Goal: Task Accomplishment & Management: Manage account settings

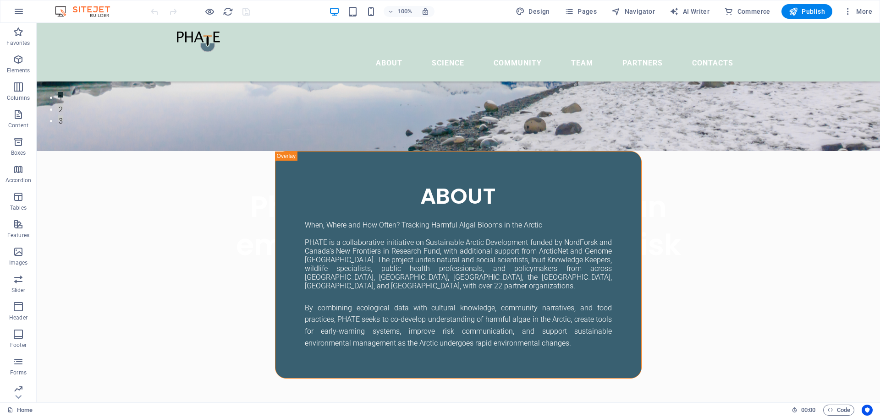
scroll to position [282, 0]
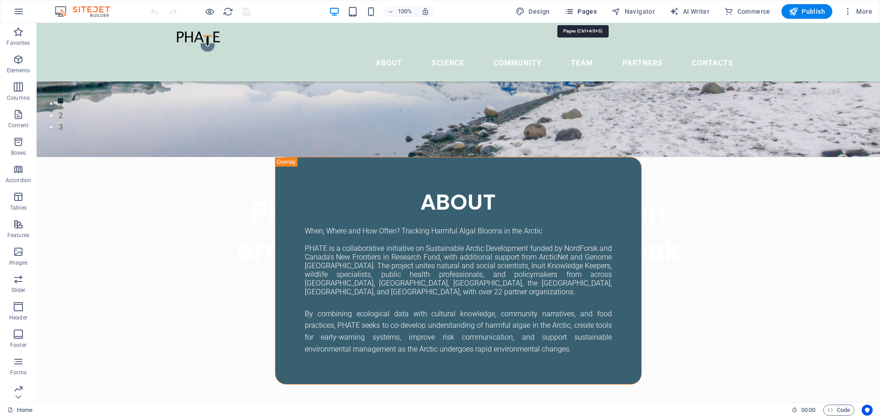
click at [587, 7] on span "Pages" at bounding box center [580, 11] width 32 height 9
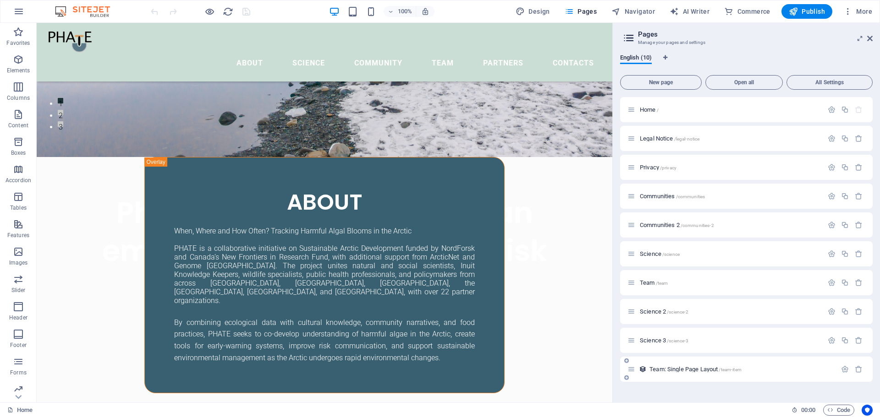
click at [681, 372] on span "Team: Single Page Layout /team-item" at bounding box center [695, 369] width 92 height 7
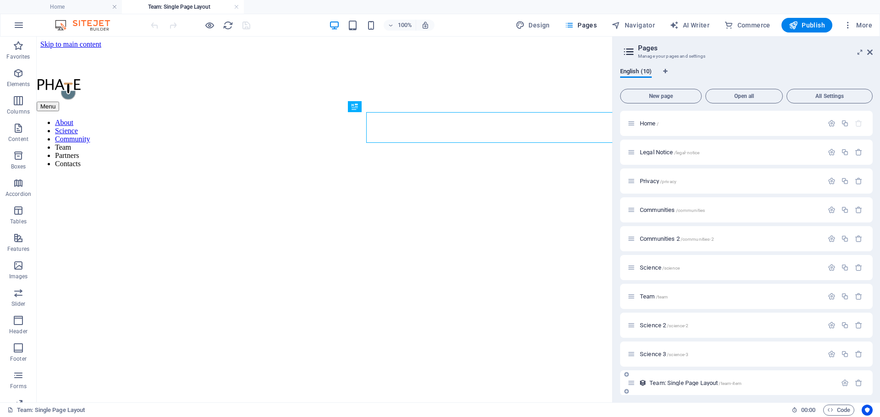
scroll to position [0, 0]
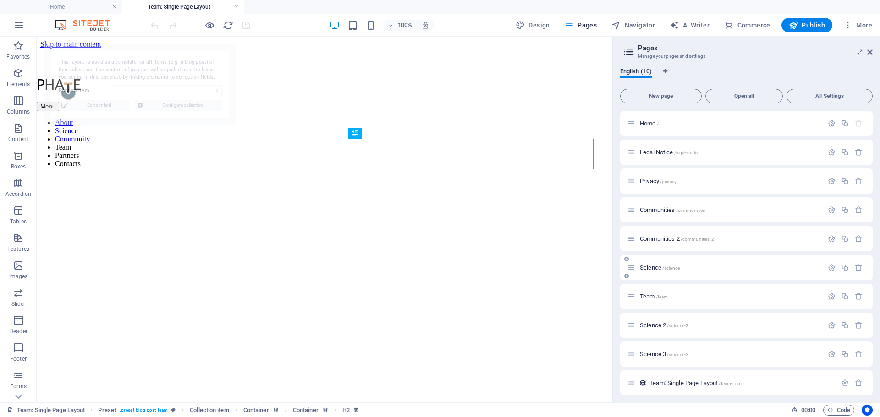
select select "68dc35340c5886f5f108ffd1"
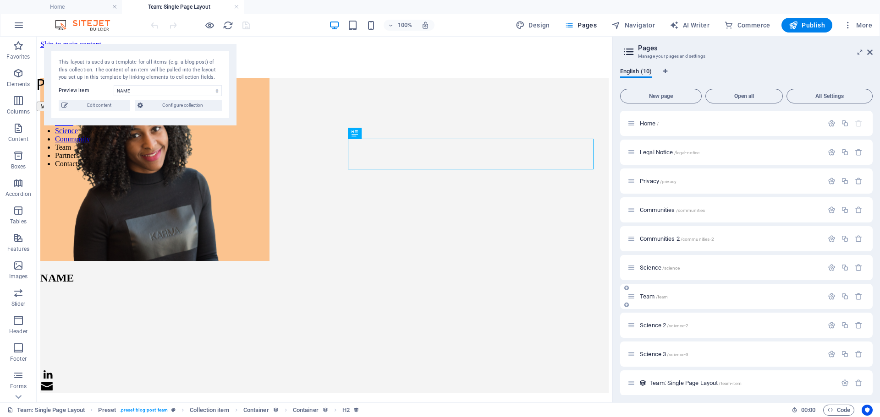
click at [651, 294] on span "Team /team" at bounding box center [654, 296] width 28 height 7
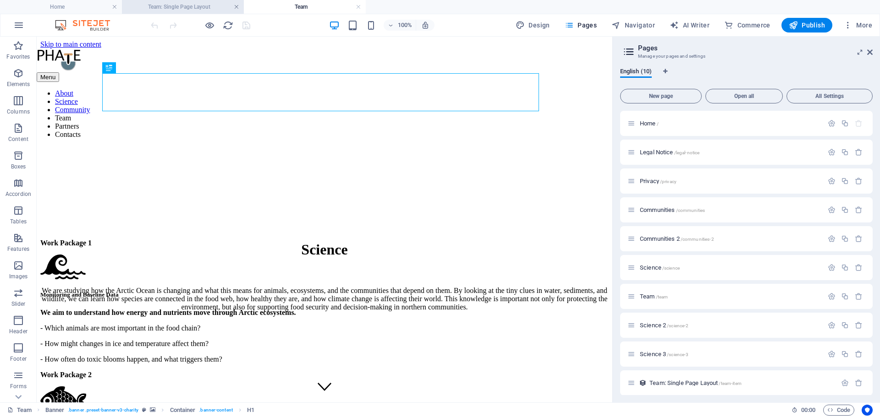
click at [235, 7] on link at bounding box center [236, 7] width 5 height 9
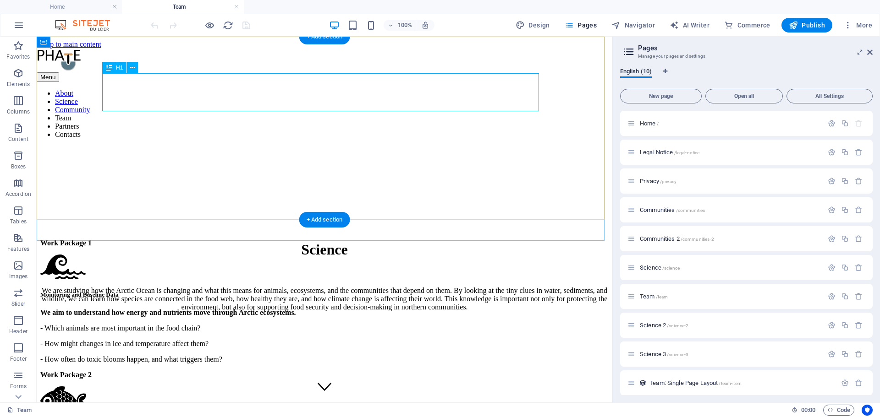
click at [315, 241] on div "Science" at bounding box center [324, 249] width 568 height 17
click at [166, 232] on div "Science We are studying how the Arctic Ocean is changing and what this means fo…" at bounding box center [324, 275] width 568 height 87
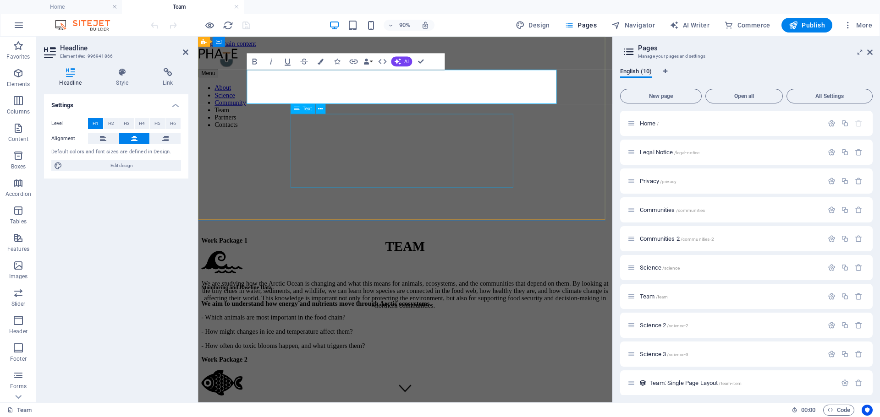
click at [448, 307] on div "We are studying how the Arctic Ocean is changing and what this means for animal…" at bounding box center [428, 323] width 453 height 33
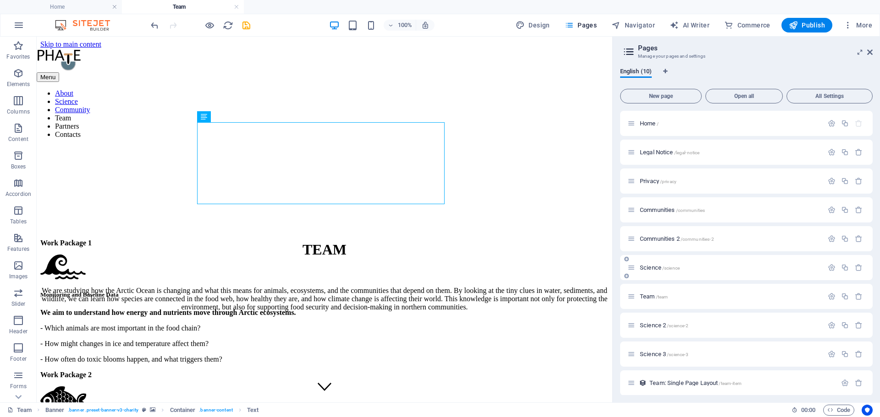
click at [662, 269] on span "/science" at bounding box center [670, 268] width 17 height 5
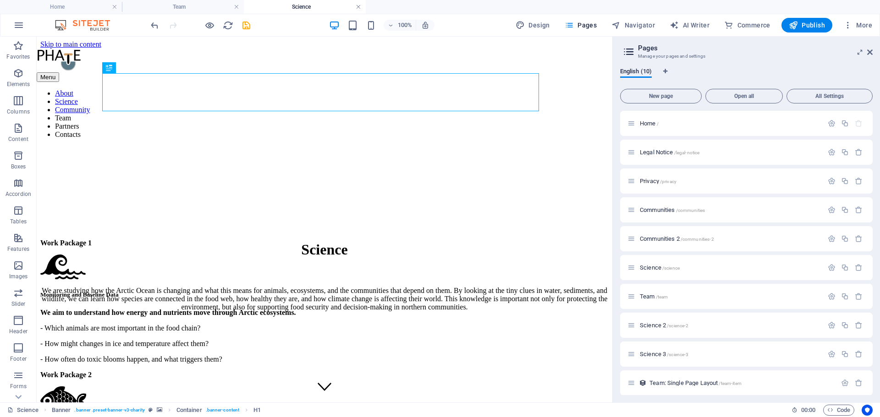
click at [355, 6] on link at bounding box center [357, 7] width 5 height 9
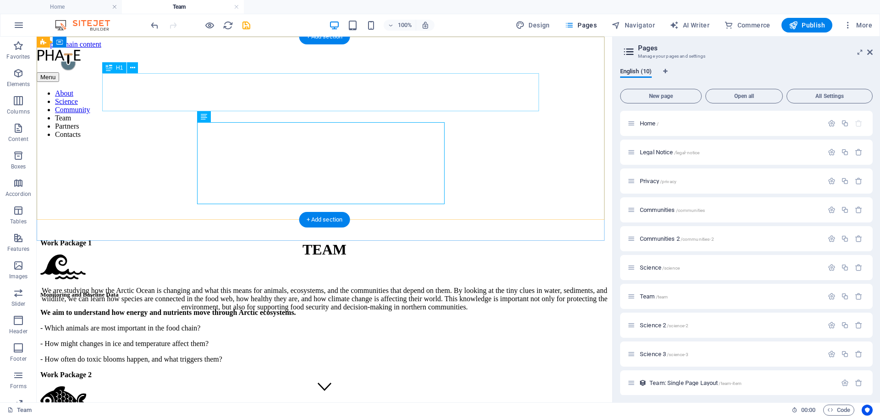
click at [294, 241] on div "TEAM" at bounding box center [324, 249] width 568 height 17
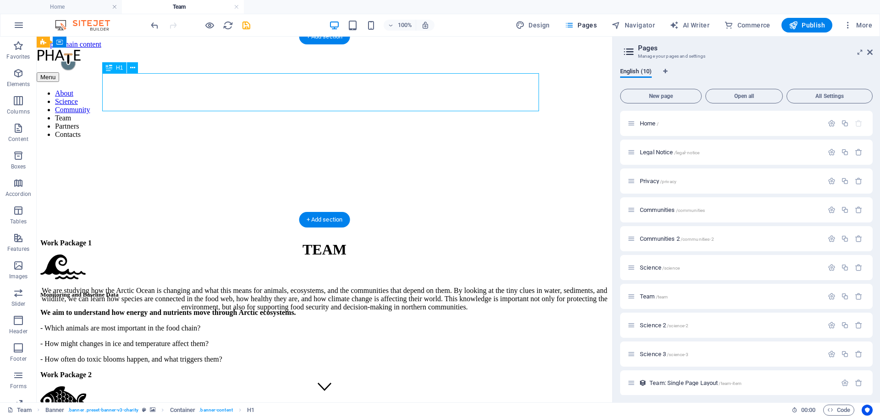
click at [303, 241] on div "TEAM" at bounding box center [324, 249] width 568 height 17
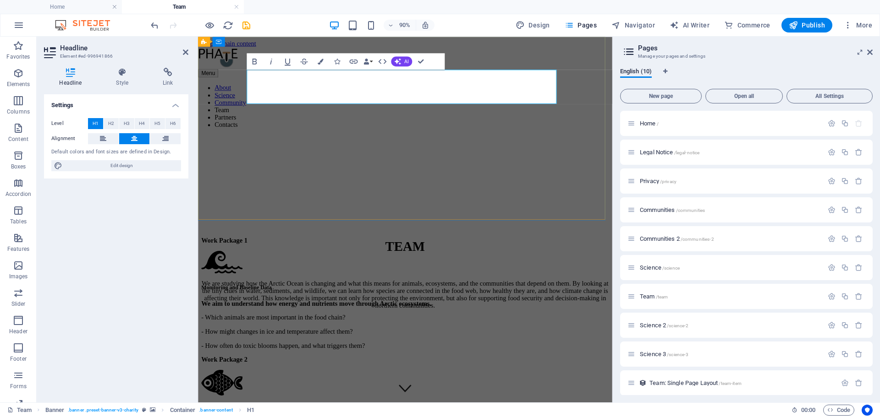
click at [406, 262] on span "TEAM" at bounding box center [428, 270] width 44 height 16
drag, startPoint x: 405, startPoint y: 88, endPoint x: 478, endPoint y: 87, distance: 73.3
click at [478, 262] on h1 "TEAM" at bounding box center [428, 270] width 453 height 17
click at [425, 243] on icon at bounding box center [424, 248] width 6 height 10
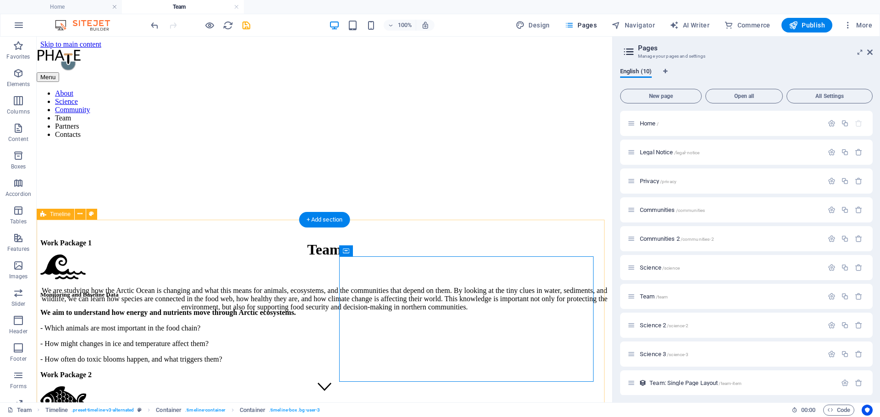
click at [437, 282] on figure at bounding box center [324, 268] width 568 height 27
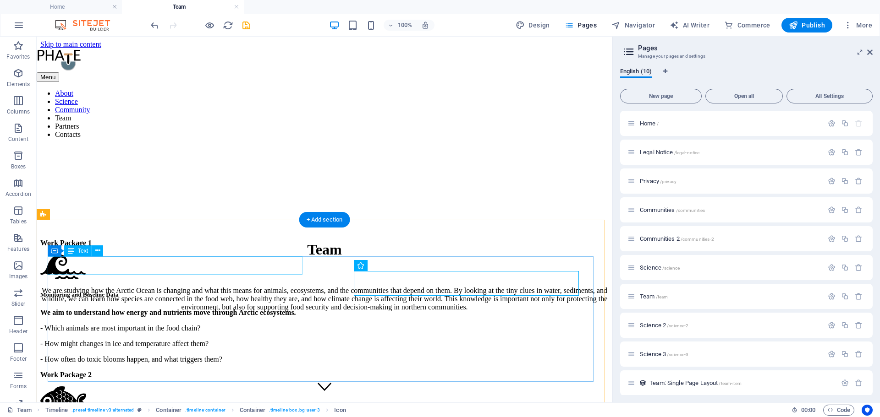
click at [284, 247] on div "Work Package 1" at bounding box center [324, 243] width 568 height 8
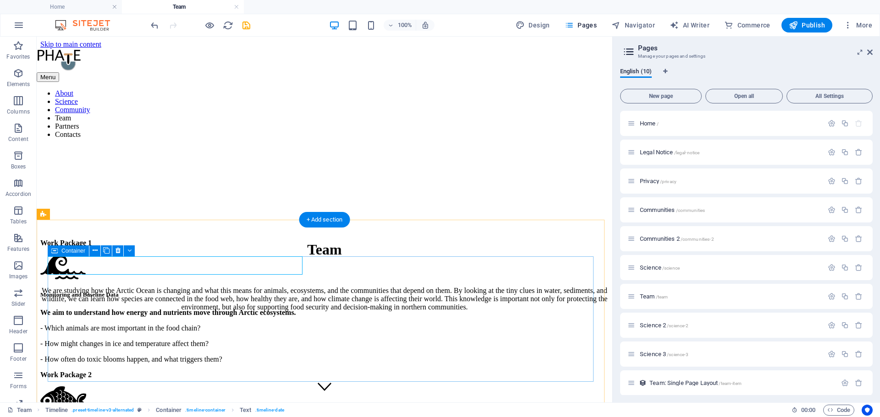
click at [295, 289] on div "Work Package 1 Monitoring and Baseline Data We aim to understand how energy and…" at bounding box center [324, 301] width 568 height 125
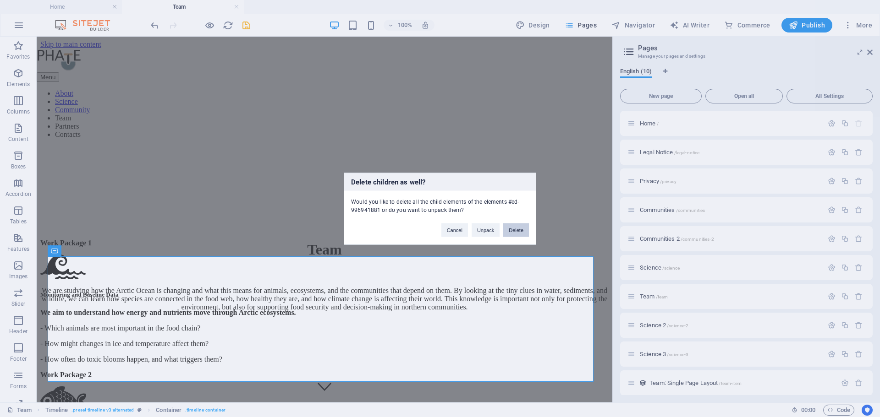
click at [519, 233] on button "Delete" at bounding box center [516, 230] width 26 height 14
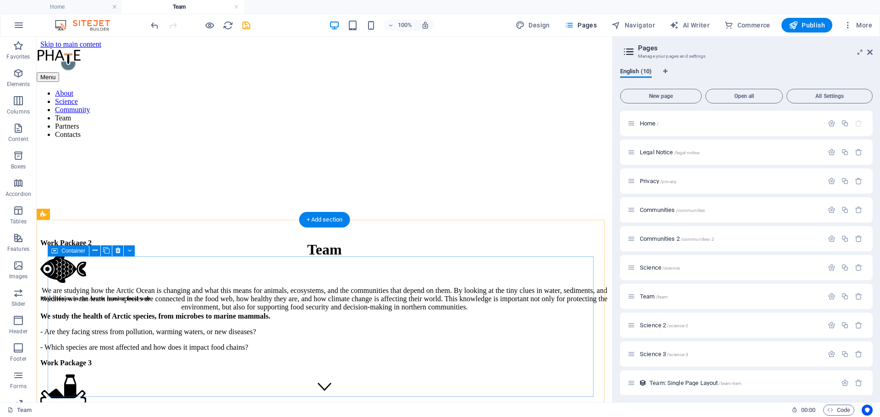
click at [288, 352] on div "Work Package 2 Phycotoxins in the Arctic marine food web We study the health of…" at bounding box center [324, 295] width 568 height 113
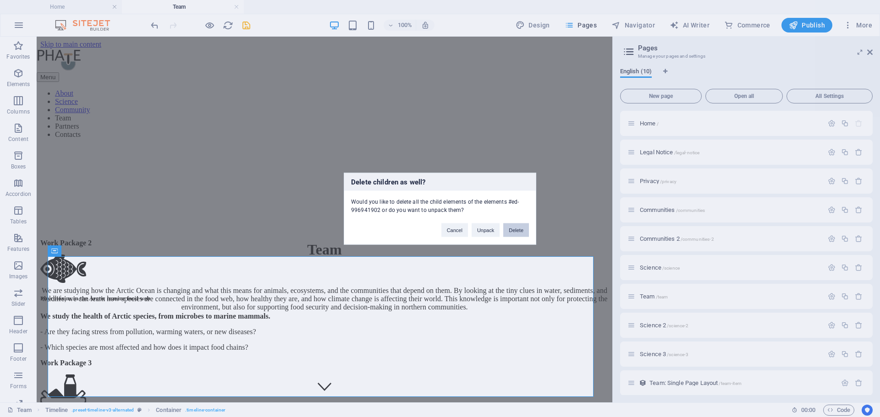
click at [521, 228] on button "Delete" at bounding box center [516, 230] width 26 height 14
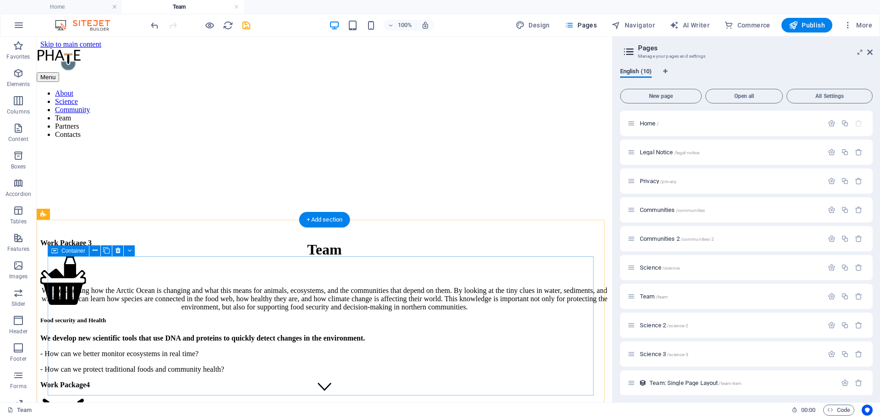
click at [290, 364] on div "Work Package 3 Food security and Health We develop new scientific tools that us…" at bounding box center [324, 306] width 568 height 135
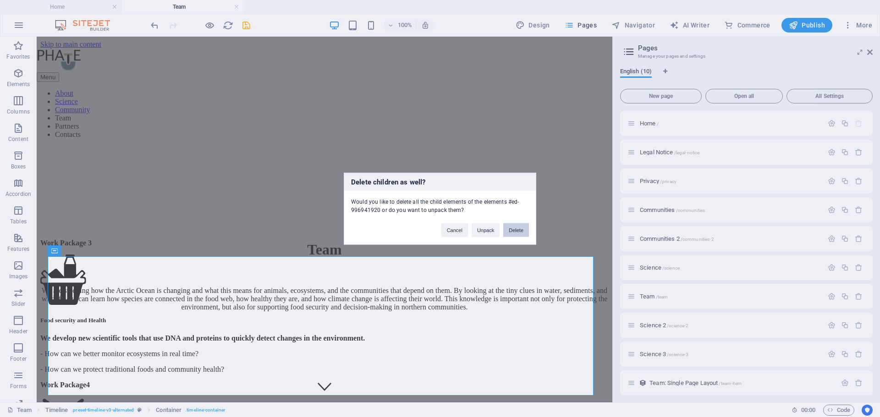
click at [519, 233] on button "Delete" at bounding box center [516, 230] width 26 height 14
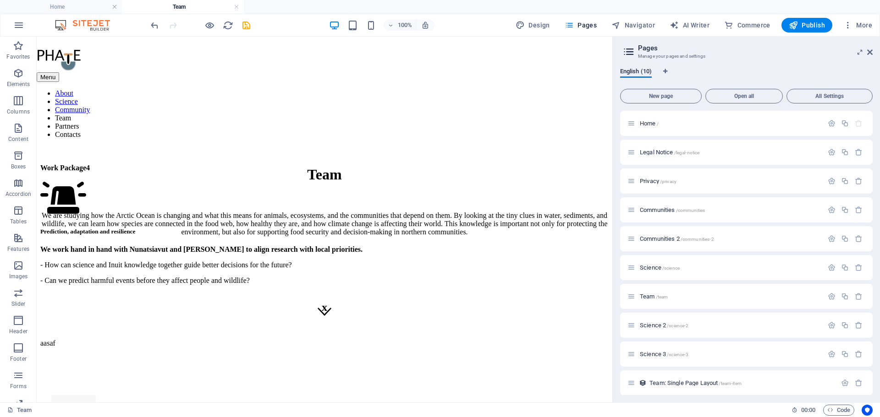
scroll to position [88, 0]
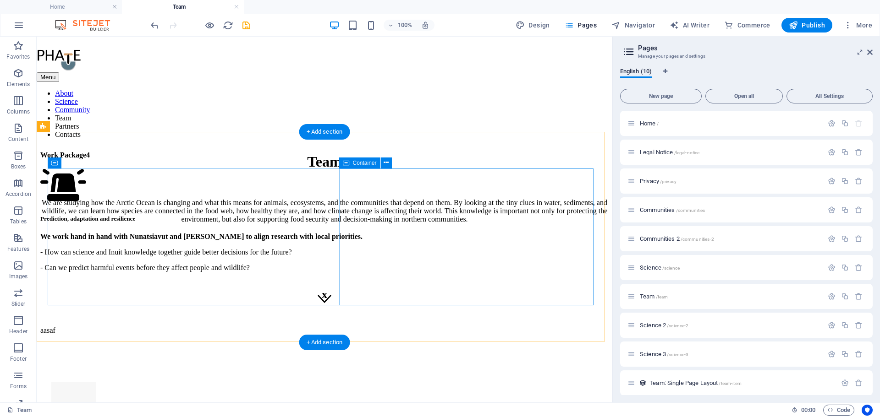
click at [320, 272] on div "Work Package4 Prediction, adaptation and resilience We work hand in hand with N…" at bounding box center [324, 211] width 568 height 121
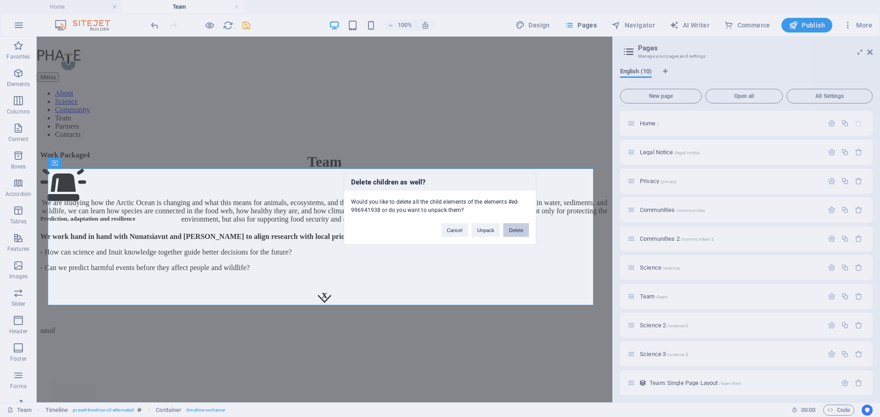
click at [522, 233] on button "Delete" at bounding box center [516, 230] width 26 height 14
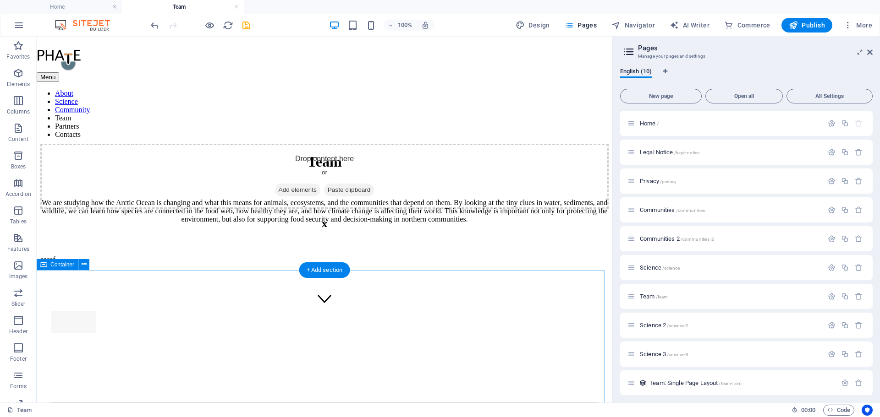
click at [45, 281] on div "x aasaf" at bounding box center [324, 254] width 568 height 72
click at [48, 162] on div "Drop content here or Add elements Paste clipboard" at bounding box center [324, 176] width 568 height 65
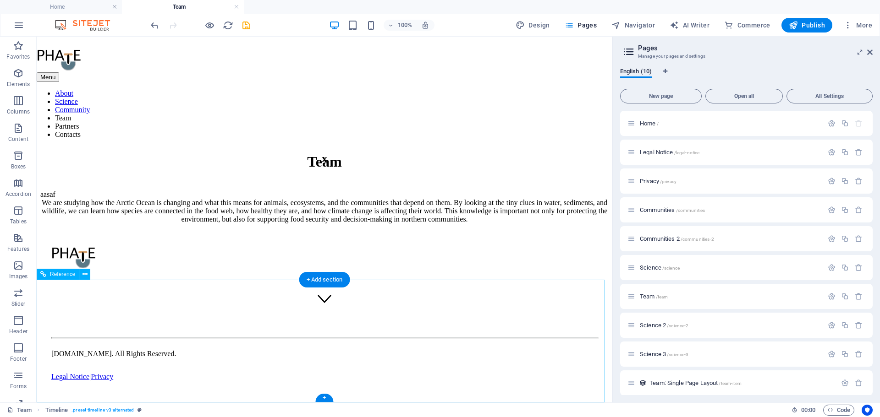
scroll to position [83, 0]
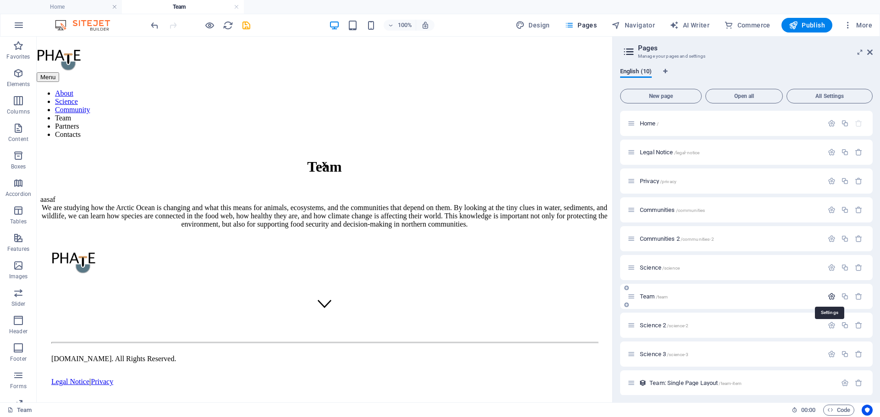
click at [828, 296] on icon "button" at bounding box center [831, 297] width 8 height 8
drag, startPoint x: 704, startPoint y: 369, endPoint x: 609, endPoint y: 333, distance: 101.3
type input "new"
type input "/new"
type input "new"
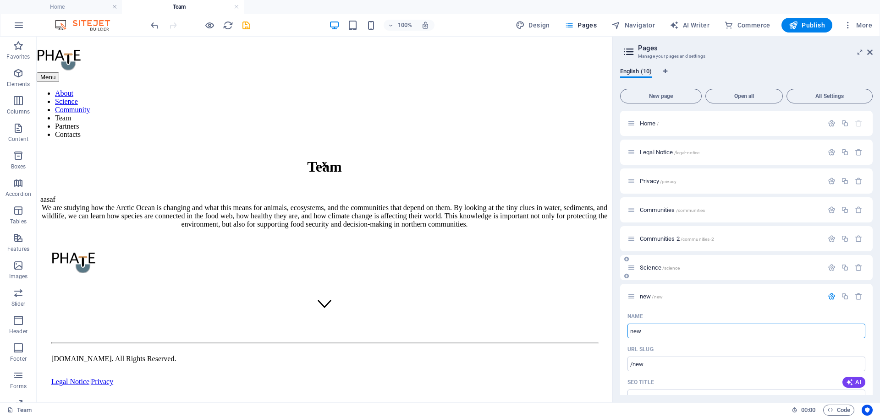
type input "new"
click at [714, 266] on p "Science /science" at bounding box center [730, 268] width 180 height 6
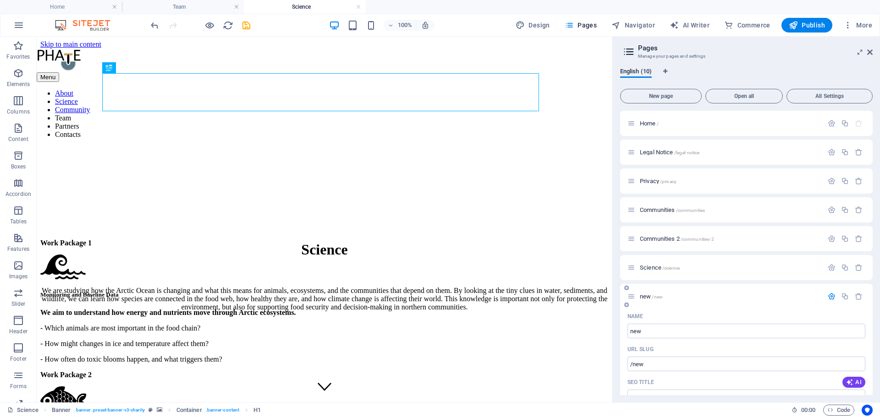
scroll to position [0, 0]
click at [727, 302] on div "new /new" at bounding box center [746, 296] width 252 height 25
click at [682, 297] on p "new /new" at bounding box center [730, 297] width 180 height 6
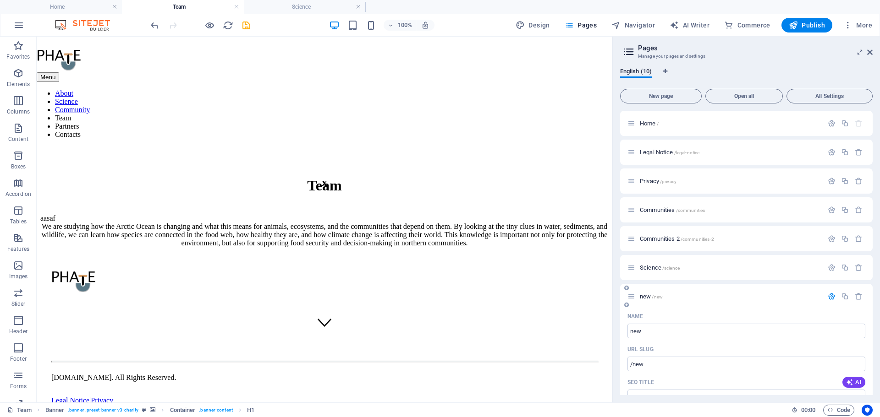
drag, startPoint x: 871, startPoint y: 215, endPoint x: 869, endPoint y: 301, distance: 86.1
click at [869, 301] on div "English (10) New page Open all All Settings Home / Legal Notice /legal-notice P…" at bounding box center [745, 231] width 267 height 342
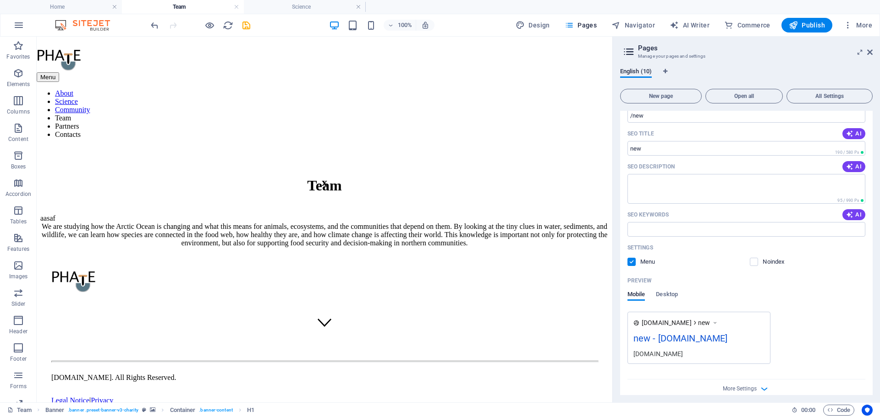
drag, startPoint x: 872, startPoint y: 302, endPoint x: 871, endPoint y: 352, distance: 49.5
click at [871, 352] on div "English (10) New page Open all All Settings Home / Legal Notice /legal-notice P…" at bounding box center [745, 231] width 267 height 342
drag, startPoint x: 872, startPoint y: 348, endPoint x: 868, endPoint y: 412, distance: 63.8
click at [868, 403] on div "Home Team Science Favorites Elements Columns Content Boxes Accordion Tables Fea…" at bounding box center [440, 220] width 880 height 366
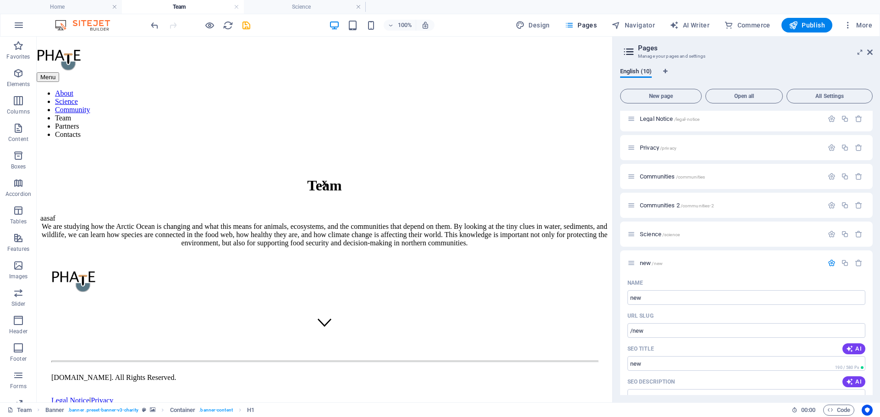
scroll to position [0, 0]
click at [845, 298] on icon "button" at bounding box center [845, 297] width 8 height 8
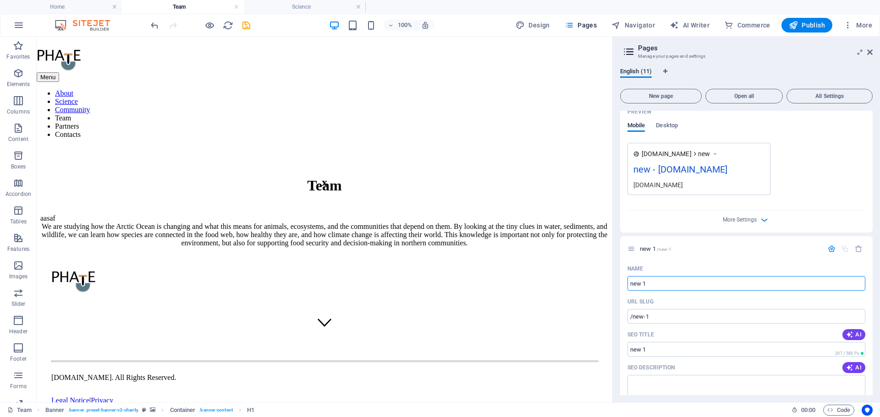
scroll to position [495, 0]
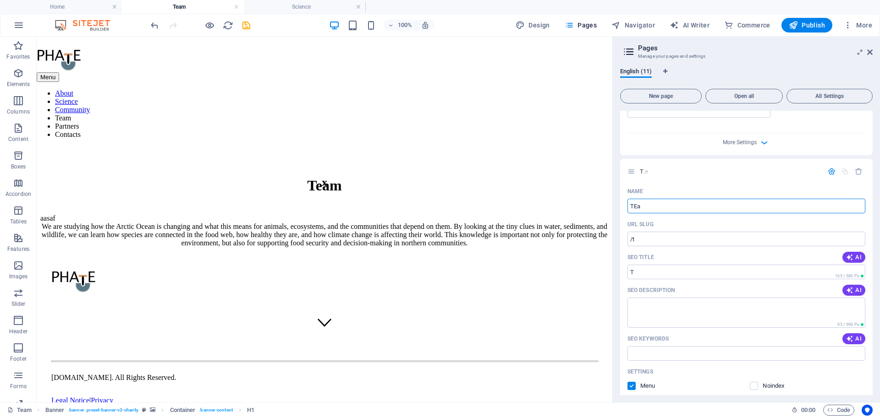
type input "TEam"
type input "/t"
type input "T"
type input "TEam"
type input "/team"
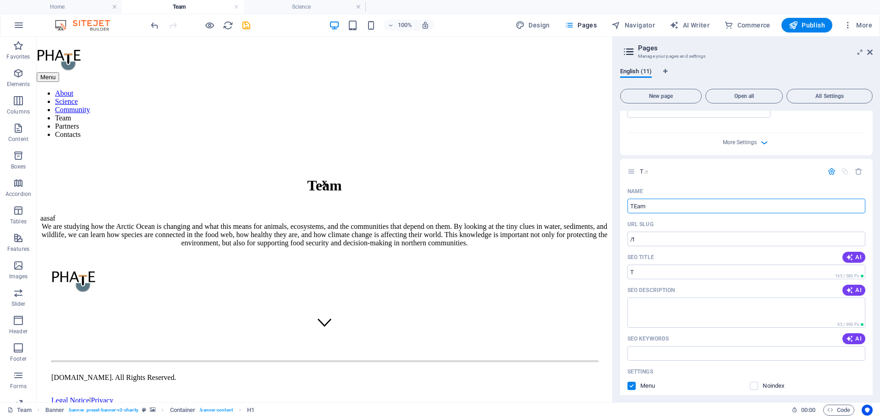
type input "TEam"
type input "Tea"
type input "/t"
type input "T"
type input "Team"
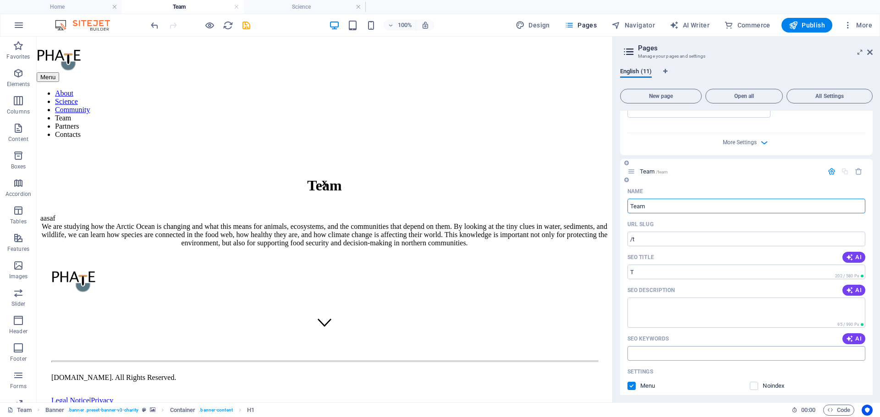
type input "/team"
type input "Team"
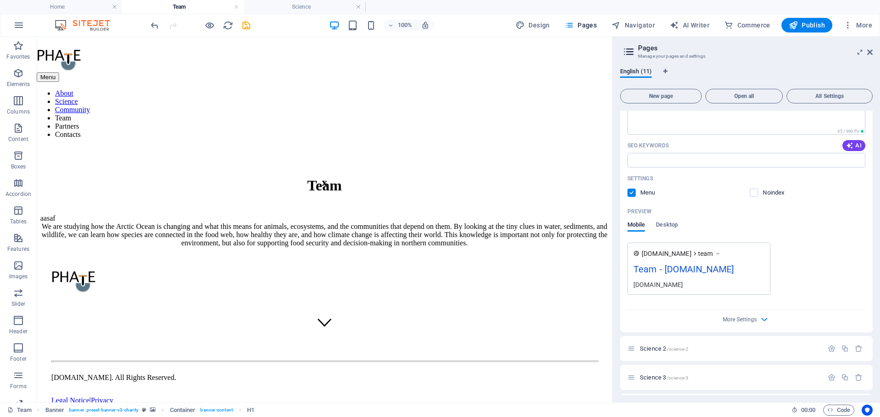
scroll to position [702, 0]
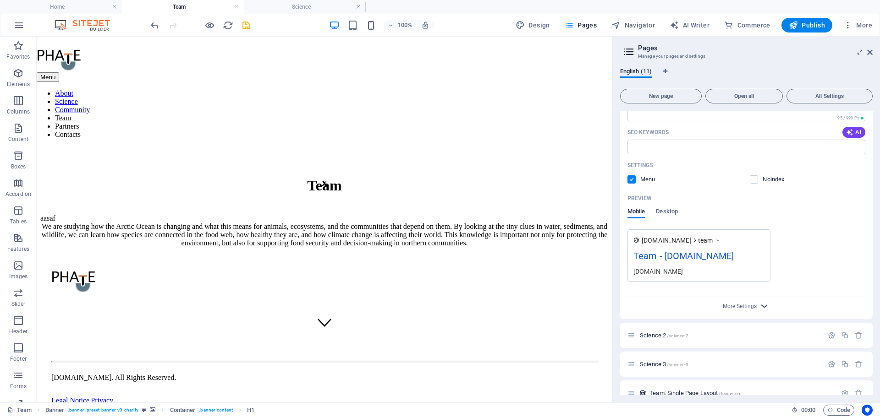
type input "Team"
click at [759, 310] on icon "button" at bounding box center [764, 306] width 11 height 11
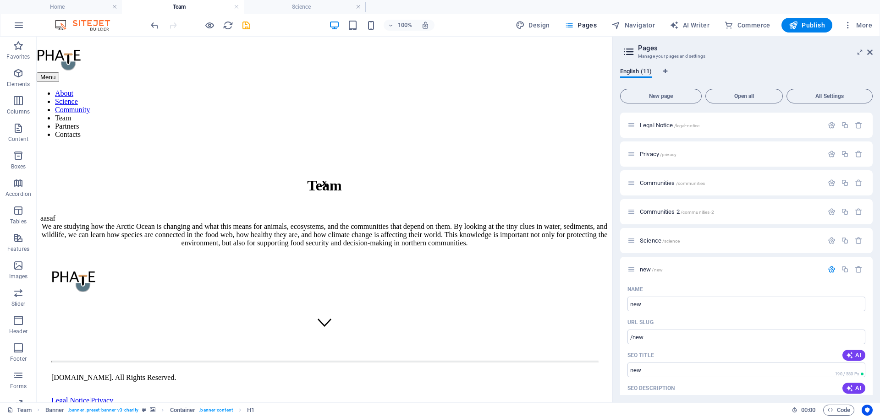
scroll to position [0, 0]
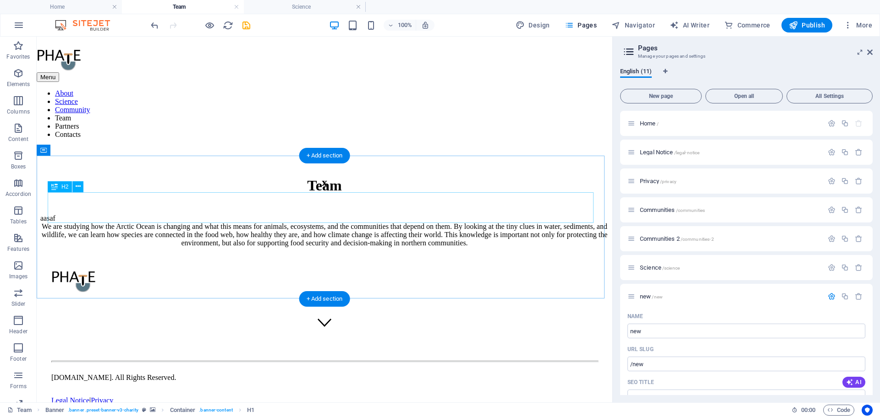
click at [386, 189] on div "x" at bounding box center [324, 182] width 568 height 12
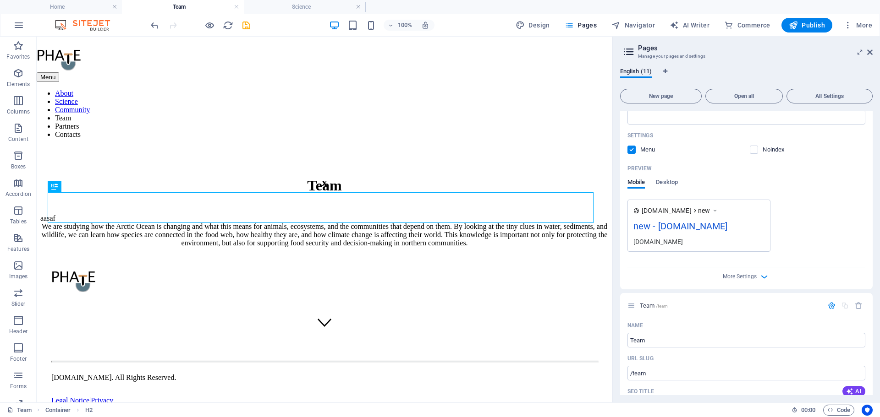
scroll to position [392, 0]
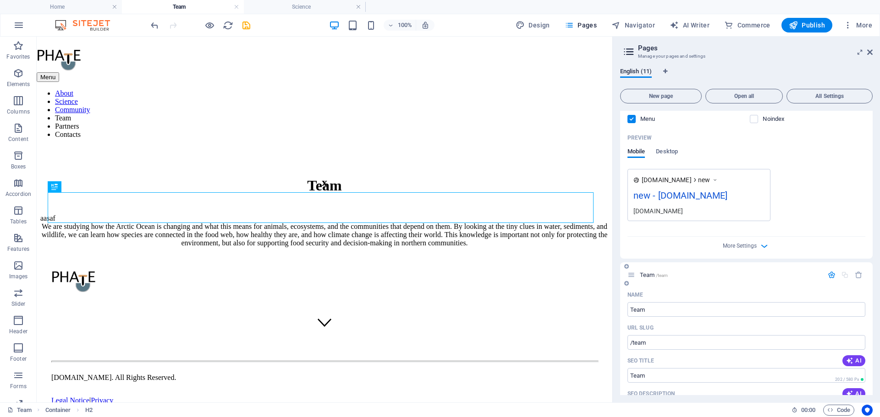
click at [712, 284] on div "Team /team" at bounding box center [746, 274] width 252 height 25
click at [648, 273] on span "Team /team" at bounding box center [654, 275] width 28 height 7
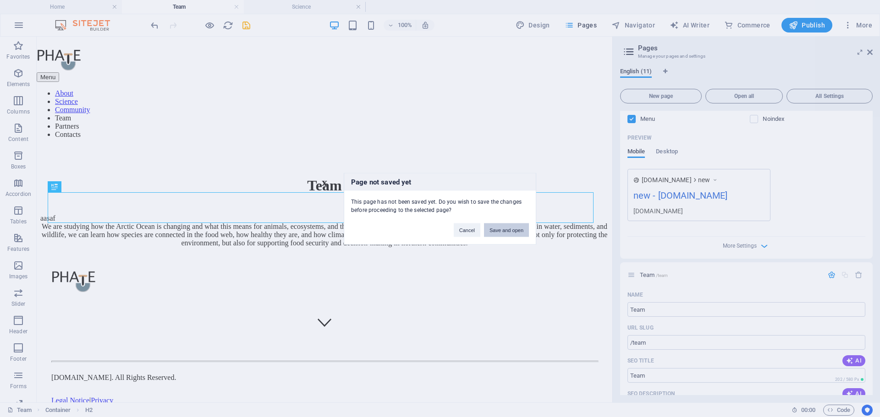
click at [506, 234] on button "Save and open" at bounding box center [506, 230] width 45 height 14
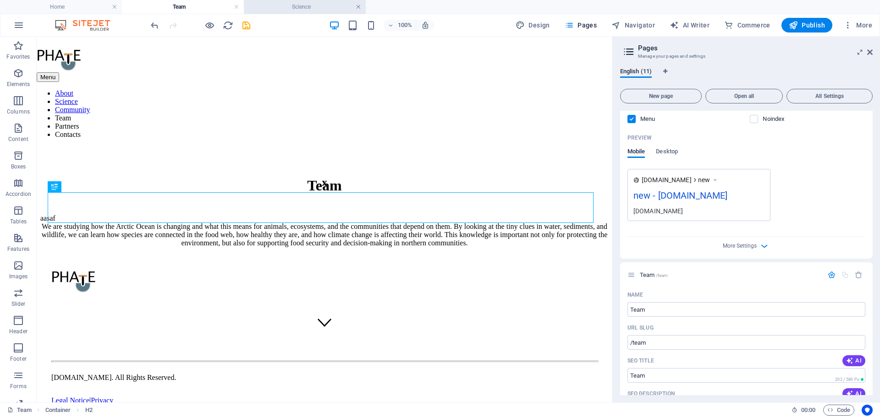
click at [359, 6] on link at bounding box center [357, 7] width 5 height 9
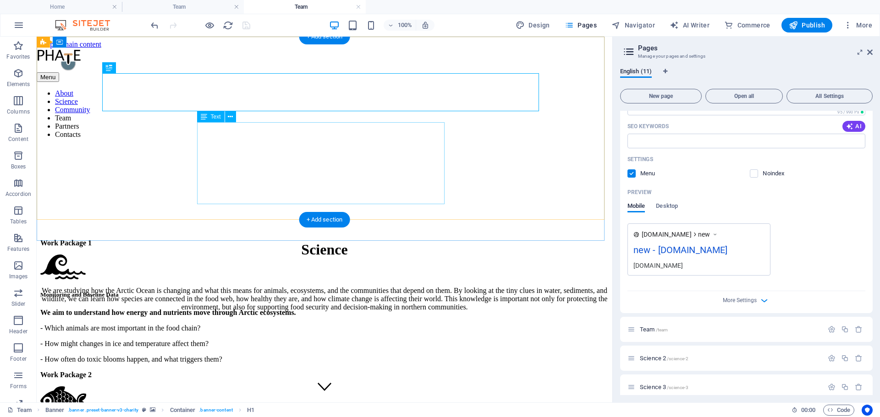
scroll to position [0, 0]
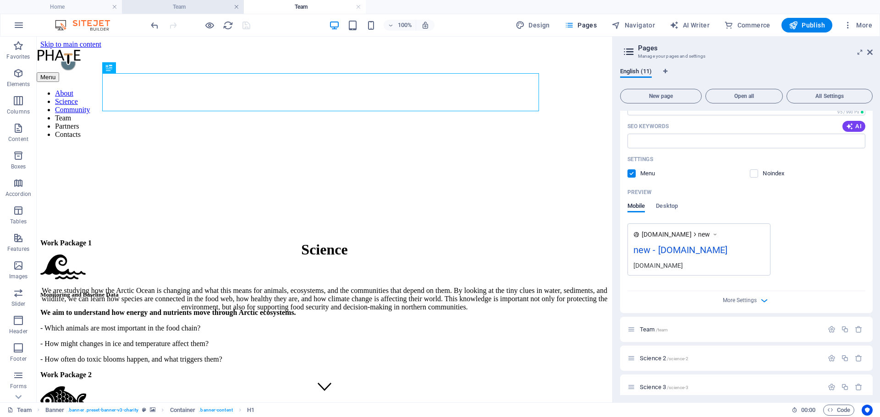
click at [235, 9] on link at bounding box center [236, 7] width 5 height 9
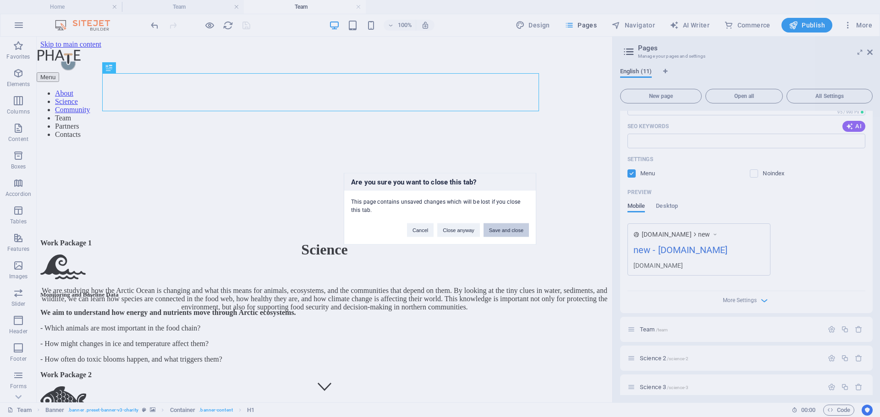
click at [492, 231] on button "Save and close" at bounding box center [505, 230] width 45 height 14
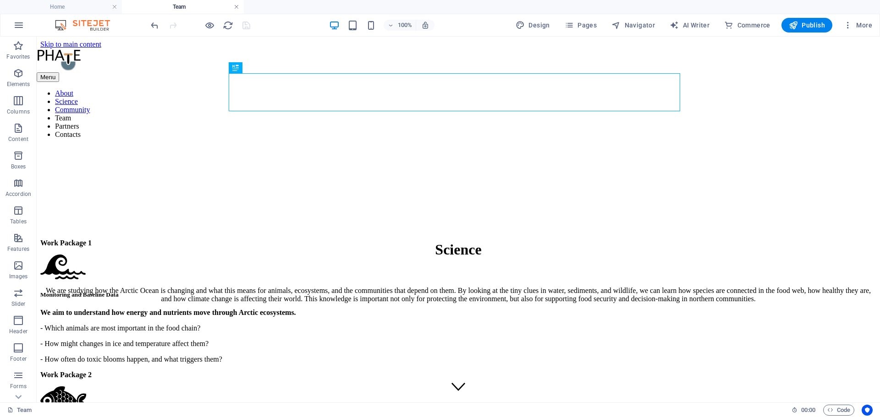
click at [238, 7] on link at bounding box center [236, 7] width 5 height 9
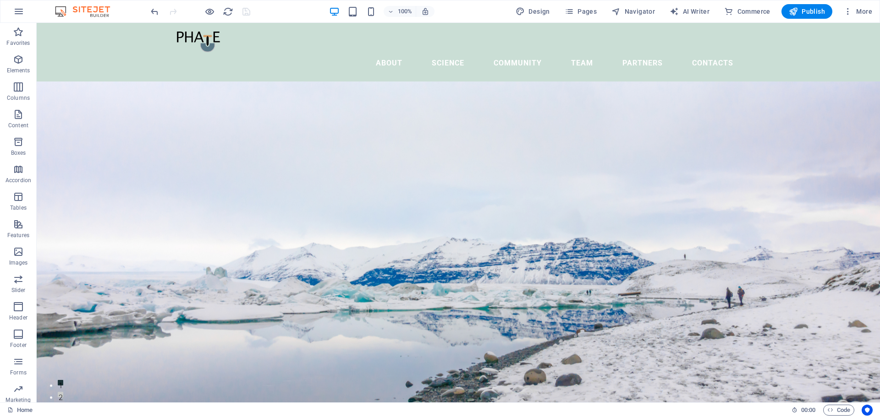
scroll to position [282, 0]
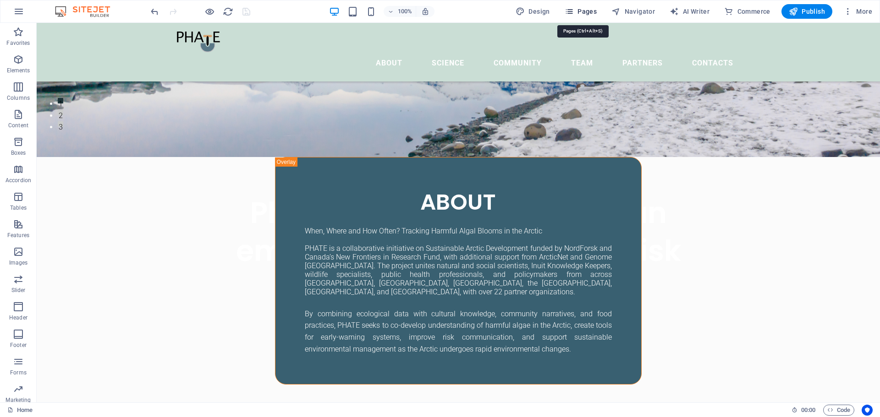
click at [577, 11] on span "Pages" at bounding box center [580, 11] width 32 height 9
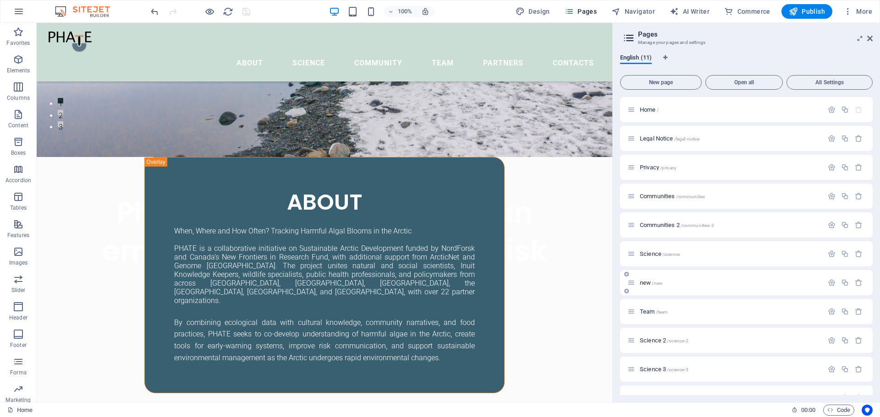
click at [647, 282] on span "new /new" at bounding box center [651, 282] width 23 height 7
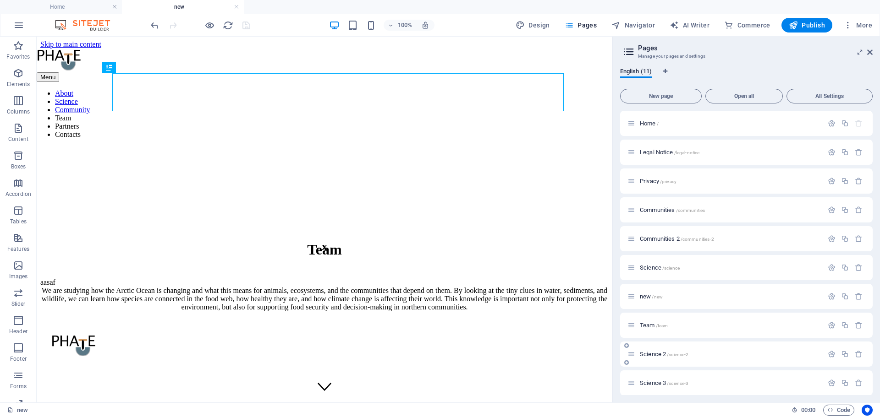
scroll to position [0, 0]
click at [648, 326] on span "Team /team" at bounding box center [654, 325] width 28 height 7
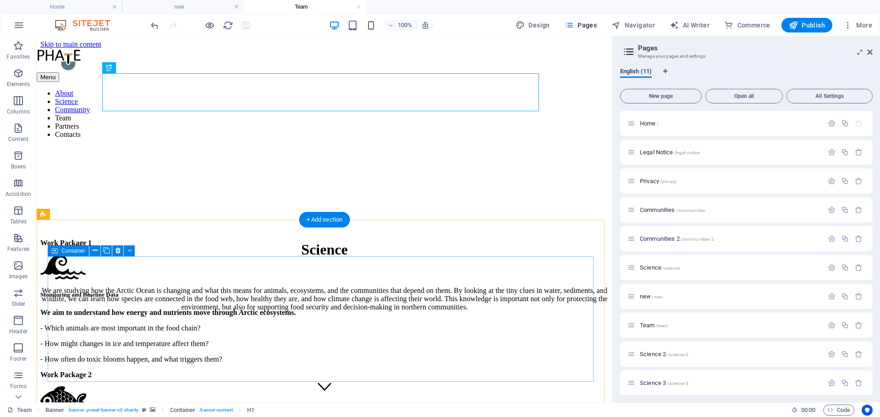
click at [210, 323] on div "Work Package 1 Monitoring and Baseline Data We aim to understand how energy and…" at bounding box center [324, 301] width 568 height 125
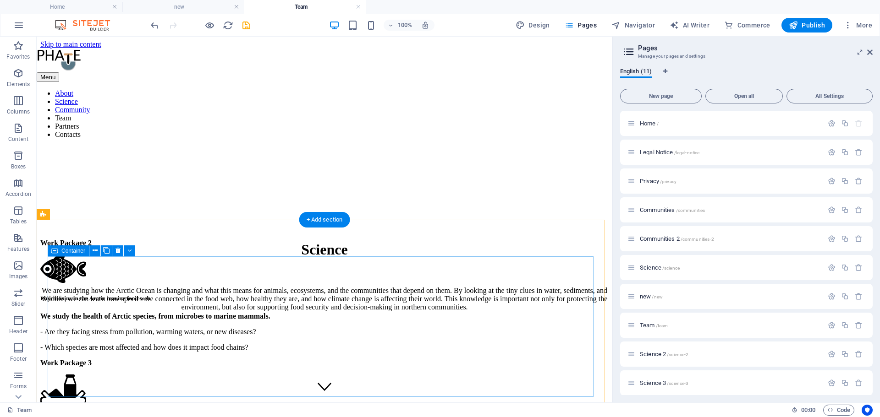
click at [245, 329] on div "Work Package 2 Phycotoxins in the Arctic marine food web We study the health of…" at bounding box center [324, 295] width 568 height 113
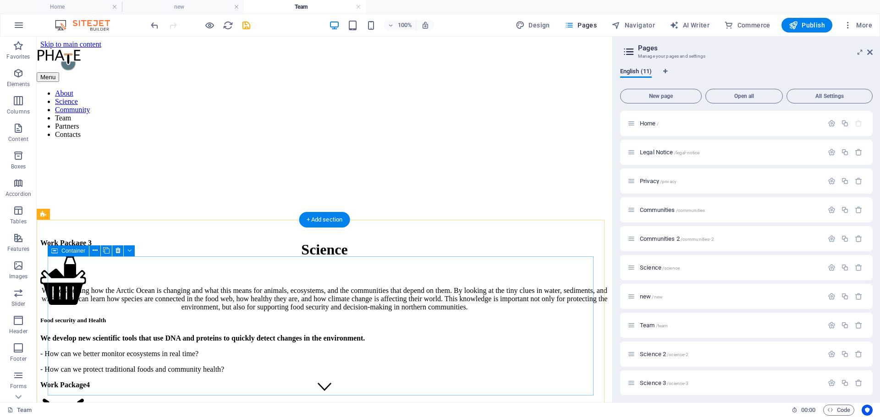
click at [245, 329] on div "Work Package 3 Food security and Health We develop new scientific tools that us…" at bounding box center [324, 306] width 568 height 135
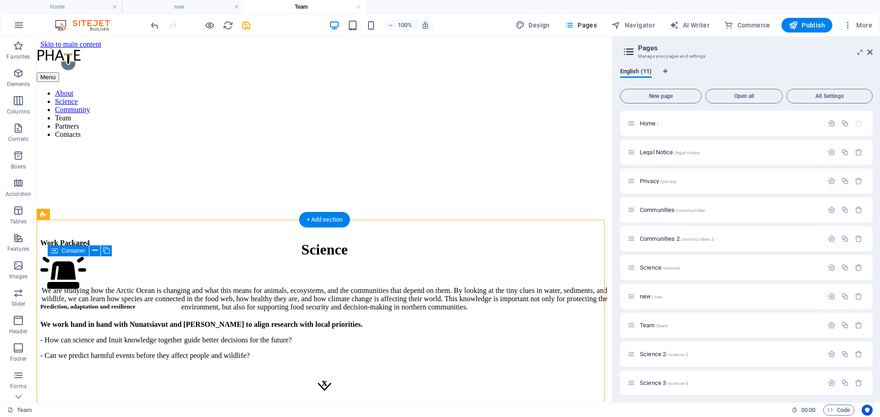
click at [244, 358] on div "Work Package4 Prediction, adaptation and resilience We work hand in hand with N…" at bounding box center [324, 299] width 568 height 121
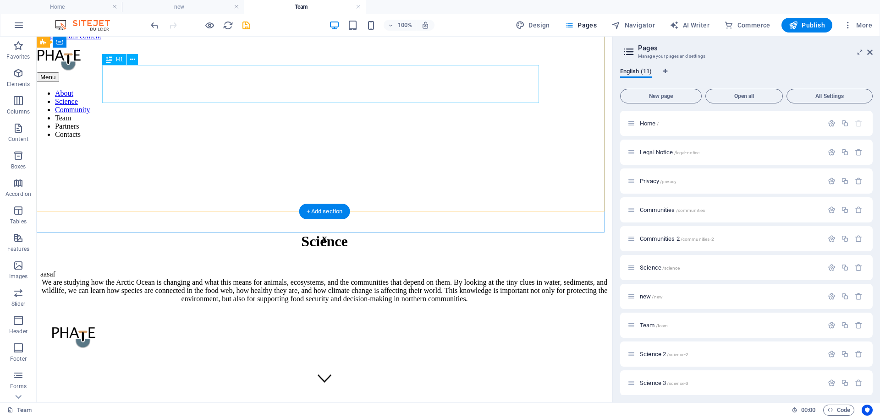
click at [337, 233] on div "Science" at bounding box center [324, 241] width 568 height 17
click at [347, 233] on div "Science" at bounding box center [324, 241] width 568 height 17
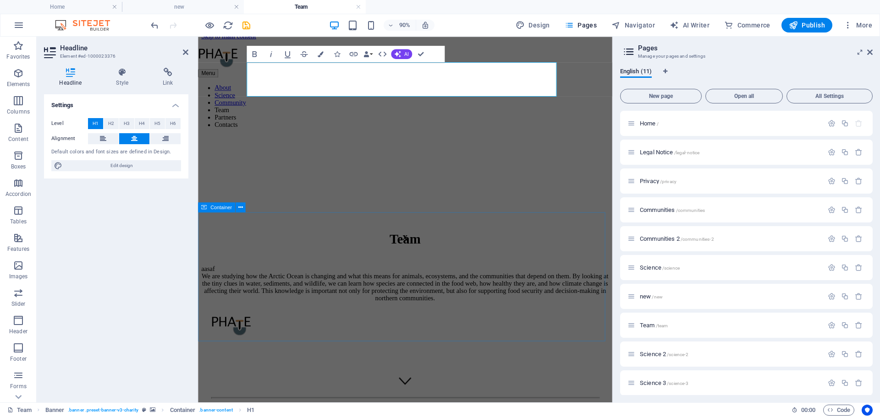
click at [519, 253] on div "x aasaf" at bounding box center [428, 289] width 453 height 72
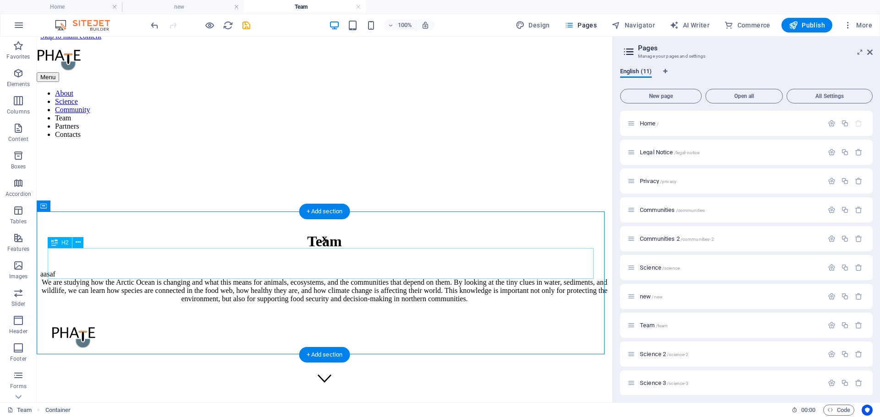
click at [372, 245] on div "x" at bounding box center [324, 238] width 568 height 12
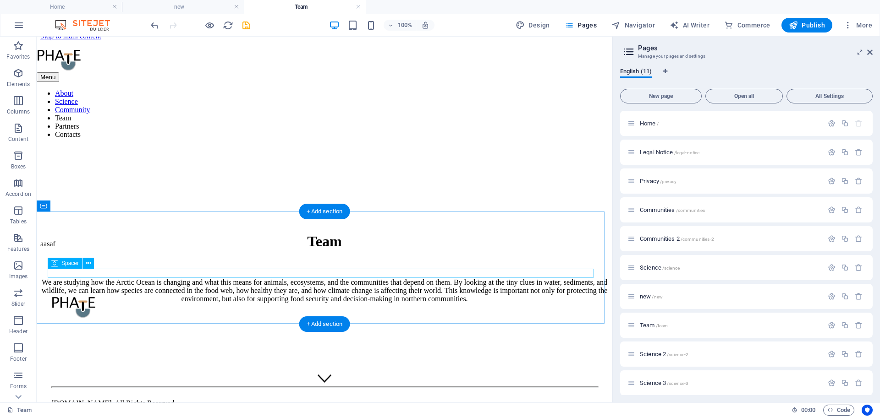
click at [372, 265] on div at bounding box center [324, 260] width 568 height 9
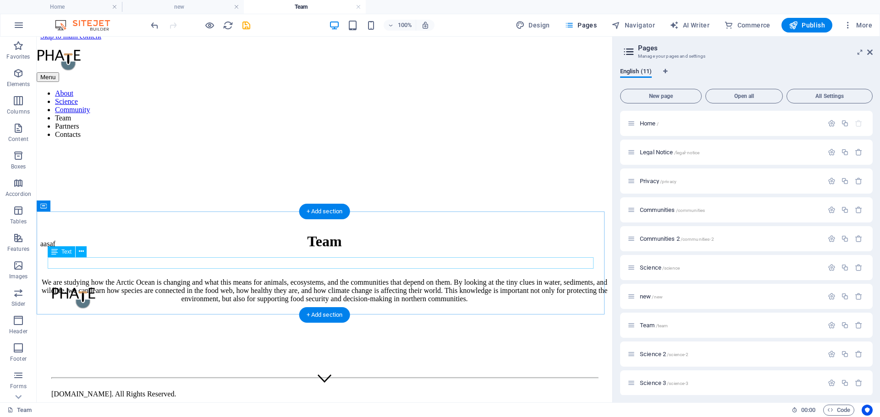
click at [261, 248] on div "aasaf" at bounding box center [324, 244] width 568 height 8
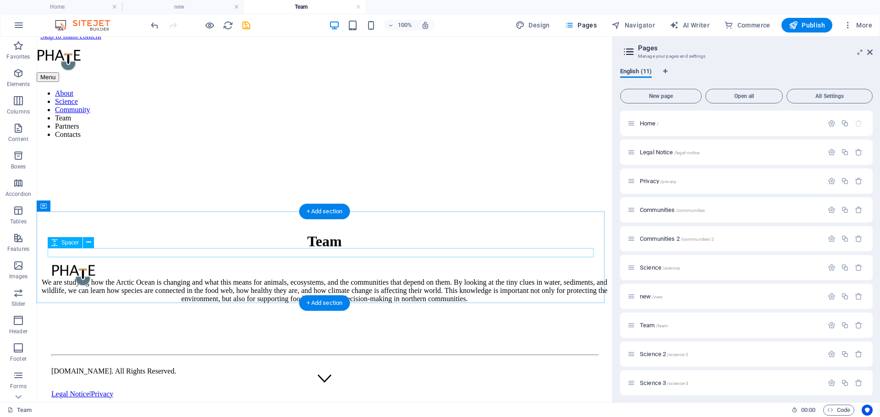
click at [259, 233] on div at bounding box center [324, 228] width 568 height 9
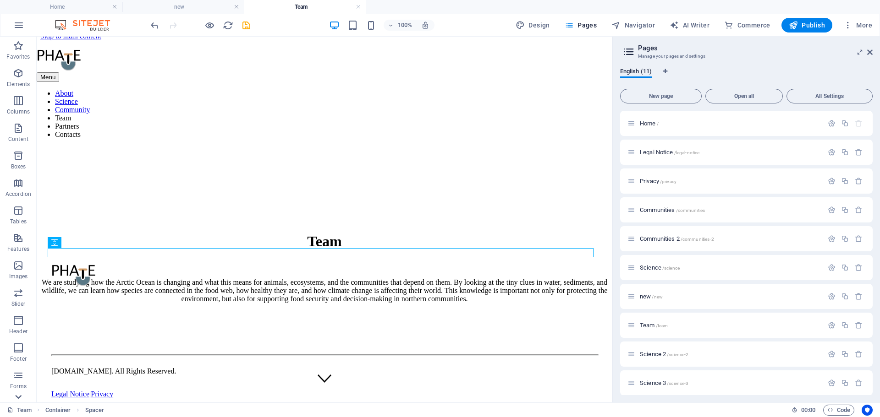
click at [16, 397] on icon at bounding box center [18, 397] width 6 height 4
drag, startPoint x: 22, startPoint y: 357, endPoint x: 39, endPoint y: 147, distance: 210.5
click at [22, 357] on icon "button" at bounding box center [18, 356] width 11 height 11
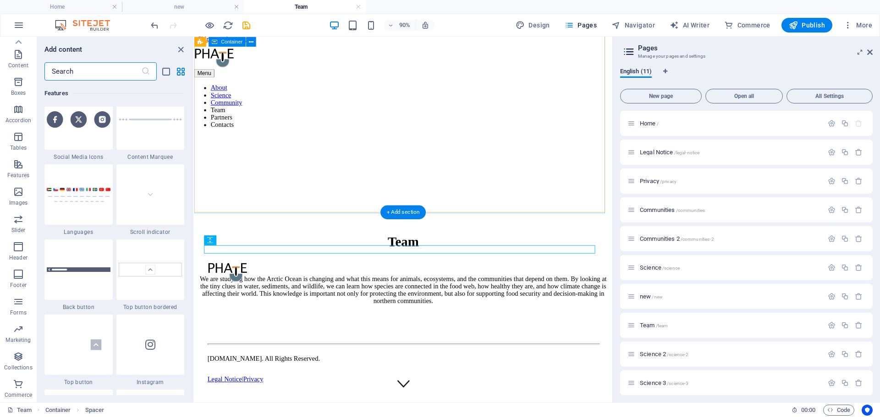
scroll to position [8386, 0]
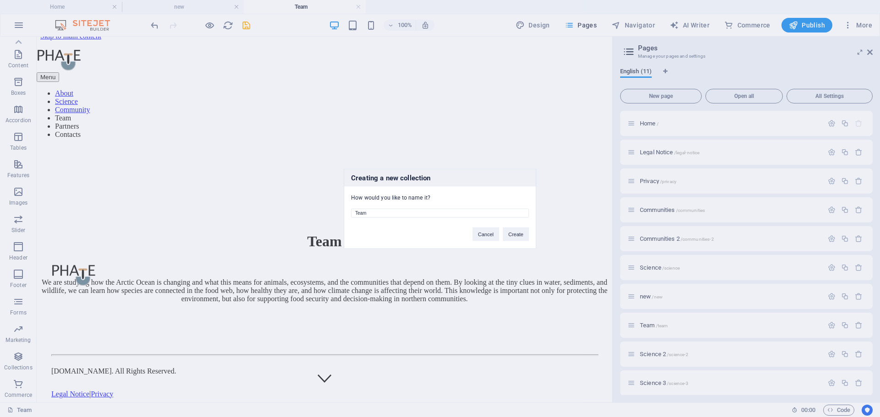
drag, startPoint x: 374, startPoint y: 211, endPoint x: 280, endPoint y: 199, distance: 94.2
click at [280, 199] on div "Creating a new collection How would you like to name it? Team Cancel Create" at bounding box center [440, 208] width 880 height 417
type input "PHATE"
click at [510, 237] on button "Create" at bounding box center [516, 234] width 26 height 14
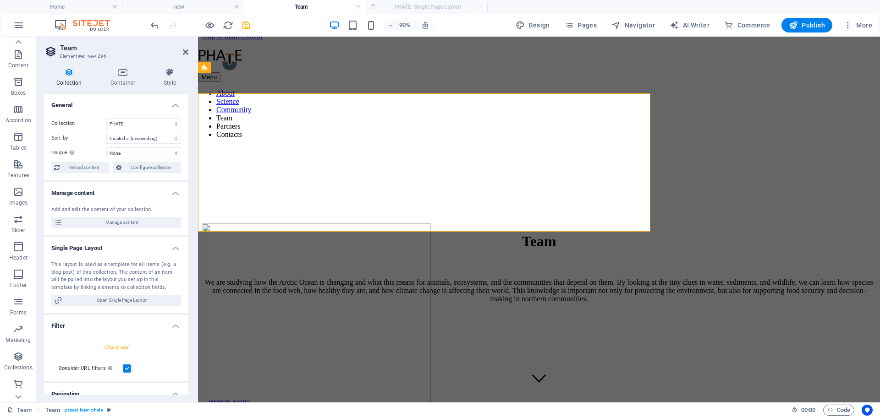
select select "createdAt_DESC"
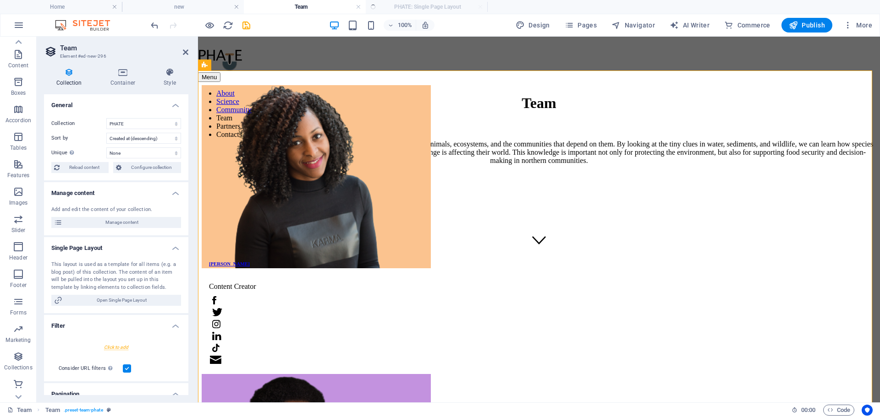
scroll to position [149, 0]
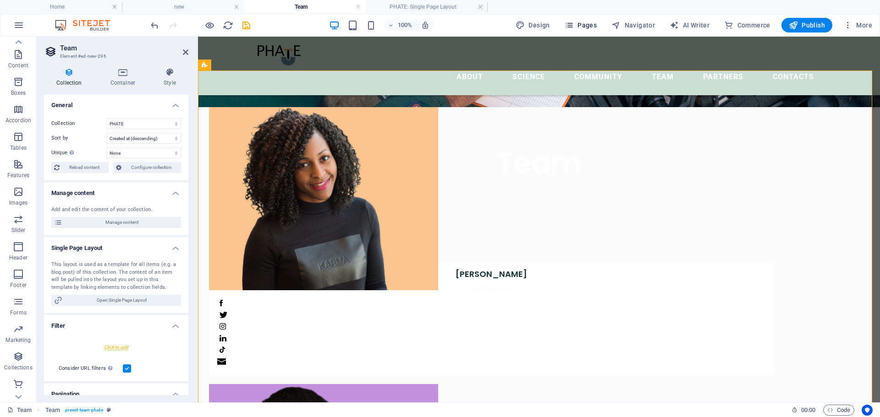
click at [580, 24] on span "Pages" at bounding box center [580, 25] width 32 height 9
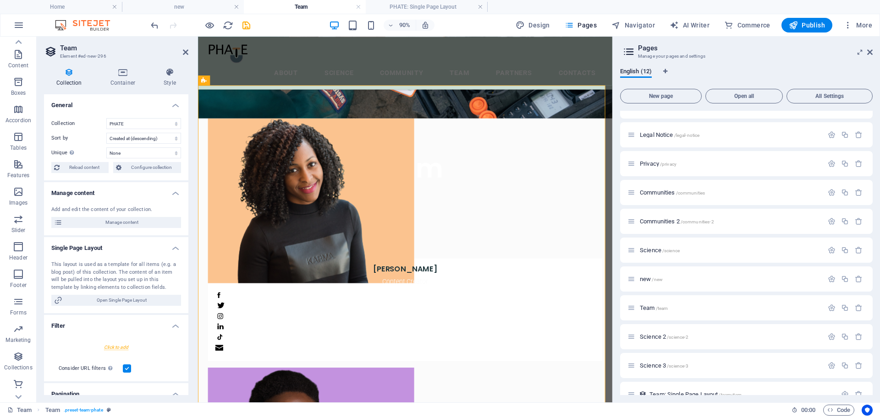
scroll to position [62, 0]
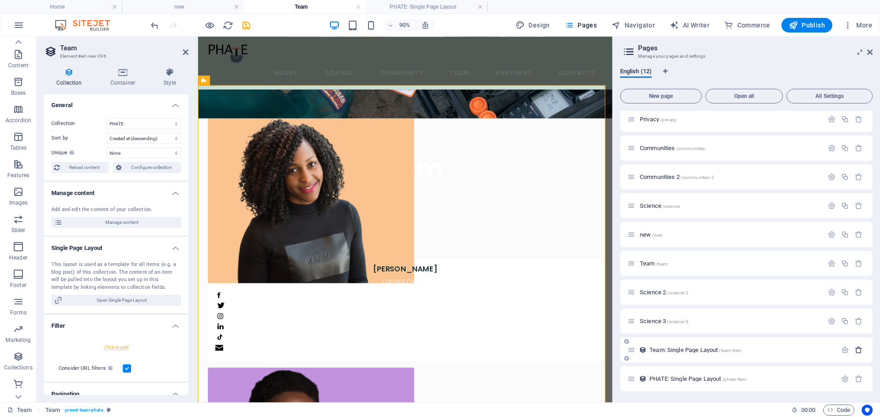
click at [856, 349] on icon "button" at bounding box center [858, 350] width 8 height 8
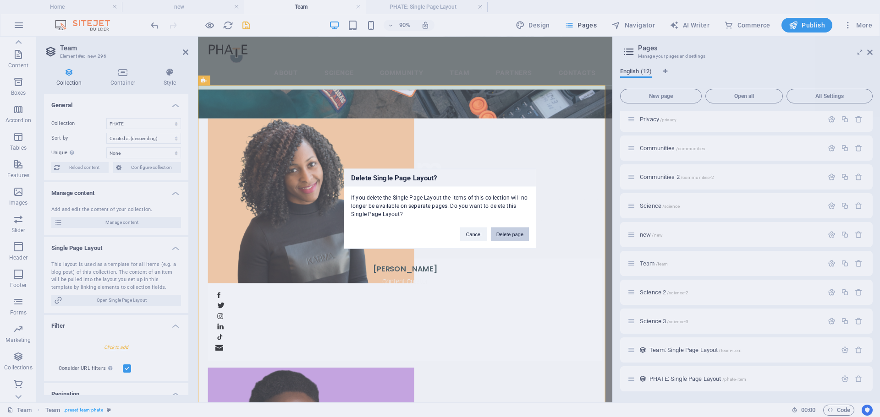
click at [510, 233] on button "Delete page" at bounding box center [510, 234] width 38 height 14
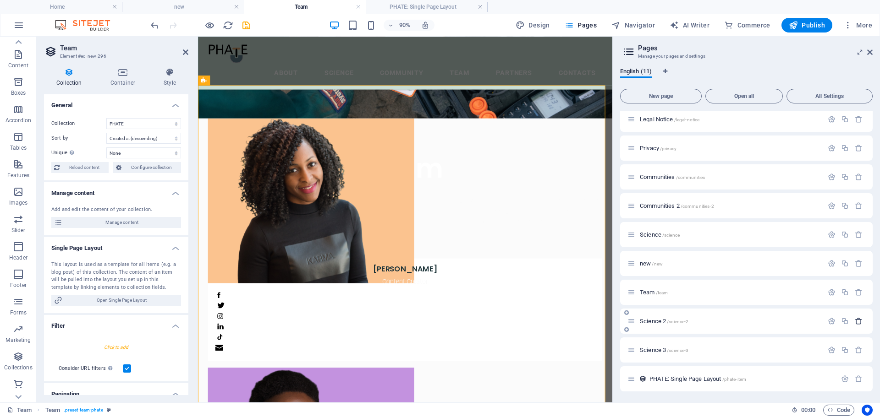
scroll to position [33, 0]
click at [408, 7] on h4 "PHATE: Single Page Layout" at bounding box center [427, 7] width 122 height 10
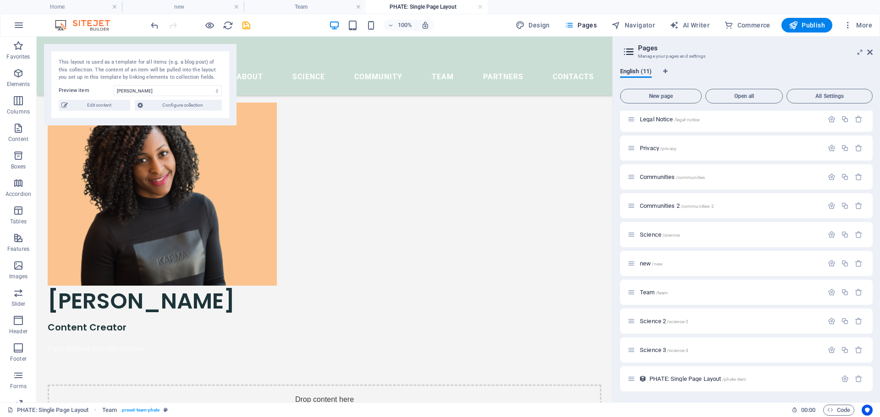
scroll to position [0, 0]
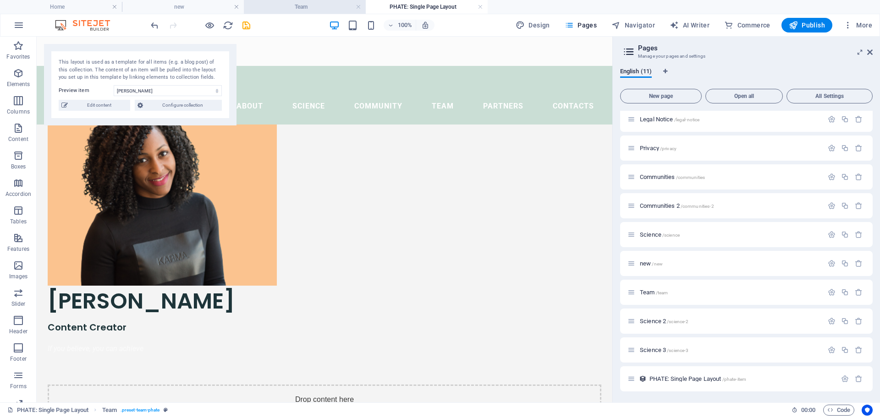
click at [302, 5] on h4 "Team" at bounding box center [305, 7] width 122 height 10
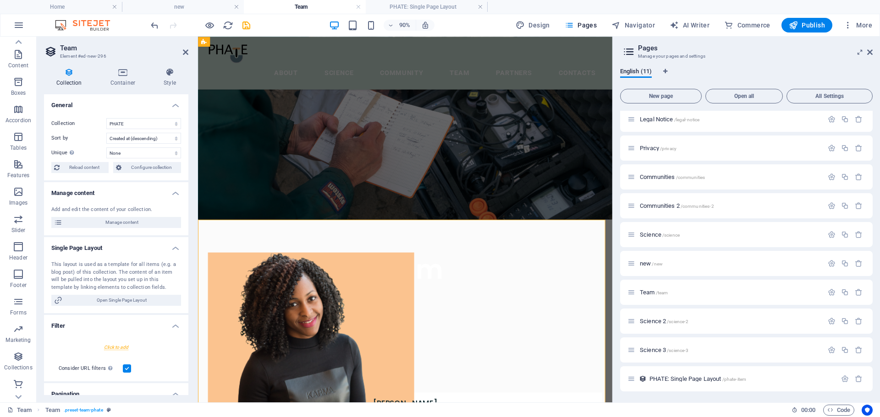
scroll to position [149, 0]
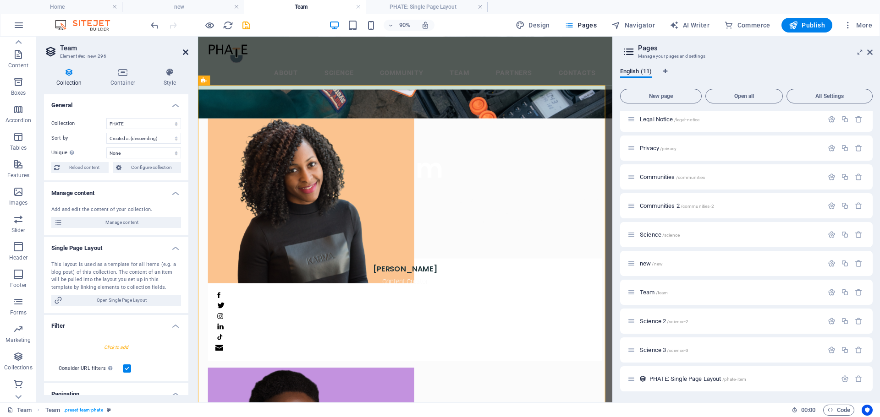
click at [187, 51] on icon at bounding box center [185, 52] width 5 height 7
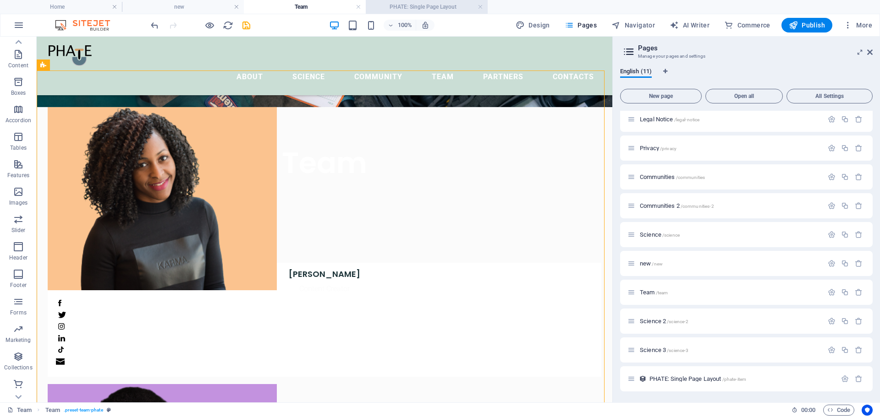
click at [436, 8] on h4 "PHATE: Single Page Layout" at bounding box center [427, 7] width 122 height 10
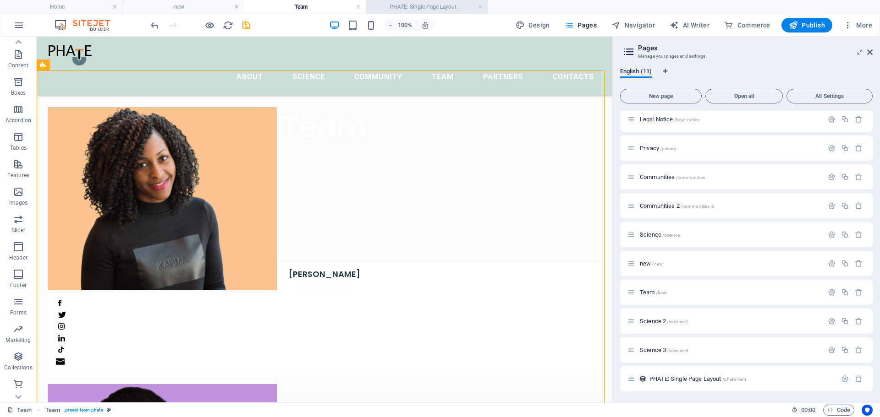
scroll to position [0, 0]
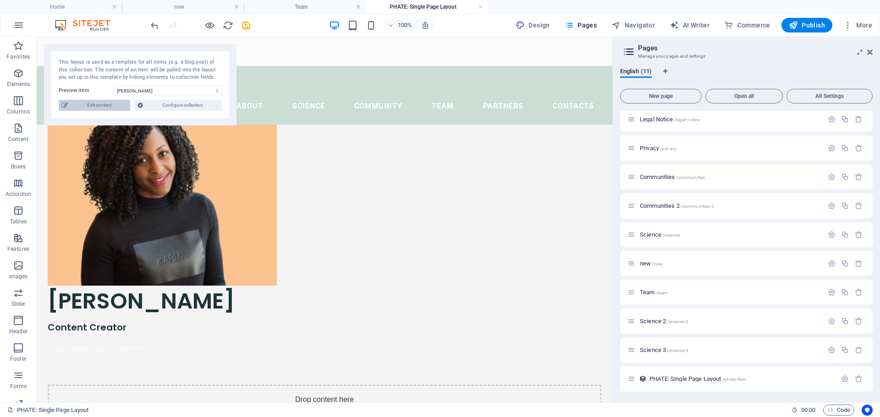
click at [110, 108] on span "Edit content" at bounding box center [99, 105] width 57 height 11
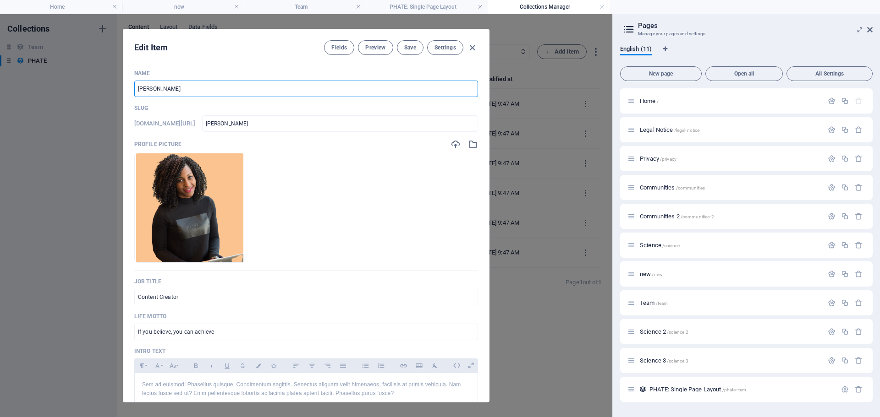
drag, startPoint x: 161, startPoint y: 90, endPoint x: 113, endPoint y: 88, distance: 47.7
click at [113, 88] on div "Edit Item Fields Preview Save Settings Name [PERSON_NAME] ​ Slug [DOMAIN_NAME][…" at bounding box center [306, 215] width 612 height 403
type input "A"
type input "a"
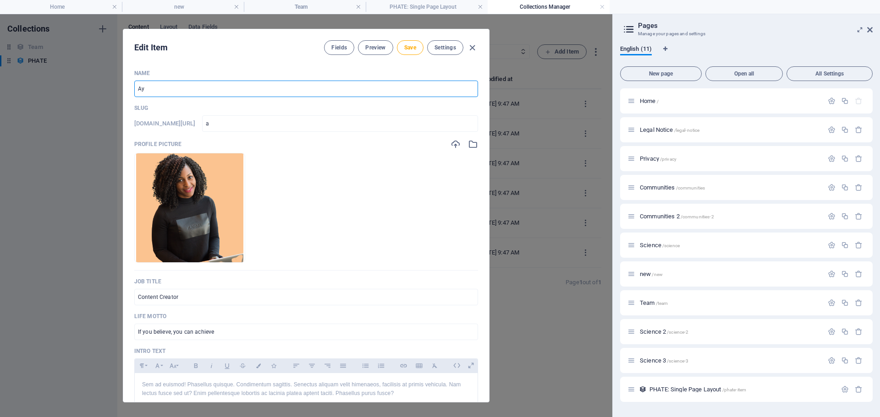
type input "Ayu"
type input "ayu"
type input "Ayud"
type input "ayud"
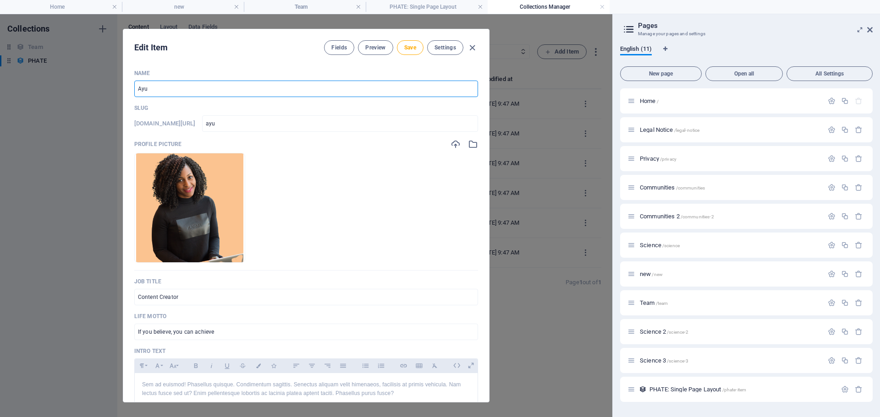
type input "ayud"
type input "Ayudr"
type input "ayudr"
type input "Ayud"
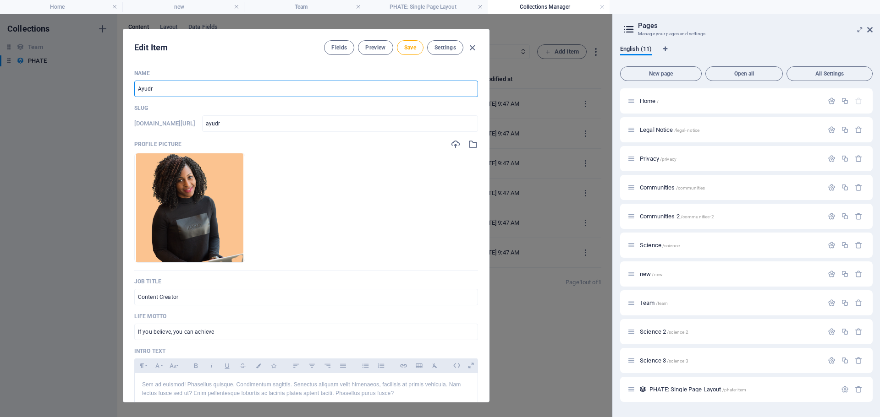
type input "ayud"
type input "Ayu"
type input "ayu"
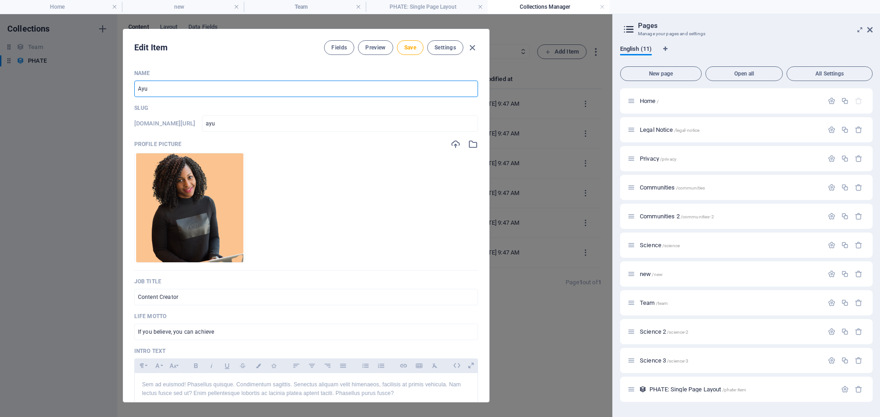
type input "Ay"
type input "ay"
type input "A"
type input "a"
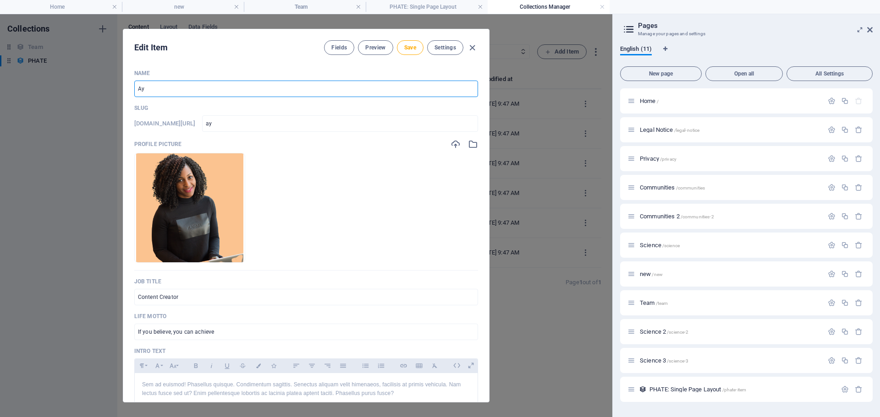
type input "a"
type input "Au"
type input "au"
type input "Aud"
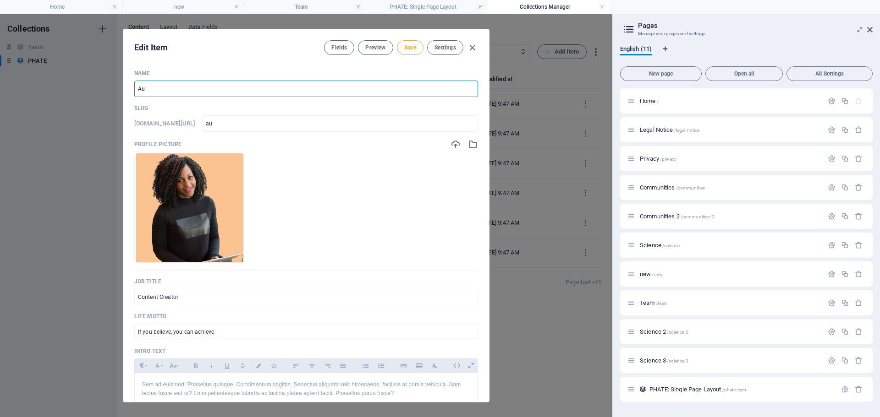
type input "aud"
type input "Audr"
type input "audr"
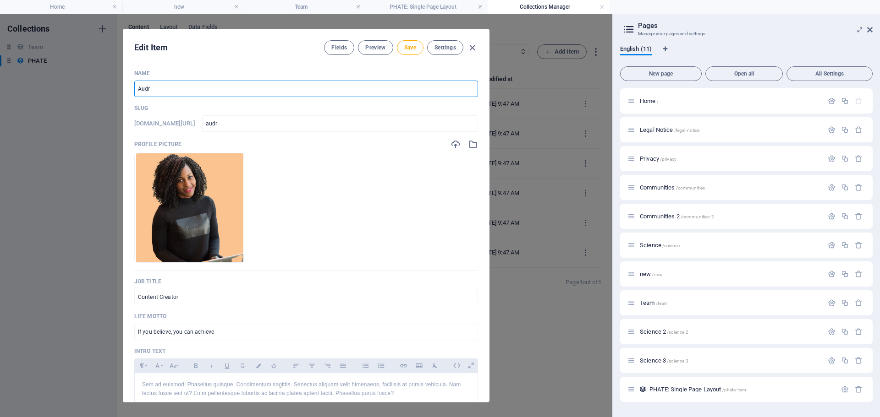
type input "[PERSON_NAME]"
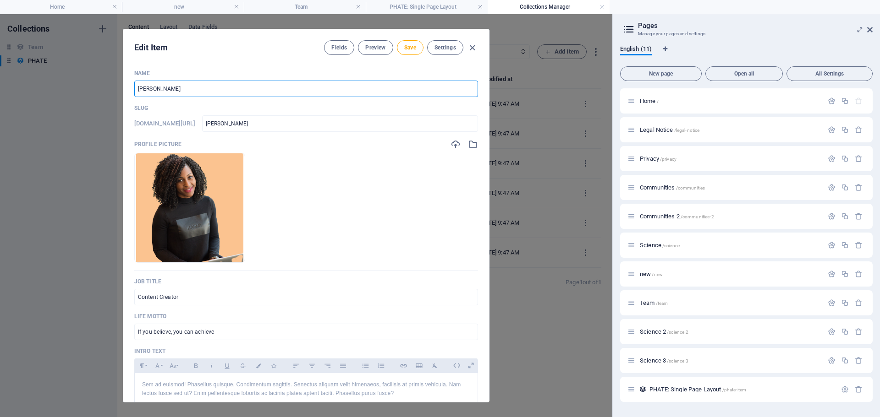
type input "[PERSON_NAME]"
type input "[PERSON_NAME]-l"
type input "[PERSON_NAME]"
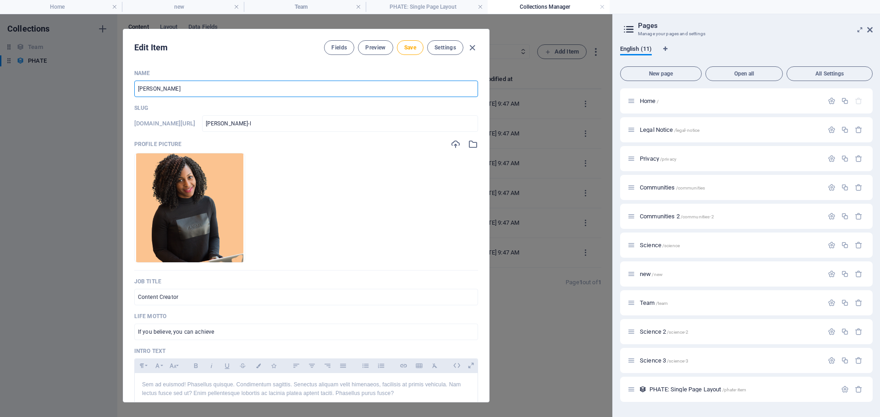
type input "[PERSON_NAME]"
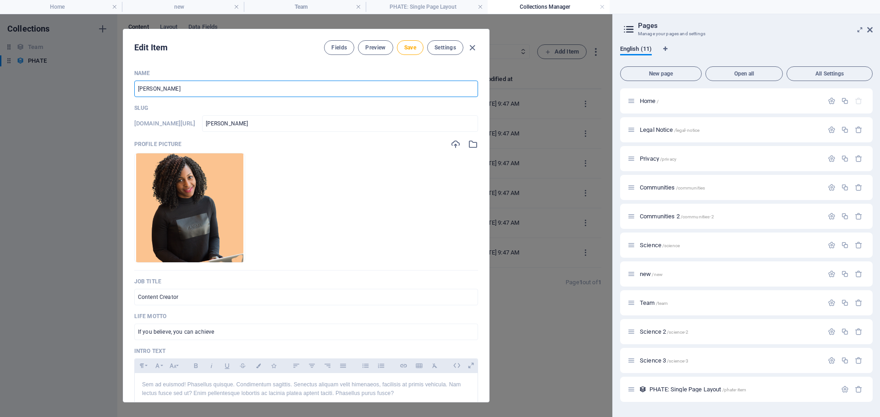
type input "[PERSON_NAME]"
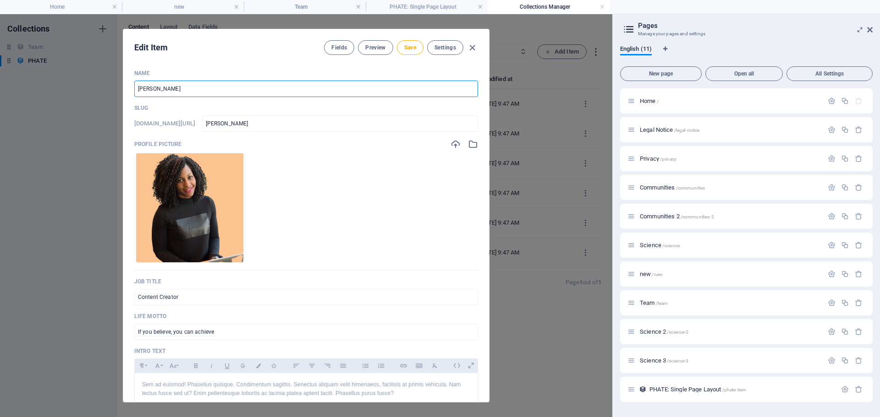
type input "[PERSON_NAME]"
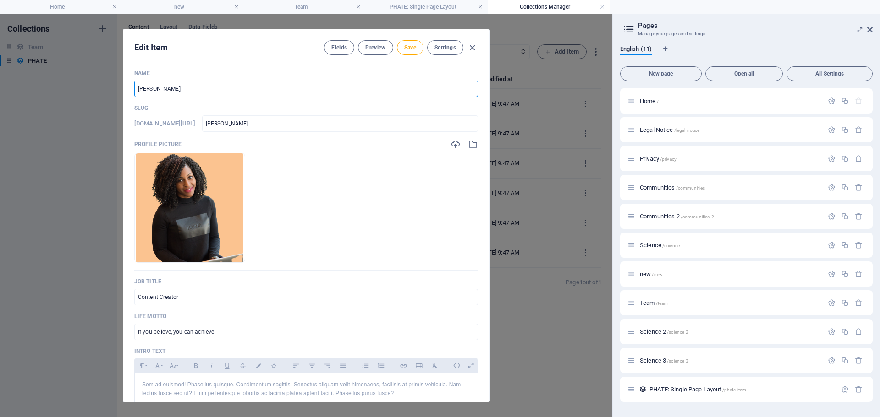
type input "[PERSON_NAME][GEOGRAPHIC_DATA]"
type input "[PERSON_NAME]"
drag, startPoint x: 487, startPoint y: 159, endPoint x: 488, endPoint y: 204, distance: 44.9
click at [488, 204] on div "Name [PERSON_NAME] ​ Slug [DOMAIN_NAME][URL] [PERSON_NAME]-[GEOGRAPHIC_DATA] ​ …" at bounding box center [306, 232] width 366 height 340
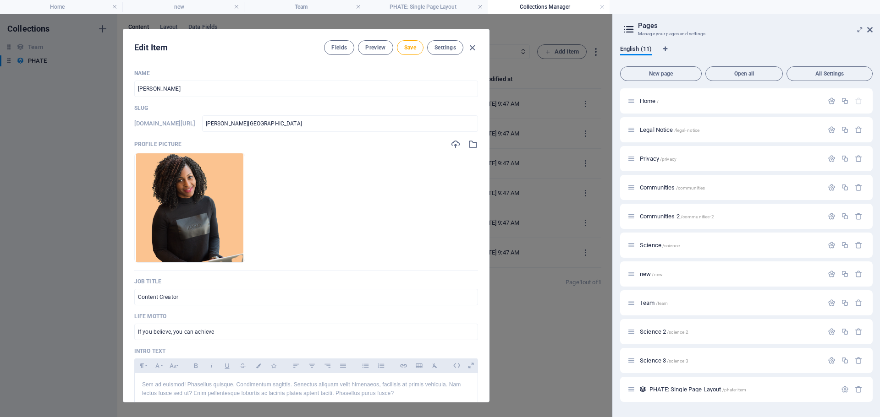
drag, startPoint x: 487, startPoint y: 173, endPoint x: 481, endPoint y: 211, distance: 38.0
click at [481, 211] on div "Name [PERSON_NAME] ​ Slug [DOMAIN_NAME][URL] [PERSON_NAME]-[GEOGRAPHIC_DATA] ​ …" at bounding box center [306, 232] width 366 height 340
click at [436, 265] on div "Profile Picture Drop files here to upload them instantly" at bounding box center [306, 204] width 344 height 131
click at [433, 286] on div "Job Title Content Creator ​" at bounding box center [306, 291] width 344 height 27
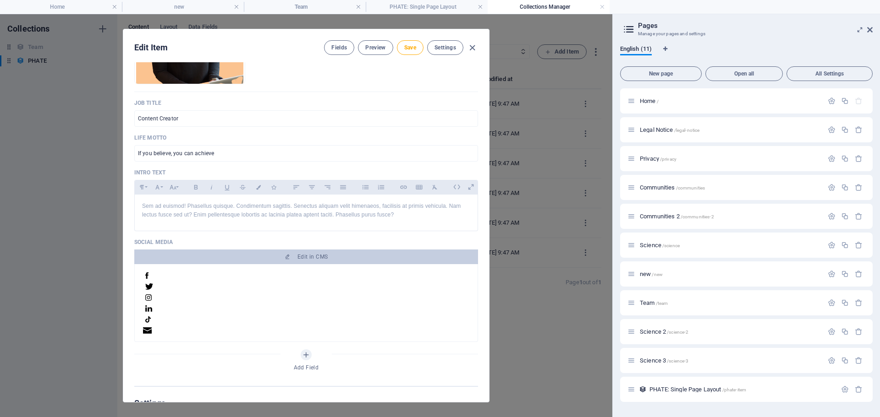
scroll to position [168, 0]
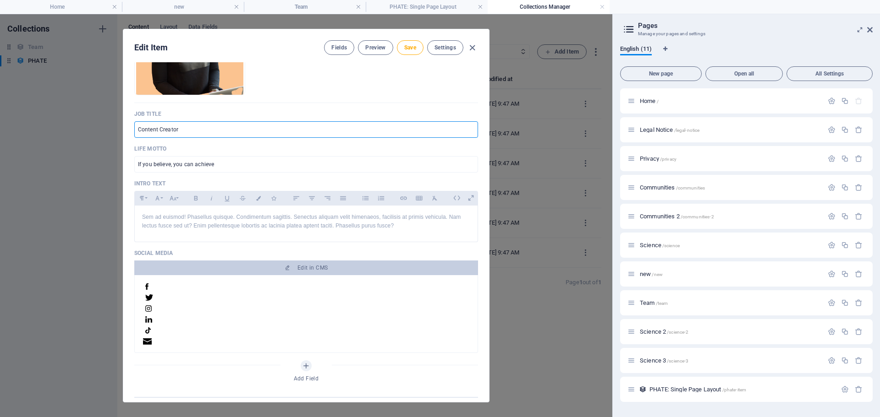
drag, startPoint x: 186, startPoint y: 127, endPoint x: 86, endPoint y: 126, distance: 99.9
click at [86, 126] on div "Edit Item Fields Preview Save Settings Name [PERSON_NAME] ​ Slug [DOMAIN_NAME][…" at bounding box center [306, 215] width 612 height 403
drag, startPoint x: 231, startPoint y: 167, endPoint x: 133, endPoint y: 167, distance: 98.5
click at [133, 167] on div "Name [PERSON_NAME] ​ Slug [DOMAIN_NAME][URL] [PERSON_NAME]-limoges ​ Profile Pi…" at bounding box center [306, 232] width 366 height 340
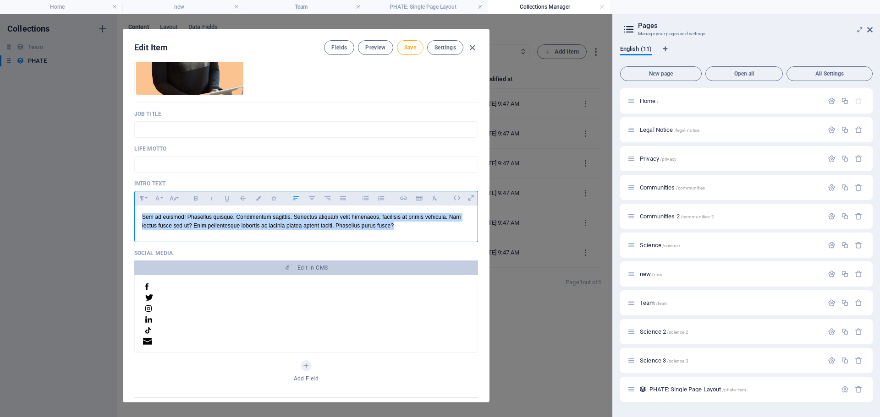
drag, startPoint x: 419, startPoint y: 224, endPoint x: 134, endPoint y: 206, distance: 285.6
click at [134, 206] on div "Sem ad euismod! Phasellus quisque. Condimentum sagittis. Senectus aliquam velit…" at bounding box center [306, 222] width 344 height 33
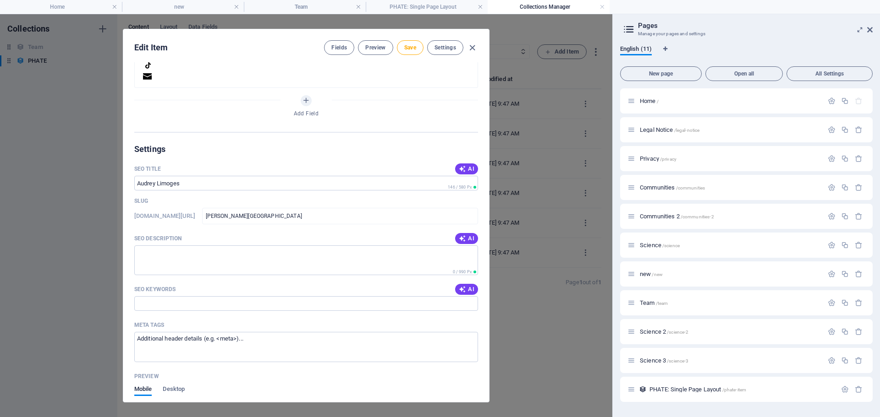
scroll to position [420, 0]
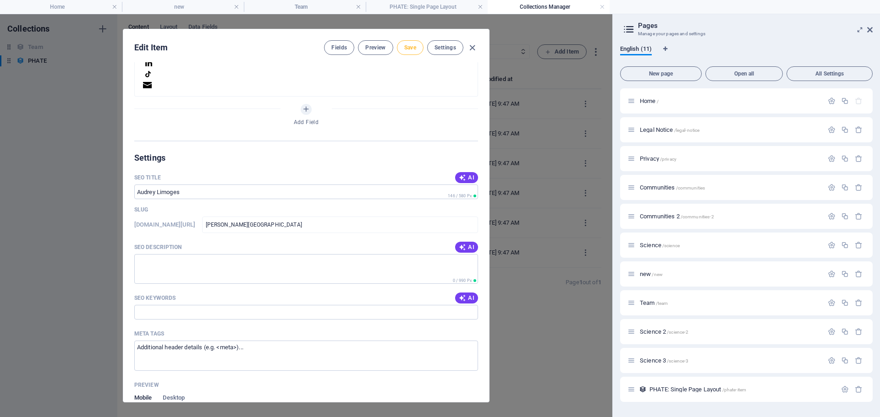
click at [408, 46] on span "Save" at bounding box center [410, 47] width 12 height 7
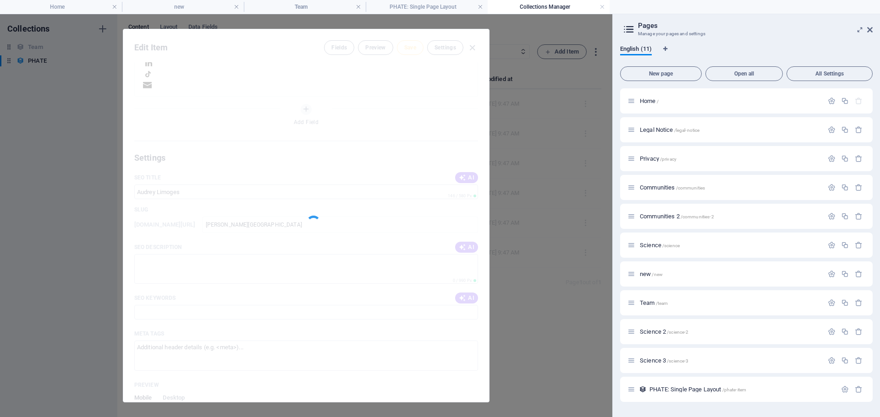
type input "[PERSON_NAME][GEOGRAPHIC_DATA]"
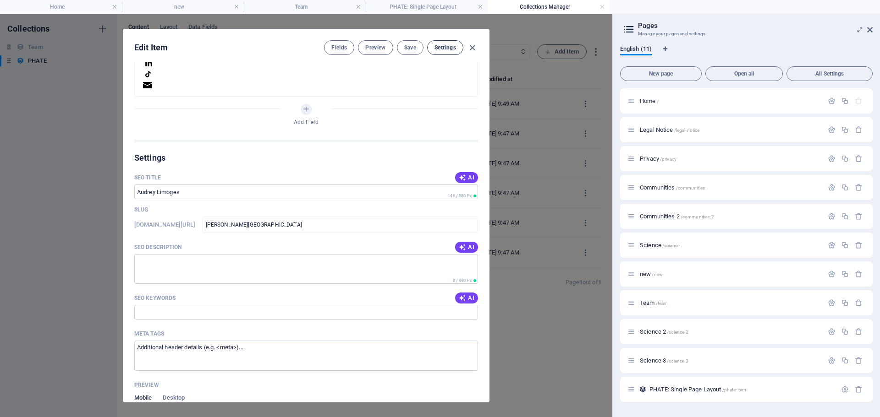
click at [448, 47] on span "Settings" at bounding box center [445, 47] width 22 height 7
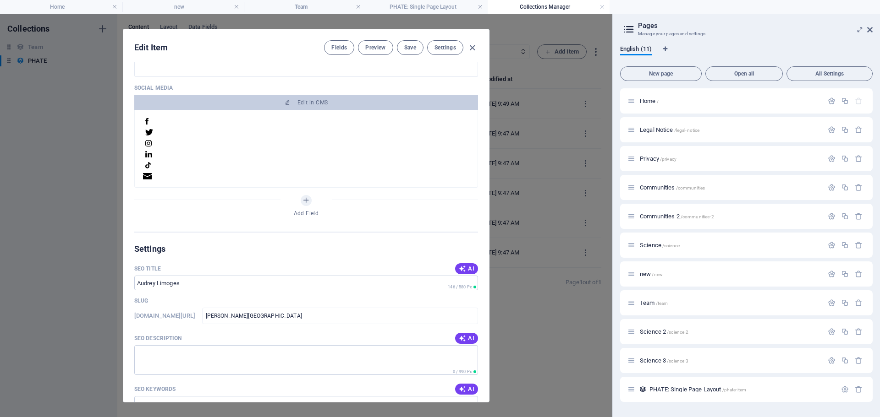
scroll to position [306, 0]
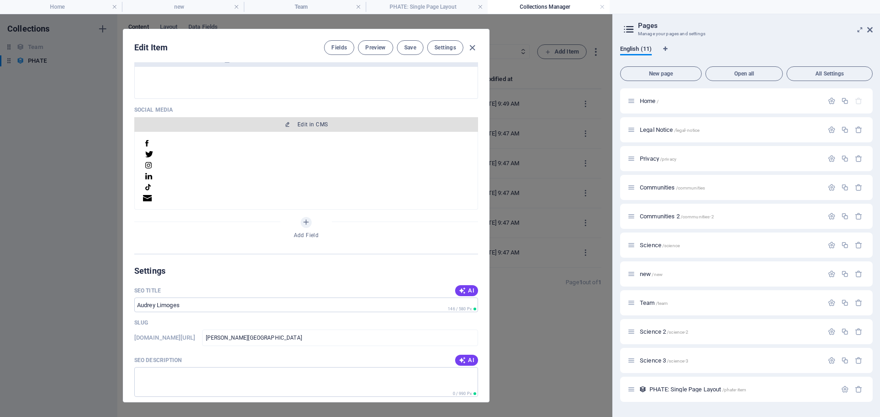
click at [301, 127] on span "Edit in CMS" at bounding box center [312, 124] width 30 height 7
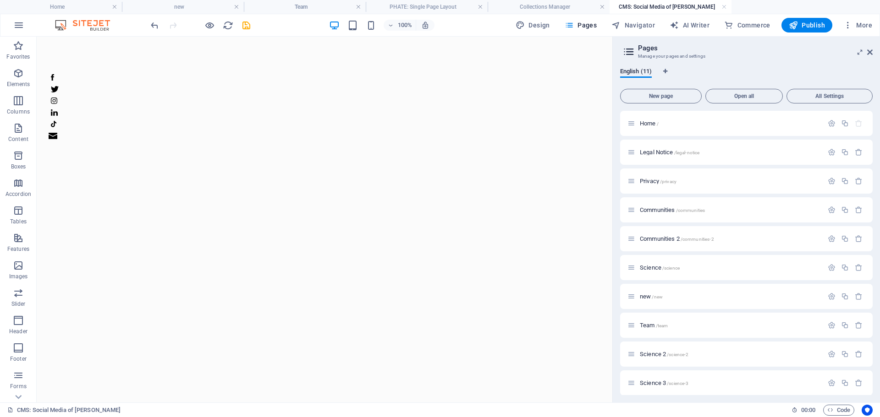
scroll to position [0, 0]
click at [83, 68] on icon at bounding box center [83, 68] width 5 height 10
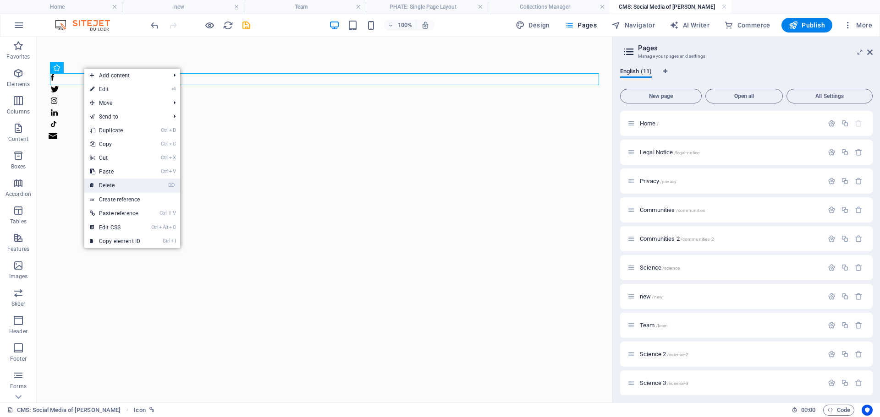
click at [112, 189] on link "⌦ Delete" at bounding box center [114, 186] width 61 height 14
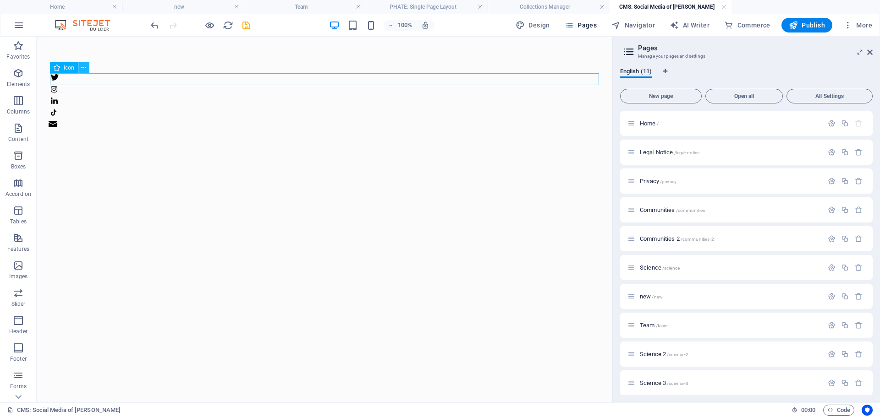
click at [82, 68] on icon at bounding box center [83, 68] width 5 height 10
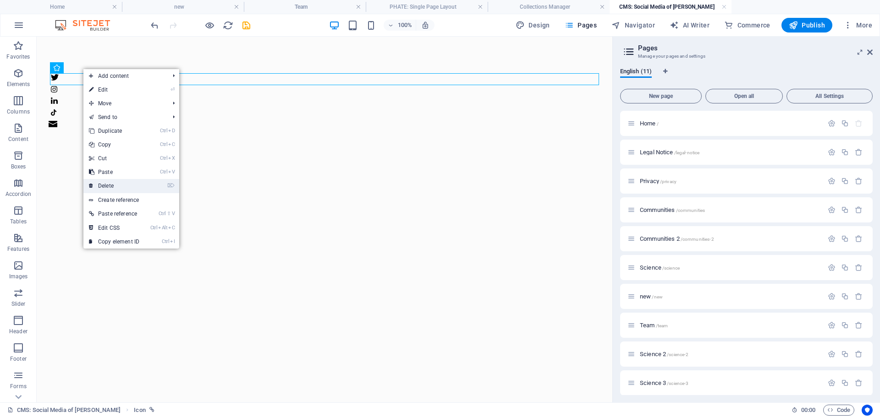
click at [107, 186] on link "⌦ Delete" at bounding box center [113, 186] width 61 height 14
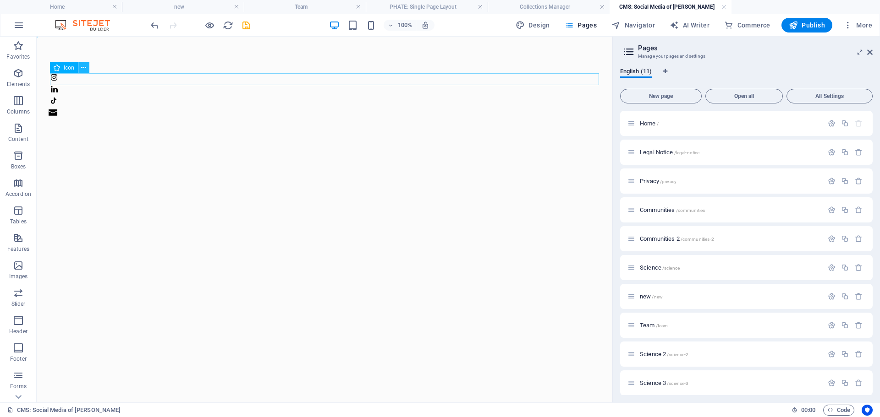
click at [83, 67] on icon at bounding box center [83, 68] width 5 height 10
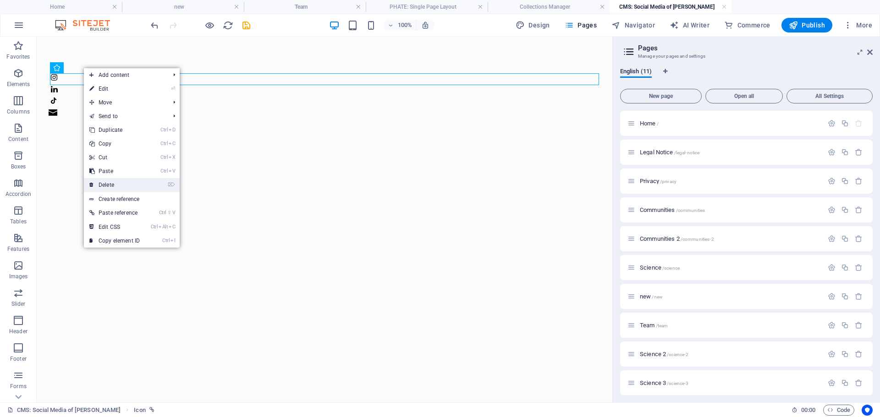
click at [110, 185] on link "⌦ Delete" at bounding box center [114, 185] width 61 height 14
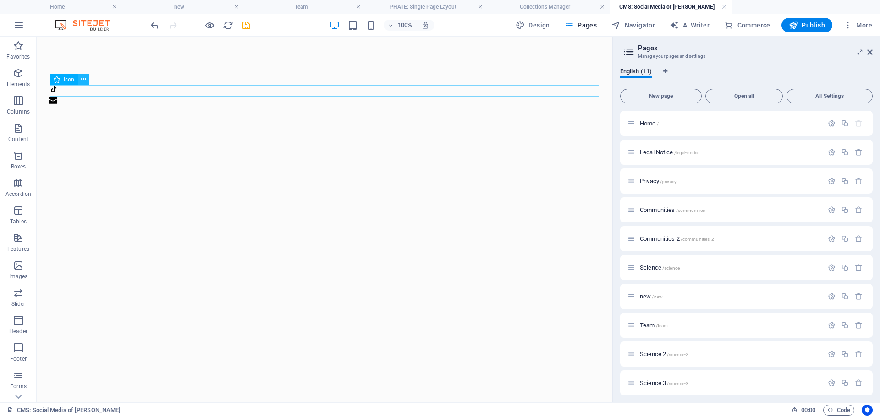
click at [84, 81] on icon at bounding box center [83, 80] width 5 height 10
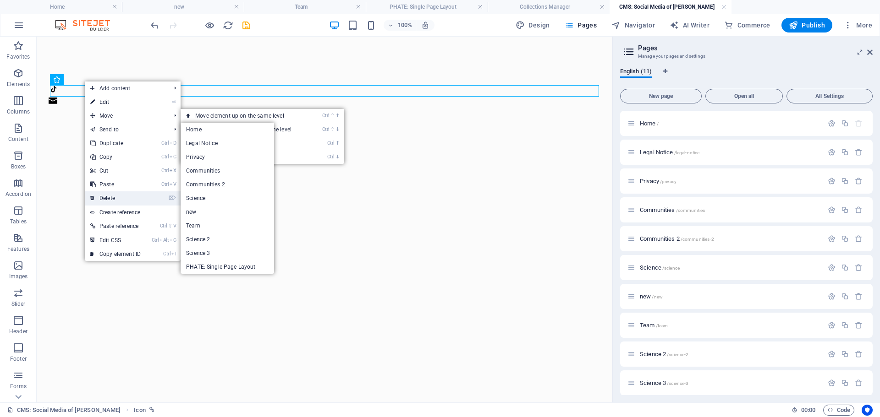
click at [110, 197] on link "⌦ Delete" at bounding box center [115, 198] width 61 height 14
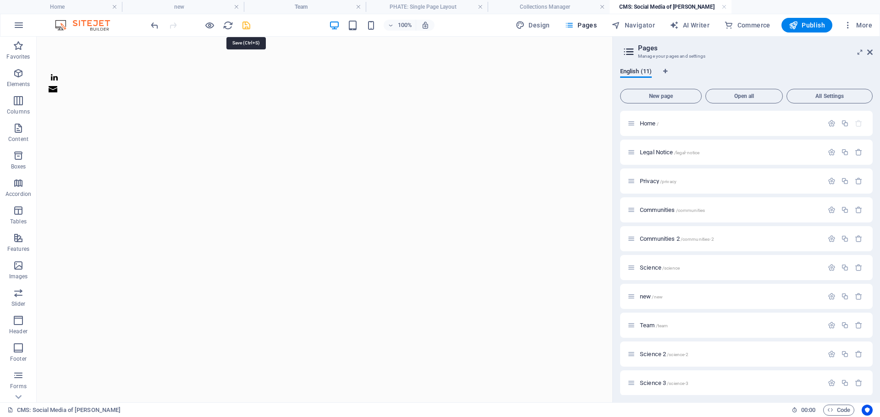
click at [244, 27] on icon "save" at bounding box center [246, 25] width 11 height 11
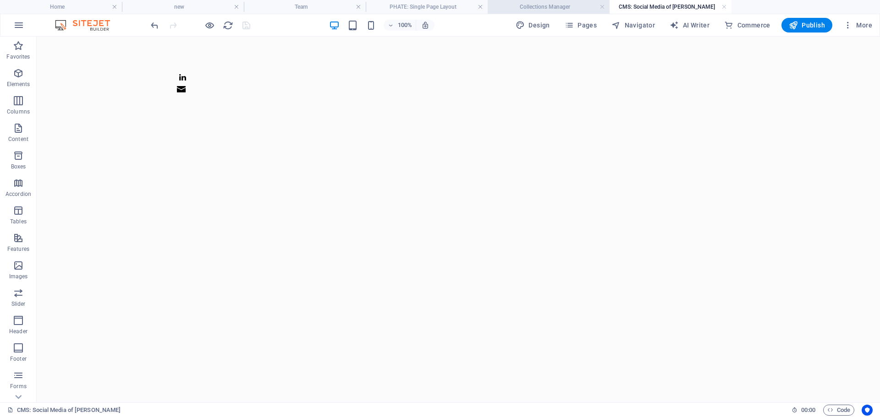
click at [545, 8] on h4 "Collections Manager" at bounding box center [548, 7] width 122 height 10
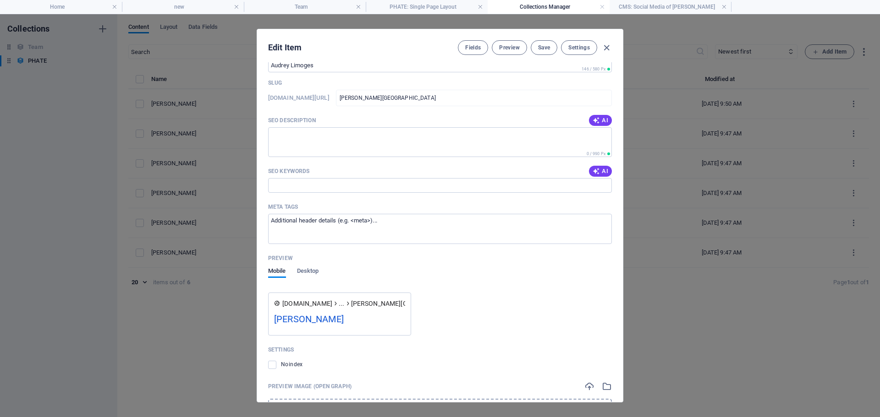
scroll to position [530, 0]
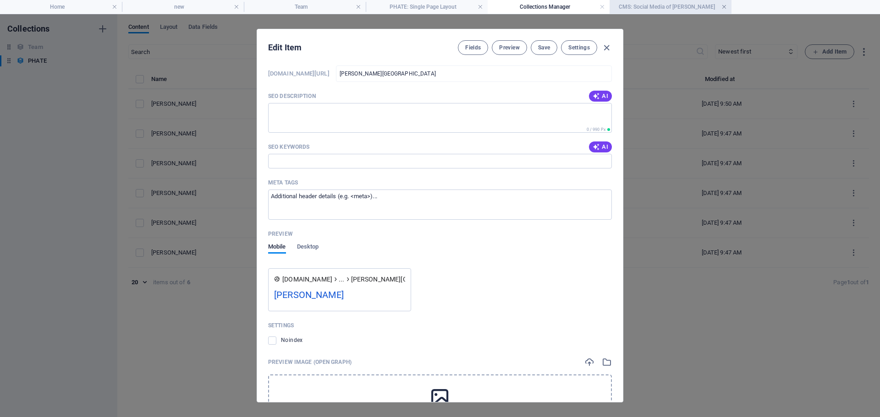
click at [725, 5] on link at bounding box center [723, 7] width 5 height 9
drag, startPoint x: 618, startPoint y: 302, endPoint x: 619, endPoint y: 323, distance: 21.1
click at [619, 323] on div "Name [PERSON_NAME] ​ Slug [DOMAIN_NAME][URL] [PERSON_NAME]-[GEOGRAPHIC_DATA] ​ …" at bounding box center [440, 248] width 366 height 373
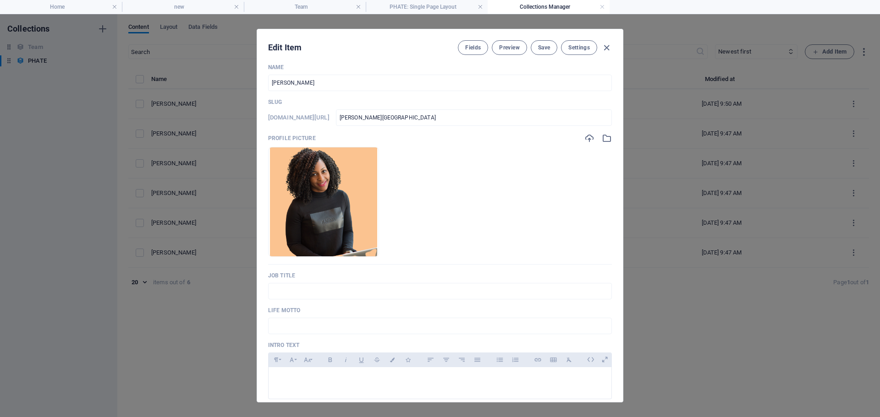
scroll to position [0, 0]
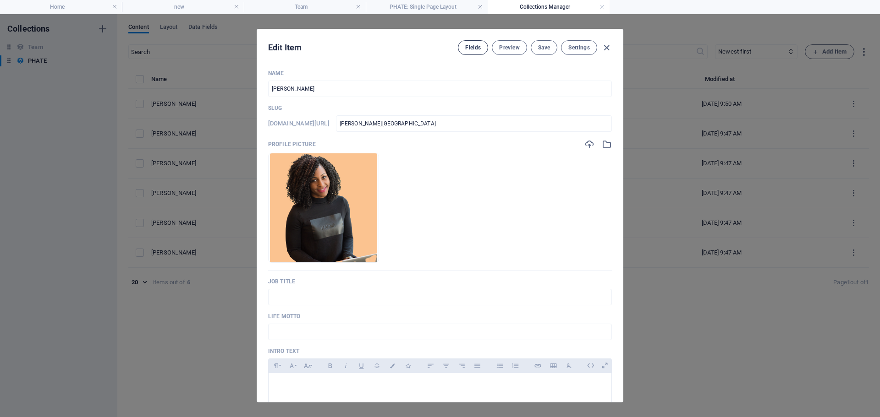
click at [471, 49] on span "Fields" at bounding box center [473, 47] width 16 height 7
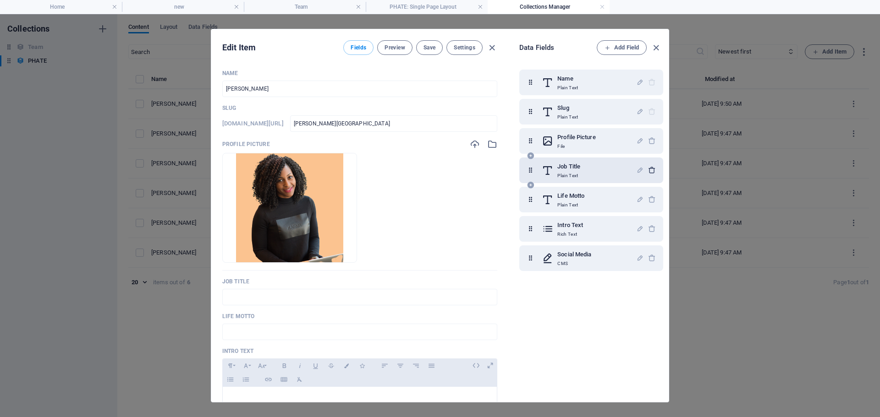
click at [652, 170] on icon "button" at bounding box center [652, 170] width 8 height 8
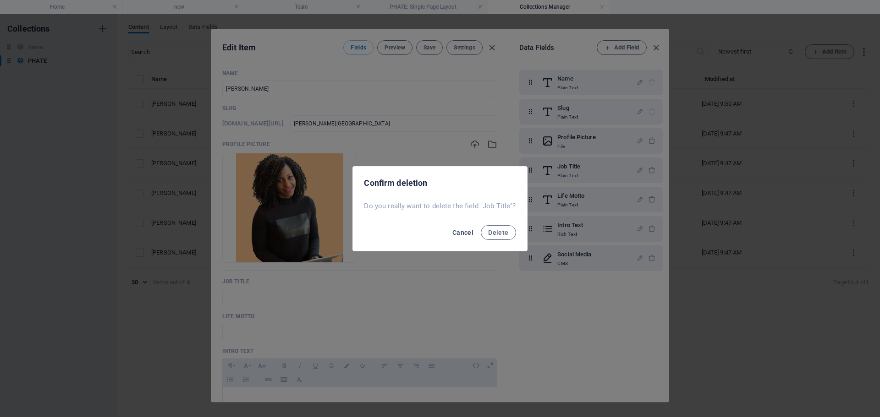
click at [468, 234] on span "Cancel" at bounding box center [462, 232] width 21 height 7
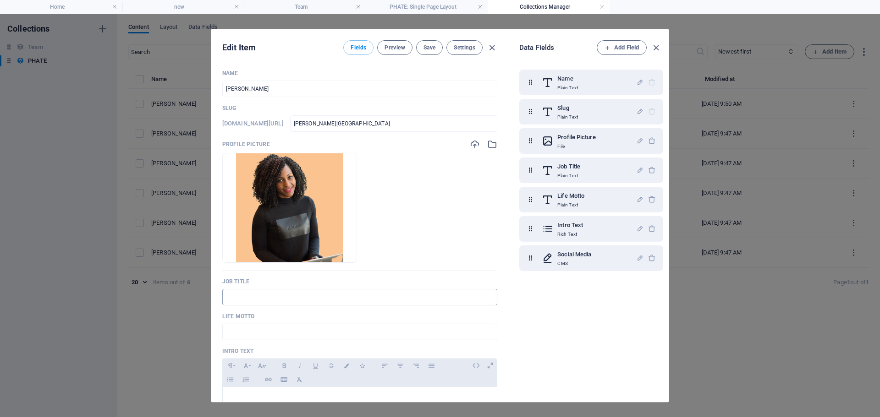
click at [387, 294] on input "text" at bounding box center [359, 297] width 275 height 16
type input "Project leader"
click at [651, 198] on icon "button" at bounding box center [652, 200] width 8 height 8
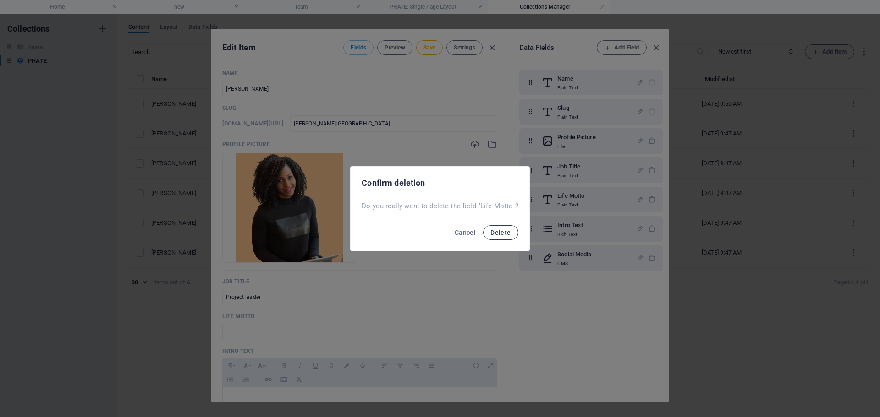
click at [510, 232] on button "Delete" at bounding box center [500, 232] width 35 height 15
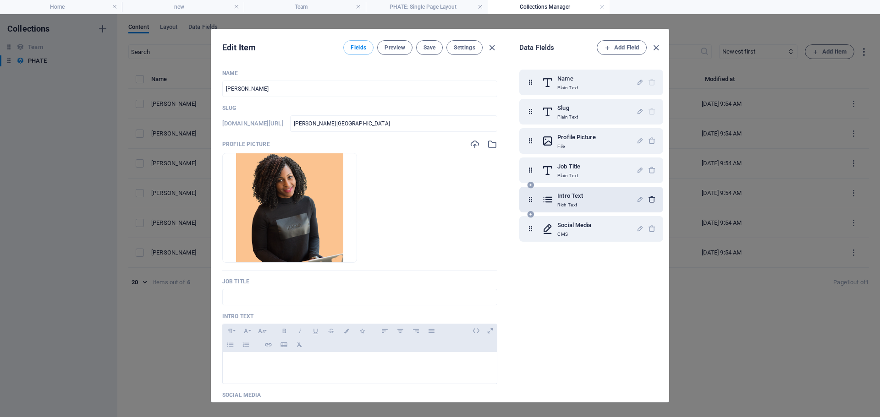
click at [648, 199] on icon "button" at bounding box center [652, 200] width 8 height 8
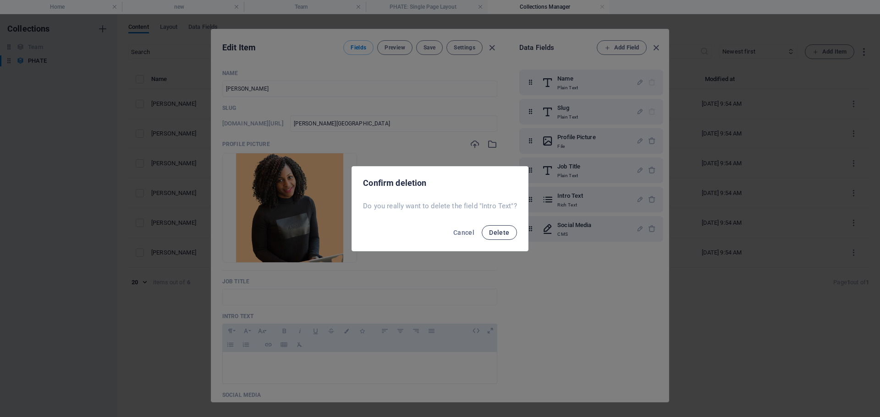
click at [493, 237] on button "Delete" at bounding box center [498, 232] width 35 height 15
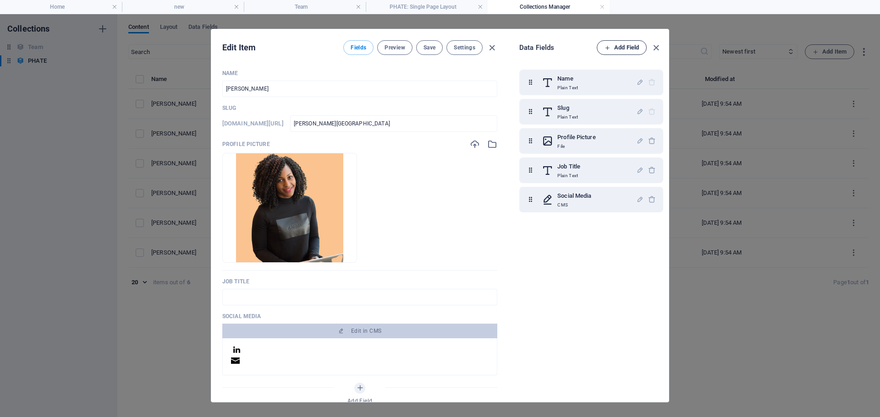
click at [610, 44] on span "Add Field" at bounding box center [621, 47] width 34 height 11
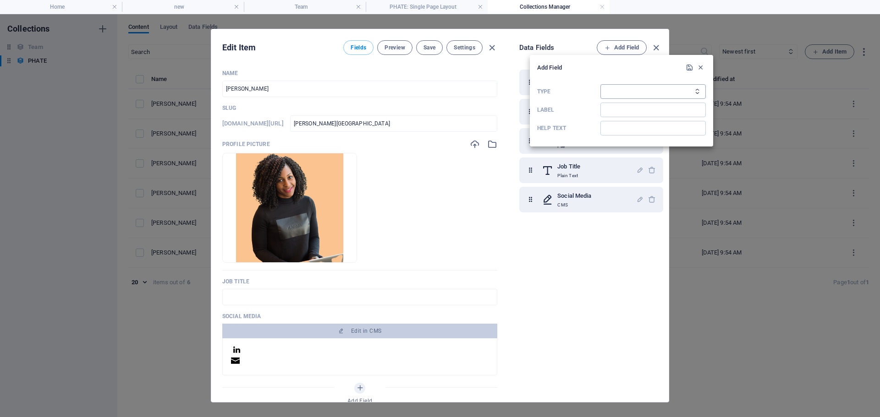
click at [618, 88] on select "Plain Text Link CMS Rich Text File Multiple Files Checkbox Choice Date Number" at bounding box center [652, 91] width 105 height 15
select select "text"
click at [600, 84] on select "Plain Text Link CMS Rich Text File Multiple Files Checkbox Choice Date Number" at bounding box center [652, 91] width 105 height 15
click at [617, 112] on input "Label" at bounding box center [652, 110] width 105 height 15
type input "Institution"
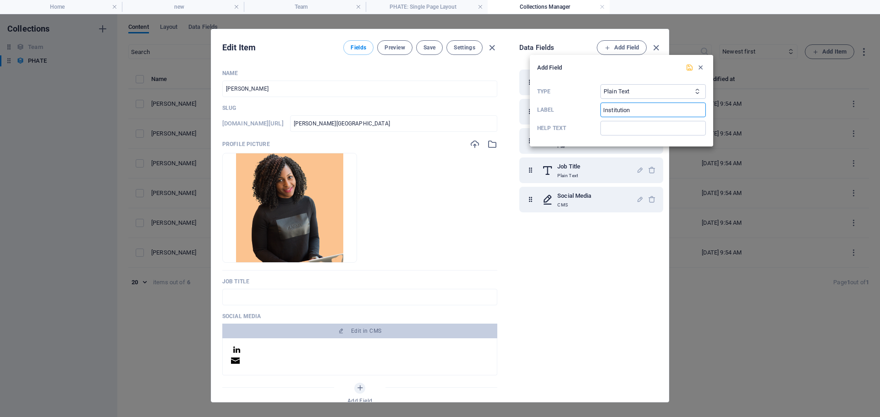
click at [690, 67] on icon "submit" at bounding box center [689, 68] width 8 height 8
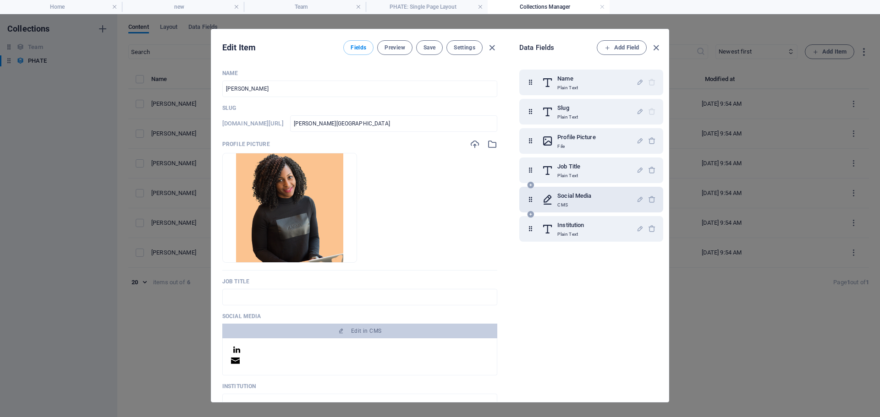
drag, startPoint x: 577, startPoint y: 229, endPoint x: 578, endPoint y: 188, distance: 40.8
click at [578, 188] on div "Name Plain Text Slug Plain Text Profile Picture File Job Title Plain Text Socia…" at bounding box center [591, 156] width 144 height 172
drag, startPoint x: 530, startPoint y: 233, endPoint x: 534, endPoint y: 196, distance: 37.2
click at [534, 196] on div "Name Plain Text Slug Plain Text Profile Picture File Job Title Plain Text Socia…" at bounding box center [591, 156] width 144 height 172
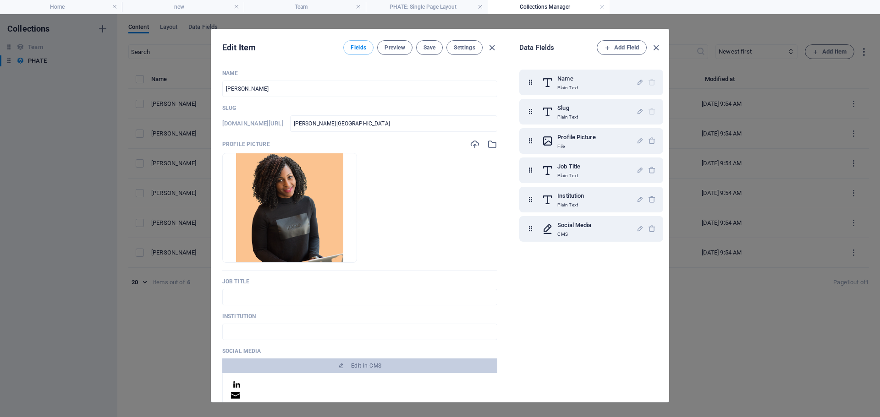
click at [592, 299] on div "Name Plain Text Slug Plain Text Profile Picture File Job Title Plain Text Insti…" at bounding box center [593, 227] width 148 height 326
click at [626, 45] on span "Add Field" at bounding box center [621, 47] width 34 height 11
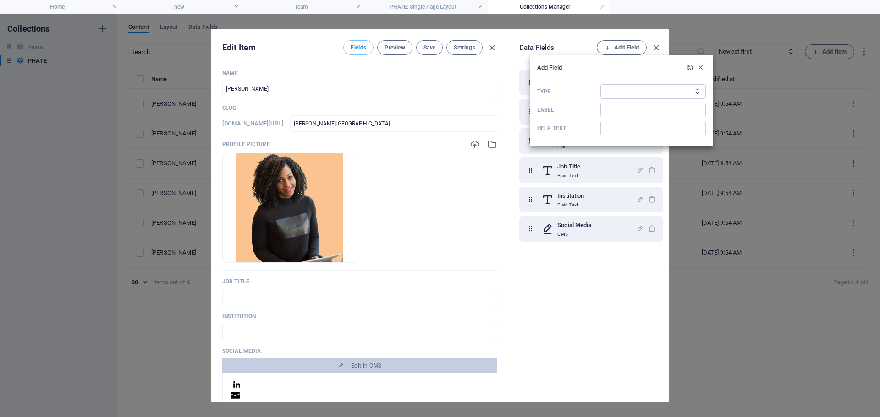
click at [537, 37] on div at bounding box center [440, 208] width 880 height 417
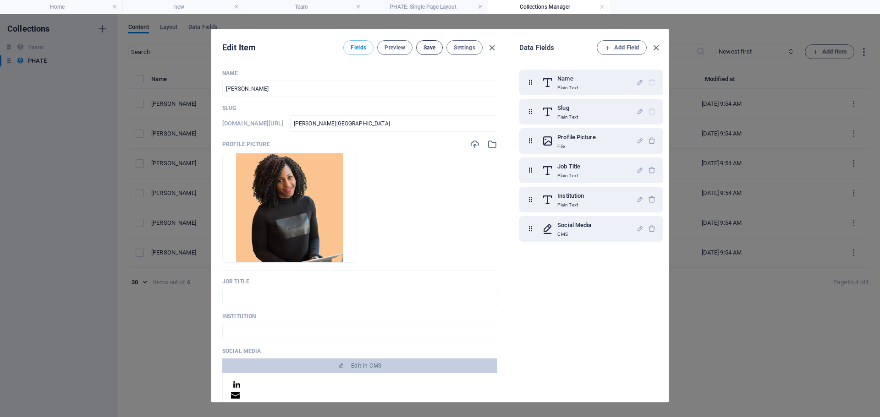
click at [432, 44] on span "Save" at bounding box center [429, 47] width 12 height 7
click at [654, 46] on icon "button" at bounding box center [656, 48] width 11 height 11
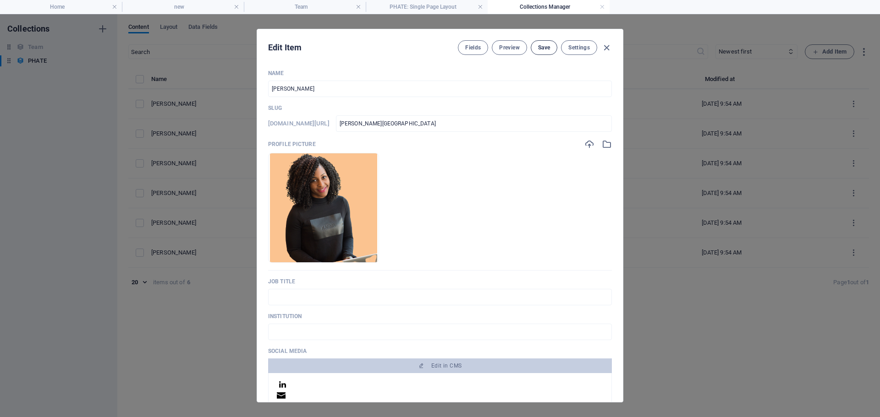
click at [538, 49] on span "Save" at bounding box center [544, 47] width 12 height 7
click at [607, 49] on icon "button" at bounding box center [606, 48] width 11 height 11
type input "[PERSON_NAME][GEOGRAPHIC_DATA]"
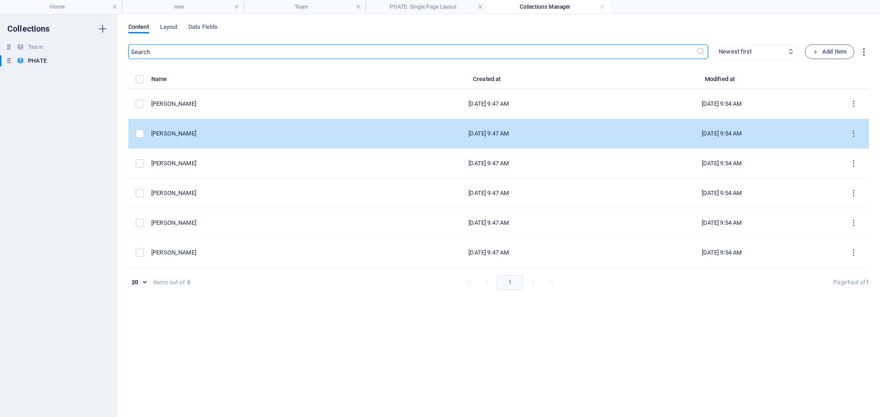
click at [171, 136] on div "[PERSON_NAME]" at bounding box center [257, 134] width 213 height 8
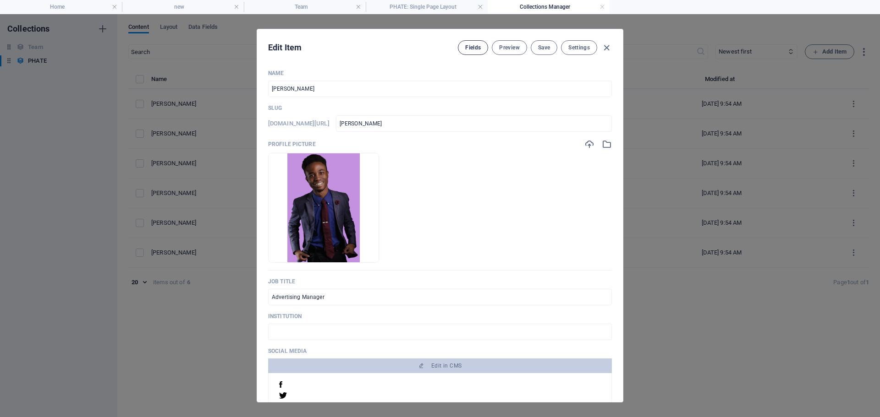
click at [482, 51] on button "Fields" at bounding box center [473, 47] width 30 height 15
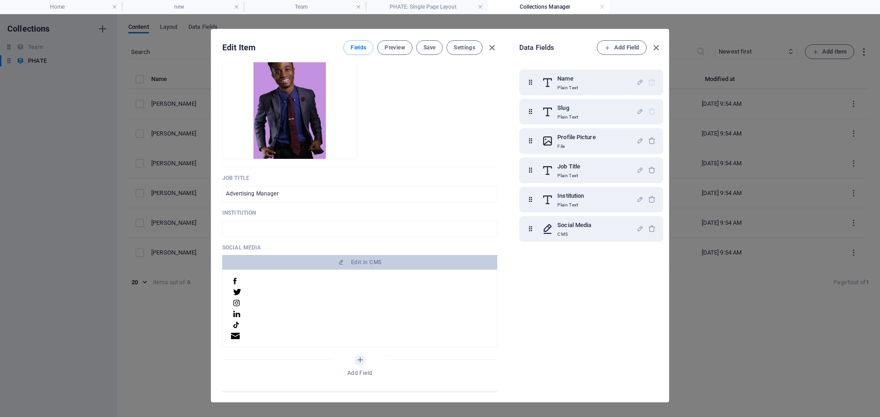
scroll to position [114, 0]
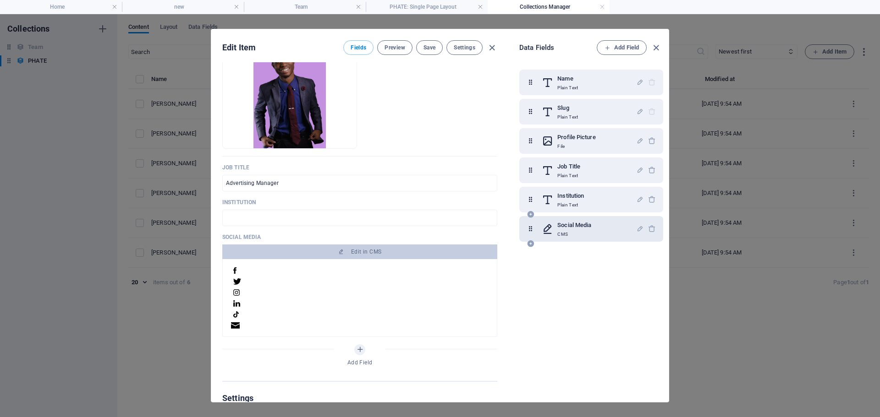
click at [547, 230] on icon at bounding box center [547, 229] width 12 height 18
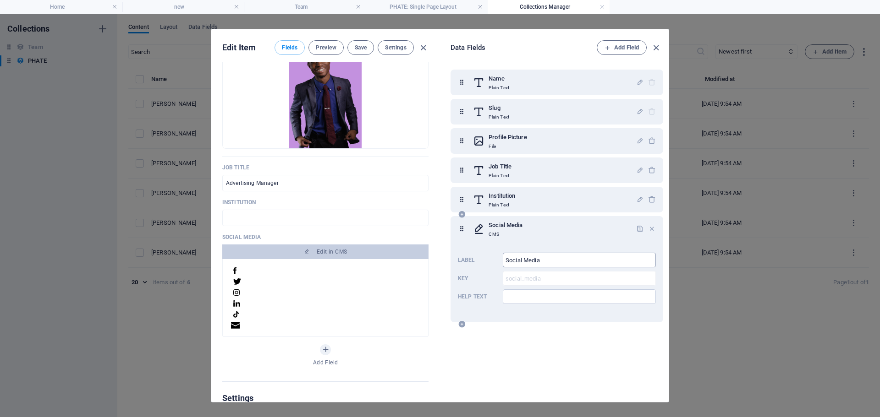
click at [574, 258] on input "Social Media" at bounding box center [579, 260] width 153 height 15
click at [262, 281] on div at bounding box center [325, 283] width 186 height 11
click at [422, 48] on icon "button" at bounding box center [423, 48] width 11 height 11
type input "[PERSON_NAME]"
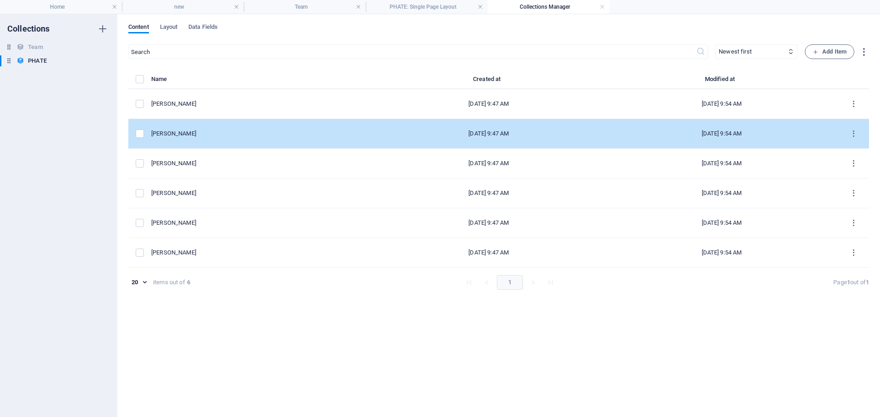
click at [170, 132] on div "[PERSON_NAME]" at bounding box center [257, 134] width 213 height 8
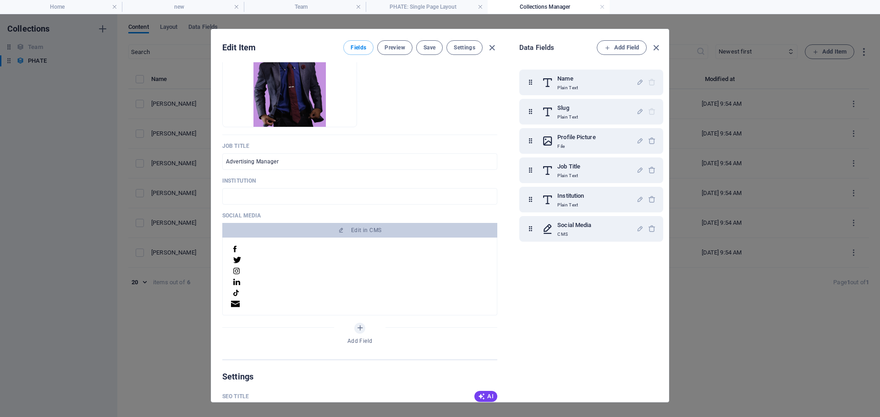
scroll to position [151, 0]
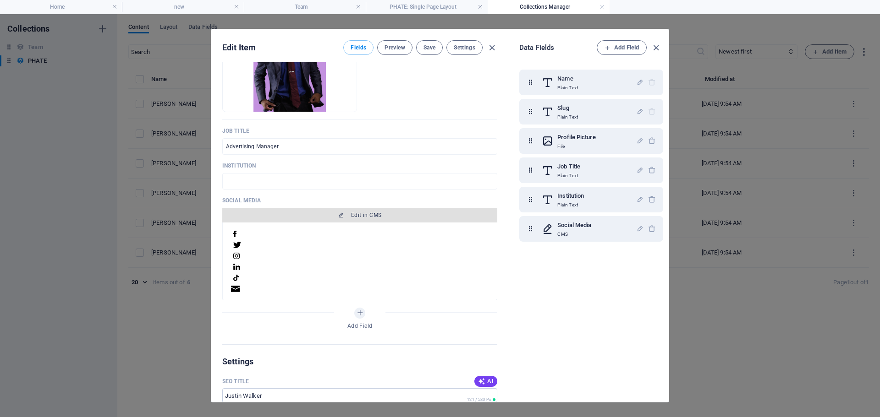
click at [361, 217] on span "Edit in CMS" at bounding box center [366, 215] width 30 height 7
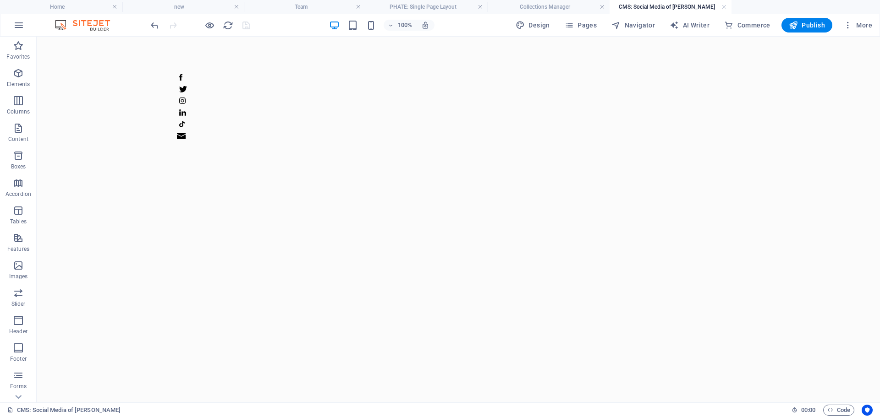
scroll to position [0, 0]
click at [213, 80] on icon at bounding box center [211, 80] width 5 height 10
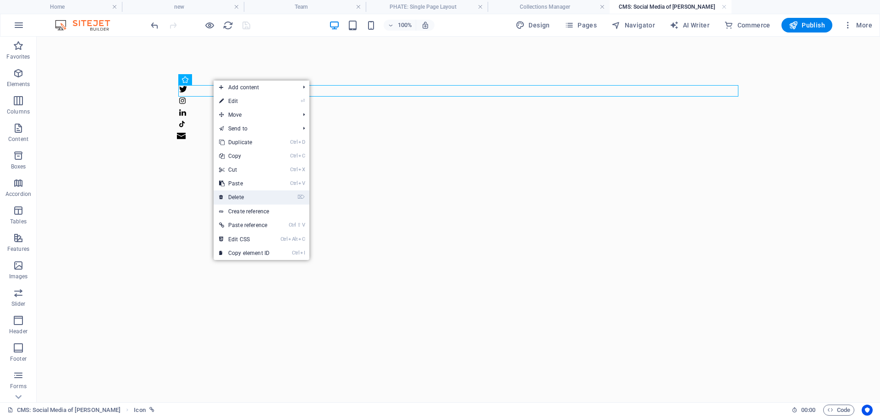
click at [235, 192] on link "⌦ Delete" at bounding box center [243, 198] width 61 height 14
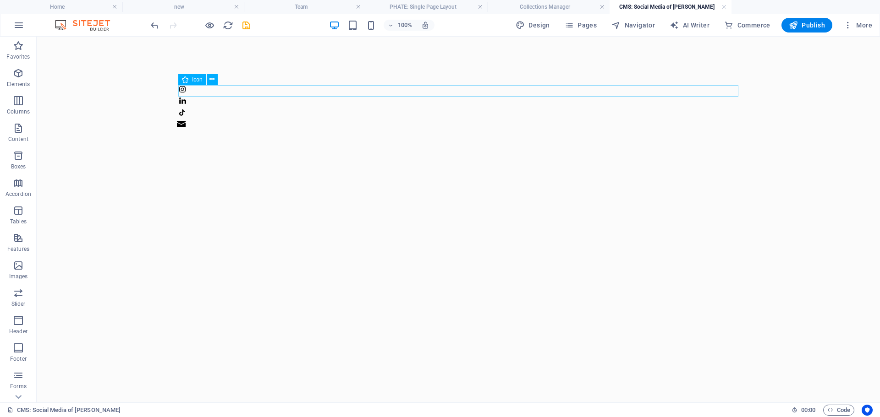
click at [205, 92] on figure at bounding box center [458, 91] width 560 height 12
click at [216, 80] on button at bounding box center [212, 79] width 11 height 11
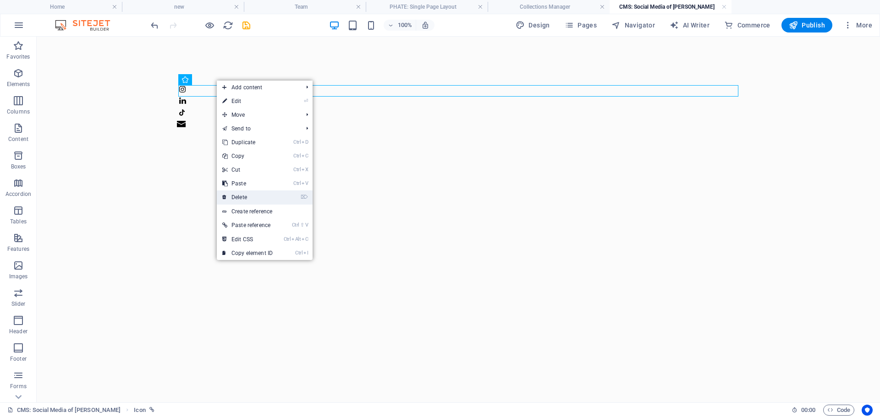
click at [246, 193] on link "⌦ Delete" at bounding box center [247, 198] width 61 height 14
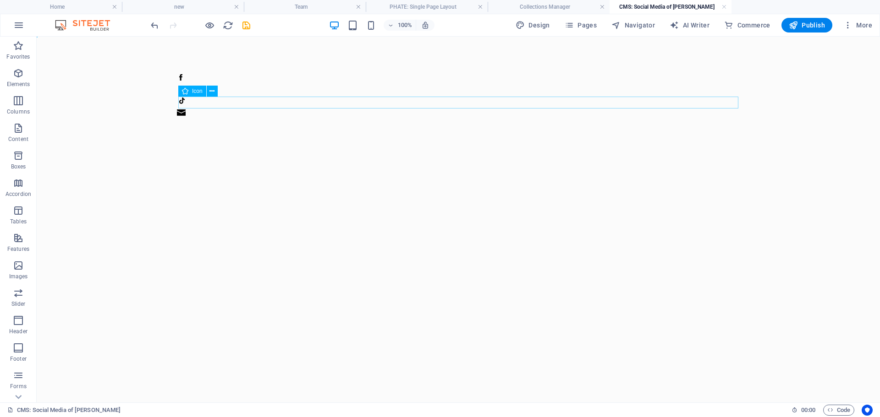
click at [229, 104] on figure at bounding box center [458, 103] width 560 height 12
click at [213, 89] on icon at bounding box center [211, 92] width 5 height 10
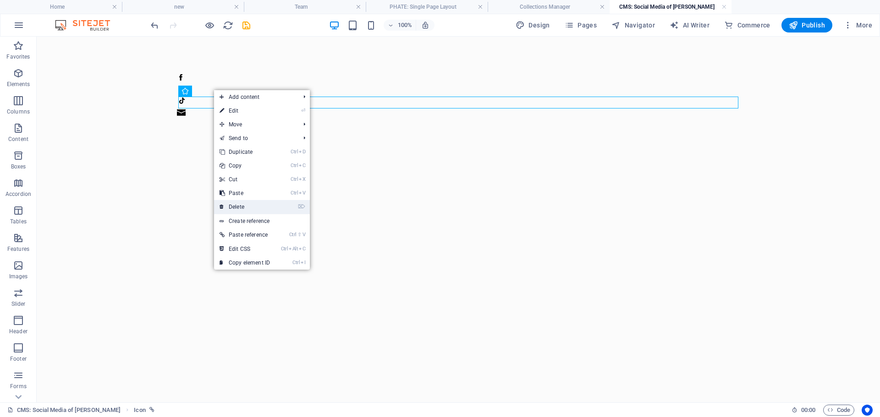
drag, startPoint x: 242, startPoint y: 203, endPoint x: 193, endPoint y: 100, distance: 113.7
click at [242, 203] on link "⌦ Delete" at bounding box center [244, 207] width 61 height 14
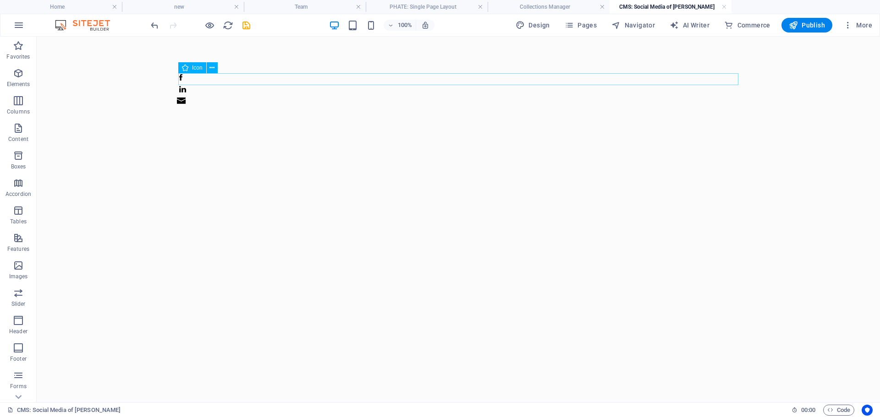
click at [232, 76] on figure at bounding box center [458, 79] width 560 height 12
click at [213, 67] on div at bounding box center [458, 91] width 586 height 109
click at [213, 69] on icon at bounding box center [211, 68] width 5 height 10
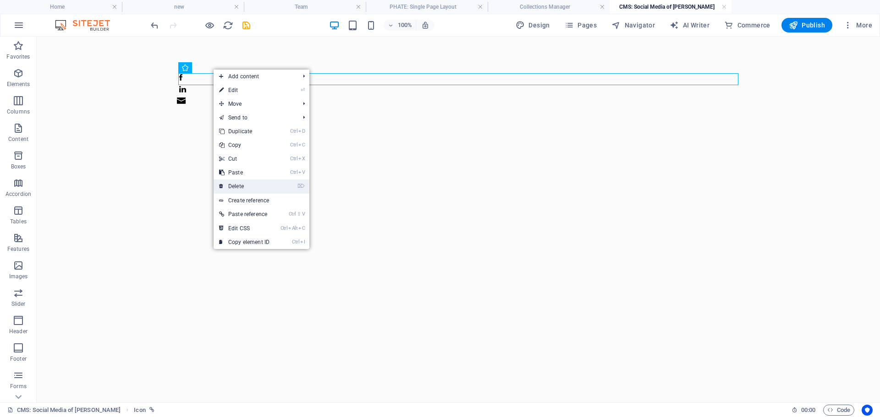
click at [234, 187] on link "⌦ Delete" at bounding box center [243, 187] width 61 height 14
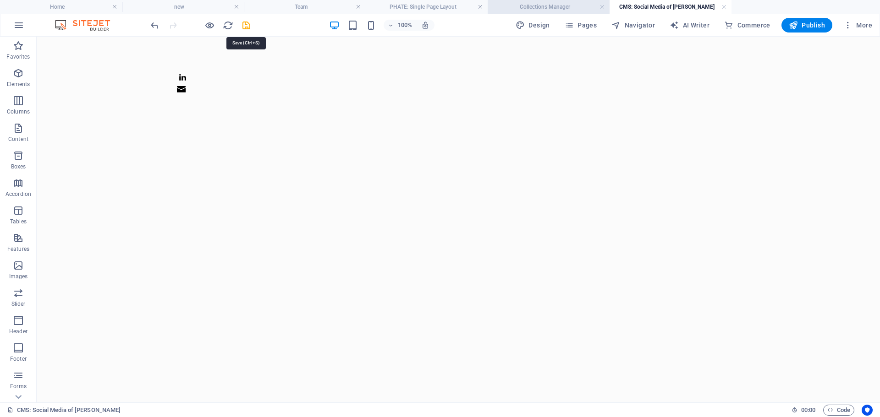
drag, startPoint x: 246, startPoint y: 23, endPoint x: 566, endPoint y: 1, distance: 320.9
click at [247, 24] on icon "save" at bounding box center [246, 25] width 11 height 11
click at [723, 6] on link at bounding box center [723, 7] width 5 height 9
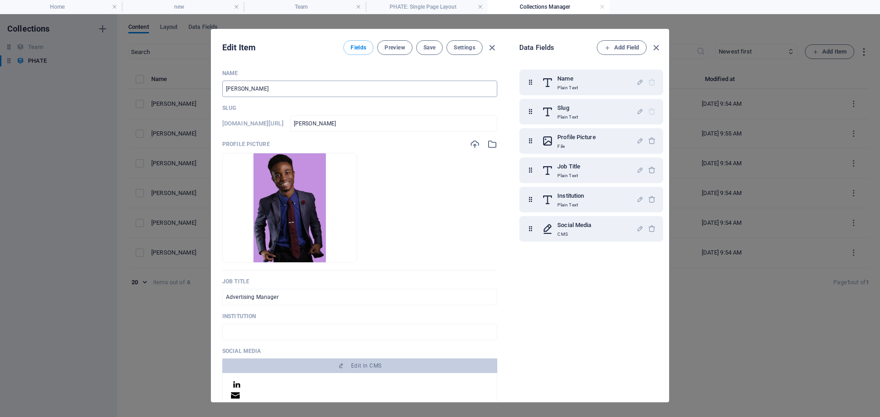
click at [269, 88] on input "[PERSON_NAME]" at bounding box center [359, 89] width 275 height 16
type input "M"
type input "m"
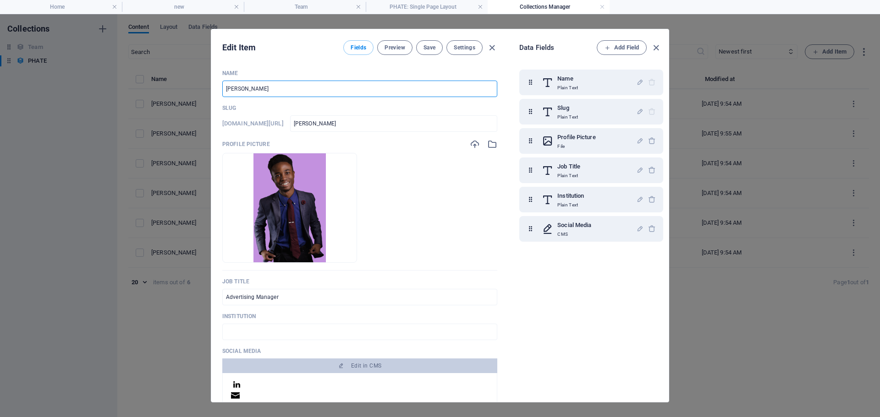
type input "m"
type input "Mi"
type input "mi"
type input "Mic"
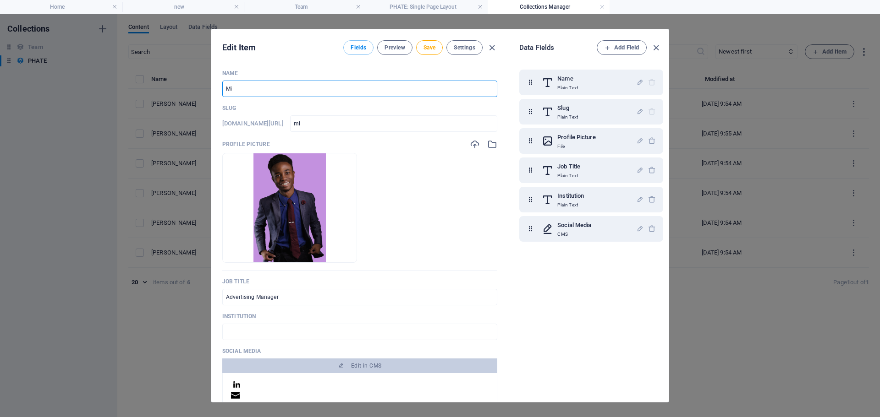
type input "mic"
type input "Mich"
type input "mich"
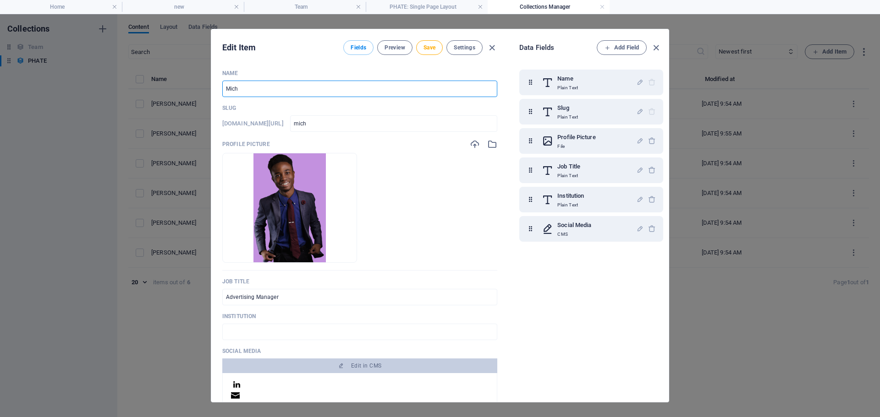
type input "Miche"
type input "miche"
type input "[PERSON_NAME]"
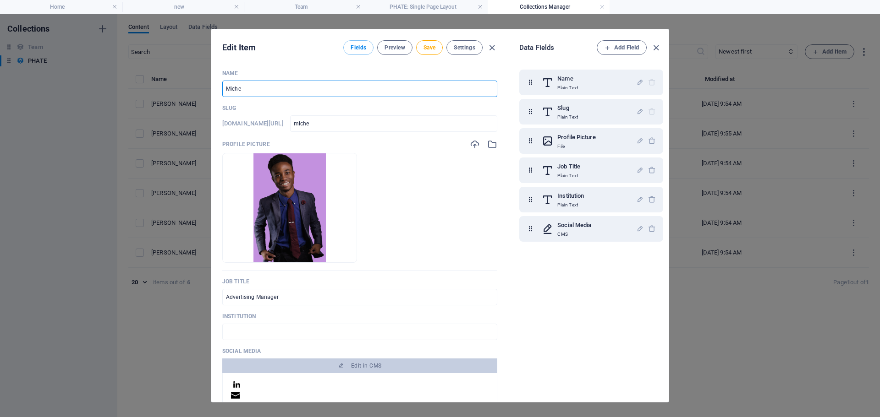
type input "[PERSON_NAME]"
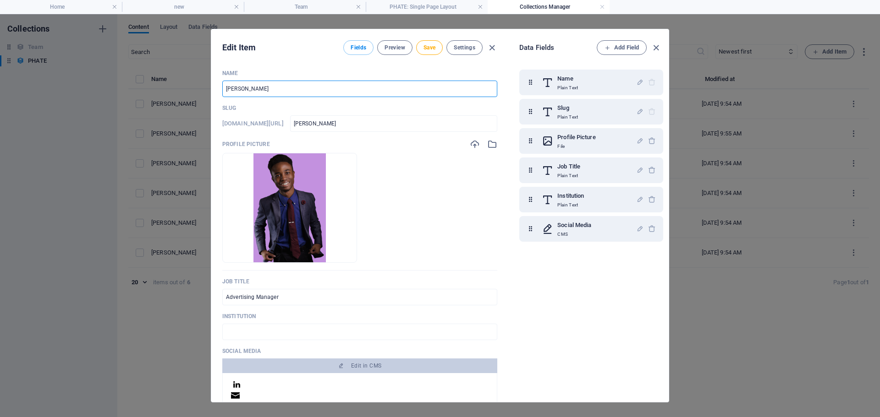
type input "[PERSON_NAME]"
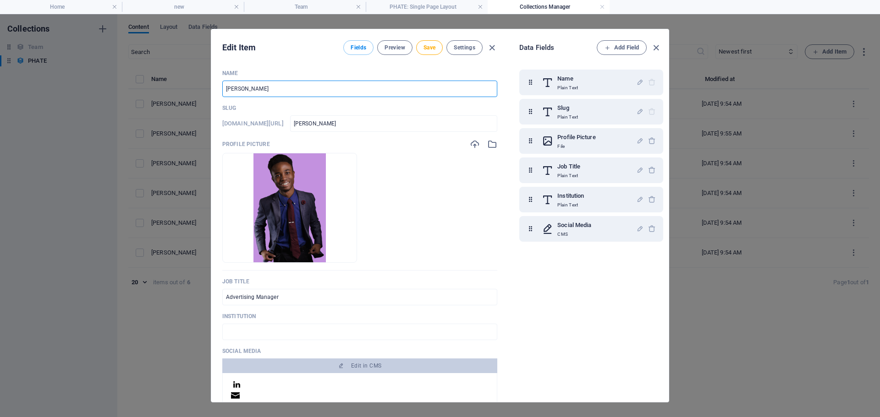
type input "[PERSON_NAME] S"
type input "[PERSON_NAME]-k-s"
type input "[PERSON_NAME] Sa"
type input "[PERSON_NAME]-k-sa"
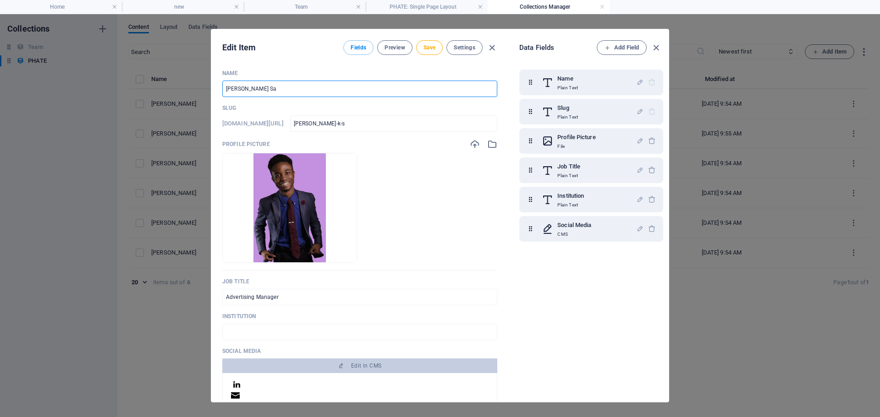
type input "[PERSON_NAME]-k-sa"
type input "[PERSON_NAME] [PERSON_NAME]"
type input "[PERSON_NAME]-k-[PERSON_NAME]"
type input "[PERSON_NAME]"
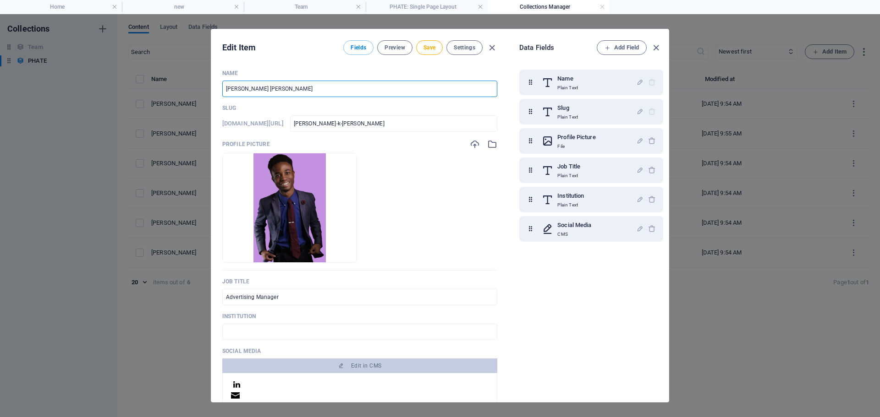
type input "[PERSON_NAME]"
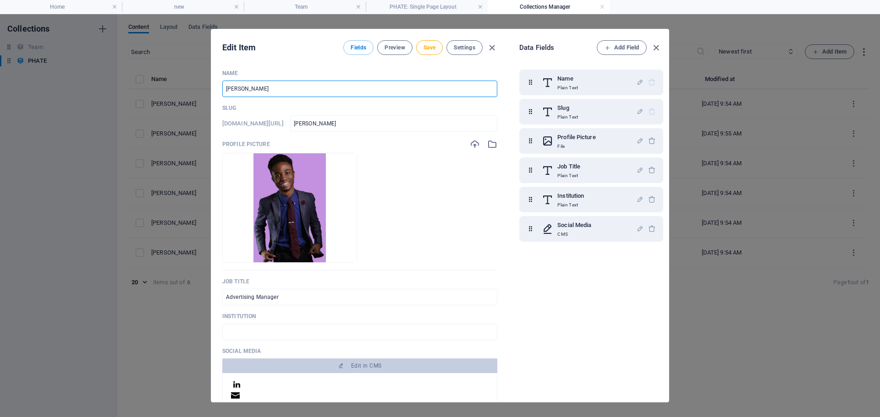
type input "[PERSON_NAME]"
type input "[PERSON_NAME]-k-[PERSON_NAME]"
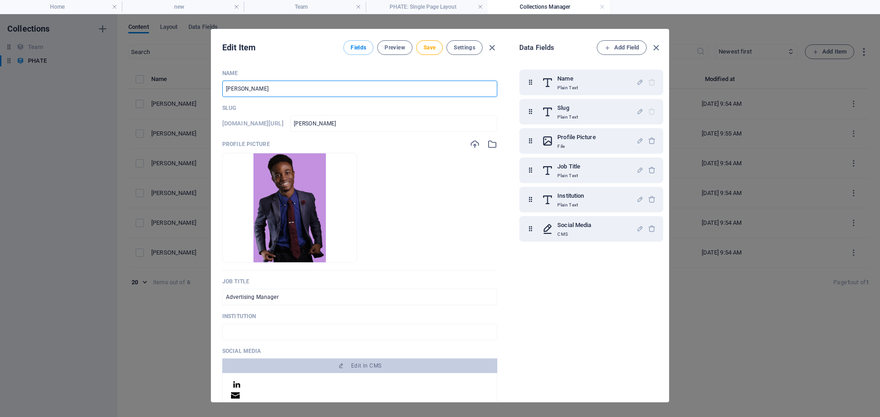
type input "[PERSON_NAME]-k-[PERSON_NAME]"
type input "[PERSON_NAME]"
type input "[PERSON_NAME]-k-[PERSON_NAME]"
type input "[PERSON_NAME]"
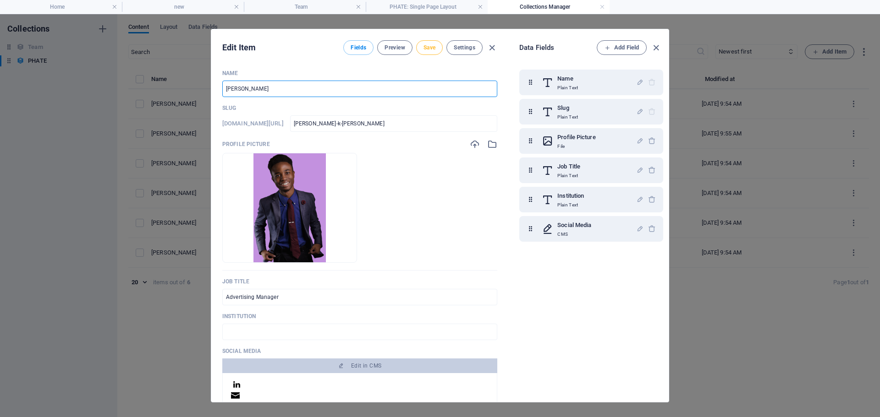
click at [431, 46] on span "Save" at bounding box center [429, 47] width 12 height 7
click at [656, 46] on icon "button" at bounding box center [656, 48] width 11 height 11
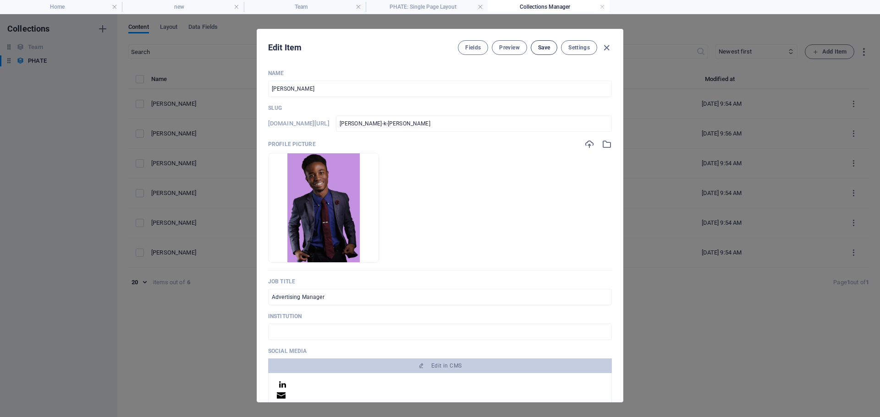
click at [543, 47] on span "Save" at bounding box center [544, 47] width 12 height 7
click at [607, 49] on icon "button" at bounding box center [606, 48] width 11 height 11
type input "[PERSON_NAME]-k-[PERSON_NAME]"
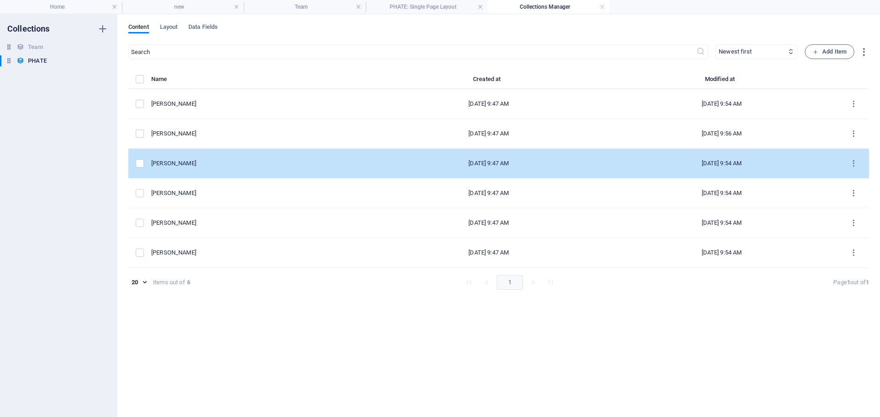
click at [168, 161] on div "[PERSON_NAME]" at bounding box center [257, 163] width 213 height 8
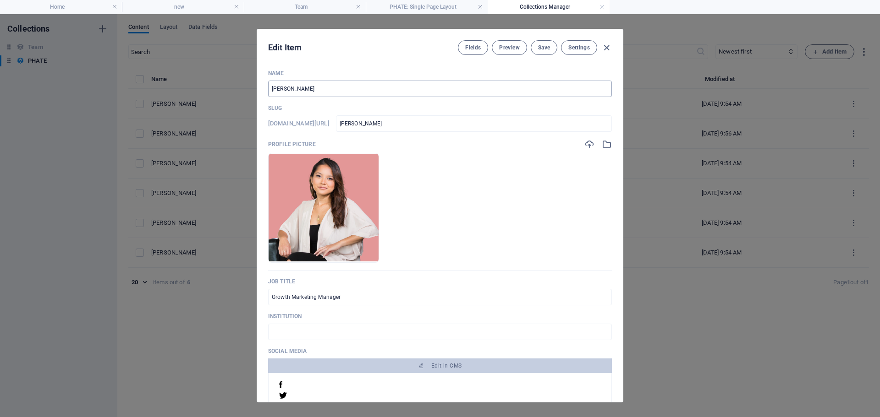
click at [317, 84] on input "[PERSON_NAME]" at bounding box center [440, 89] width 344 height 16
type input "M"
type input "m"
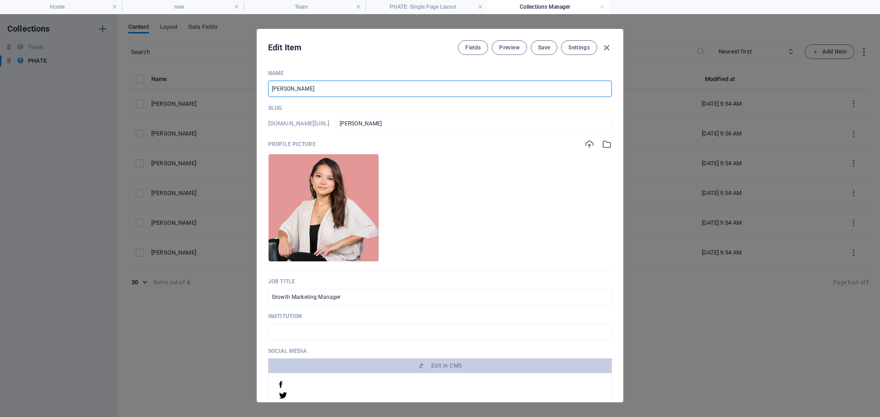
type input "m"
type input "Mé"
type input "me"
type input "[PERSON_NAME]"
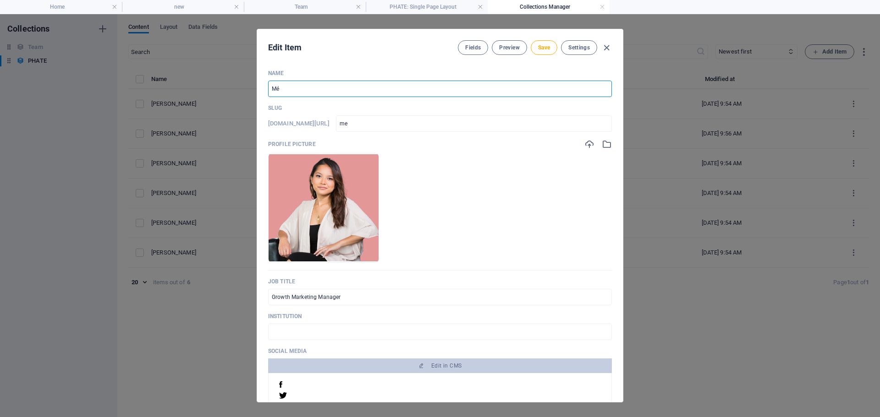
type input "mel"
type input "Méla"
type input "mela"
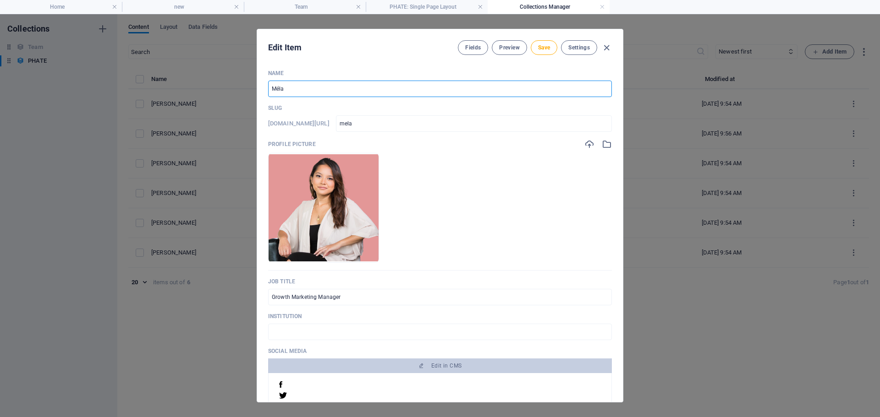
type input "Mélan"
type input "melan"
type input "[PERSON_NAME]"
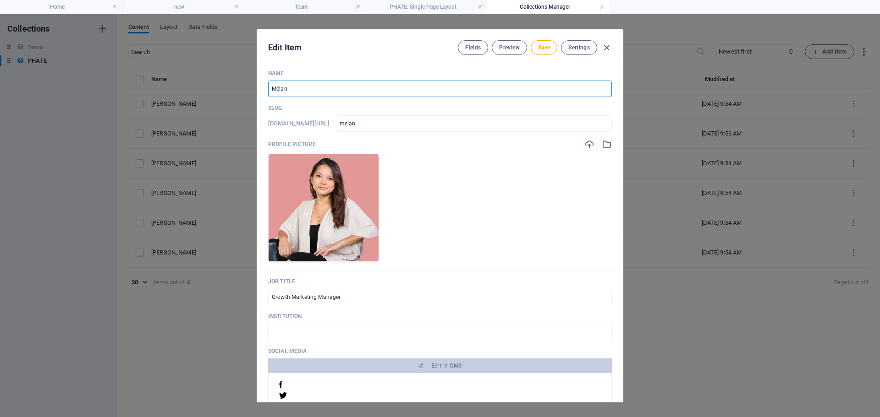
type input "[PERSON_NAME]"
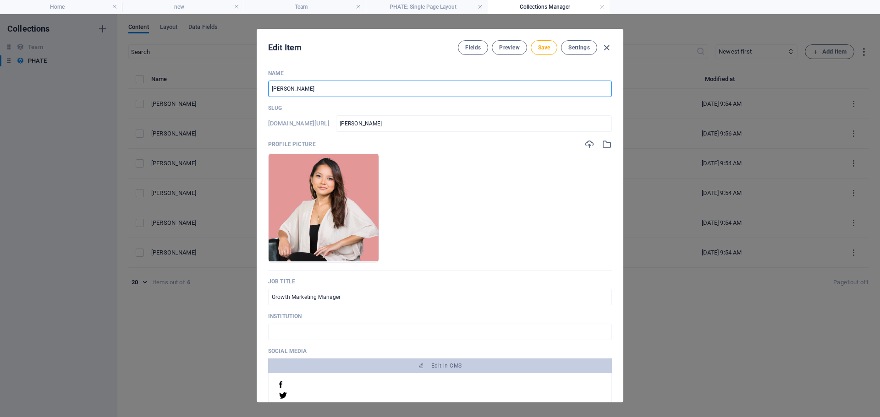
type input "[PERSON_NAME]-l"
type input "[PERSON_NAME]"
type input "[PERSON_NAME]-le"
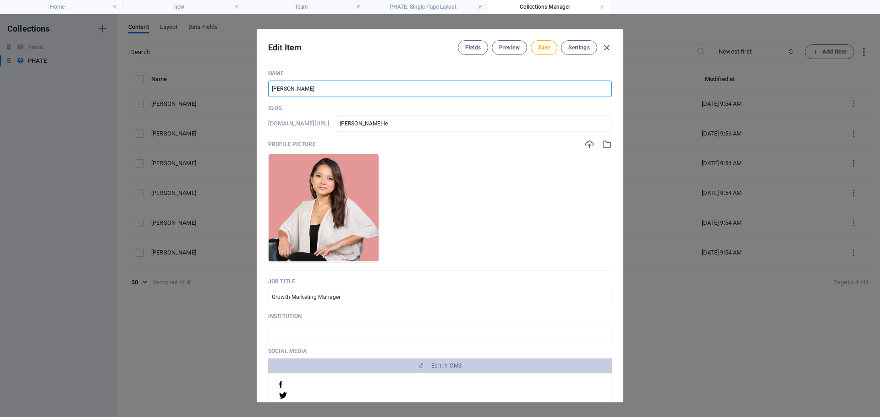
type input "[PERSON_NAME]"
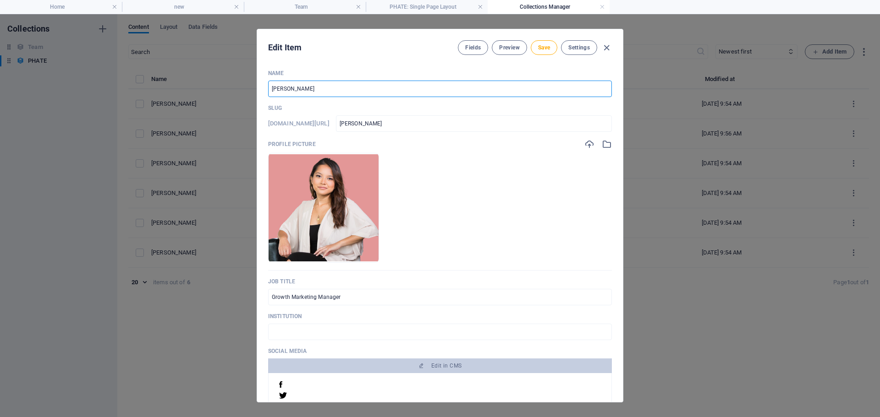
type input "[PERSON_NAME]"
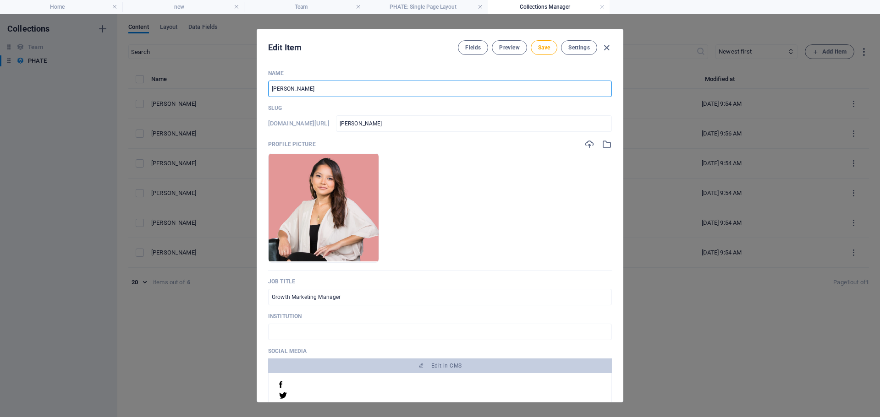
type input "[PERSON_NAME]"
drag, startPoint x: 620, startPoint y: 154, endPoint x: 620, endPoint y: 208, distance: 54.1
click at [620, 208] on div "Name [PERSON_NAME] ​ Slug [DOMAIN_NAME][URL] [PERSON_NAME] ​ Profile Picture Dr…" at bounding box center [440, 232] width 366 height 340
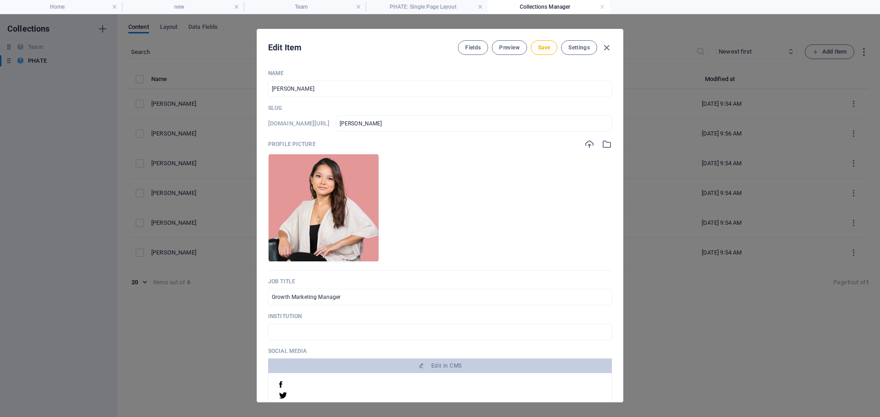
drag, startPoint x: 623, startPoint y: 175, endPoint x: 618, endPoint y: 224, distance: 48.4
click at [618, 224] on div "Edit Item Fields Preview Save Settings Name [PERSON_NAME] ​ Slug [DOMAIN_NAME][…" at bounding box center [440, 215] width 880 height 403
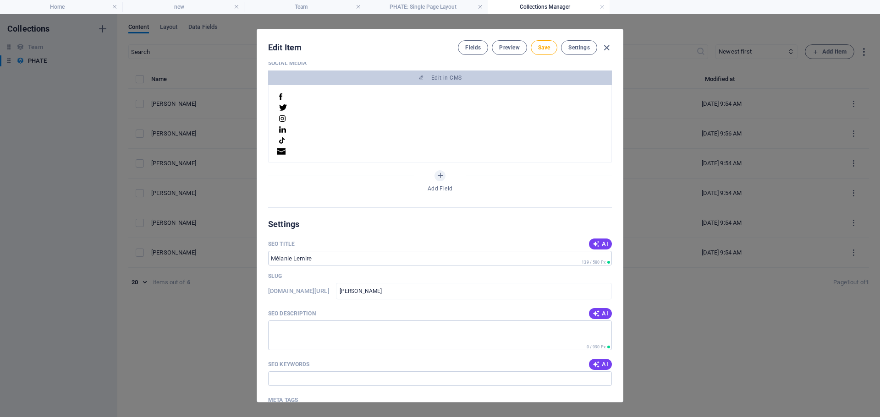
scroll to position [294, 0]
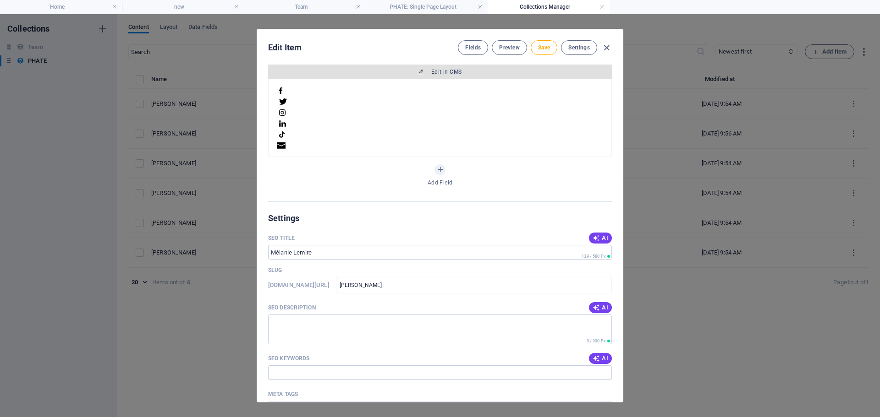
click at [437, 72] on span "Edit in CMS" at bounding box center [446, 71] width 30 height 7
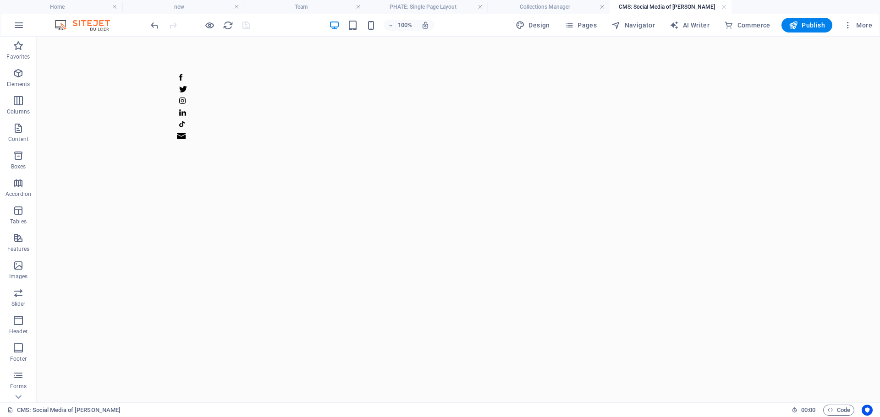
scroll to position [0, 0]
click at [233, 74] on figure at bounding box center [458, 79] width 560 height 12
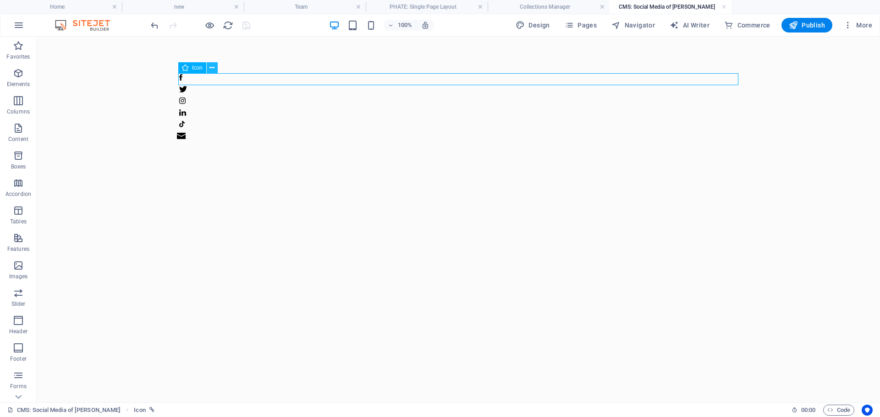
click at [212, 67] on icon at bounding box center [211, 68] width 5 height 10
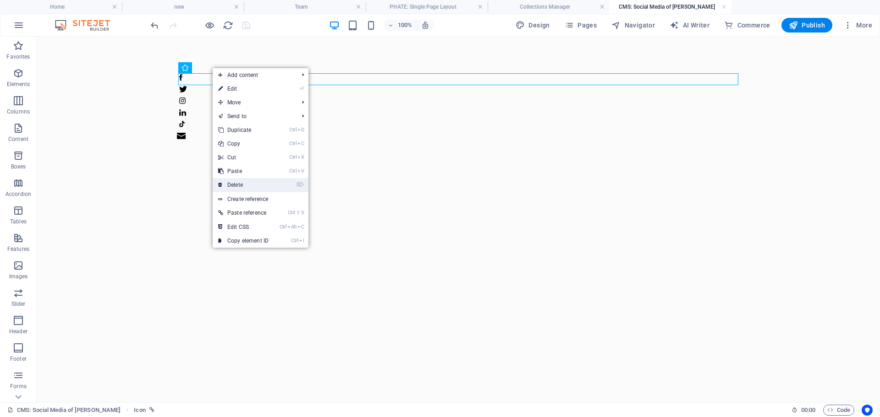
click at [247, 178] on link "⌦ Delete" at bounding box center [243, 185] width 61 height 14
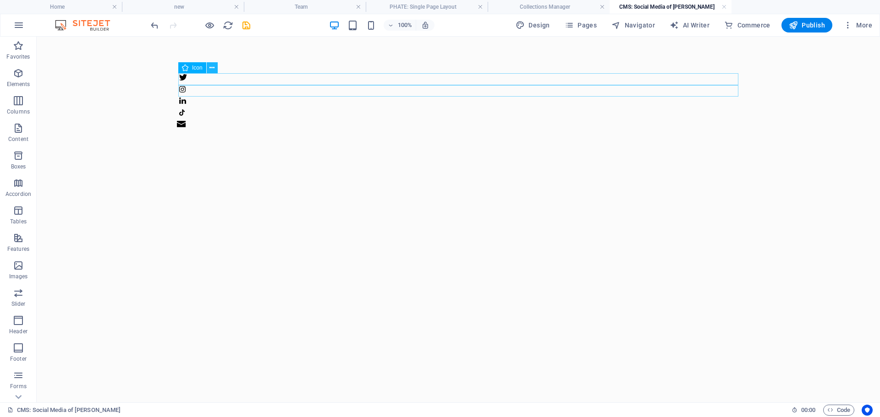
click at [212, 69] on icon at bounding box center [211, 68] width 5 height 10
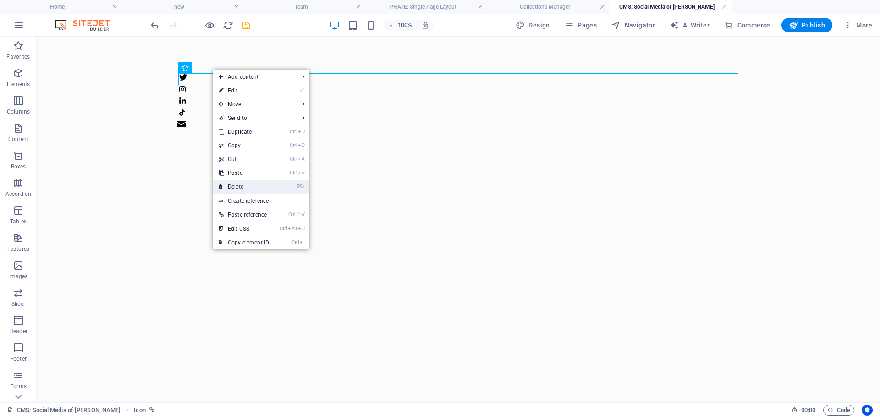
click at [237, 187] on link "⌦ Delete" at bounding box center [243, 187] width 61 height 14
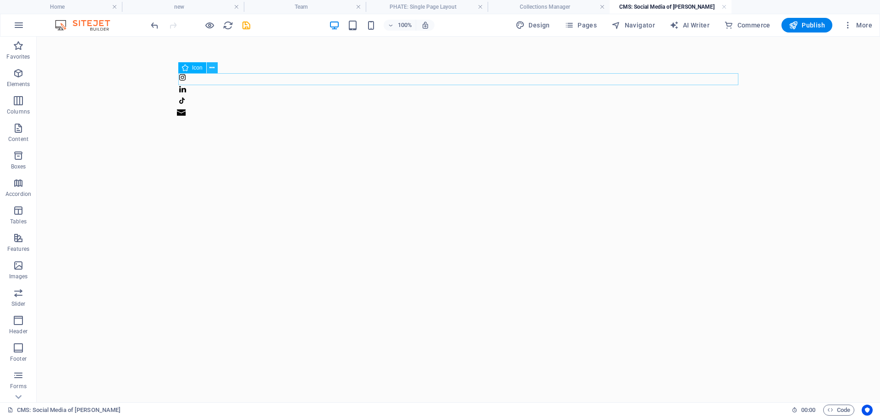
click at [212, 71] on icon at bounding box center [211, 68] width 5 height 10
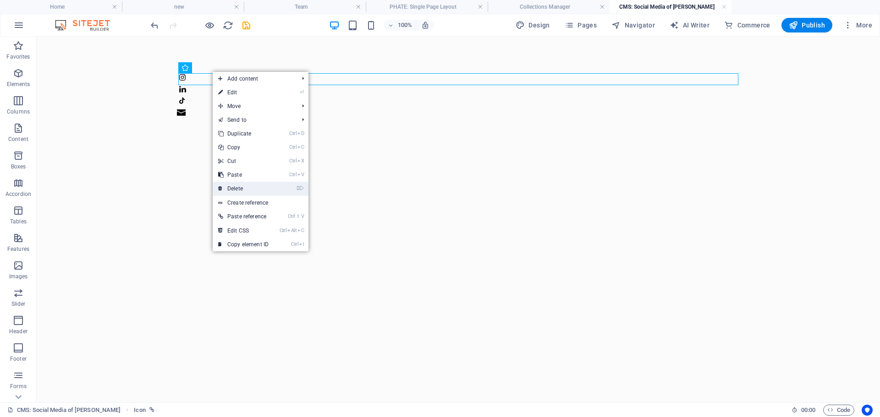
click at [240, 186] on link "⌦ Delete" at bounding box center [243, 189] width 61 height 14
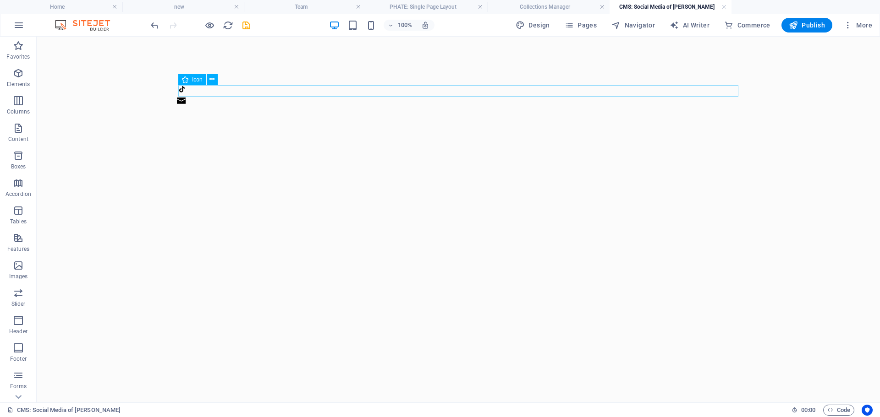
click at [222, 89] on figure at bounding box center [458, 91] width 560 height 12
click at [212, 77] on icon at bounding box center [211, 80] width 5 height 10
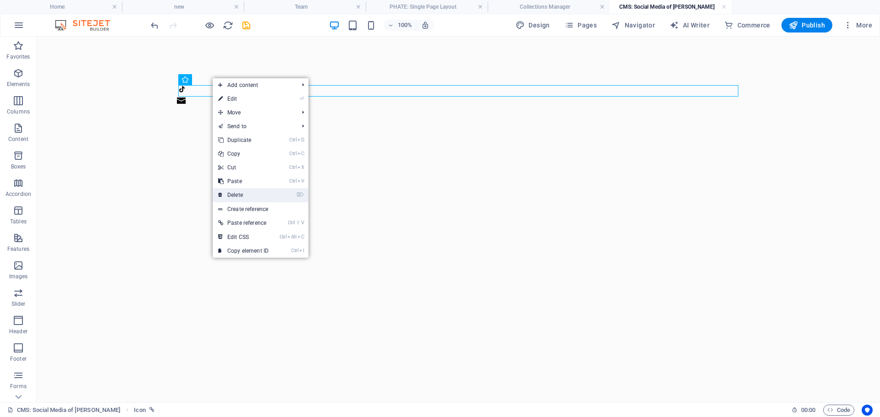
click at [234, 197] on link "⌦ Delete" at bounding box center [243, 195] width 61 height 14
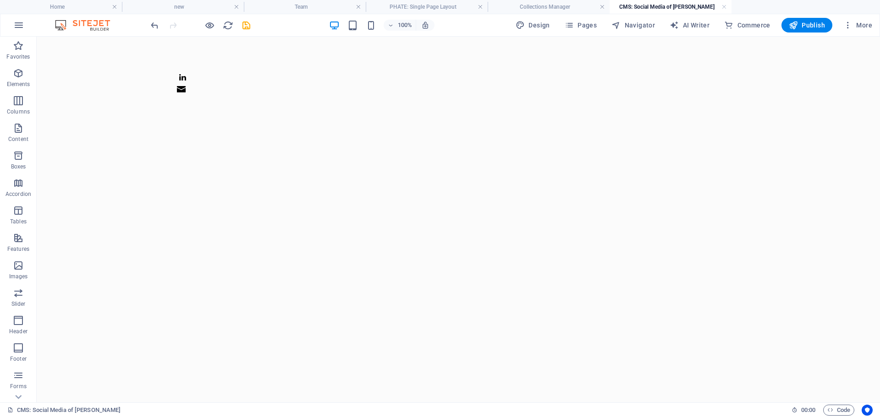
click at [439, 133] on html "Skip to main content" at bounding box center [458, 85] width 843 height 97
click at [245, 27] on icon "save" at bounding box center [246, 25] width 11 height 11
click at [722, 6] on link at bounding box center [723, 7] width 5 height 9
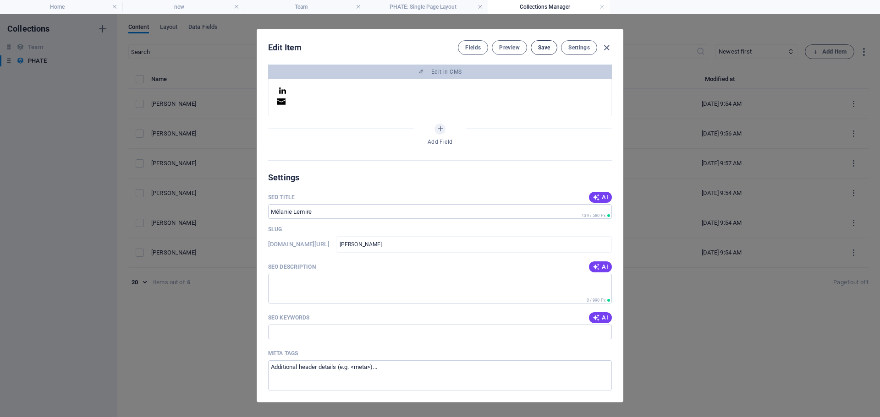
click at [547, 51] on span "Save" at bounding box center [544, 47] width 12 height 7
click at [607, 48] on icon "button" at bounding box center [606, 48] width 11 height 11
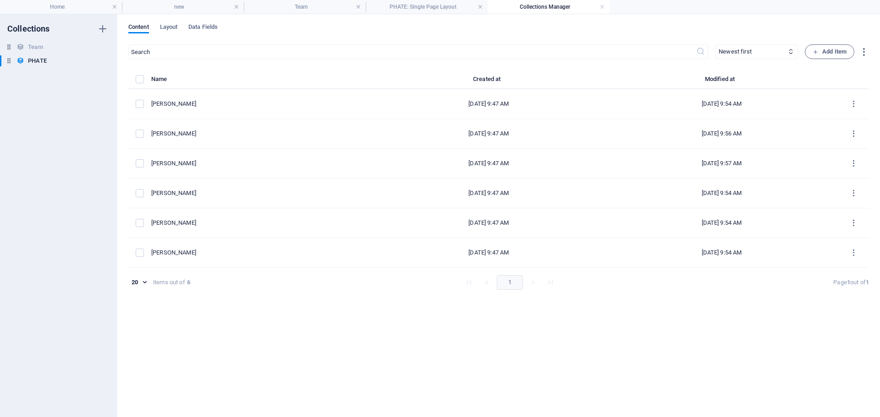
type input "[PERSON_NAME]"
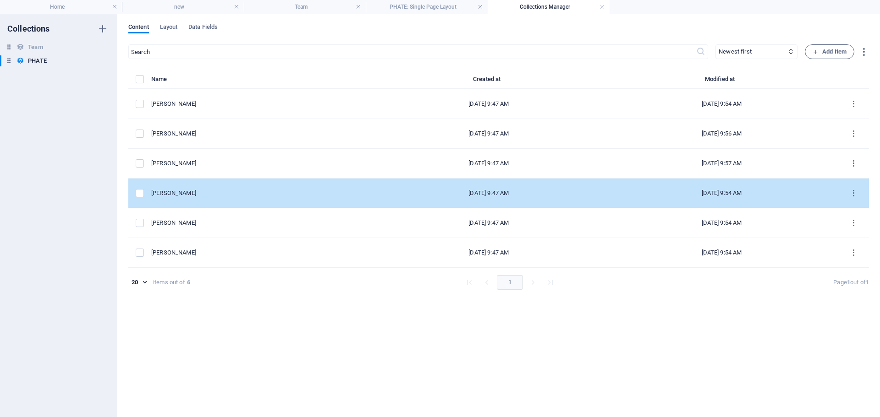
click at [175, 194] on div "[PERSON_NAME]" at bounding box center [257, 193] width 213 height 8
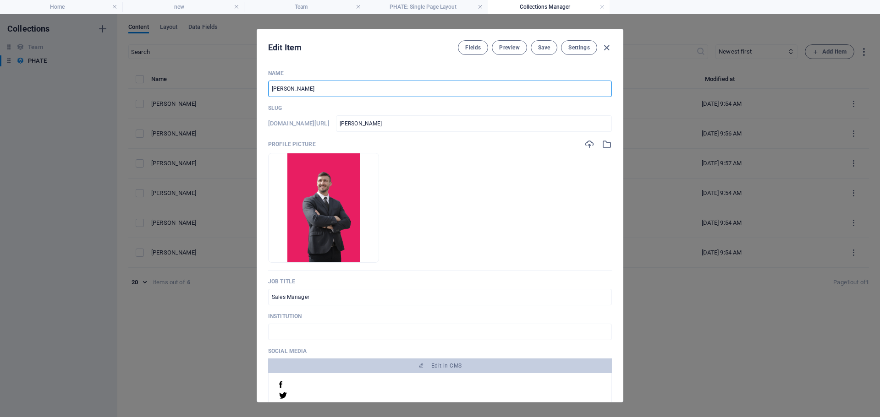
drag, startPoint x: 252, startPoint y: 88, endPoint x: 213, endPoint y: 88, distance: 39.4
click at [213, 88] on div "Edit Item Fields Preview Save Settings Name [PERSON_NAME] ​ Slug [DOMAIN_NAME][…" at bounding box center [440, 215] width 880 height 403
type input "M"
type input "m"
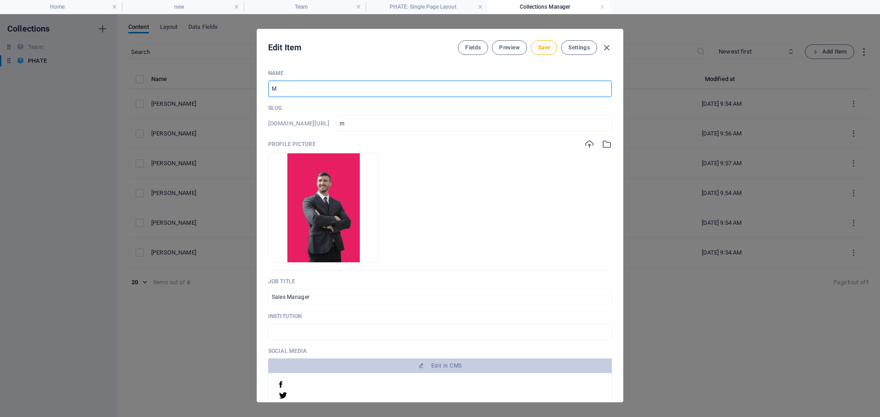
type input "Ma"
type input "ma"
type input "Max"
type input "max"
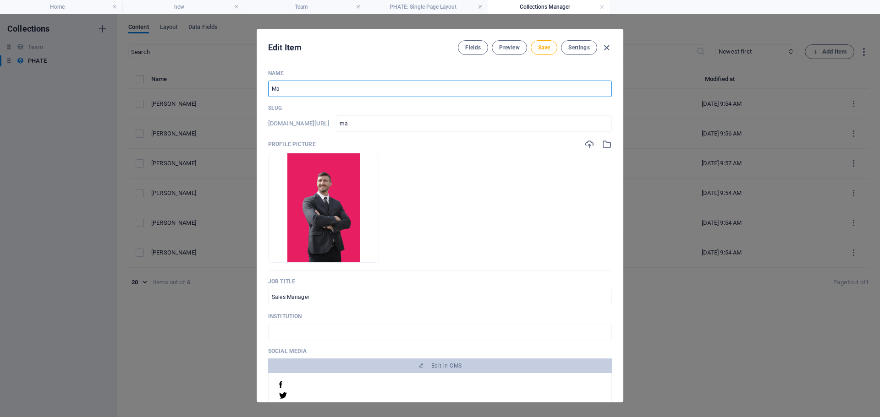
type input "max"
drag, startPoint x: 620, startPoint y: 159, endPoint x: 618, endPoint y: 230, distance: 71.0
click at [618, 230] on div "Name [PERSON_NAME] ​ Slug [DOMAIN_NAME][URL] [PERSON_NAME] ​ Profile Picture Dr…" at bounding box center [440, 232] width 366 height 340
click at [615, 266] on div "Name [PERSON_NAME] ​ Slug [DOMAIN_NAME][URL] [PERSON_NAME] ​ Profile Picture Dr…" at bounding box center [440, 232] width 366 height 340
drag, startPoint x: 619, startPoint y: 274, endPoint x: 619, endPoint y: 279, distance: 5.0
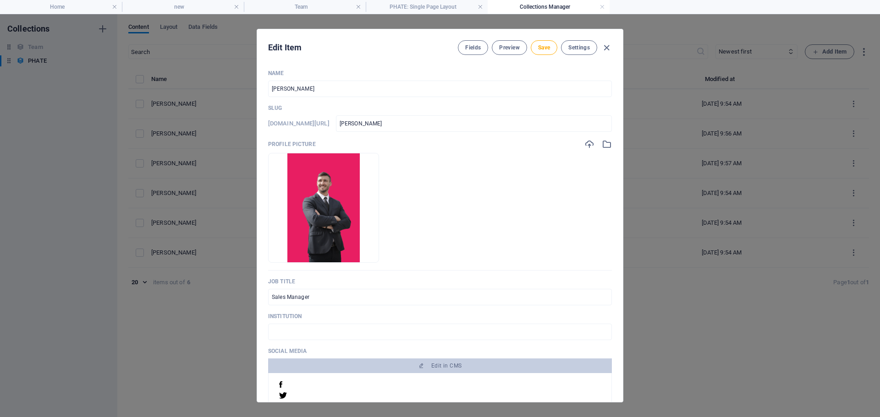
click at [619, 275] on div "Name [PERSON_NAME] ​ Slug [DOMAIN_NAME][URL] [PERSON_NAME] ​ Profile Picture Dr…" at bounding box center [440, 232] width 366 height 340
click at [620, 290] on div "Name [PERSON_NAME] ​ Slug [DOMAIN_NAME][URL] [PERSON_NAME] ​ Profile Picture Dr…" at bounding box center [440, 232] width 366 height 340
click at [619, 293] on div "Name [PERSON_NAME] ​ Slug [DOMAIN_NAME][URL] [PERSON_NAME] ​ Profile Picture Dr…" at bounding box center [440, 232] width 366 height 340
drag, startPoint x: 623, startPoint y: 173, endPoint x: 621, endPoint y: 284, distance: 111.3
click at [621, 284] on div "Edit Item Fields Preview Save Settings Name [PERSON_NAME] ​ Slug [DOMAIN_NAME][…" at bounding box center [440, 216] width 366 height 374
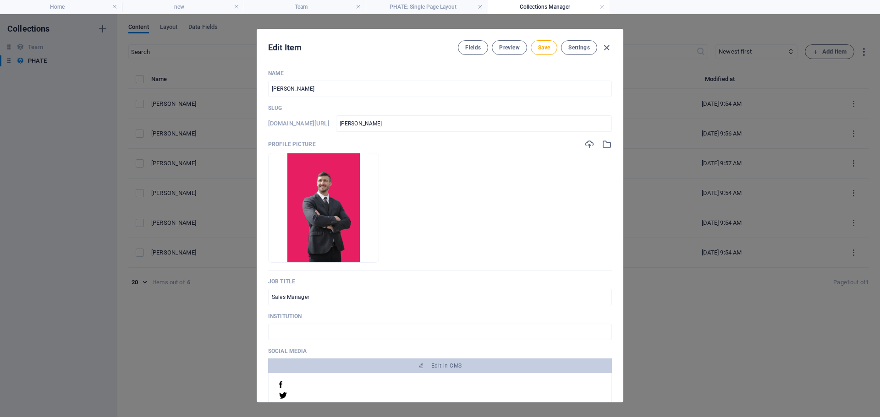
drag, startPoint x: 620, startPoint y: 125, endPoint x: 620, endPoint y: 210, distance: 85.7
click at [621, 210] on div "Name [PERSON_NAME] ​ Slug [DOMAIN_NAME][URL] [PERSON_NAME] ​ Profile Picture Dr…" at bounding box center [440, 232] width 366 height 340
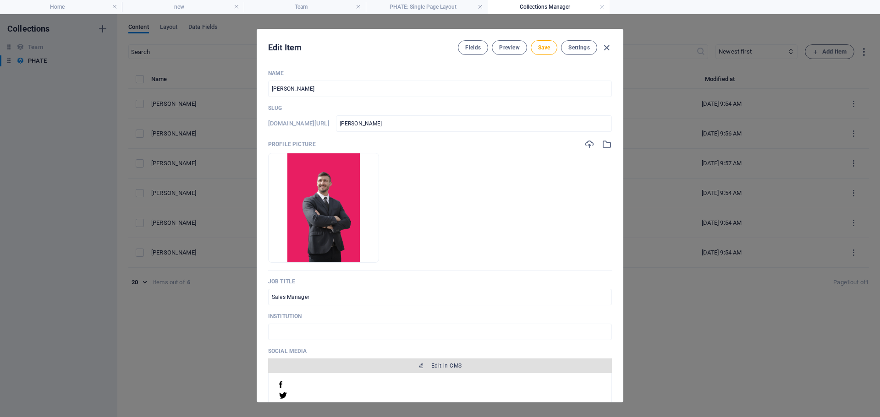
click at [443, 364] on span "Edit in CMS" at bounding box center [446, 365] width 30 height 7
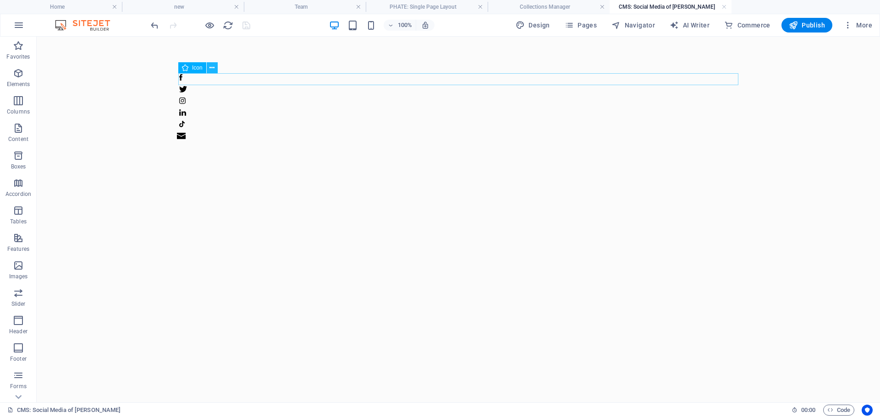
click at [213, 67] on icon at bounding box center [211, 68] width 5 height 10
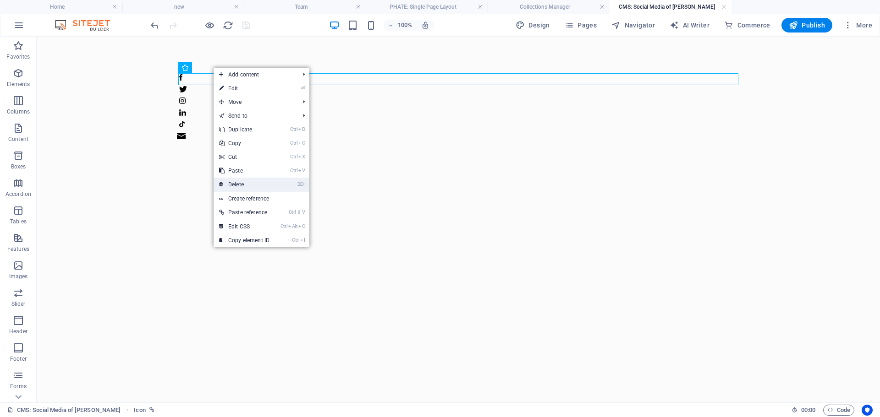
click at [236, 186] on link "⌦ Delete" at bounding box center [243, 185] width 61 height 14
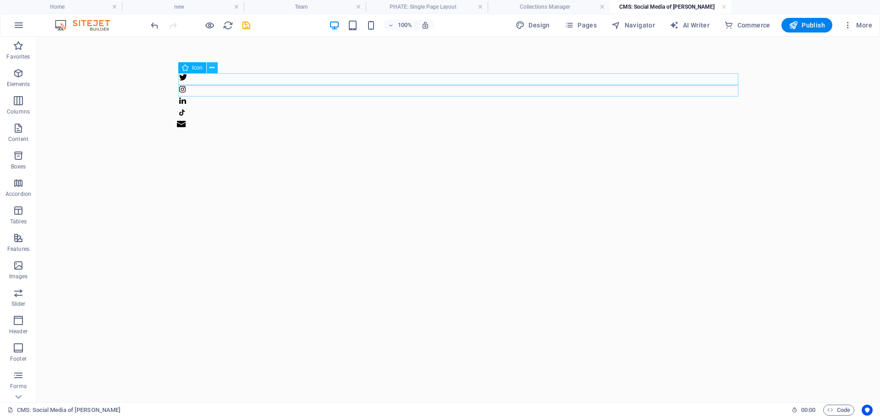
click at [211, 70] on icon at bounding box center [211, 68] width 5 height 10
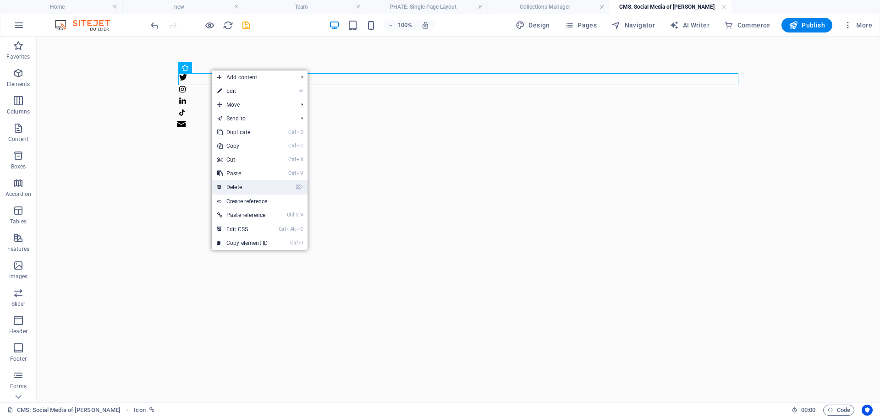
click at [228, 186] on link "⌦ Delete" at bounding box center [242, 187] width 61 height 14
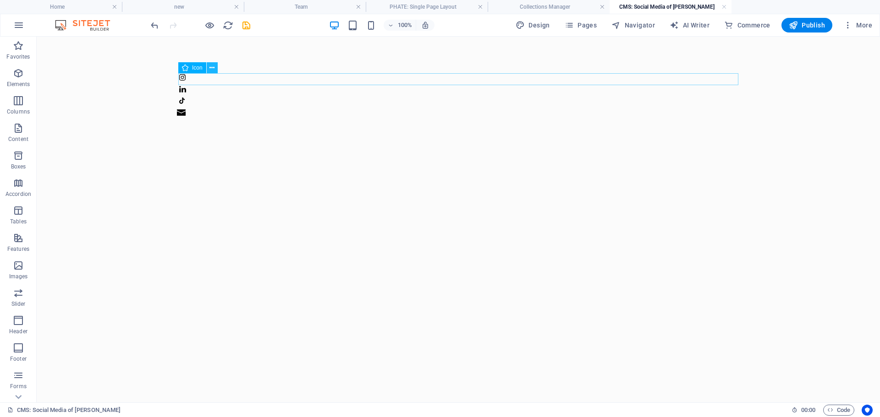
click at [212, 71] on icon at bounding box center [211, 68] width 5 height 10
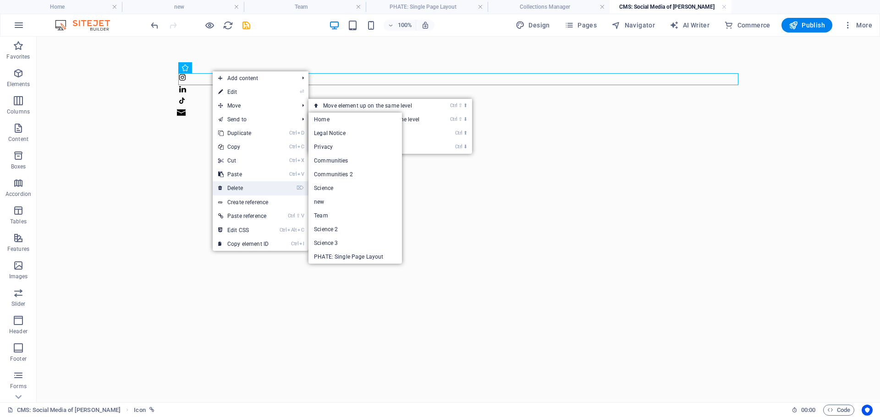
click at [236, 186] on link "⌦ Delete" at bounding box center [243, 188] width 61 height 14
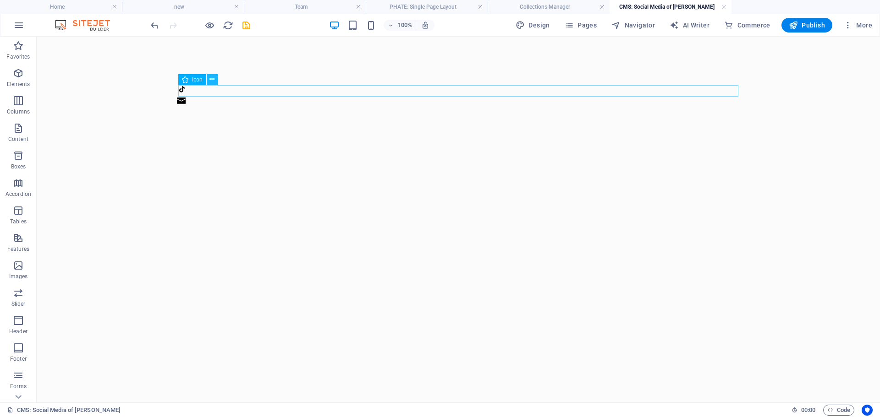
click at [212, 81] on icon at bounding box center [211, 80] width 5 height 10
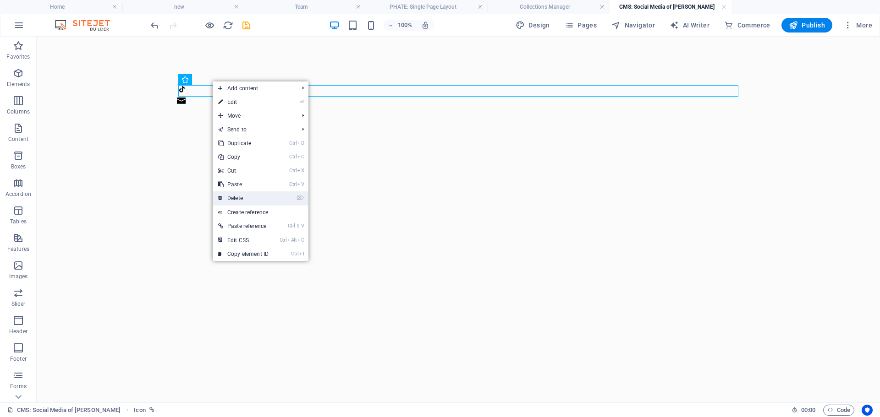
drag, startPoint x: 236, startPoint y: 198, endPoint x: 447, endPoint y: 38, distance: 265.4
click at [236, 198] on link "⌦ Delete" at bounding box center [243, 198] width 61 height 14
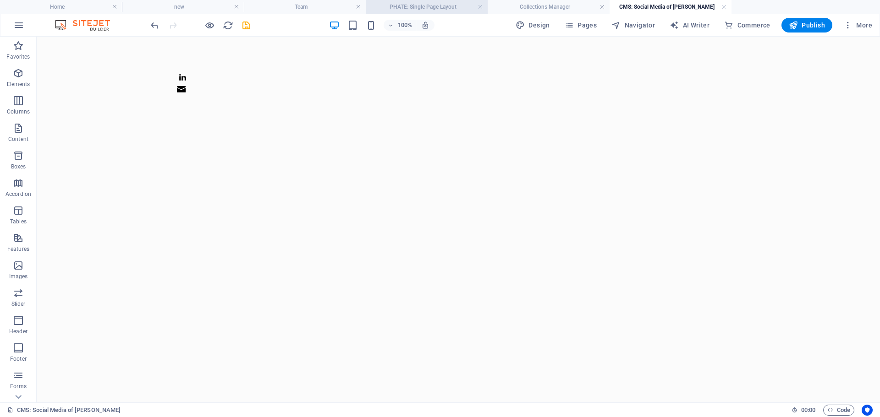
click at [250, 23] on icon "save" at bounding box center [246, 25] width 11 height 11
click at [723, 4] on link at bounding box center [723, 7] width 5 height 9
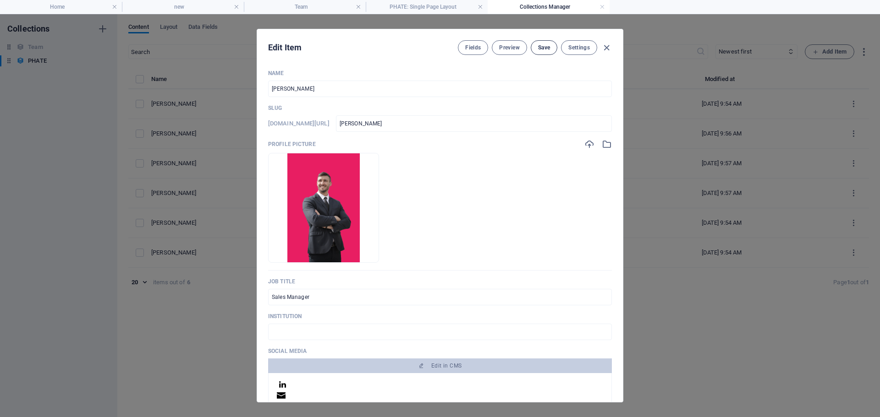
click at [541, 49] on span "Save" at bounding box center [544, 47] width 12 height 7
click at [612, 44] on div "Edit Item Fields Preview Save Settings" at bounding box center [440, 45] width 366 height 33
click at [607, 46] on icon "button" at bounding box center [606, 48] width 11 height 11
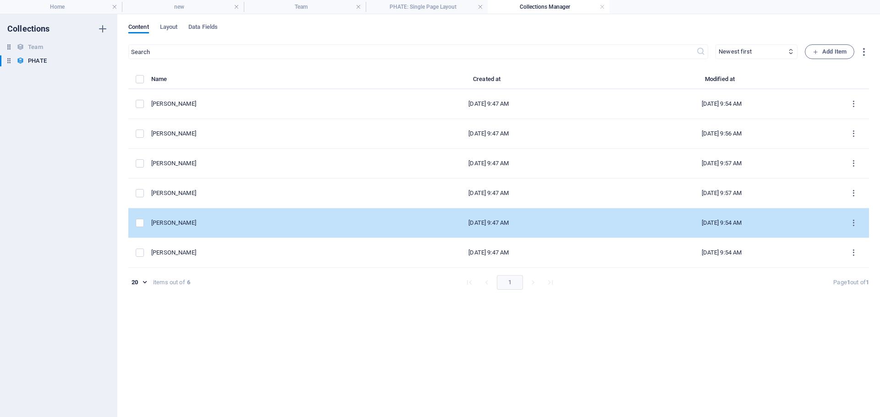
click at [168, 219] on div "[PERSON_NAME]" at bounding box center [257, 223] width 213 height 8
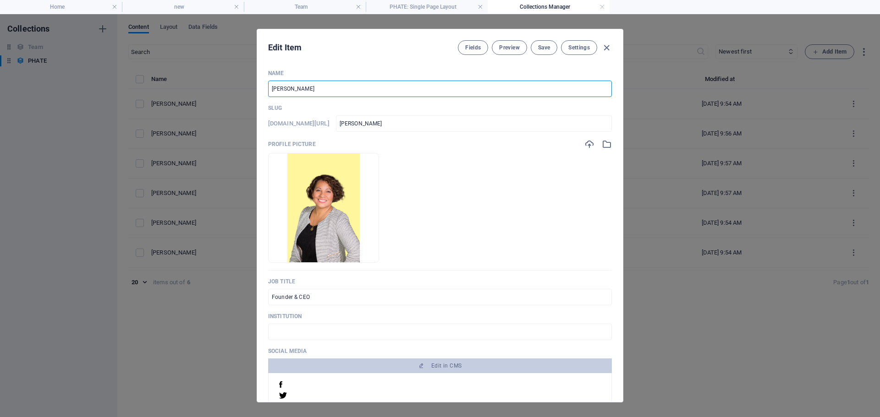
drag, startPoint x: 325, startPoint y: 84, endPoint x: 191, endPoint y: 88, distance: 133.4
click at [191, 88] on div "Edit Item Fields Preview Save Settings Name [PERSON_NAME] ​ Slug [DOMAIN_NAME][…" at bounding box center [440, 215] width 880 height 403
drag, startPoint x: 618, startPoint y: 137, endPoint x: 607, endPoint y: 177, distance: 41.6
click at [608, 180] on div "Name [PERSON_NAME] ​ Slug [DOMAIN_NAME][URL] mikhaela-neelin ​ Profile Picture …" at bounding box center [440, 232] width 366 height 340
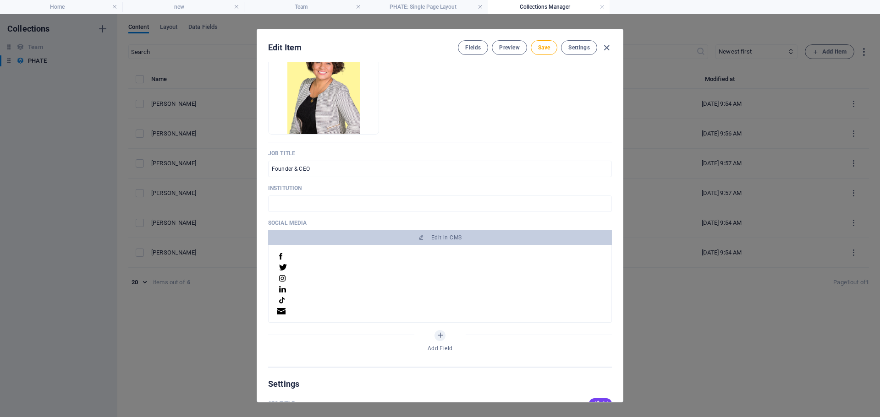
scroll to position [173, 0]
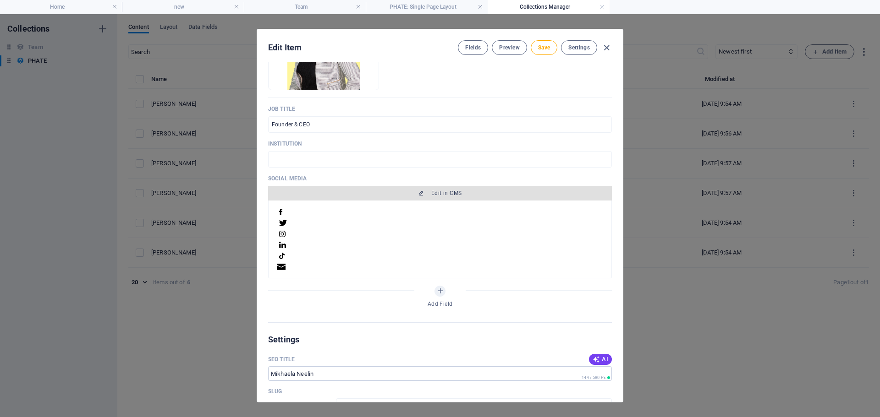
click at [450, 193] on span "Edit in CMS" at bounding box center [446, 193] width 30 height 7
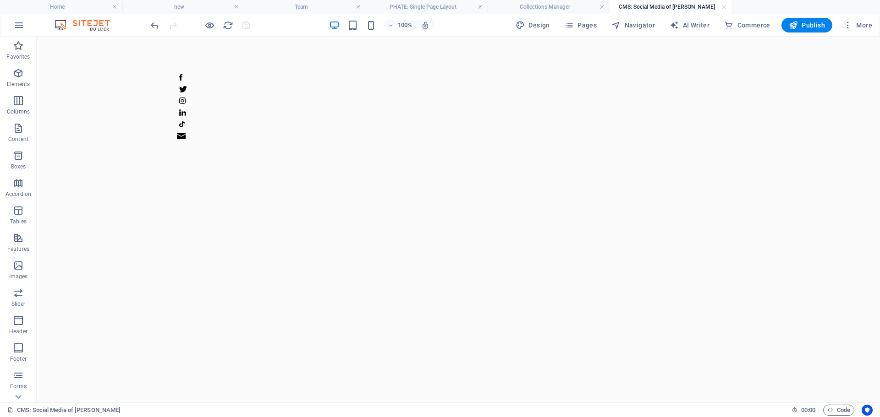
scroll to position [0, 0]
click at [210, 69] on icon at bounding box center [211, 68] width 5 height 10
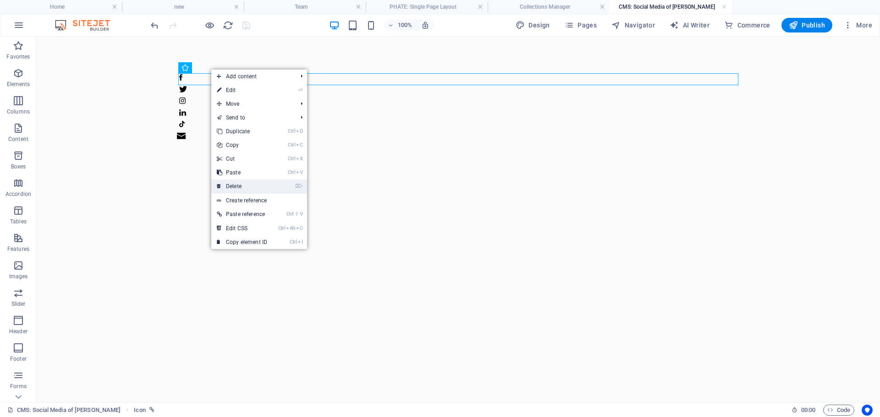
drag, startPoint x: 237, startPoint y: 189, endPoint x: 181, endPoint y: 71, distance: 129.7
click at [237, 189] on link "⌦ Delete" at bounding box center [241, 187] width 61 height 14
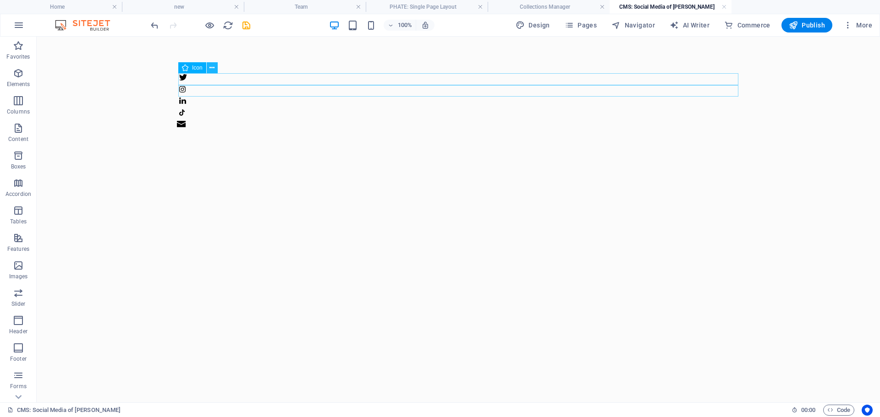
click at [213, 68] on icon at bounding box center [211, 68] width 5 height 10
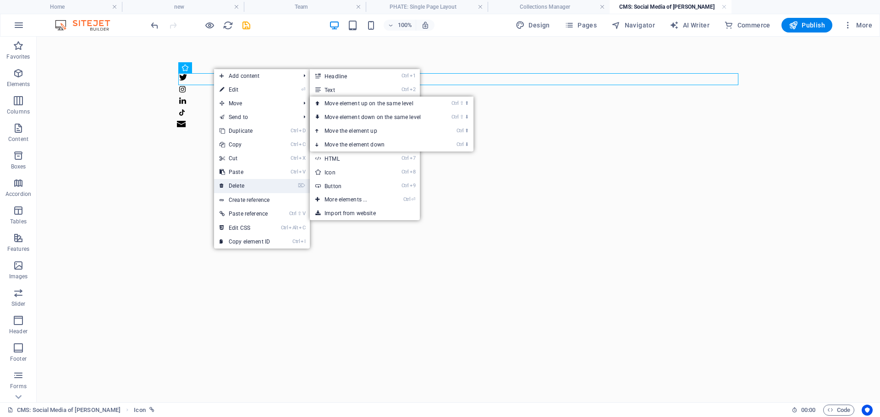
click at [237, 186] on link "⌦ Delete" at bounding box center [244, 186] width 61 height 14
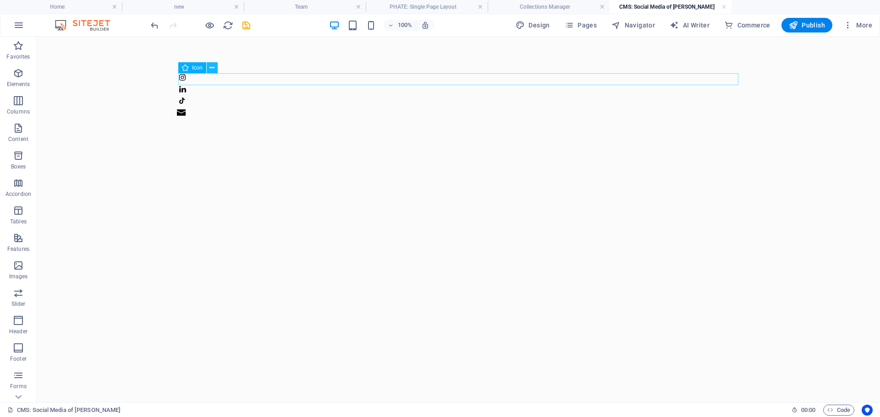
click at [214, 70] on icon at bounding box center [211, 68] width 5 height 10
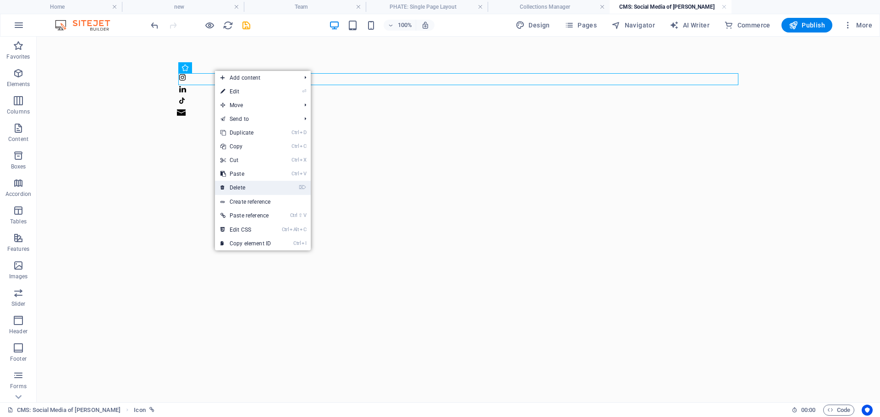
click at [241, 184] on link "⌦ Delete" at bounding box center [245, 188] width 61 height 14
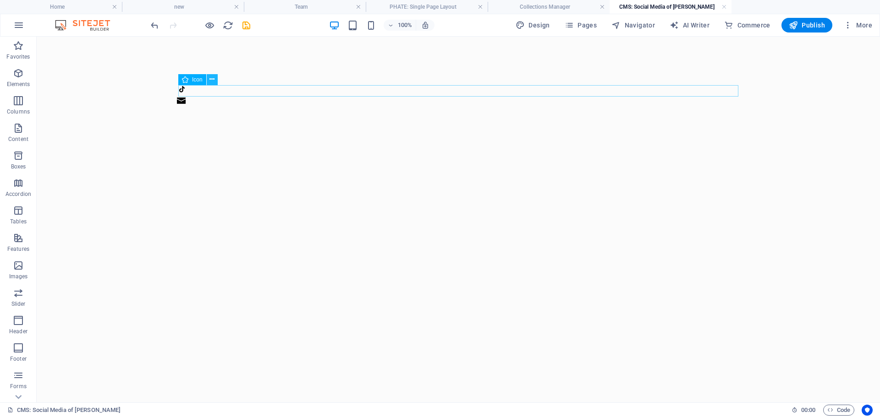
click at [213, 81] on icon at bounding box center [211, 80] width 5 height 10
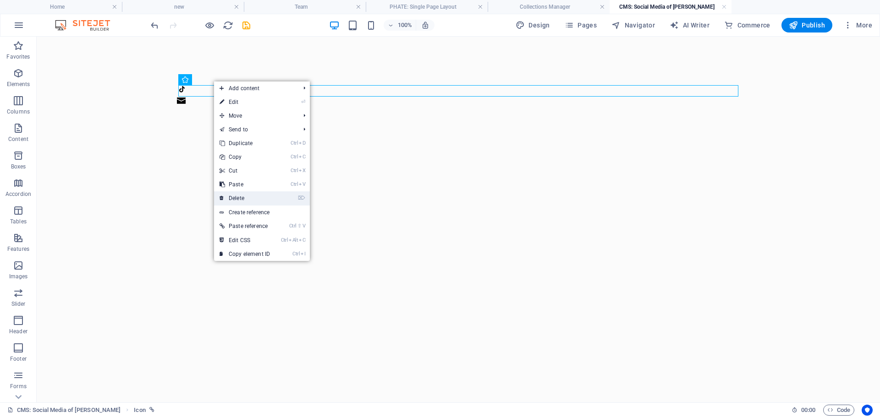
click at [239, 196] on link "⌦ Delete" at bounding box center [244, 198] width 61 height 14
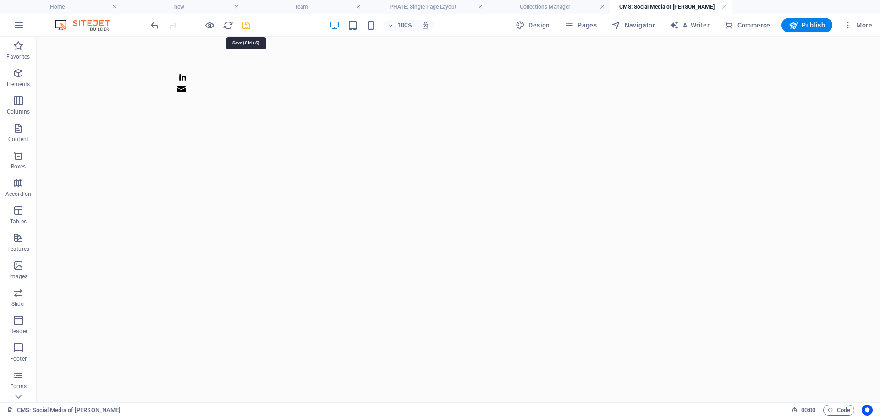
click at [246, 26] on icon "save" at bounding box center [246, 25] width 11 height 11
click at [724, 8] on link at bounding box center [723, 7] width 5 height 9
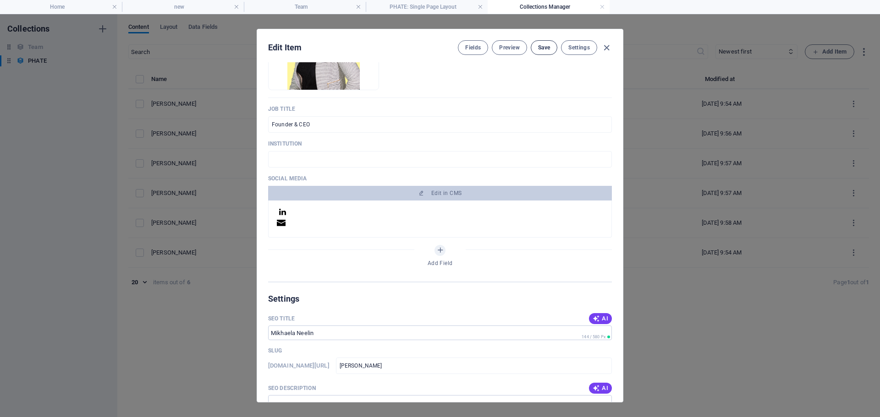
click at [538, 50] on span "Save" at bounding box center [544, 47] width 12 height 7
click at [607, 46] on icon "button" at bounding box center [606, 48] width 11 height 11
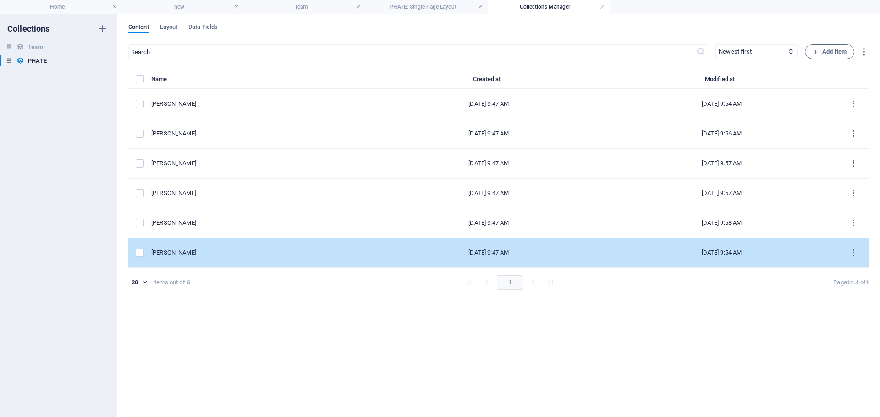
click at [180, 251] on div "[PERSON_NAME]" at bounding box center [257, 253] width 213 height 8
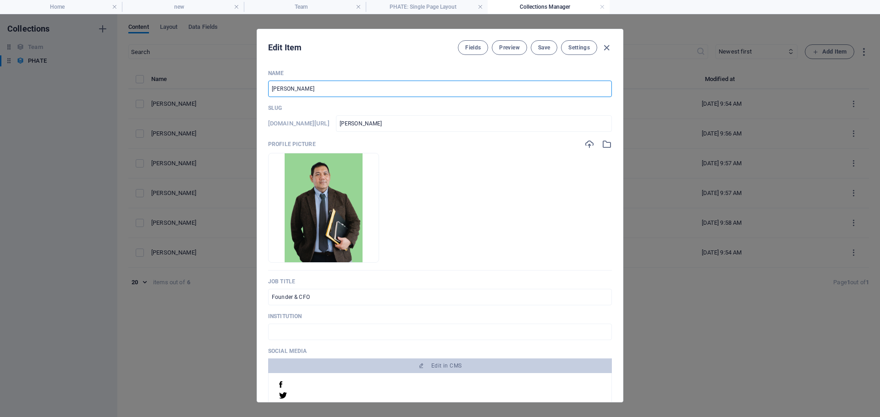
drag, startPoint x: 211, startPoint y: 86, endPoint x: 204, endPoint y: 86, distance: 6.4
click at [204, 86] on div "Edit Item Fields Preview Save Settings Name [PERSON_NAME] ​ Slug [DOMAIN_NAME][…" at bounding box center [440, 215] width 880 height 403
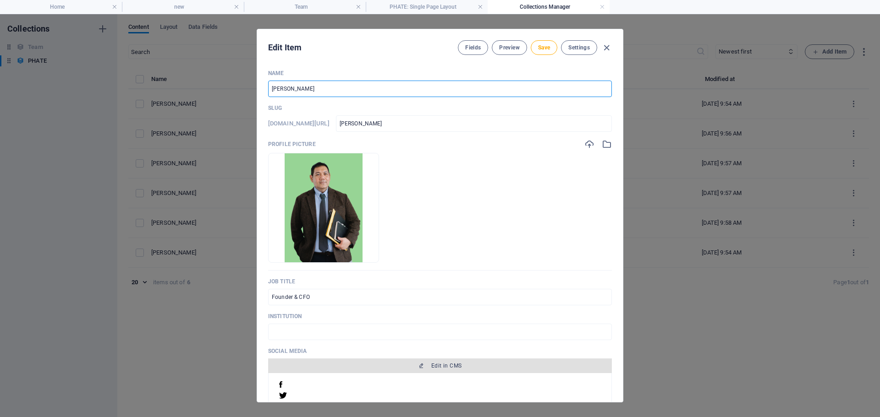
click at [437, 364] on span "Edit in CMS" at bounding box center [446, 365] width 30 height 7
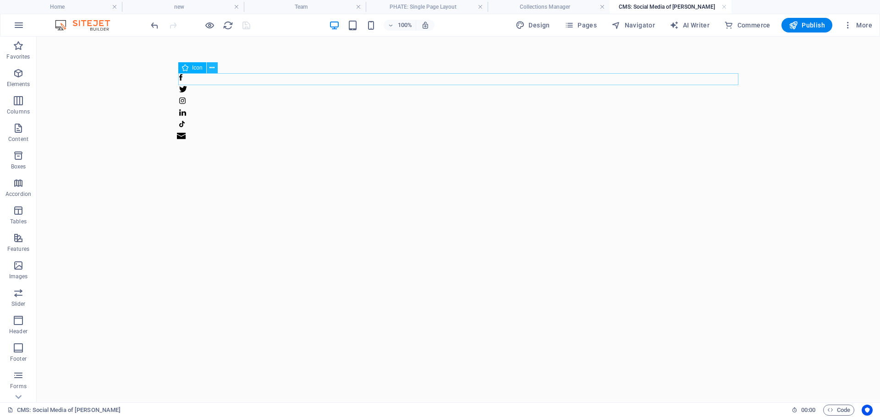
click at [212, 70] on icon at bounding box center [211, 68] width 5 height 10
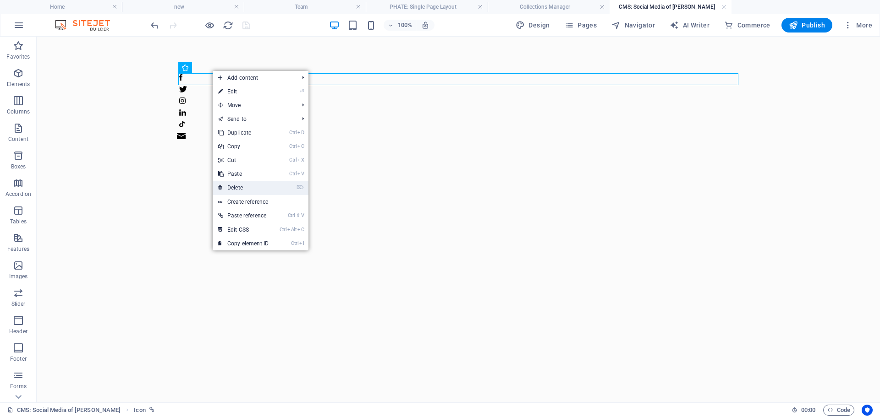
click at [249, 187] on link "⌦ Delete" at bounding box center [243, 188] width 61 height 14
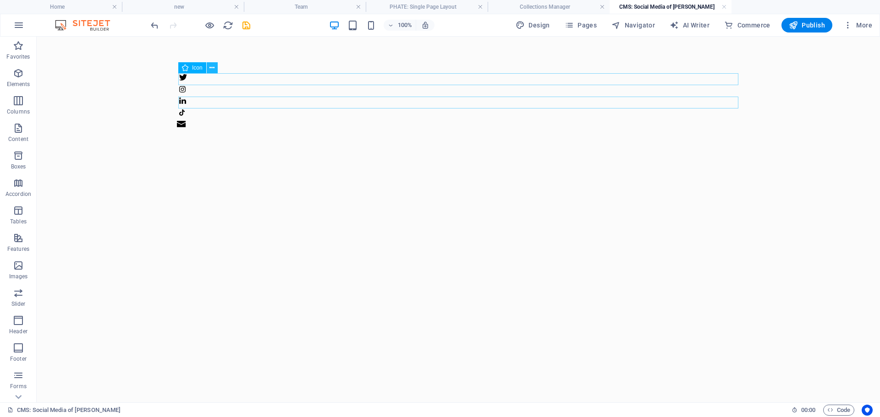
click at [215, 69] on button at bounding box center [212, 67] width 11 height 11
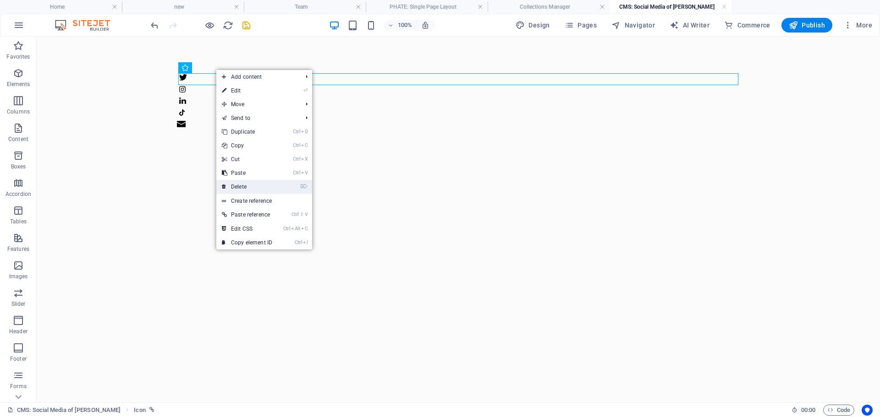
click at [244, 186] on link "⌦ Delete" at bounding box center [246, 187] width 61 height 14
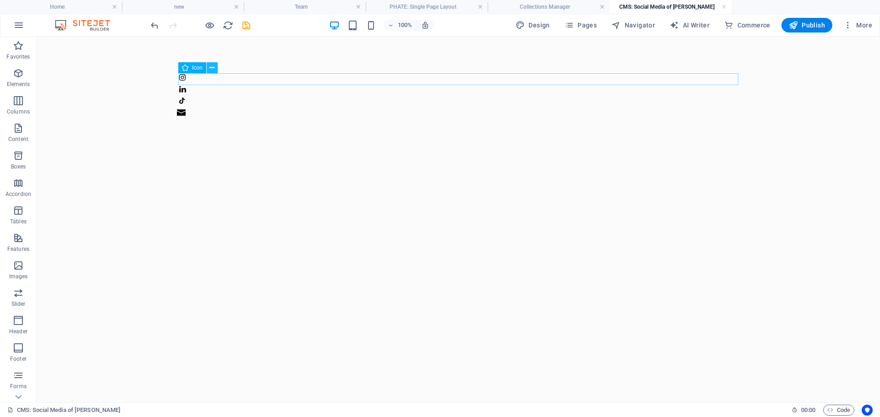
click at [213, 68] on icon at bounding box center [211, 68] width 5 height 10
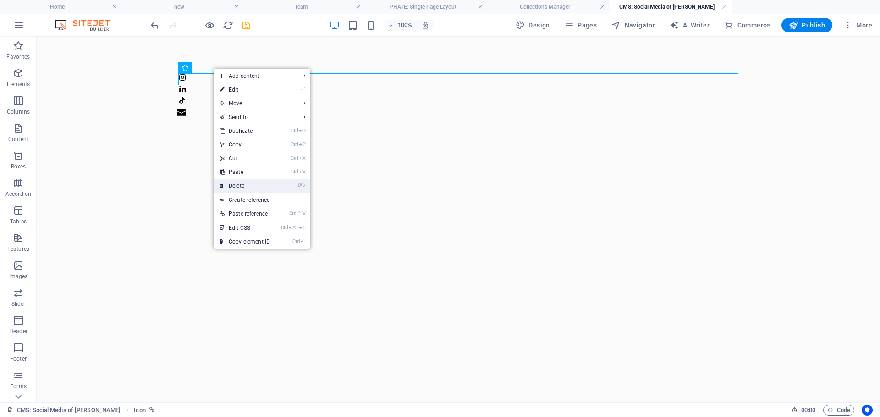
drag, startPoint x: 242, startPoint y: 185, endPoint x: 205, endPoint y: 145, distance: 54.5
click at [242, 185] on link "⌦ Delete" at bounding box center [244, 186] width 61 height 14
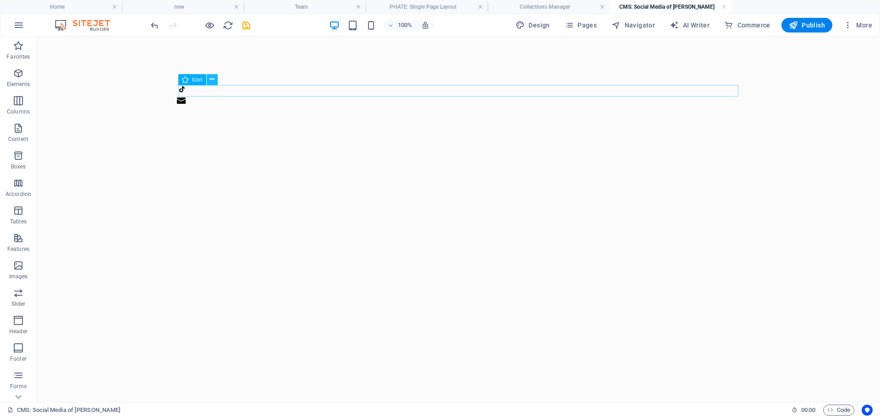
click at [215, 81] on button at bounding box center [212, 79] width 11 height 11
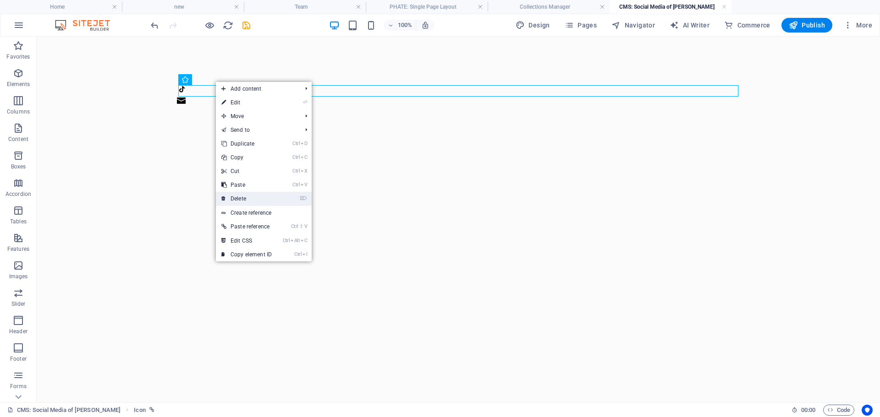
click at [245, 195] on link "⌦ Delete" at bounding box center [246, 199] width 61 height 14
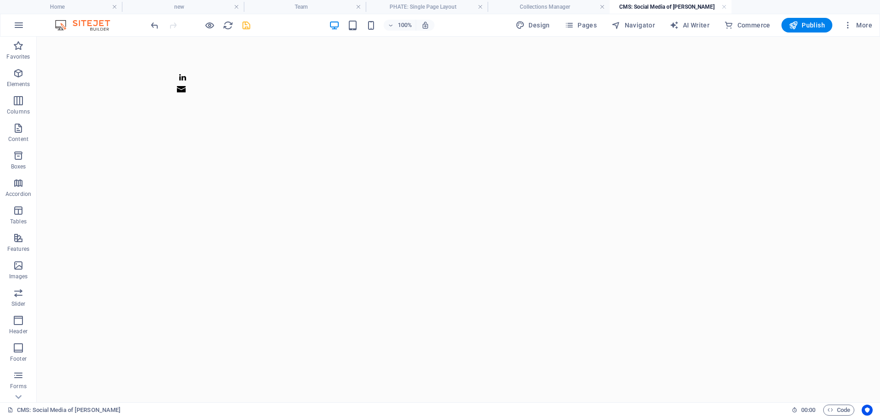
drag, startPoint x: 249, startPoint y: 25, endPoint x: 375, endPoint y: 86, distance: 139.3
click at [249, 25] on icon "save" at bounding box center [246, 25] width 11 height 11
click at [725, 7] on link at bounding box center [723, 7] width 5 height 9
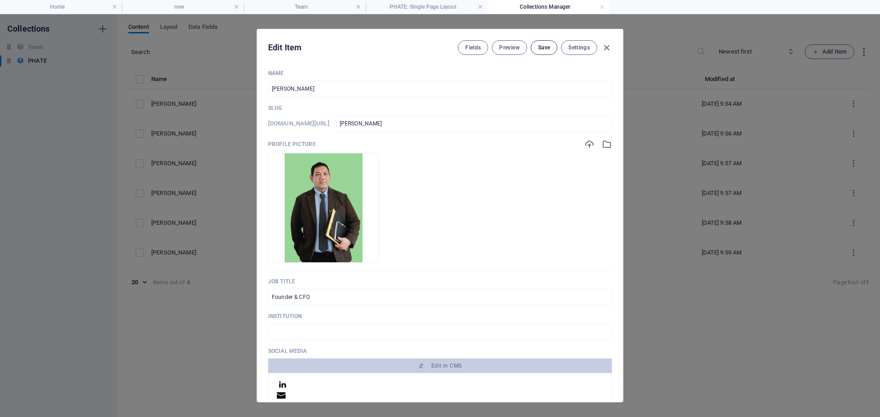
click at [538, 50] on span "Save" at bounding box center [544, 47] width 12 height 7
click at [607, 48] on icon "button" at bounding box center [606, 48] width 11 height 11
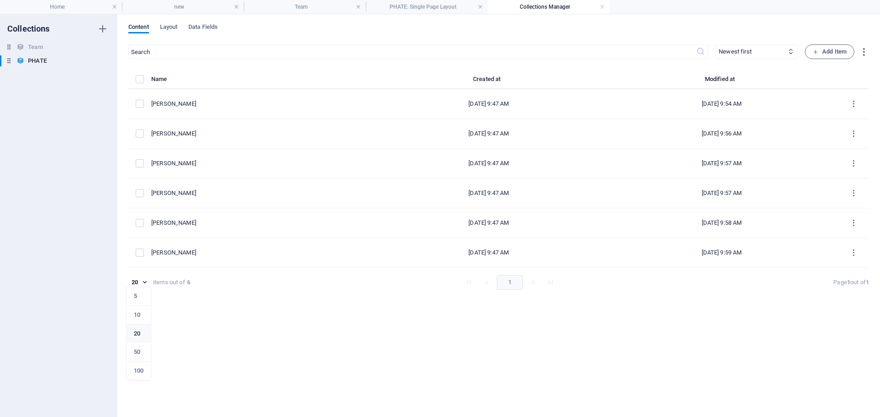
click at [143, 284] on body "[DOMAIN_NAME] Home new Team PHATE: Single Page Layout Collections Manager Favor…" at bounding box center [440, 208] width 880 height 417
click at [213, 308] on div at bounding box center [440, 208] width 880 height 417
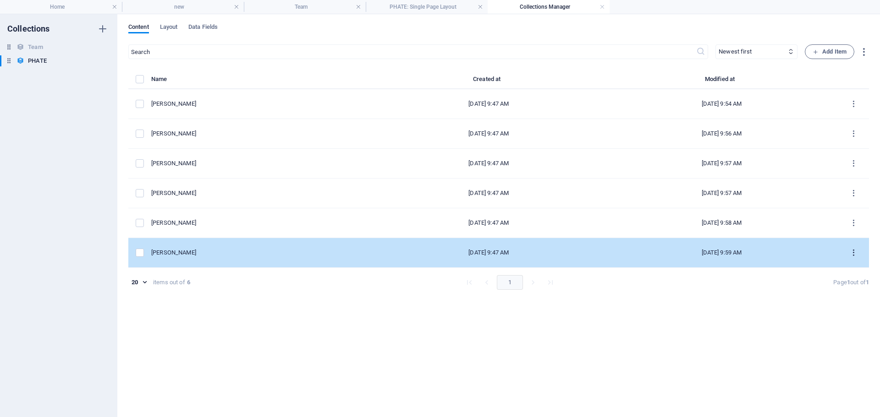
click at [854, 255] on icon "items list" at bounding box center [853, 253] width 9 height 9
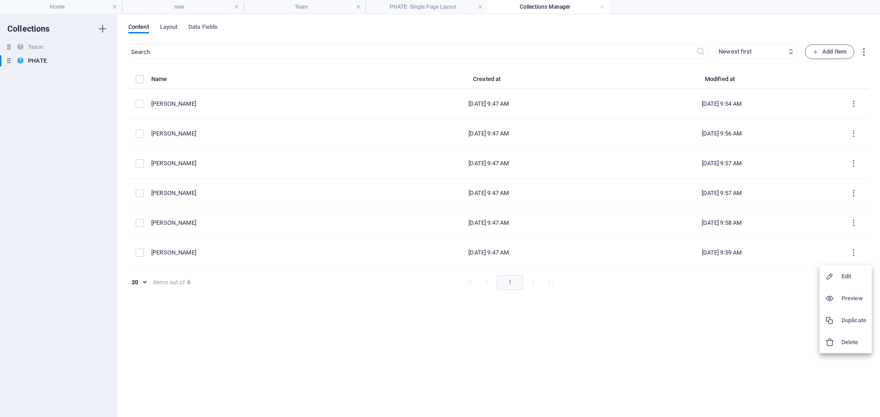
click at [735, 332] on div at bounding box center [440, 208] width 880 height 417
click at [829, 49] on span "Add Item" at bounding box center [829, 51] width 34 height 11
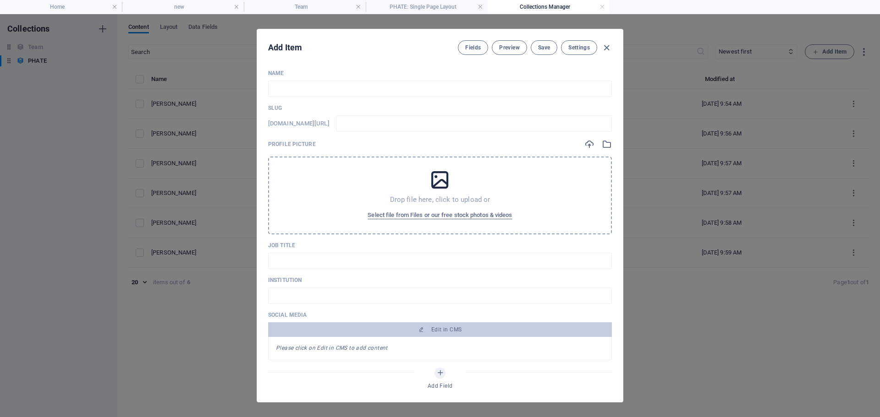
drag, startPoint x: 623, startPoint y: 175, endPoint x: 623, endPoint y: 294, distance: 118.7
click at [624, 295] on div "Add Item Fields Preview Save Settings Name ​ Slug [DOMAIN_NAME][URL] ​ Profile …" at bounding box center [440, 215] width 880 height 403
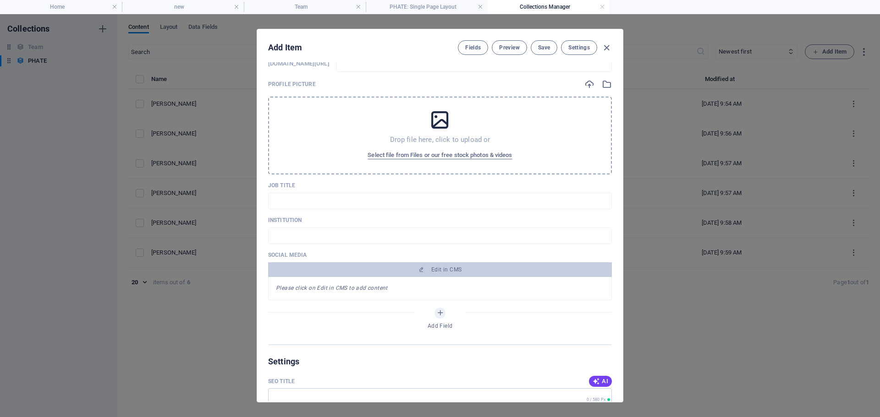
scroll to position [39, 0]
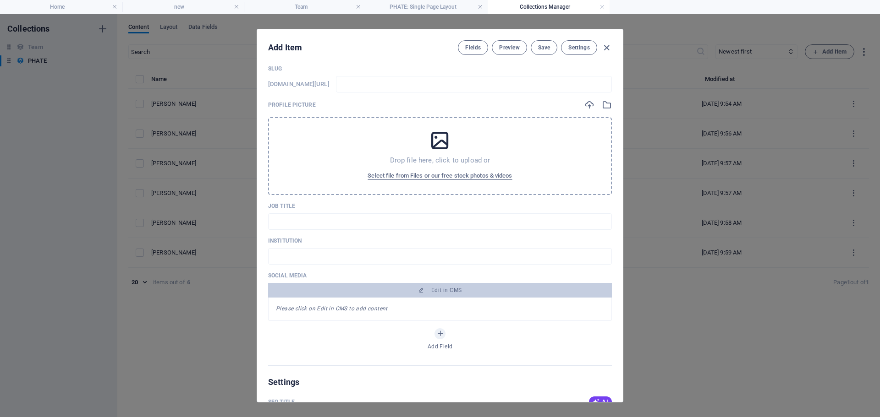
drag, startPoint x: 623, startPoint y: 126, endPoint x: 622, endPoint y: 93, distance: 33.4
click at [622, 93] on div "Add Item Fields Preview Save Settings Name ​ Slug [DOMAIN_NAME][URL] ​ Profile …" at bounding box center [440, 216] width 366 height 374
drag, startPoint x: 620, startPoint y: 94, endPoint x: 622, endPoint y: 75, distance: 19.8
click at [622, 75] on div "Name ​ Slug [DOMAIN_NAME][URL] ​ Profile Picture Drop file here, click to uploa…" at bounding box center [440, 232] width 366 height 340
click at [621, 77] on div "Add Item Fields Preview Save Settings Name ​ Slug [DOMAIN_NAME][URL] ​ Profile …" at bounding box center [440, 216] width 366 height 374
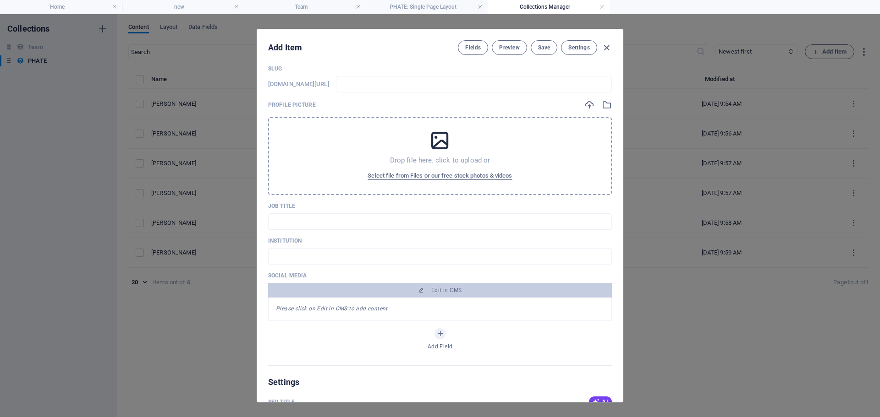
click at [619, 77] on div "Name ​ Slug [DOMAIN_NAME][URL] ​ Profile Picture Drop file here, click to uploa…" at bounding box center [440, 232] width 366 height 340
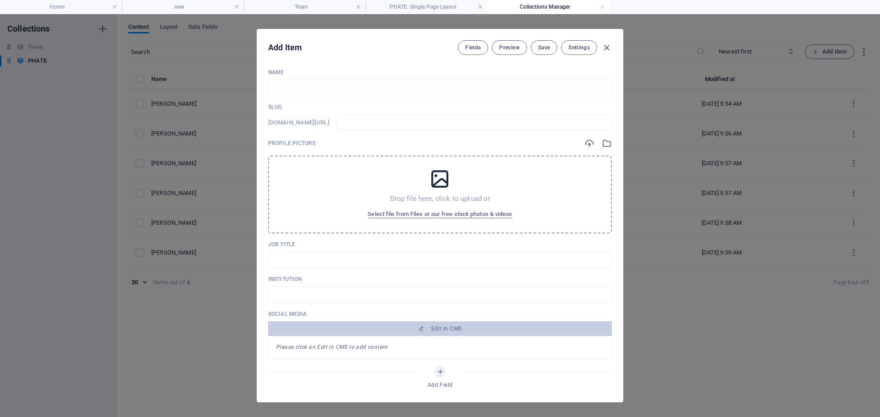
scroll to position [0, 0]
click at [318, 89] on input "text" at bounding box center [440, 89] width 344 height 16
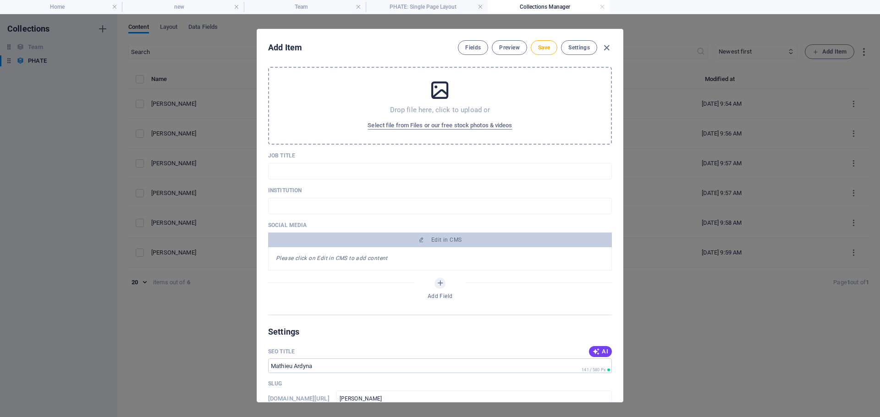
scroll to position [108, 0]
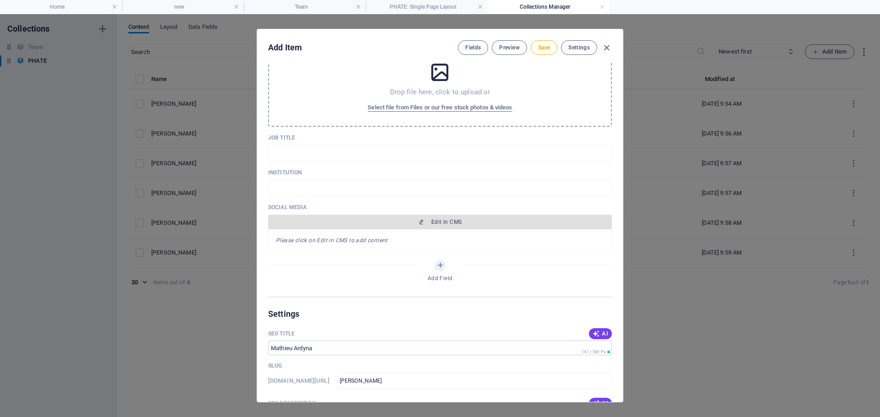
click at [432, 221] on span "Edit in CMS" at bounding box center [446, 222] width 30 height 7
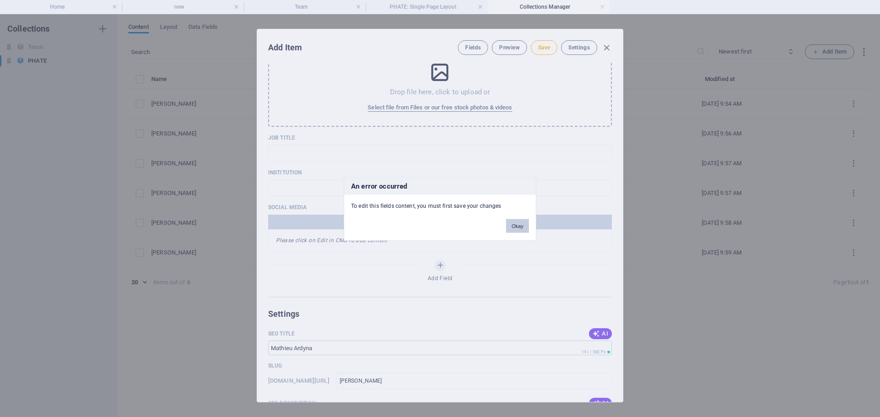
click at [508, 225] on button "Okay" at bounding box center [517, 226] width 23 height 14
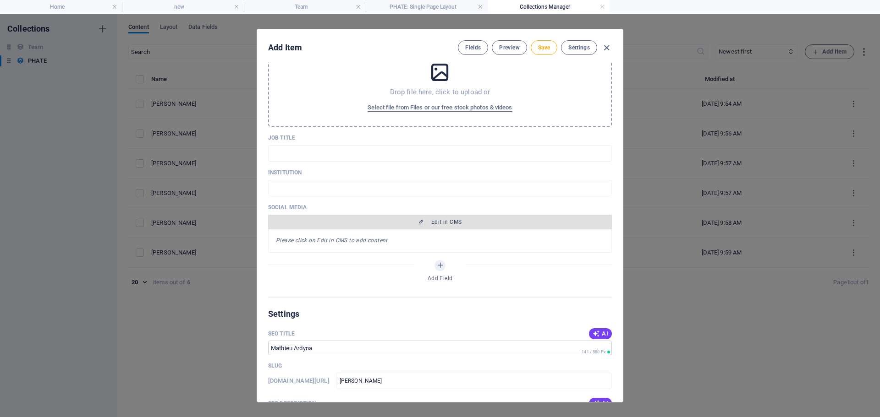
click at [419, 223] on icon "button" at bounding box center [420, 221] width 5 height 5
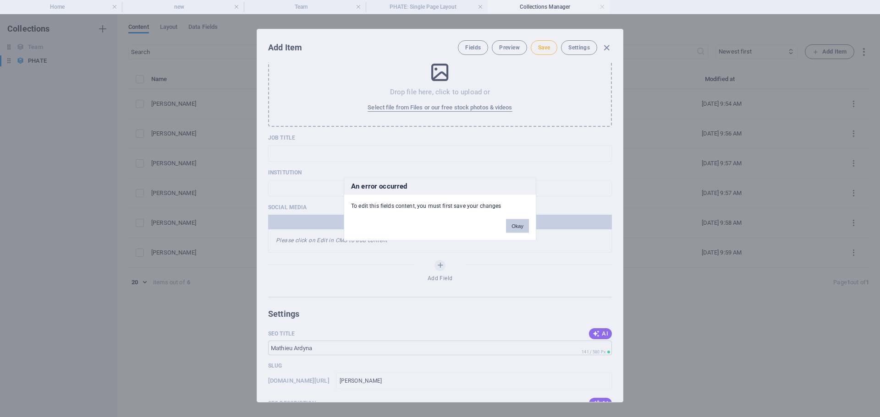
click at [514, 225] on button "Okay" at bounding box center [517, 226] width 23 height 14
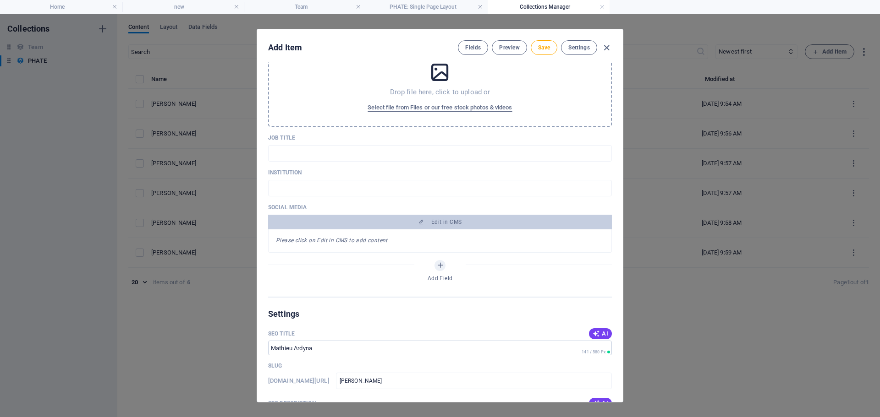
click at [322, 242] on em "Please click on Edit in CMS to add content" at bounding box center [332, 240] width 112 height 6
click at [329, 243] on em "Please click on Edit in CMS to add content" at bounding box center [332, 240] width 112 height 6
click at [393, 243] on div "Please click on Edit in CMS to add content" at bounding box center [440, 241] width 344 height 23
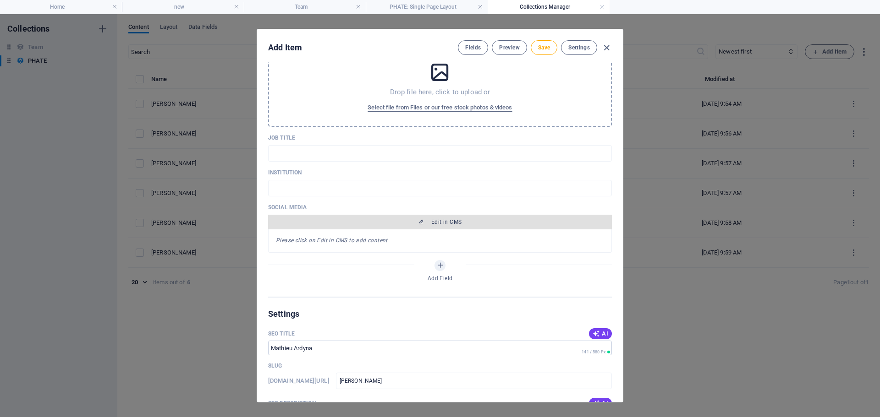
click at [420, 221] on icon "button" at bounding box center [420, 221] width 5 height 5
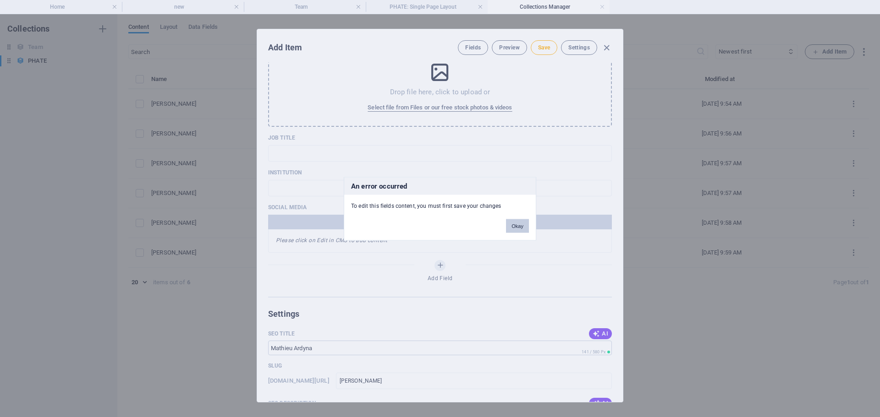
click at [514, 226] on button "Okay" at bounding box center [517, 226] width 23 height 14
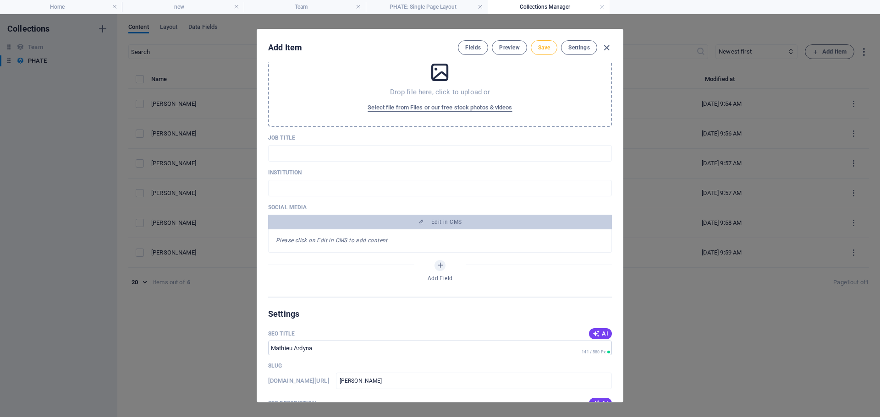
click at [543, 44] on span "Save" at bounding box center [544, 47] width 12 height 7
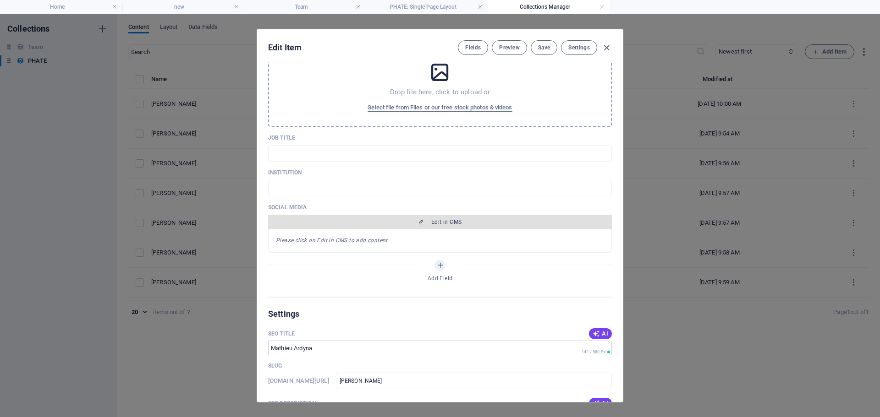
click at [418, 223] on icon "button" at bounding box center [420, 221] width 5 height 5
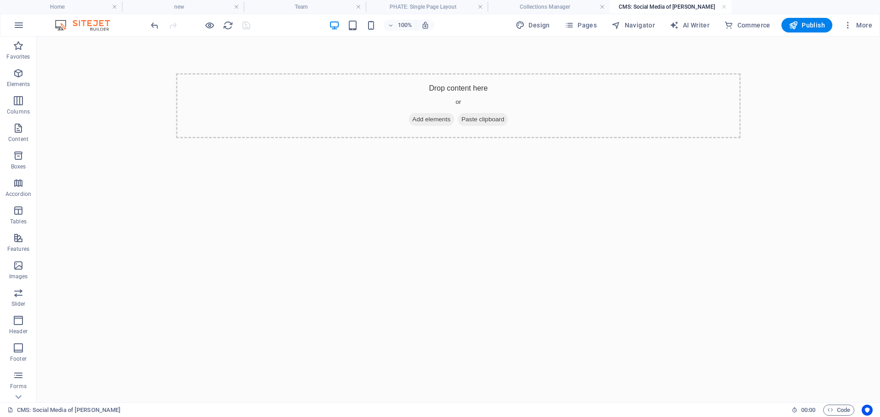
scroll to position [0, 0]
click at [433, 121] on span "Add elements" at bounding box center [431, 119] width 45 height 13
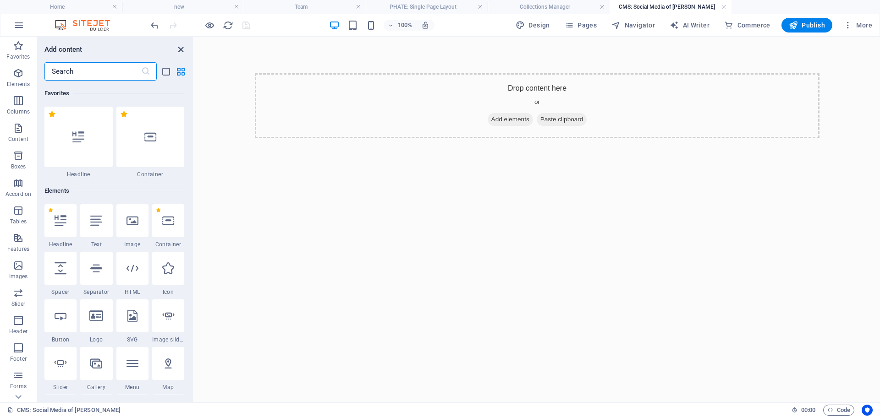
click at [179, 54] on icon "close panel" at bounding box center [180, 49] width 11 height 11
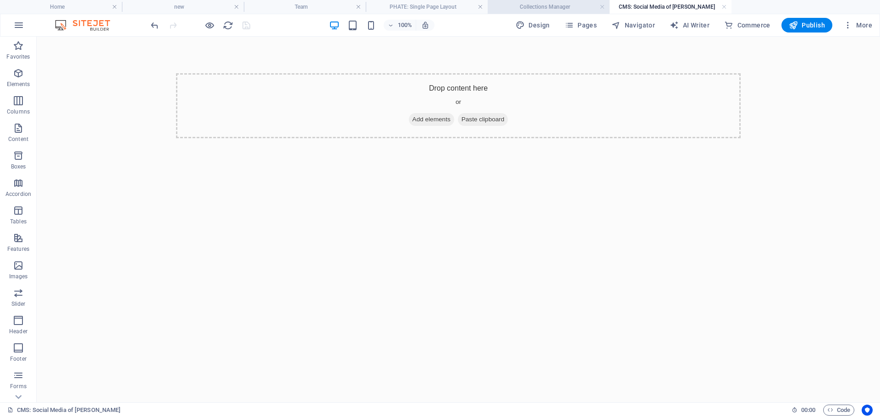
click at [583, 4] on h4 "Collections Manager" at bounding box center [548, 7] width 122 height 10
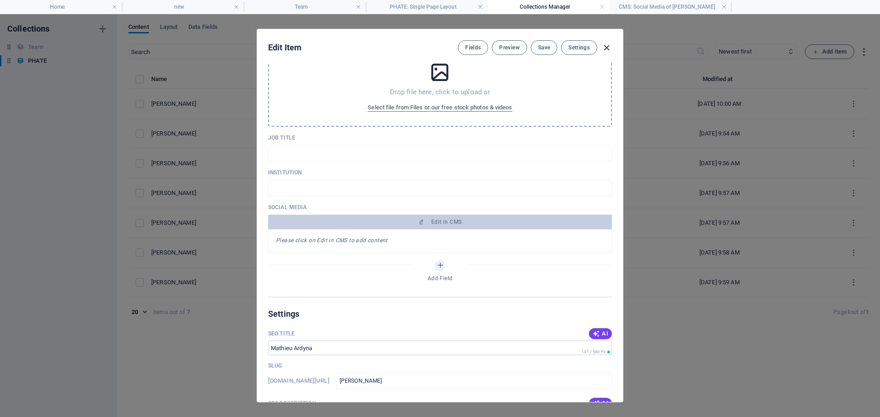
click at [605, 44] on icon "button" at bounding box center [606, 48] width 11 height 11
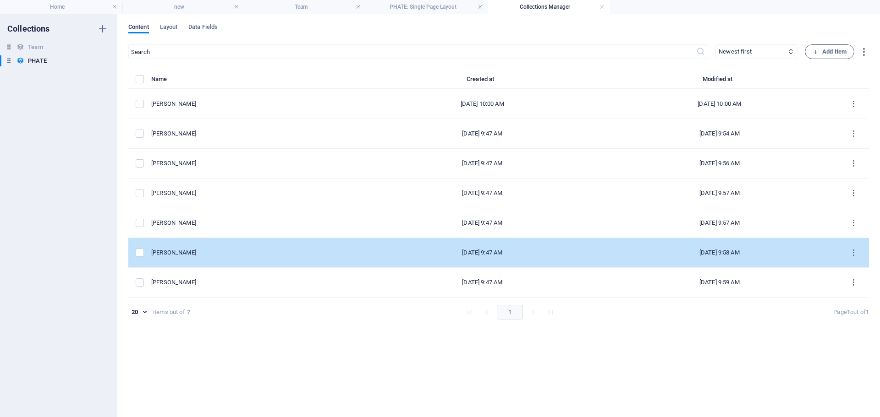
click at [170, 251] on div "[PERSON_NAME]" at bounding box center [253, 253] width 205 height 8
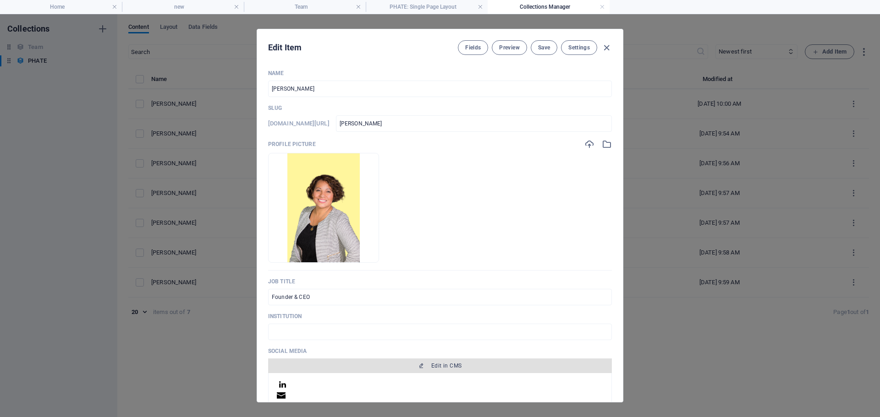
click at [418, 366] on icon "button" at bounding box center [420, 365] width 5 height 5
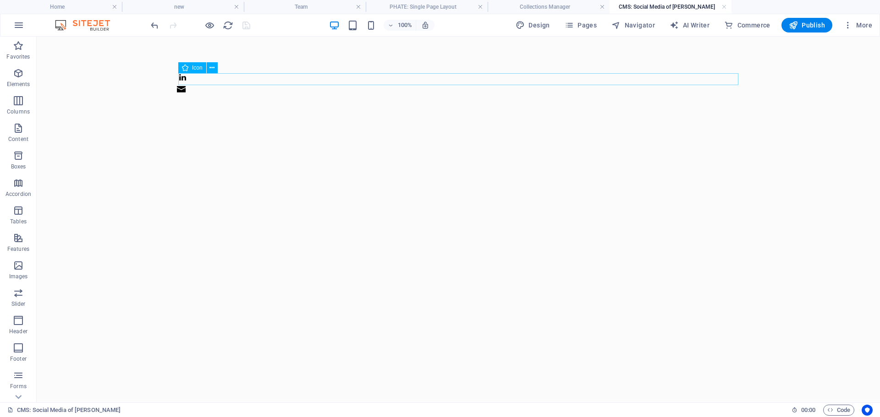
click at [197, 84] on figure at bounding box center [458, 79] width 560 height 12
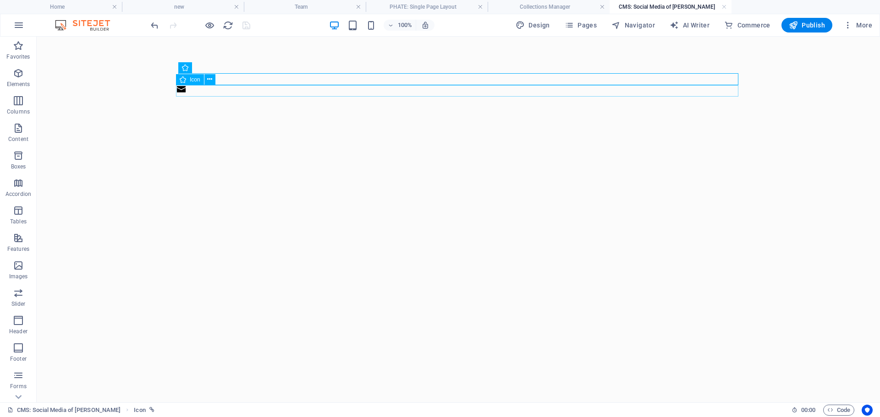
click at [214, 88] on figure at bounding box center [457, 91] width 562 height 12
click at [570, 5] on h4 "Collections Manager" at bounding box center [548, 7] width 122 height 10
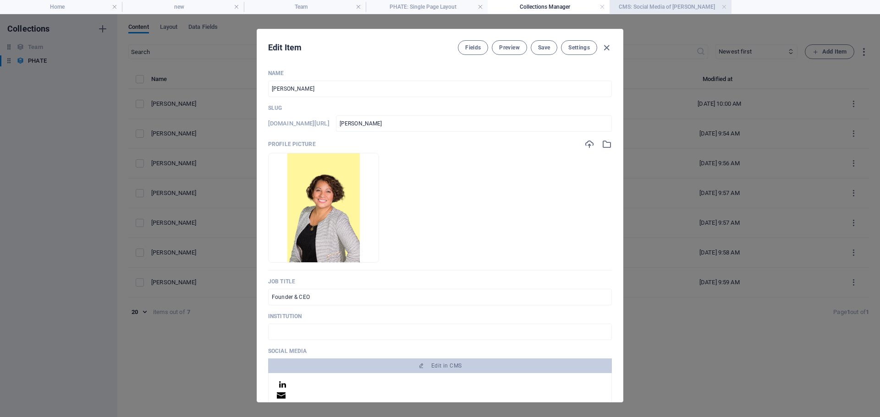
click at [651, 6] on h4 "CMS: Social Media of [PERSON_NAME]" at bounding box center [670, 7] width 122 height 10
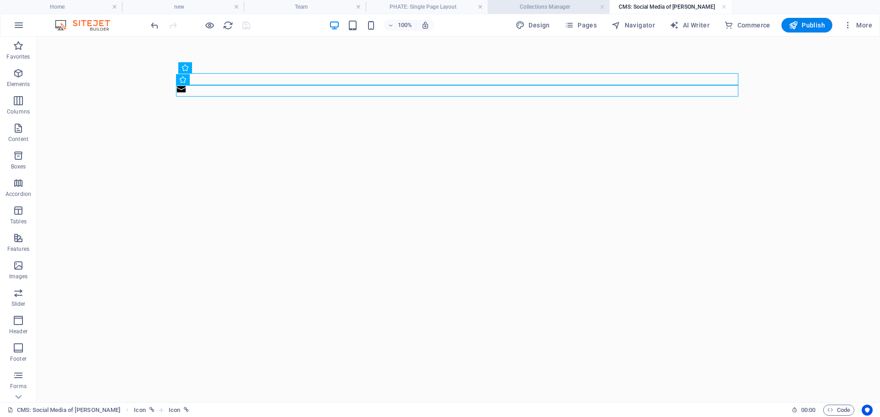
click at [529, 7] on h4 "Collections Manager" at bounding box center [548, 7] width 122 height 10
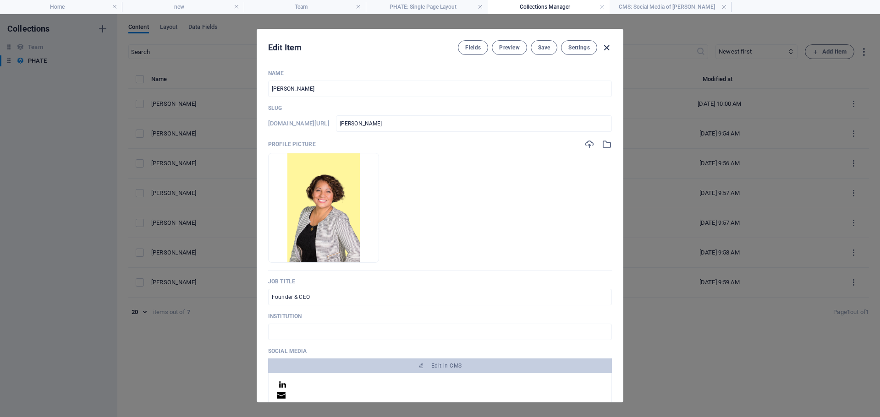
click at [608, 49] on icon "button" at bounding box center [606, 48] width 11 height 11
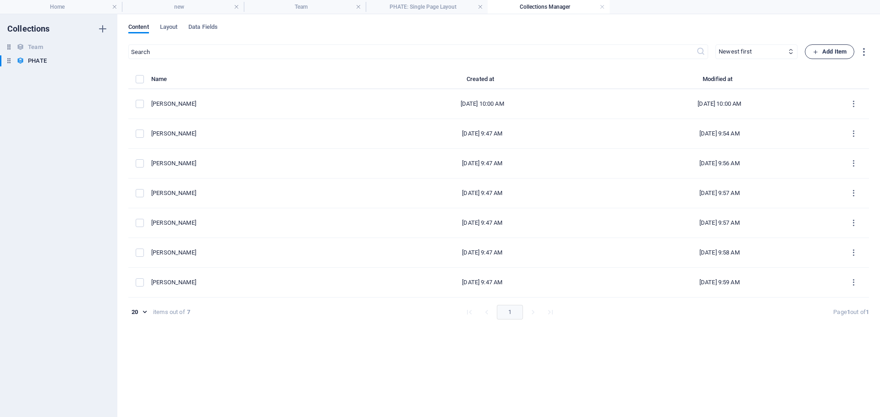
click at [819, 53] on span "Add Item" at bounding box center [829, 51] width 34 height 11
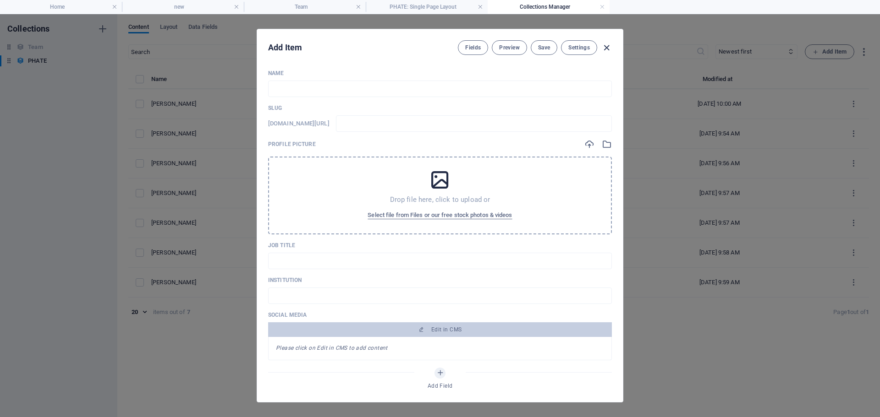
click at [607, 46] on icon "button" at bounding box center [606, 48] width 11 height 11
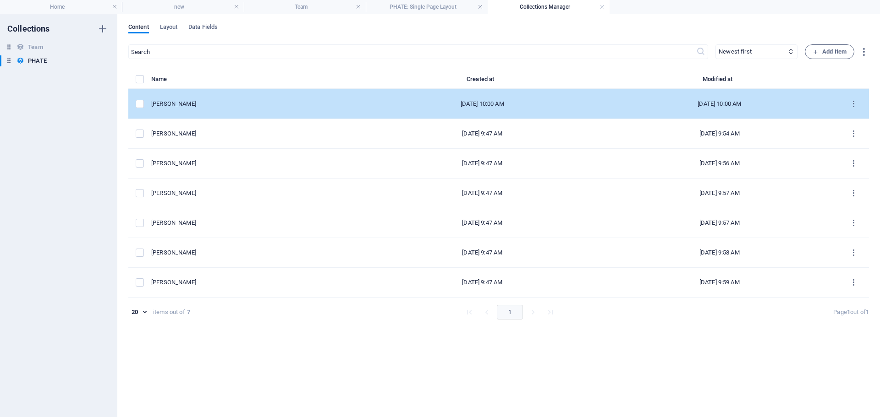
click at [163, 107] on div "[PERSON_NAME]" at bounding box center [253, 104] width 205 height 8
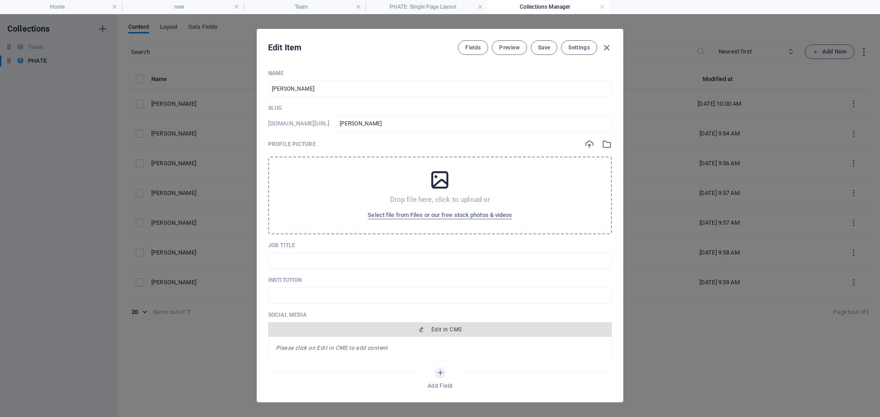
click at [421, 329] on icon "button" at bounding box center [420, 329] width 5 height 5
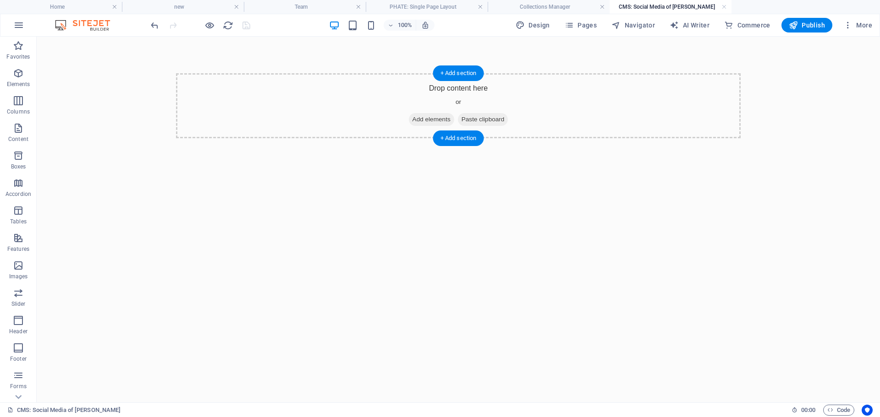
click at [411, 90] on div "Drop content here or Add elements Paste clipboard" at bounding box center [458, 105] width 564 height 65
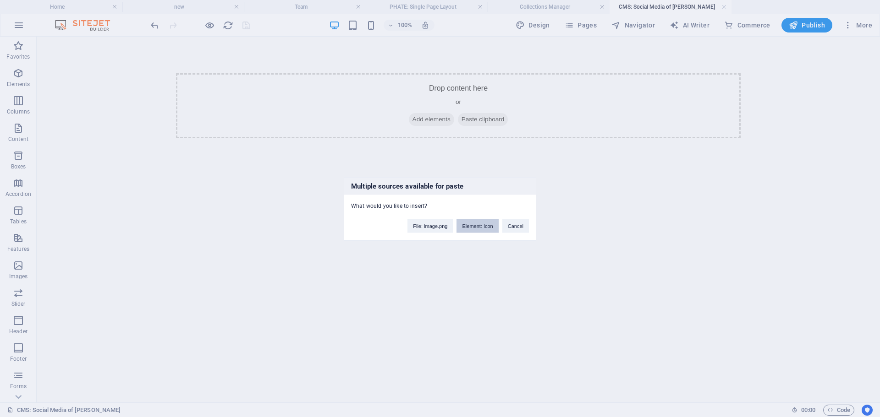
click at [471, 229] on button "Element: Icon" at bounding box center [477, 226] width 42 height 14
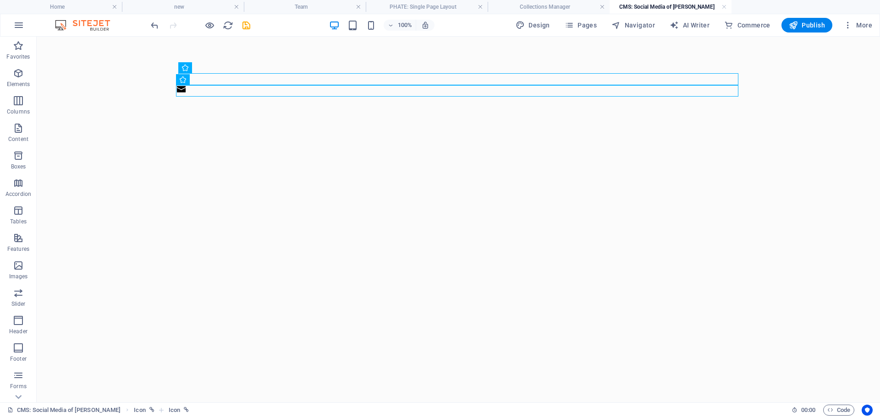
click at [471, 133] on html "Skip to main content" at bounding box center [458, 85] width 843 height 97
drag, startPoint x: 246, startPoint y: 28, endPoint x: 399, endPoint y: 173, distance: 211.0
click at [246, 28] on icon "save" at bounding box center [246, 25] width 11 height 11
click at [724, 5] on link at bounding box center [723, 7] width 5 height 9
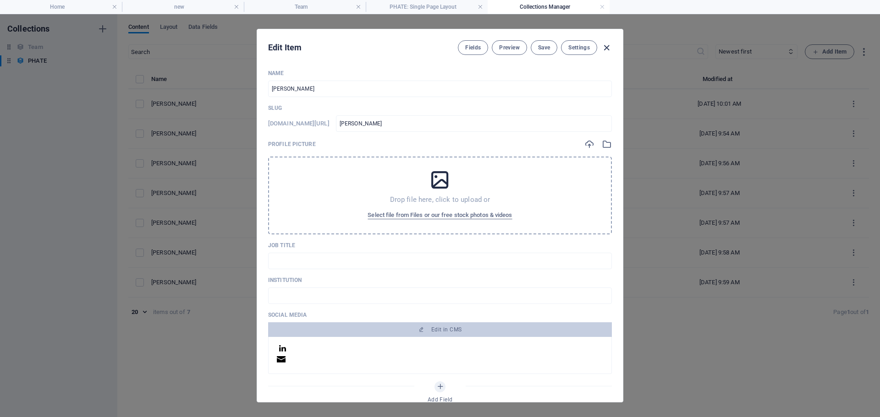
click at [607, 46] on icon "button" at bounding box center [606, 48] width 11 height 11
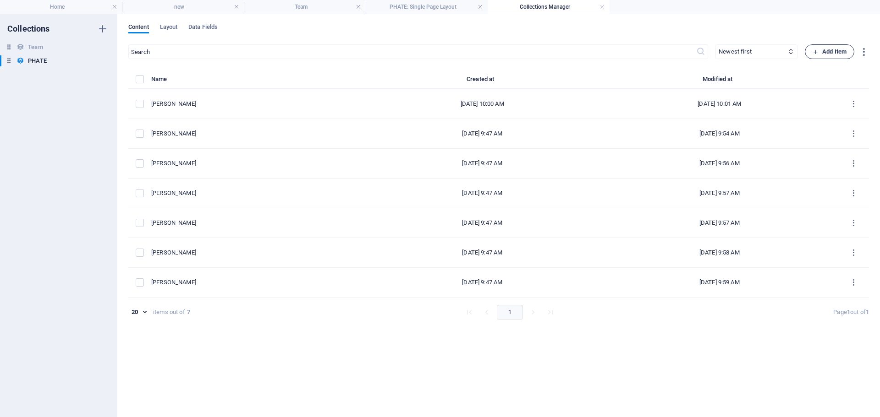
click at [826, 51] on span "Add Item" at bounding box center [829, 51] width 34 height 11
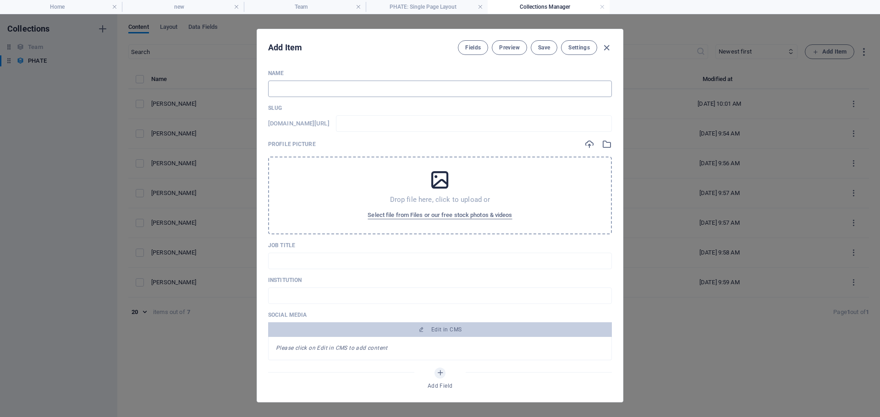
click at [335, 89] on input "text" at bounding box center [440, 89] width 344 height 16
click at [547, 50] on span "Save" at bounding box center [544, 47] width 12 height 7
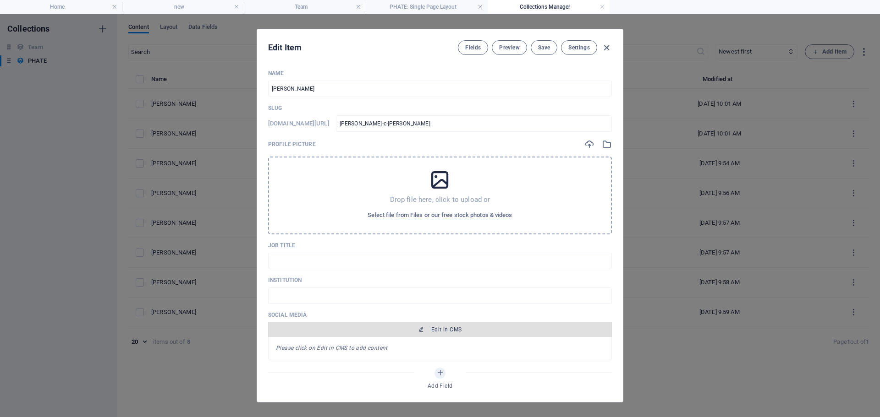
click at [421, 330] on icon "button" at bounding box center [420, 329] width 5 height 5
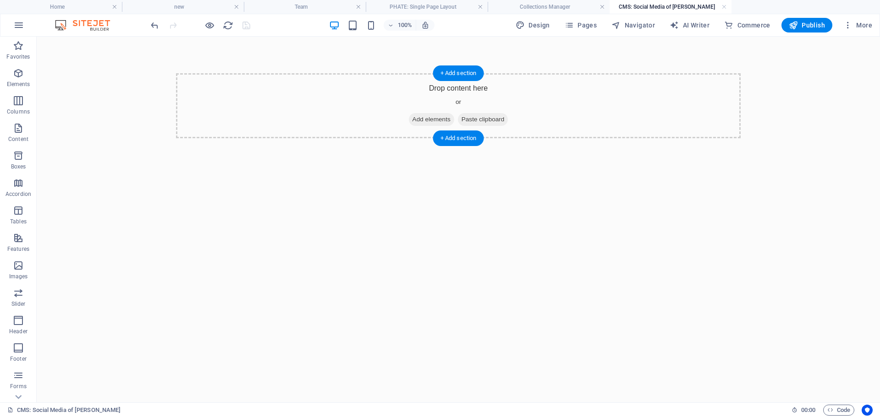
click at [379, 94] on div "Drop content here or Add elements Paste clipboard" at bounding box center [458, 105] width 564 height 65
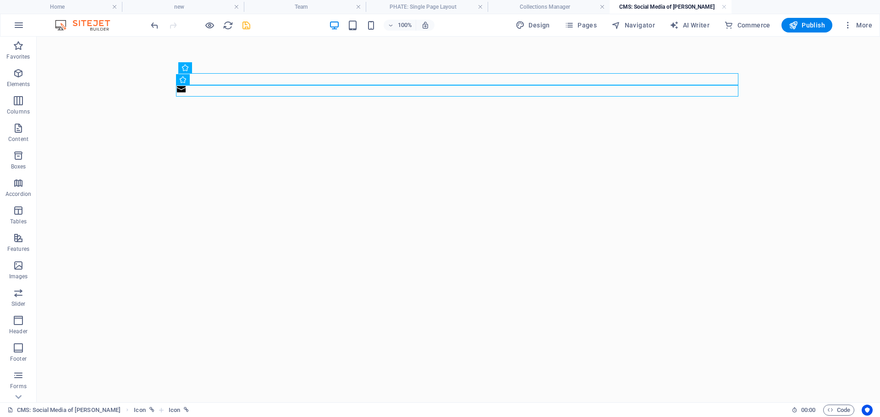
click at [245, 28] on icon "save" at bounding box center [246, 25] width 11 height 11
click at [723, 5] on link at bounding box center [723, 7] width 5 height 9
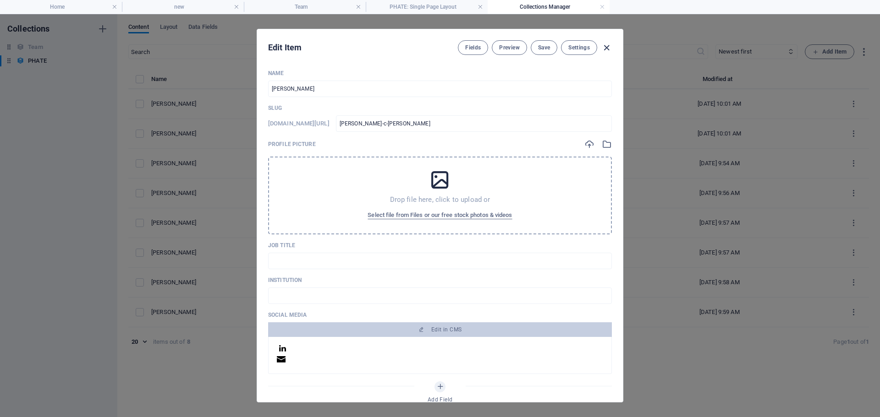
click at [607, 48] on icon "button" at bounding box center [606, 48] width 11 height 11
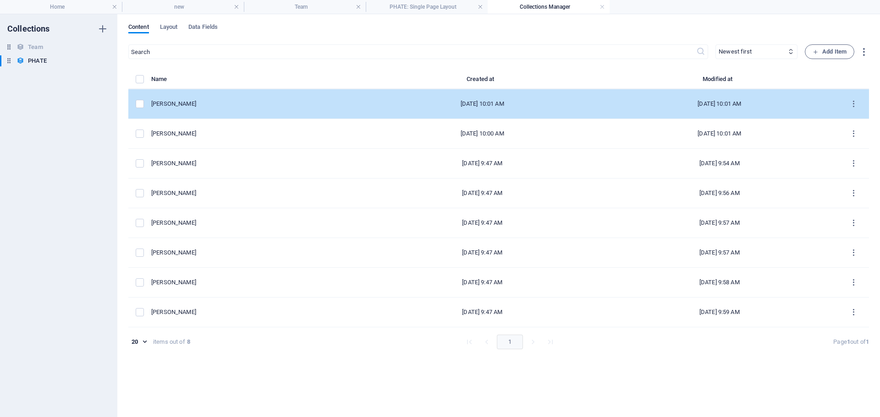
click at [229, 103] on div "[PERSON_NAME]" at bounding box center [253, 104] width 205 height 8
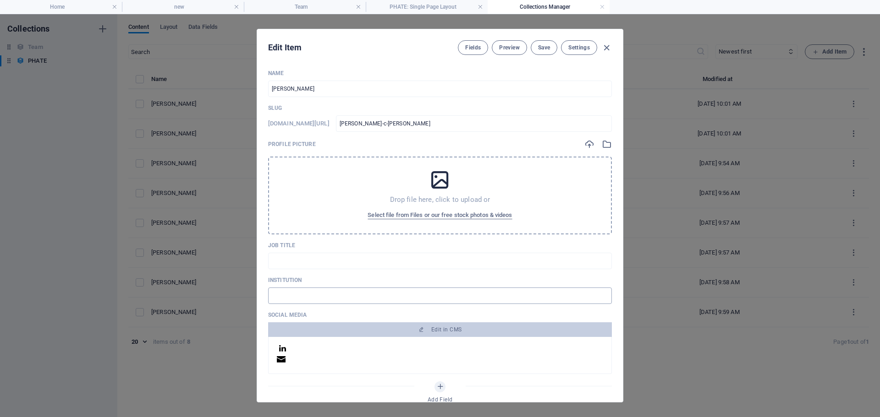
click at [319, 300] on input "text" at bounding box center [440, 296] width 344 height 16
drag, startPoint x: 294, startPoint y: 269, endPoint x: 290, endPoint y: 263, distance: 7.2
click at [293, 268] on div "Name [PERSON_NAME] ​ Slug [DOMAIN_NAME][URL] [PERSON_NAME]-c-[PERSON_NAME] ​ Pr…" at bounding box center [440, 244] width 344 height 349
click at [286, 260] on input "text" at bounding box center [440, 261] width 344 height 16
click at [294, 294] on input "Univ" at bounding box center [440, 296] width 344 height 16
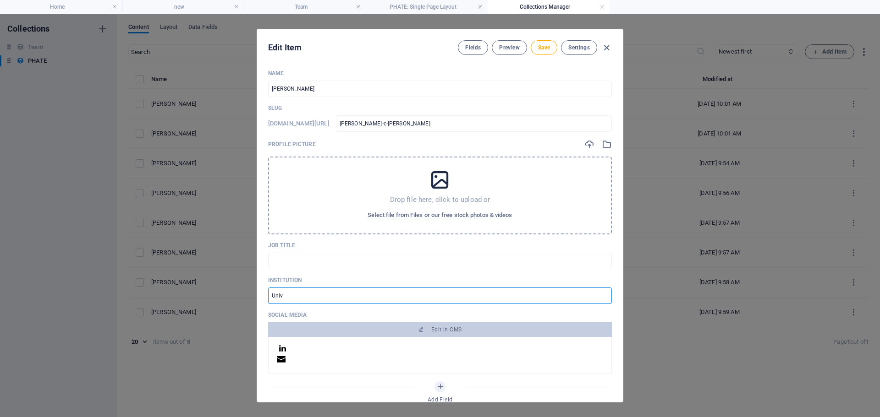
click at [294, 294] on input "Univ" at bounding box center [440, 296] width 344 height 16
paste input "text"
click at [296, 298] on input "text" at bounding box center [440, 296] width 344 height 16
paste input "U"
click at [283, 263] on input "text" at bounding box center [440, 261] width 344 height 16
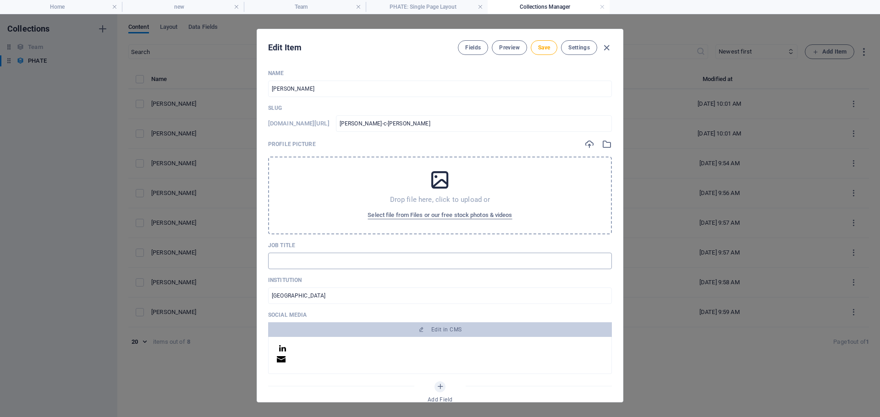
click at [350, 263] on input "text" at bounding box center [440, 261] width 344 height 16
click at [551, 48] on button "Save" at bounding box center [543, 47] width 27 height 15
click at [607, 44] on icon "button" at bounding box center [606, 48] width 11 height 11
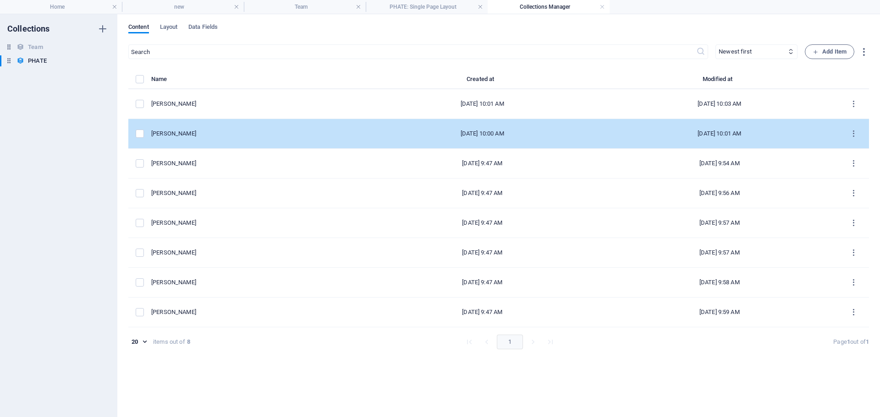
click at [176, 135] on div "[PERSON_NAME]" at bounding box center [253, 134] width 205 height 8
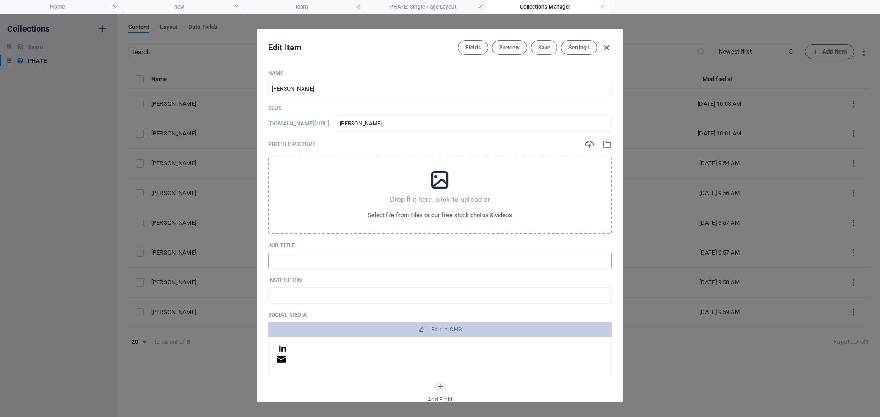
click at [299, 260] on input "text" at bounding box center [440, 261] width 344 height 16
click at [318, 300] on input "text" at bounding box center [440, 296] width 344 height 16
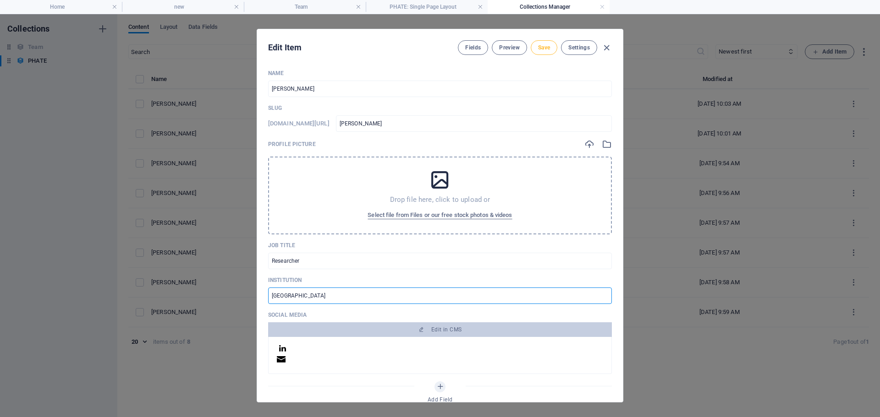
click at [545, 53] on button "Save" at bounding box center [543, 47] width 27 height 15
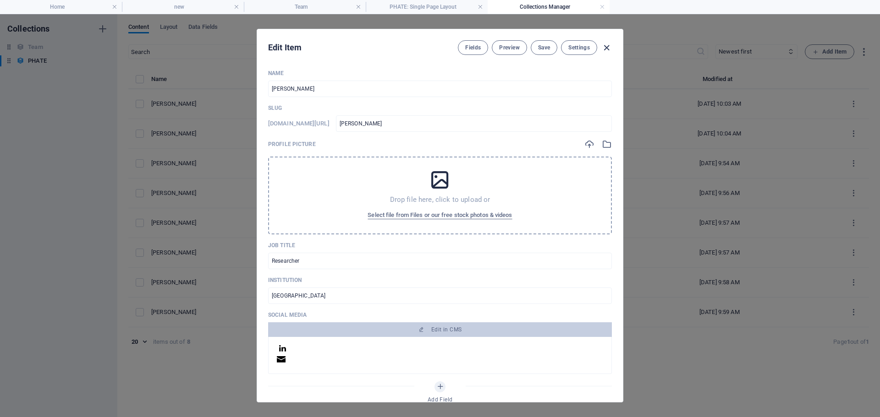
click at [606, 49] on icon "button" at bounding box center [606, 48] width 11 height 11
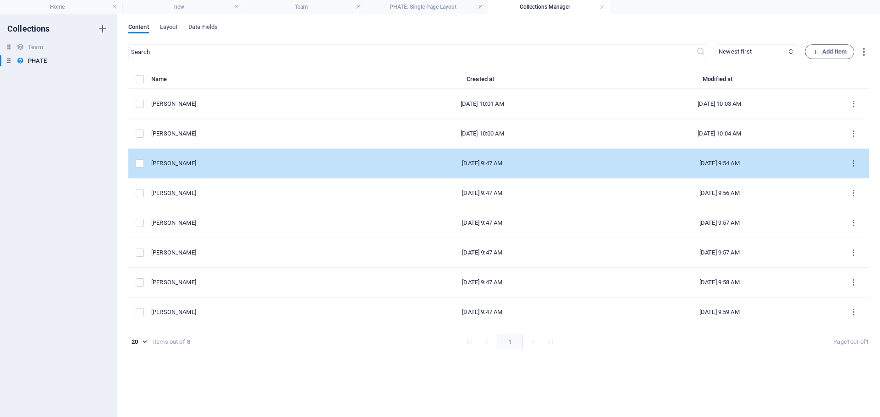
click at [170, 164] on div "[PERSON_NAME]" at bounding box center [253, 163] width 205 height 8
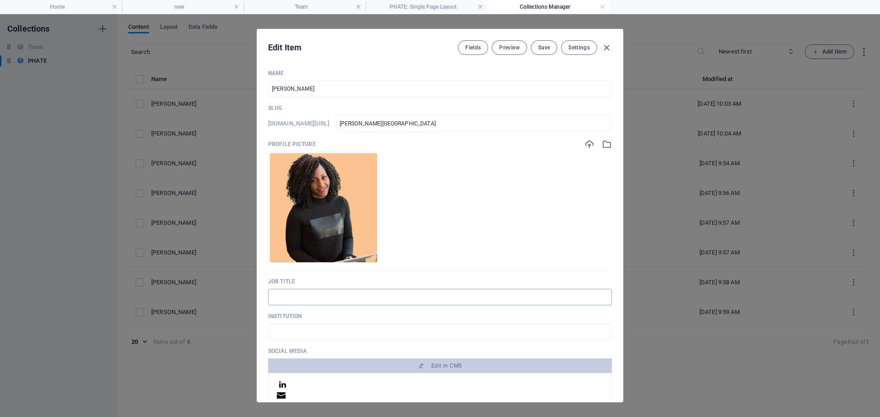
click at [304, 298] on input "text" at bounding box center [440, 297] width 344 height 16
click at [299, 332] on input "text" at bounding box center [440, 332] width 344 height 16
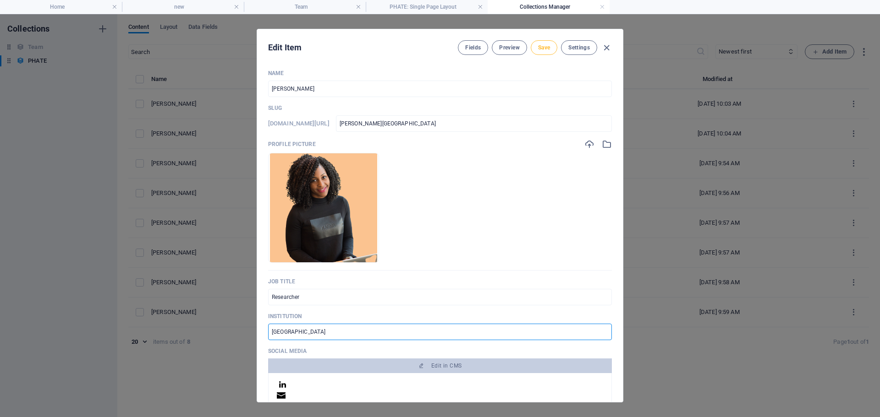
click at [540, 49] on span "Save" at bounding box center [544, 47] width 12 height 7
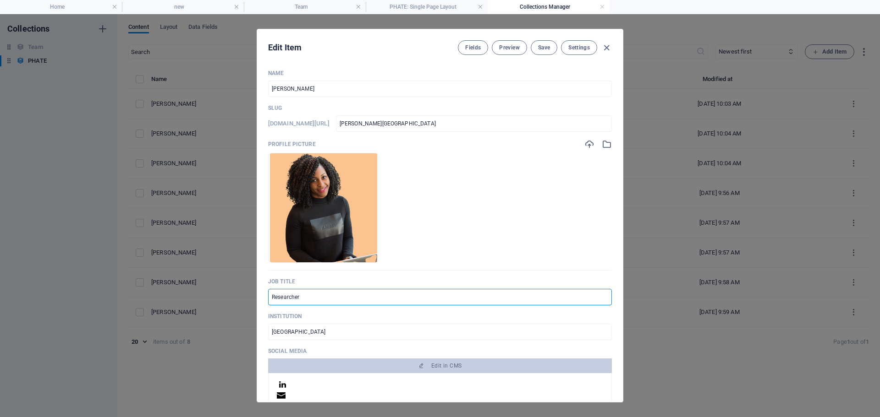
click at [271, 295] on input "Researcher" at bounding box center [440, 297] width 344 height 16
click at [545, 45] on span "Save" at bounding box center [544, 47] width 12 height 7
click at [604, 51] on icon "button" at bounding box center [606, 48] width 11 height 11
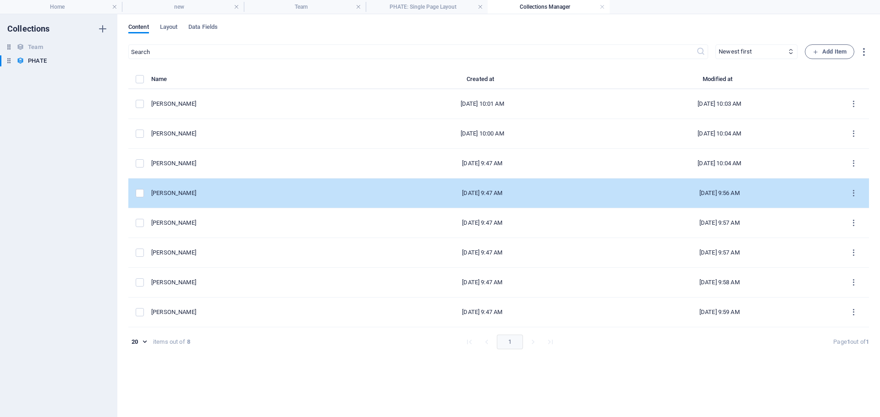
click at [183, 193] on div "[PERSON_NAME]" at bounding box center [253, 193] width 205 height 8
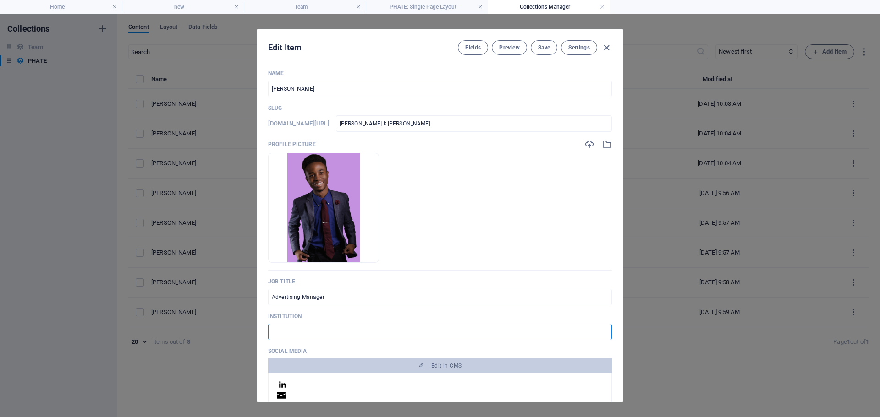
click at [320, 330] on input "text" at bounding box center [440, 332] width 344 height 16
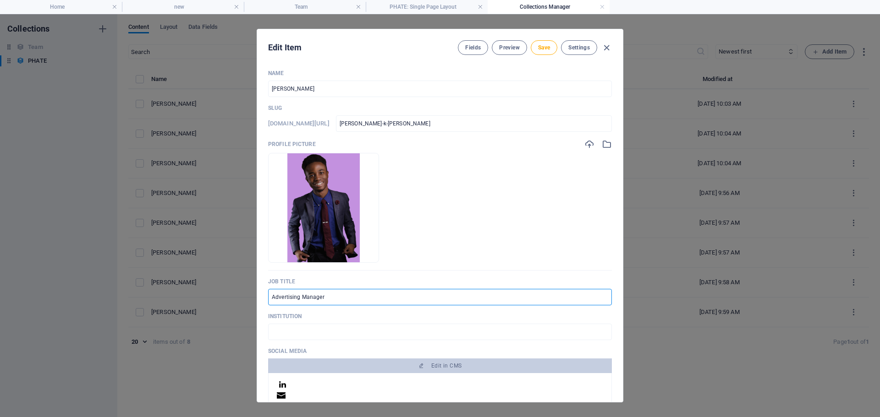
click at [310, 296] on input "Advertising Manager" at bounding box center [440, 297] width 344 height 16
click at [246, 301] on div "Edit Item Fields Preview Save Settings Name [PERSON_NAME] ​ Slug [DOMAIN_NAME][…" at bounding box center [440, 215] width 880 height 403
click at [315, 339] on input "text" at bounding box center [440, 332] width 344 height 16
click at [538, 49] on span "Save" at bounding box center [544, 47] width 12 height 7
click at [607, 47] on icon "button" at bounding box center [606, 48] width 11 height 11
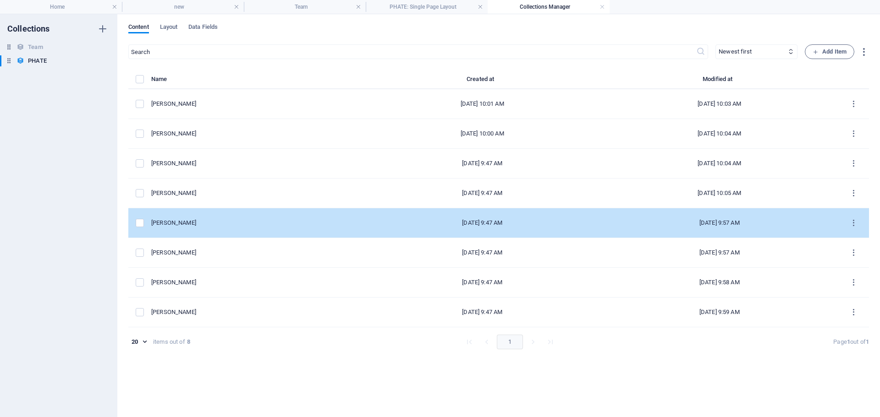
click at [177, 224] on div "[PERSON_NAME]" at bounding box center [253, 223] width 205 height 8
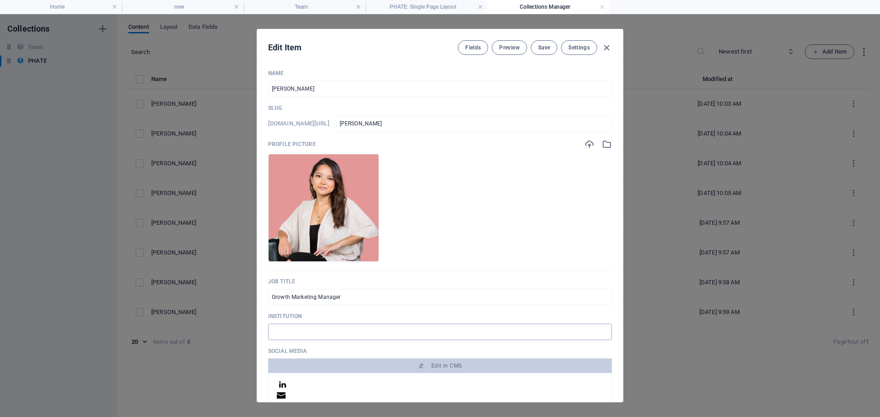
click at [316, 333] on input "text" at bounding box center [440, 332] width 344 height 16
click at [369, 301] on input "Growth Marketing Manager" at bounding box center [440, 297] width 344 height 16
click at [540, 42] on button "Save" at bounding box center [543, 47] width 27 height 15
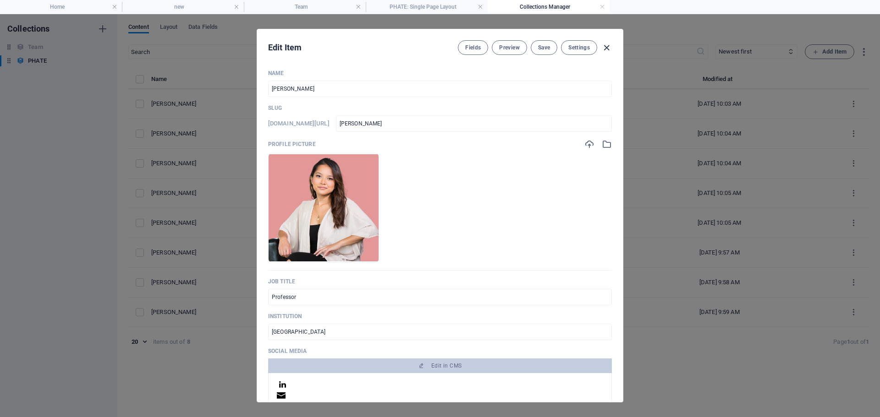
click at [606, 51] on icon "button" at bounding box center [606, 48] width 11 height 11
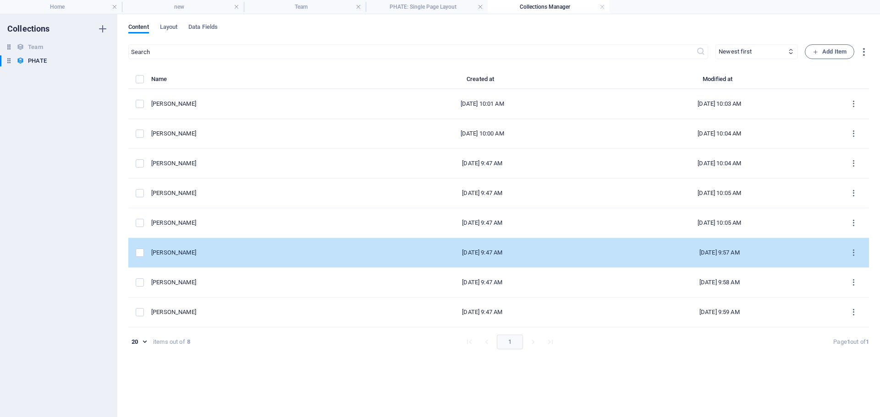
click at [182, 255] on div "[PERSON_NAME]" at bounding box center [253, 253] width 205 height 8
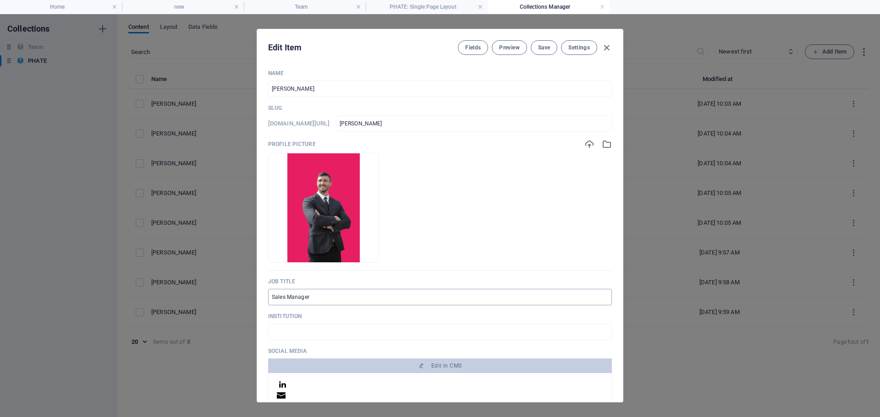
click at [324, 292] on input "Sales Manager" at bounding box center [440, 297] width 344 height 16
click at [293, 338] on input "text" at bounding box center [440, 332] width 344 height 16
click at [546, 45] on span "Save" at bounding box center [544, 47] width 12 height 7
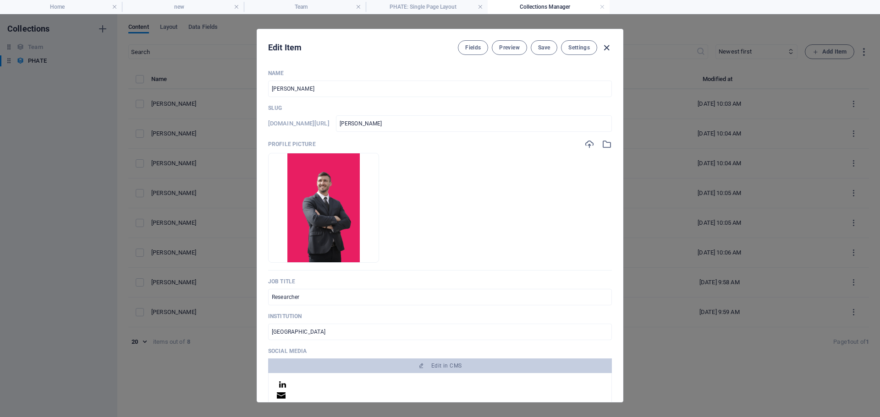
click at [607, 46] on icon "button" at bounding box center [606, 48] width 11 height 11
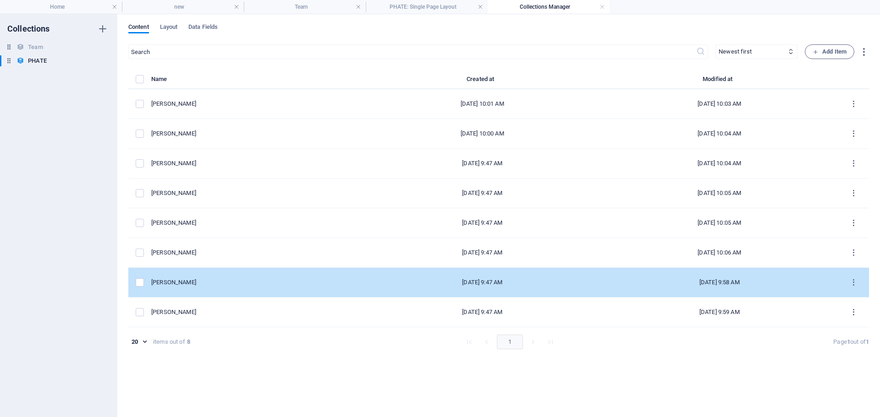
click at [175, 282] on div "[PERSON_NAME]" at bounding box center [253, 283] width 205 height 8
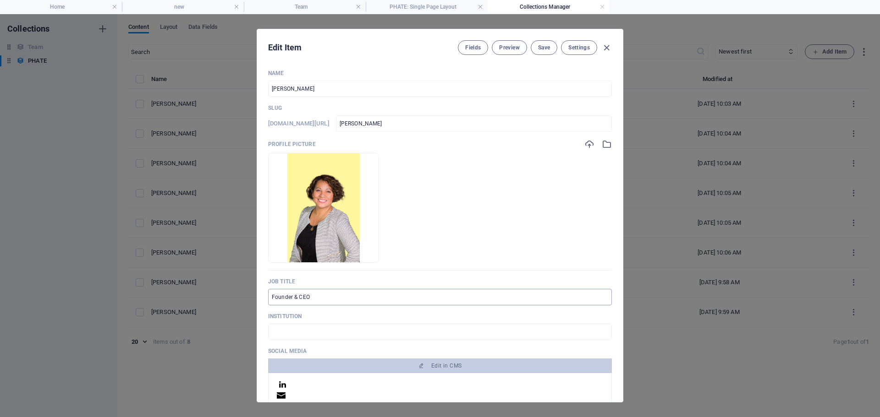
click at [329, 295] on input "Founder & CEO" at bounding box center [440, 297] width 344 height 16
click at [319, 336] on input "text" at bounding box center [440, 332] width 344 height 16
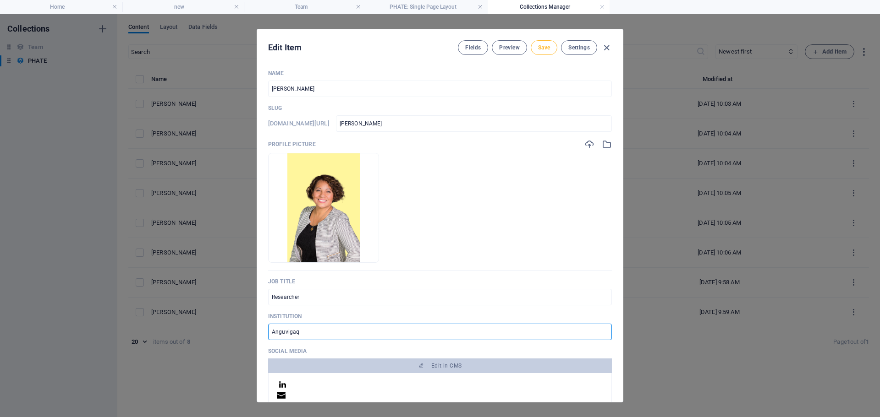
click at [550, 50] on button "Save" at bounding box center [543, 47] width 27 height 15
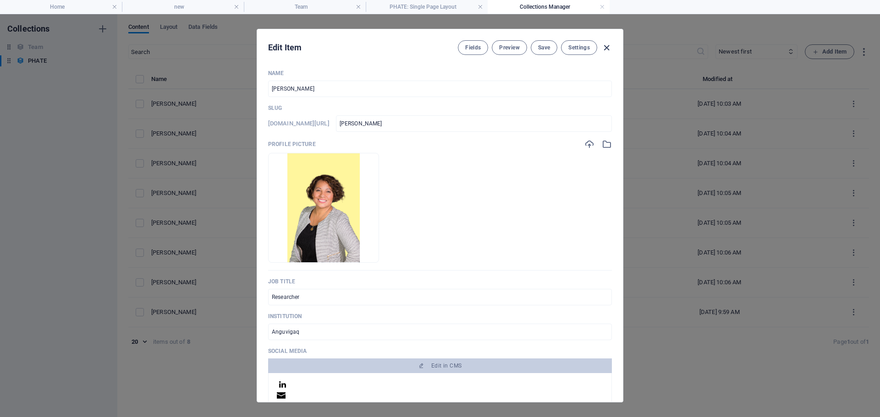
click at [605, 43] on icon "button" at bounding box center [606, 48] width 11 height 11
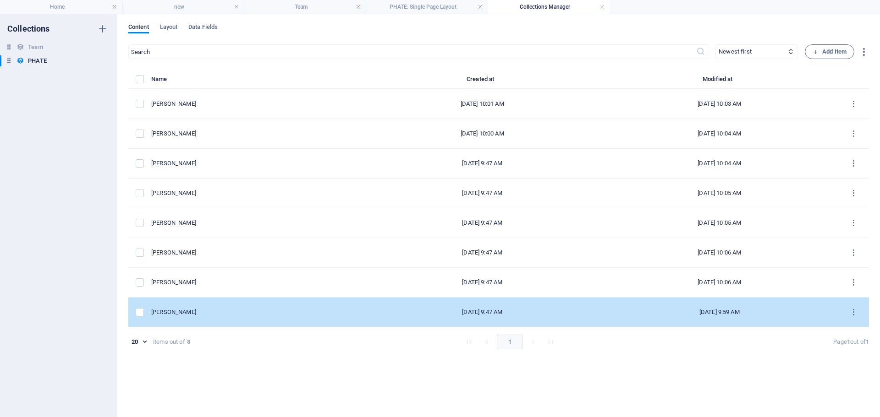
click at [177, 313] on div "[PERSON_NAME]" at bounding box center [253, 312] width 205 height 8
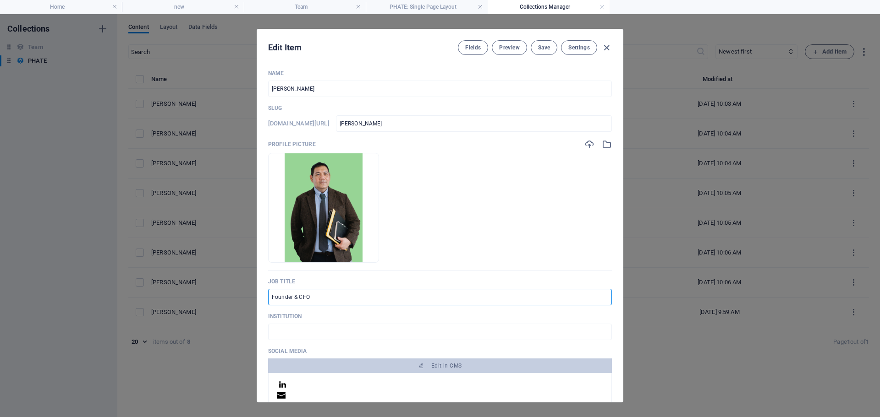
click at [318, 299] on input "Founder & CFO" at bounding box center [440, 297] width 344 height 16
click at [313, 328] on input "text" at bounding box center [440, 332] width 344 height 16
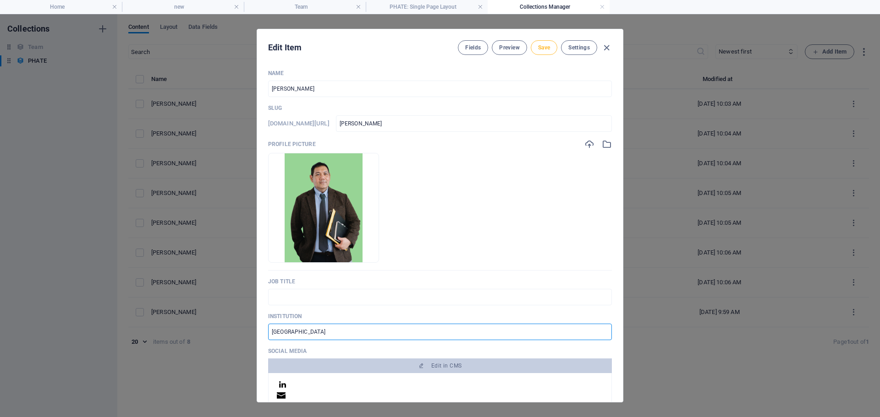
click at [544, 46] on span "Save" at bounding box center [544, 47] width 12 height 7
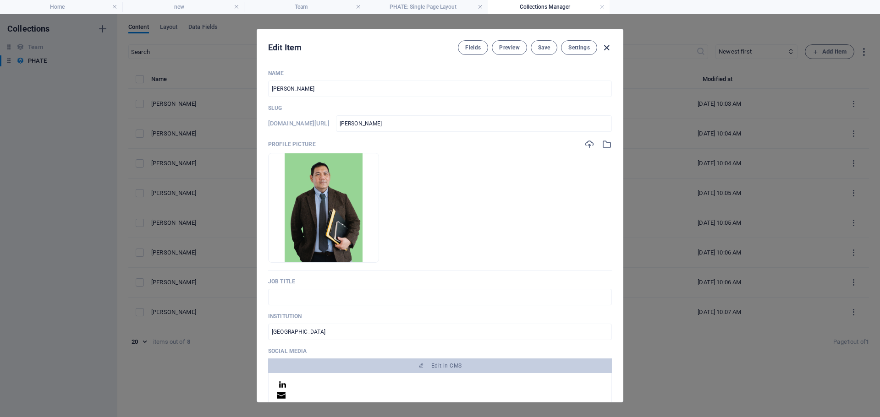
click at [607, 46] on icon "button" at bounding box center [606, 48] width 11 height 11
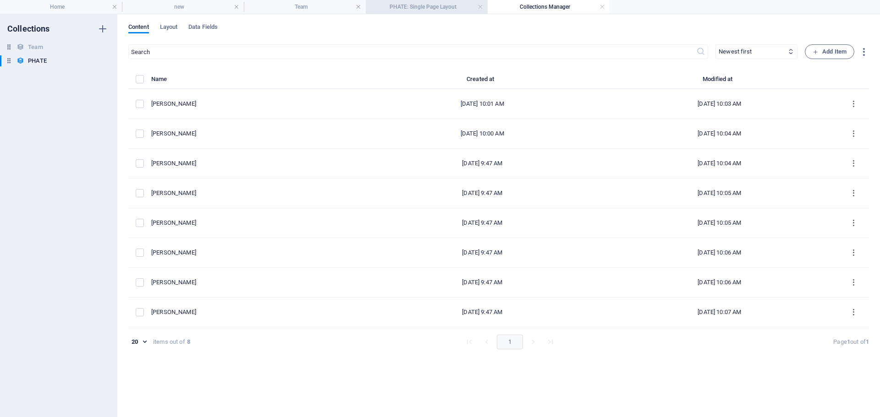
click at [436, 11] on h4 "PHATE: Single Page Layout" at bounding box center [427, 7] width 122 height 10
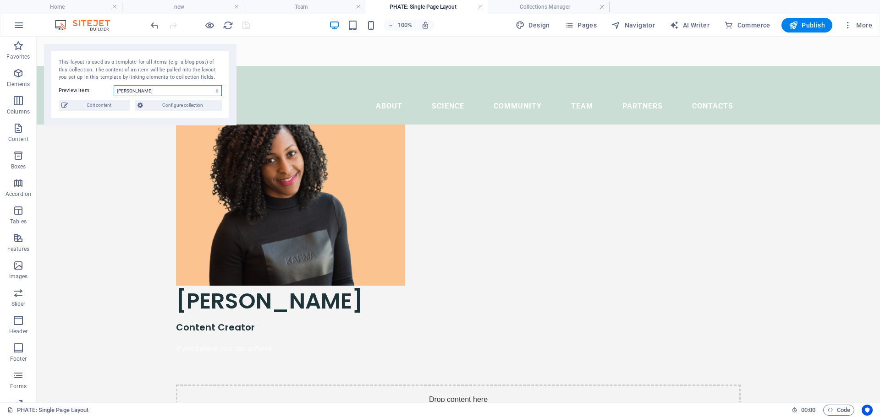
click at [186, 92] on select "[PERSON_NAME] [PERSON_NAME] [PERSON_NAME] [PERSON_NAME] [PERSON_NAME] [PERSON_N…" at bounding box center [168, 90] width 108 height 11
click at [188, 92] on select "[PERSON_NAME] [PERSON_NAME] [PERSON_NAME] [PERSON_NAME] [PERSON_NAME] [PERSON_N…" at bounding box center [168, 90] width 108 height 11
click at [190, 104] on span "Configure collection" at bounding box center [182, 105] width 73 height 11
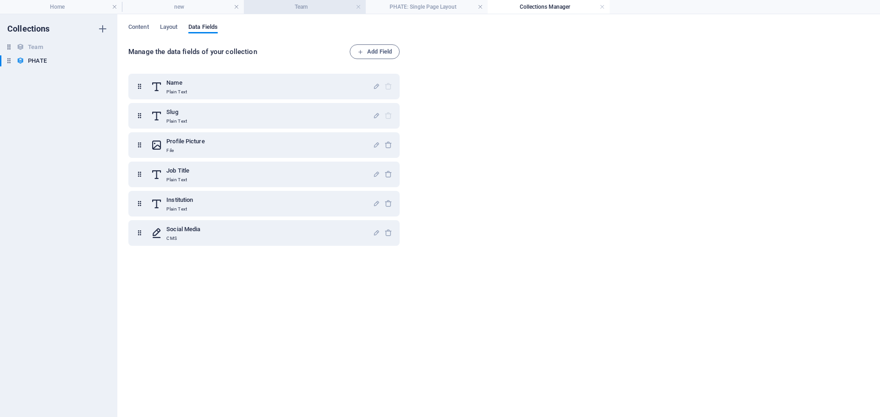
click at [292, 7] on h4 "Team" at bounding box center [305, 7] width 122 height 10
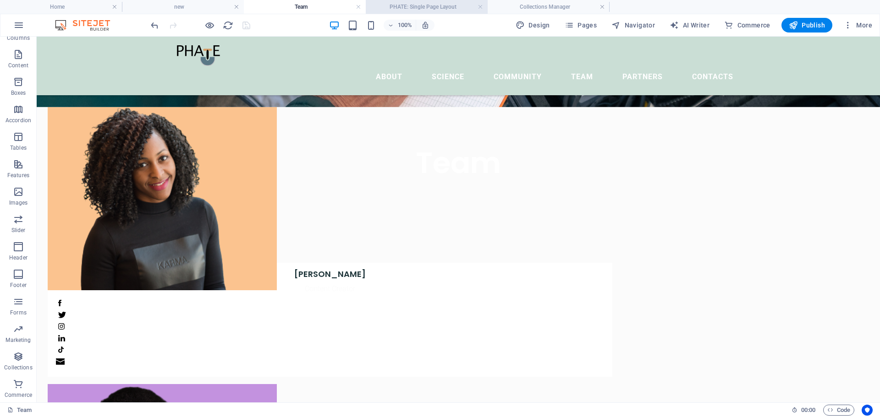
click at [417, 12] on li "PHATE: Single Page Layout" at bounding box center [427, 7] width 122 height 14
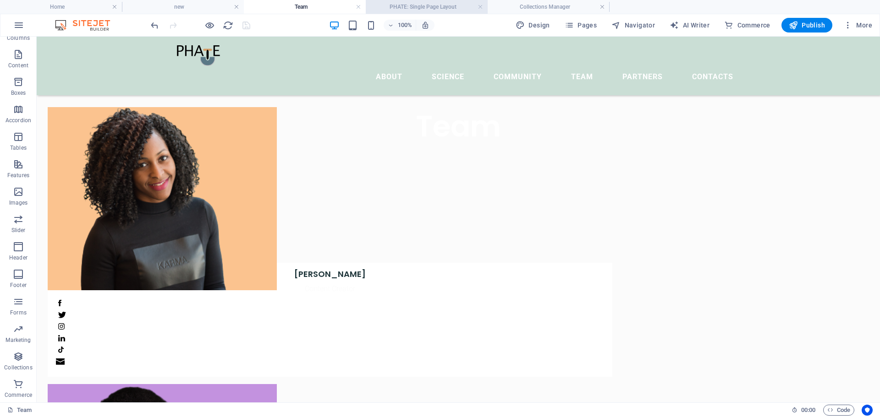
scroll to position [0, 0]
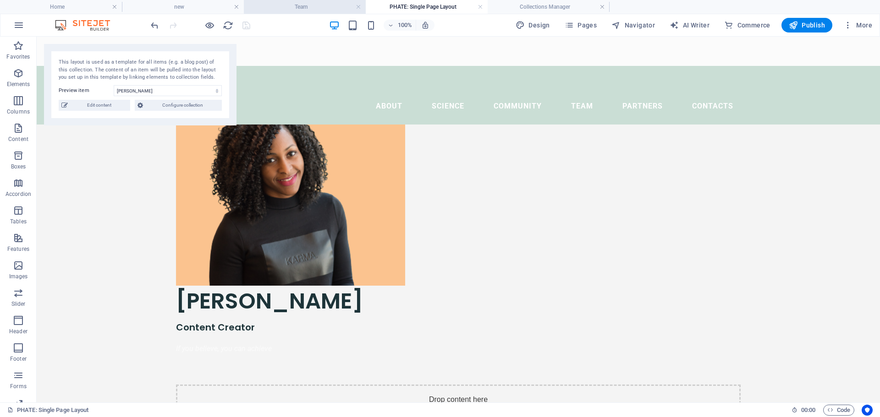
click at [330, 5] on h4 "Team" at bounding box center [305, 7] width 122 height 10
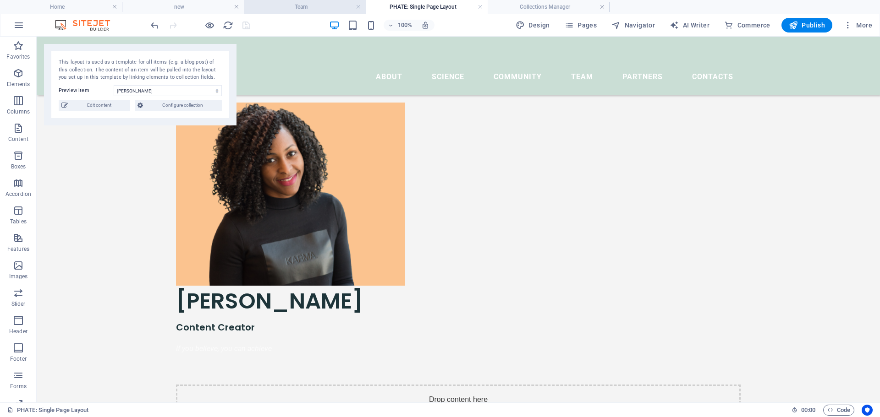
scroll to position [149, 0]
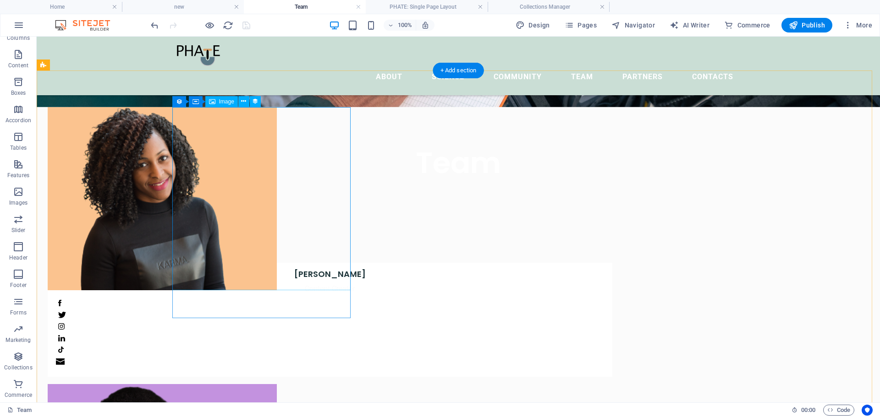
click at [286, 113] on div at bounding box center [330, 198] width 564 height 183
click at [233, 103] on icon at bounding box center [235, 102] width 5 height 10
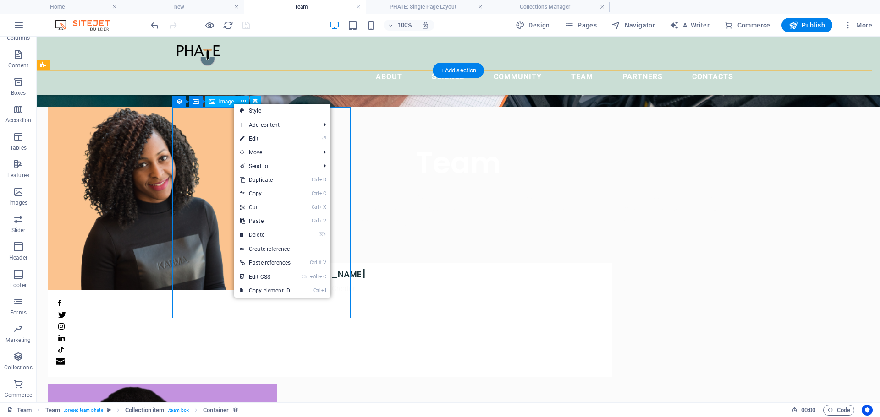
click at [213, 131] on div at bounding box center [330, 198] width 564 height 183
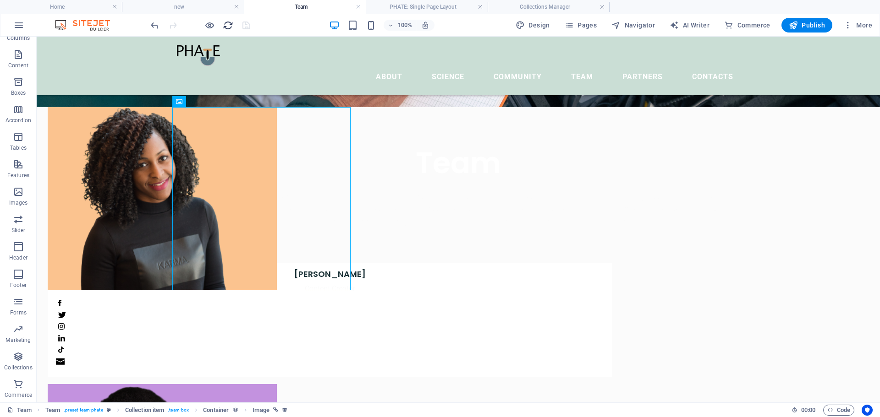
click at [224, 26] on icon "reload" at bounding box center [228, 25] width 11 height 11
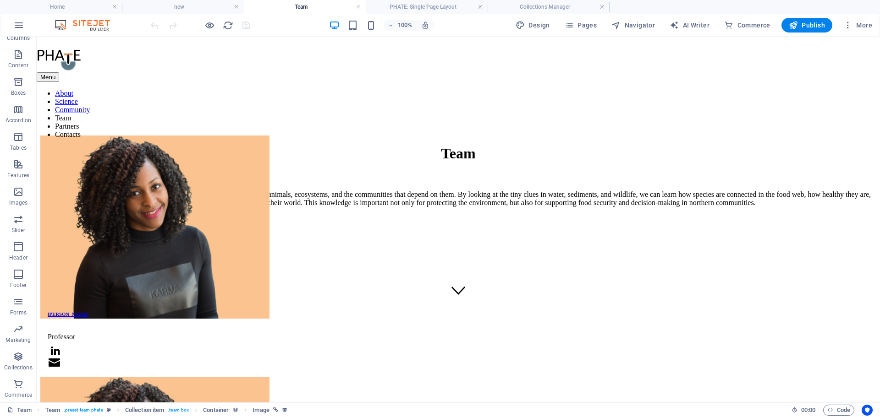
scroll to position [54, 0]
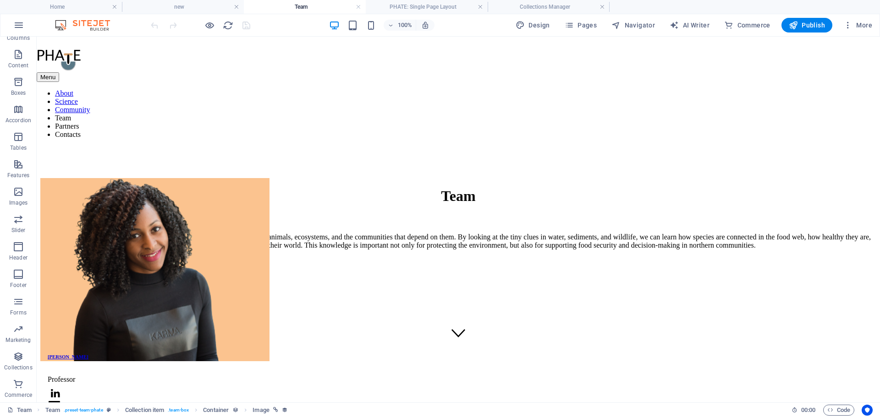
click at [413, 15] on div "100% Design Pages Navigator AI Writer Commerce Publish More" at bounding box center [439, 25] width 879 height 22
click at [414, 11] on h4 "PHATE: Single Page Layout" at bounding box center [427, 7] width 122 height 10
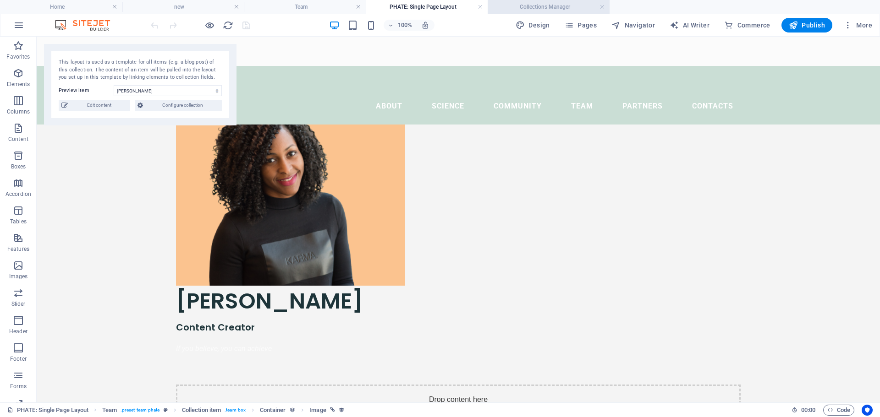
click at [522, 5] on h4 "Collections Manager" at bounding box center [548, 7] width 122 height 10
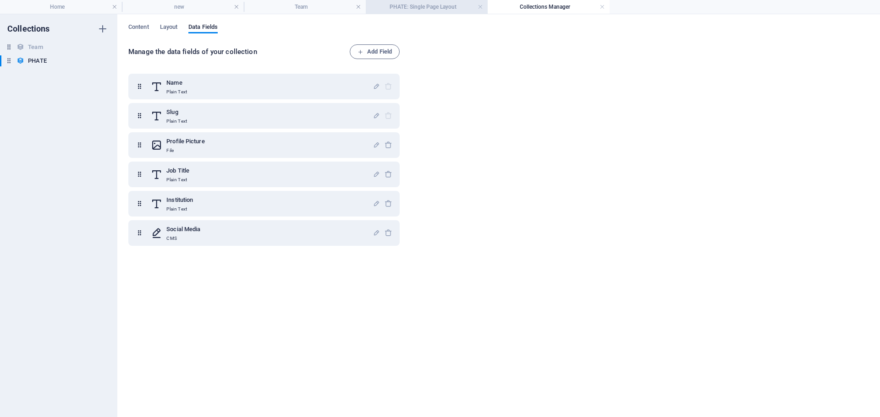
click at [439, 7] on h4 "PHATE: Single Page Layout" at bounding box center [427, 7] width 122 height 10
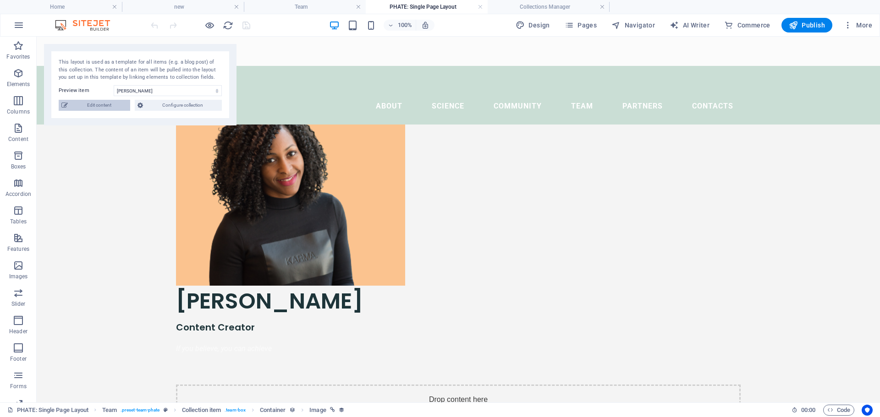
click at [102, 107] on span "Edit content" at bounding box center [99, 105] width 57 height 11
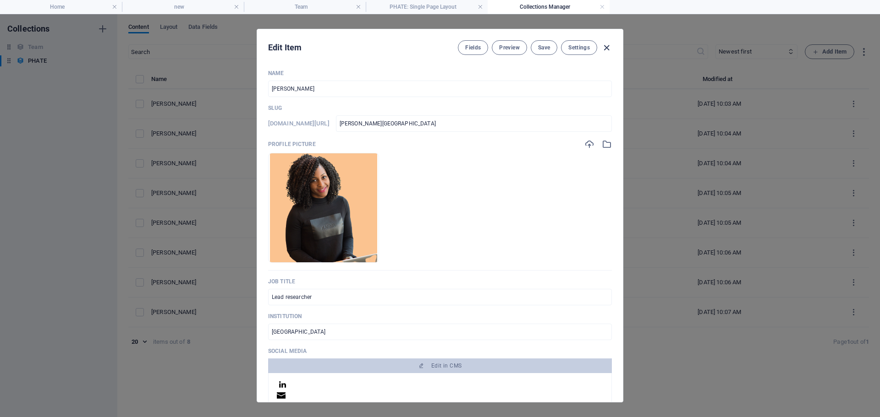
click at [605, 47] on icon "button" at bounding box center [606, 48] width 11 height 11
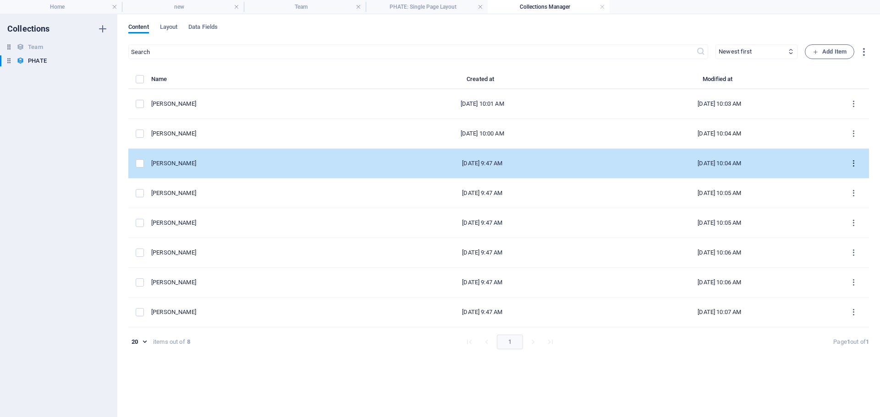
click at [851, 163] on icon "items list" at bounding box center [853, 163] width 9 height 9
click at [851, 163] on div at bounding box center [440, 208] width 880 height 417
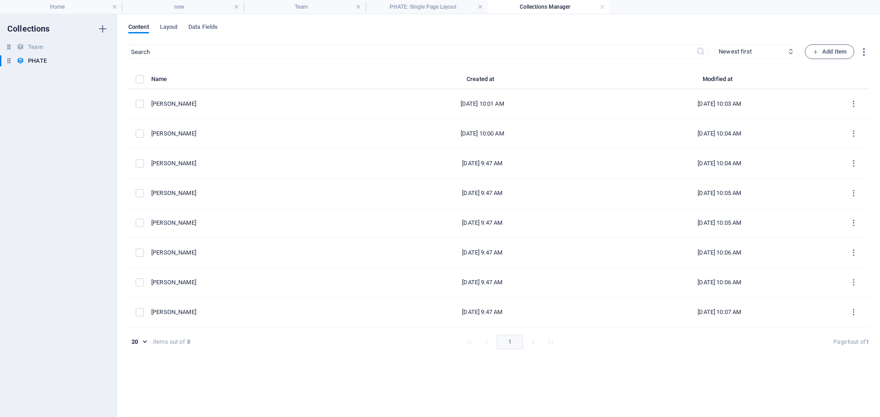
drag, startPoint x: 791, startPoint y: 165, endPoint x: 784, endPoint y: 89, distance: 76.4
click at [784, 89] on table "Name Created at Modified at [PERSON_NAME] [DATE] 10:01 AM [DATE] 10:03 AM [PERS…" at bounding box center [498, 201] width 740 height 254
click at [807, 72] on div "​ Newest first Oldest first Last modified Name (ascending) Name (descending) Sl…" at bounding box center [498, 226] width 740 height 364
click at [863, 50] on icon "button" at bounding box center [863, 52] width 11 height 11
click at [768, 69] on div at bounding box center [440, 208] width 880 height 417
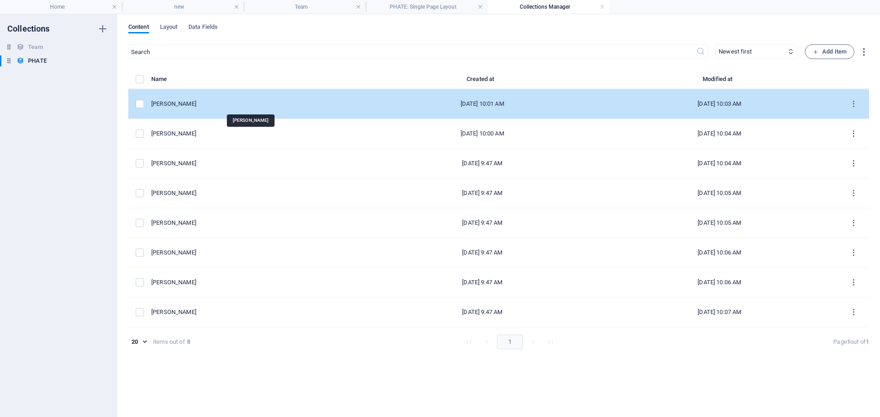
drag, startPoint x: 177, startPoint y: 164, endPoint x: 191, endPoint y: 108, distance: 58.2
click at [191, 105] on tbody "[PERSON_NAME] [DATE] 10:01 AM [DATE] 10:03 AM [PERSON_NAME] [DATE] 10:00 AM [DA…" at bounding box center [498, 208] width 740 height 238
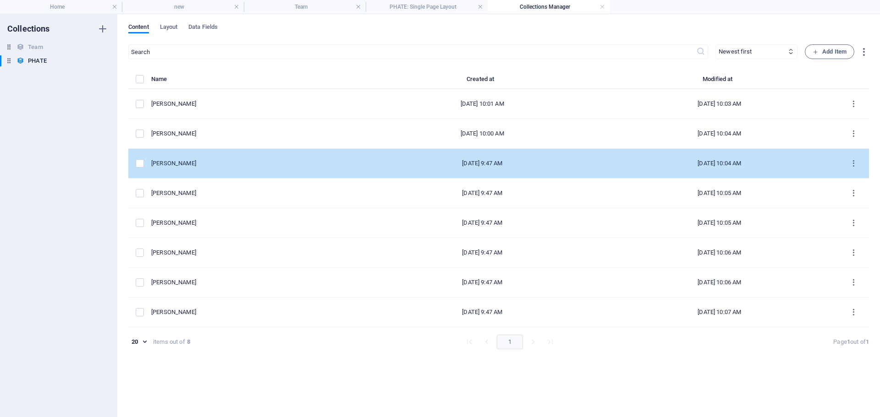
click at [243, 174] on td "[PERSON_NAME]" at bounding box center [257, 164] width 212 height 30
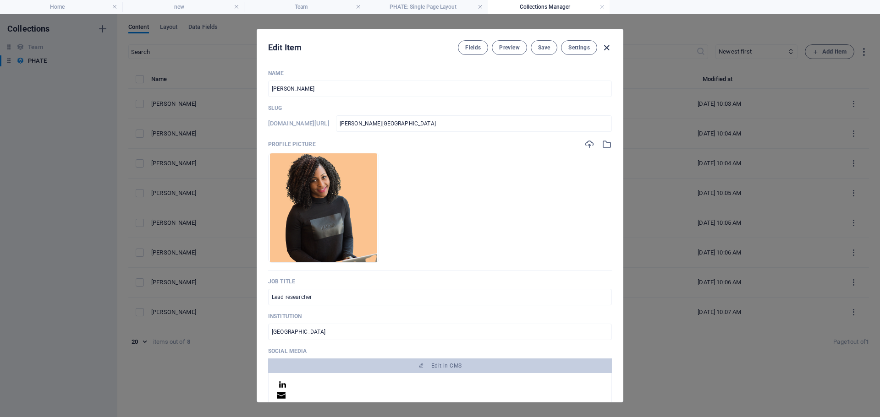
click at [604, 48] on icon "button" at bounding box center [606, 48] width 11 height 11
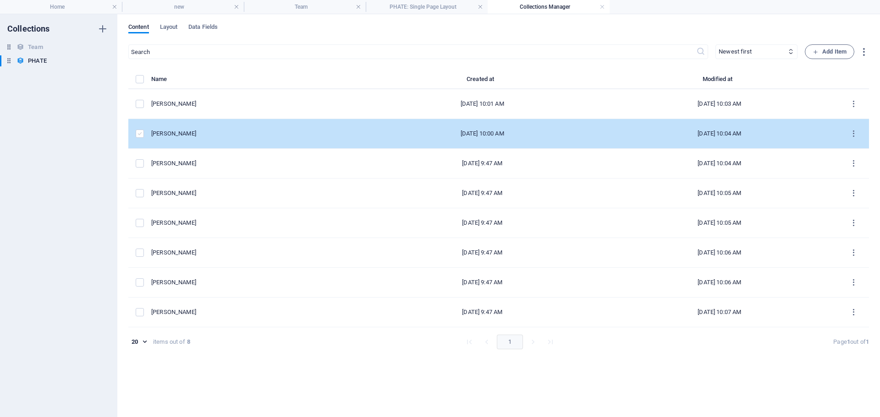
click at [137, 133] on label "items list" at bounding box center [140, 134] width 8 height 8
click at [0, 0] on input "items list" at bounding box center [0, 0] width 0 height 0
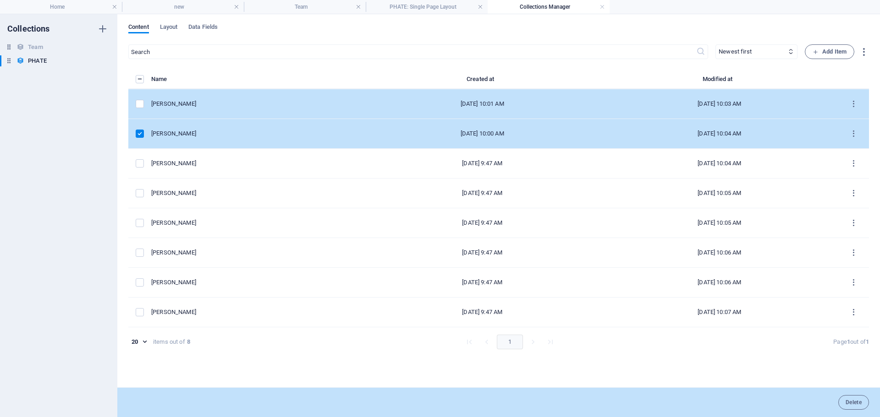
click at [140, 108] on td "items list" at bounding box center [139, 104] width 23 height 30
click at [142, 101] on label "items list" at bounding box center [140, 104] width 8 height 8
click at [0, 0] on input "items list" at bounding box center [0, 0] width 0 height 0
click at [167, 29] on span "Layout" at bounding box center [169, 28] width 18 height 13
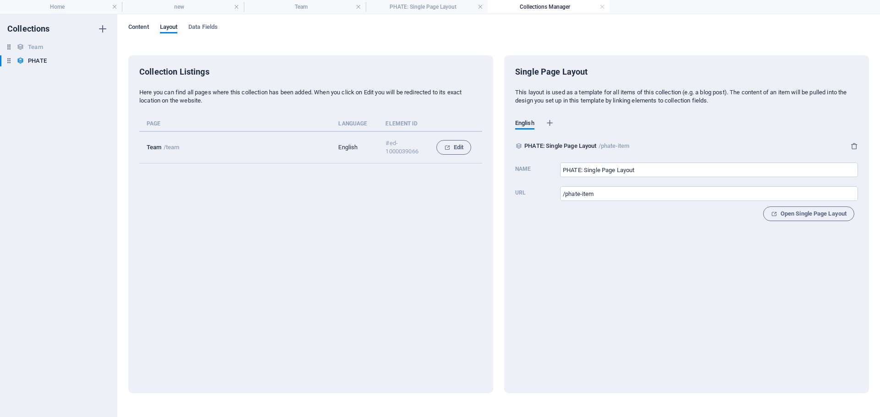
click at [133, 32] on span "Content" at bounding box center [138, 28] width 21 height 13
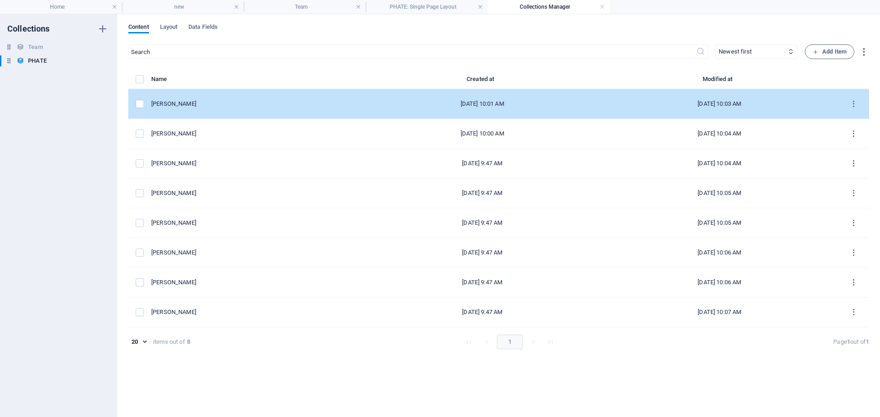
click at [135, 105] on td "items list" at bounding box center [139, 104] width 23 height 30
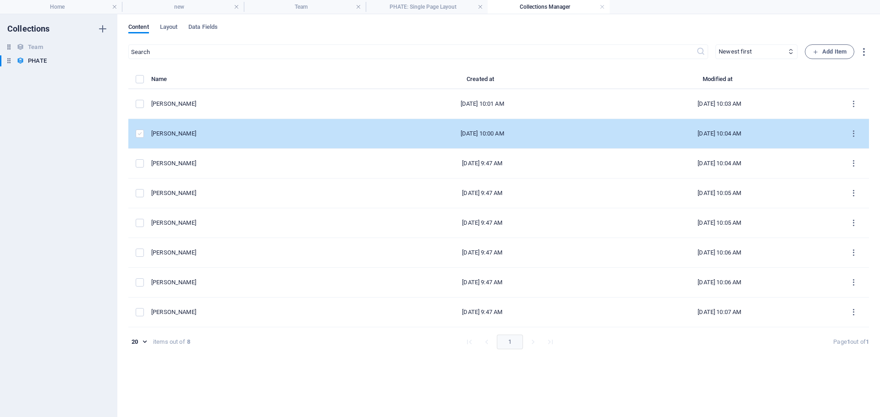
click at [141, 133] on label "items list" at bounding box center [140, 134] width 8 height 8
click at [0, 0] on input "items list" at bounding box center [0, 0] width 0 height 0
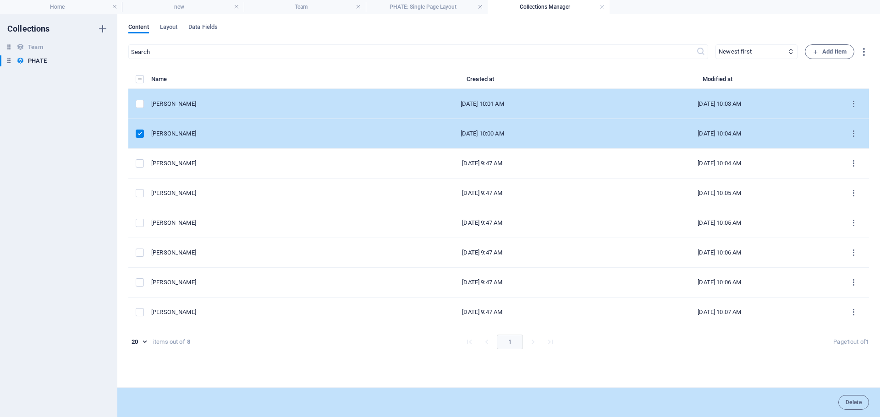
click at [141, 108] on td "items list" at bounding box center [139, 104] width 23 height 30
click at [853, 101] on icon "items list" at bounding box center [853, 104] width 9 height 9
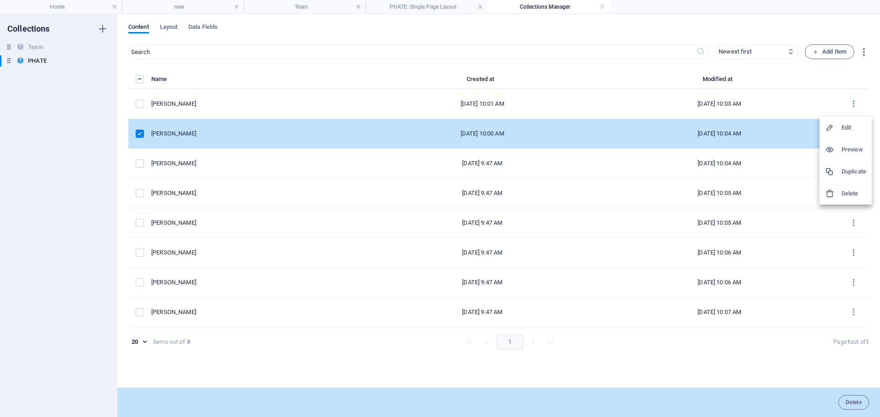
click at [823, 99] on div at bounding box center [440, 208] width 880 height 417
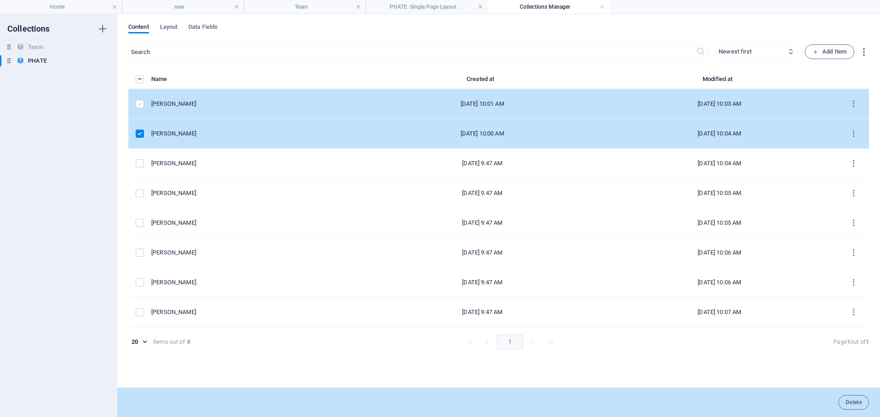
click at [141, 106] on label "items list" at bounding box center [140, 104] width 8 height 8
click at [0, 0] on input "items list" at bounding box center [0, 0] width 0 height 0
click at [522, 30] on div at bounding box center [440, 208] width 880 height 417
click at [102, 61] on icon "button" at bounding box center [102, 61] width 6 height 6
click at [304, 66] on div at bounding box center [440, 208] width 880 height 417
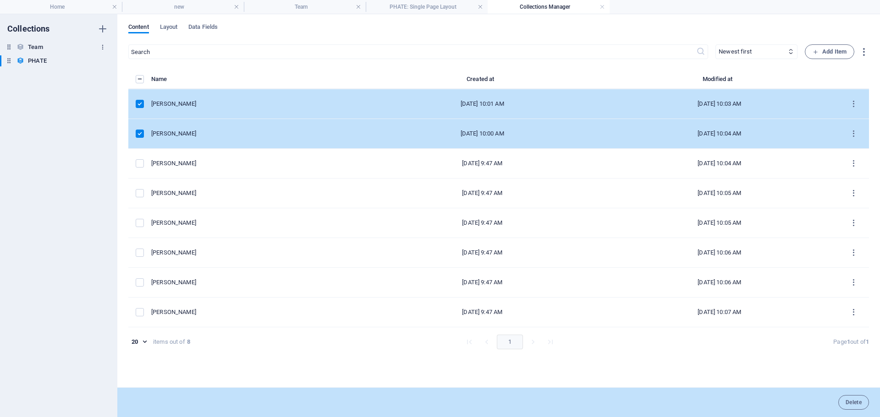
click at [102, 47] on icon "button" at bounding box center [102, 47] width 6 height 6
click at [108, 109] on h6 "Delete" at bounding box center [110, 109] width 25 height 11
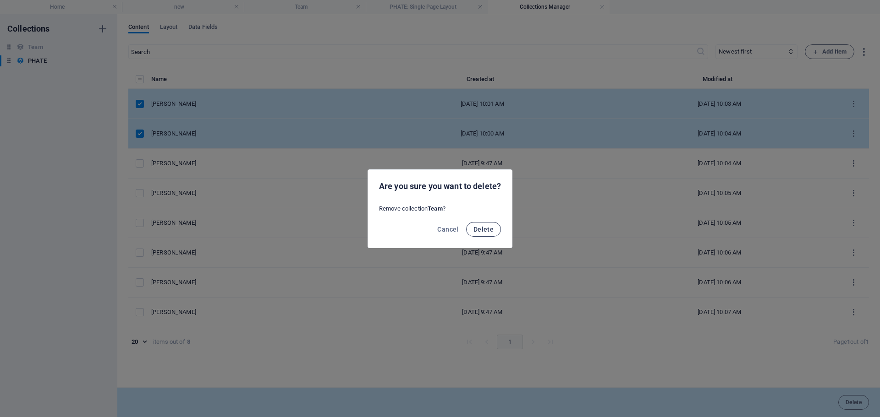
click at [483, 230] on span "Delete" at bounding box center [483, 229] width 20 height 7
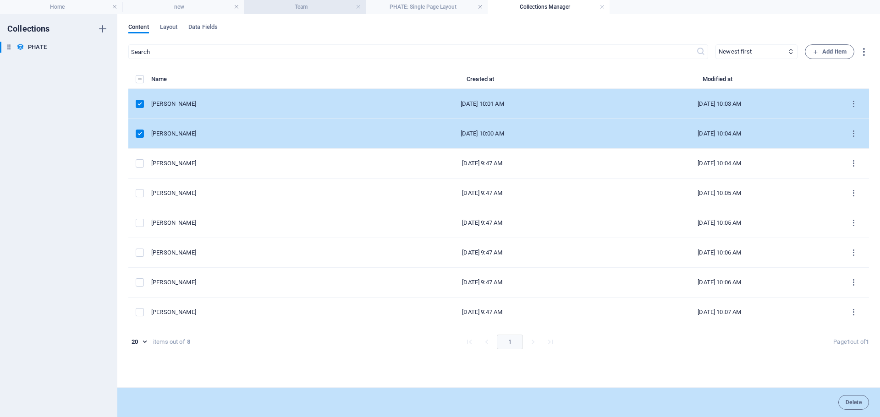
click at [317, 5] on h4 "Team" at bounding box center [305, 7] width 122 height 10
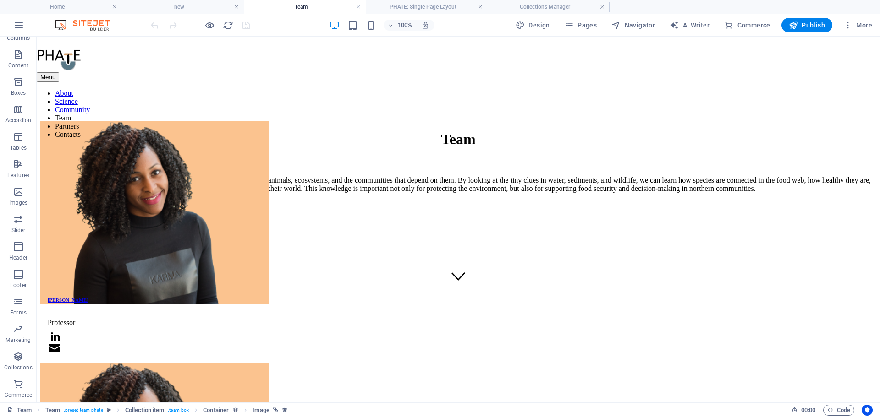
scroll to position [90, 0]
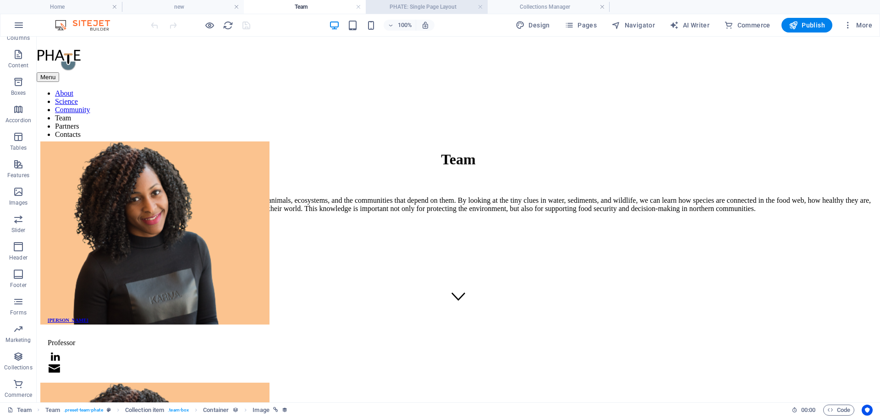
click at [443, 6] on h4 "PHATE: Single Page Layout" at bounding box center [427, 7] width 122 height 10
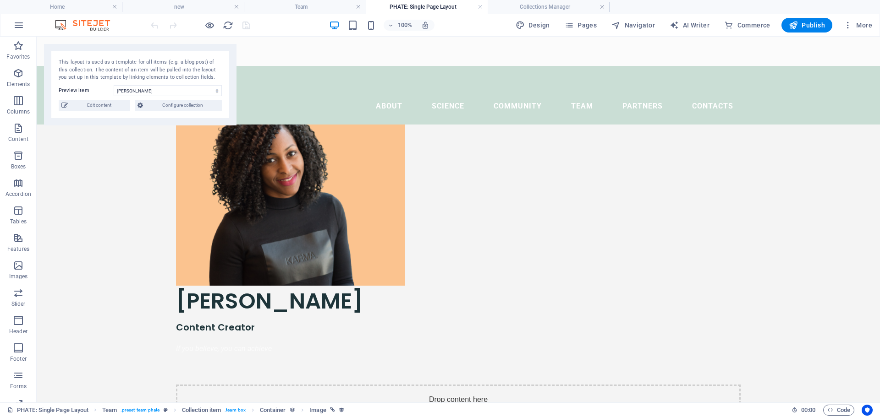
scroll to position [0, 0]
click at [537, 6] on h4 "Collections Manager" at bounding box center [548, 7] width 122 height 10
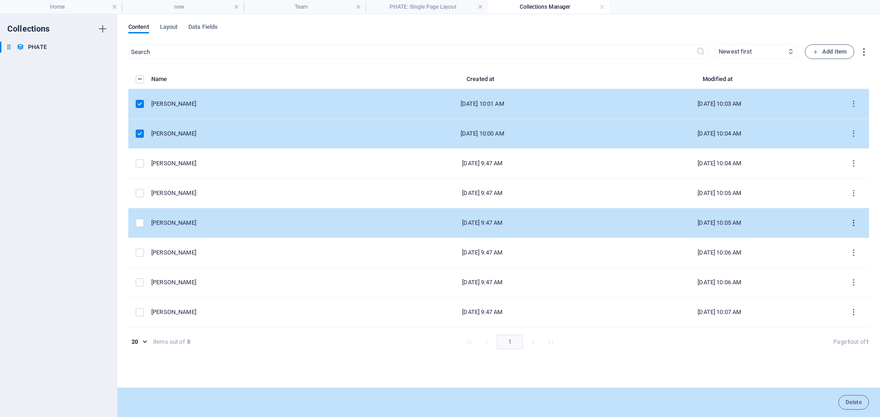
drag, startPoint x: 853, startPoint y: 133, endPoint x: 856, endPoint y: 224, distance: 90.3
click at [856, 224] on tbody "[PERSON_NAME] [DATE] 10:01 AM [DATE] 10:03 AM [PERSON_NAME] [DATE] 10:00 AM [DA…" at bounding box center [498, 208] width 740 height 238
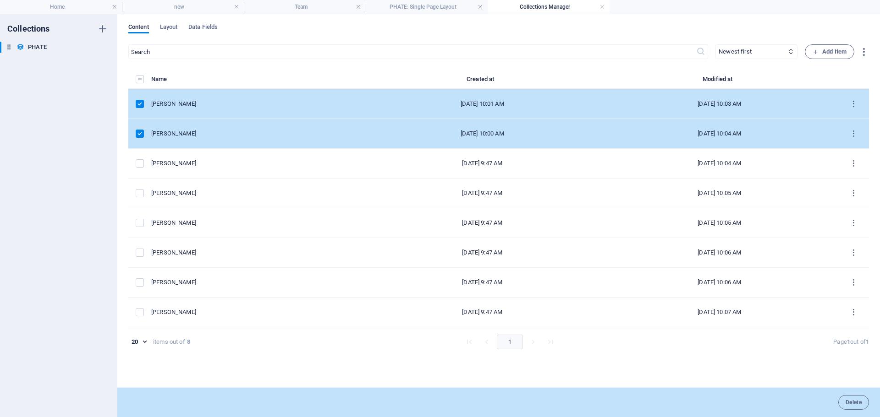
click at [140, 100] on label "items list" at bounding box center [140, 104] width 8 height 8
click at [0, 0] on input "items list" at bounding box center [0, 0] width 0 height 0
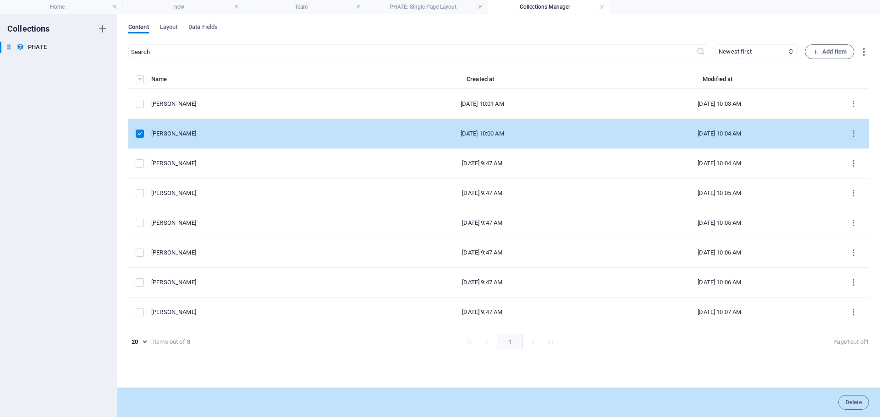
click at [140, 133] on label "items list" at bounding box center [140, 134] width 8 height 8
click at [0, 0] on input "items list" at bounding box center [0, 0] width 0 height 0
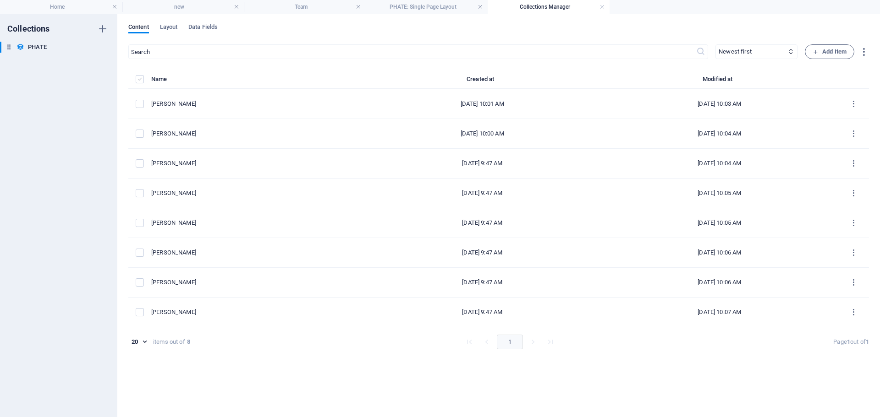
click at [143, 82] on label "items list" at bounding box center [140, 79] width 8 height 8
click at [0, 0] on input "items list" at bounding box center [0, 0] width 0 height 0
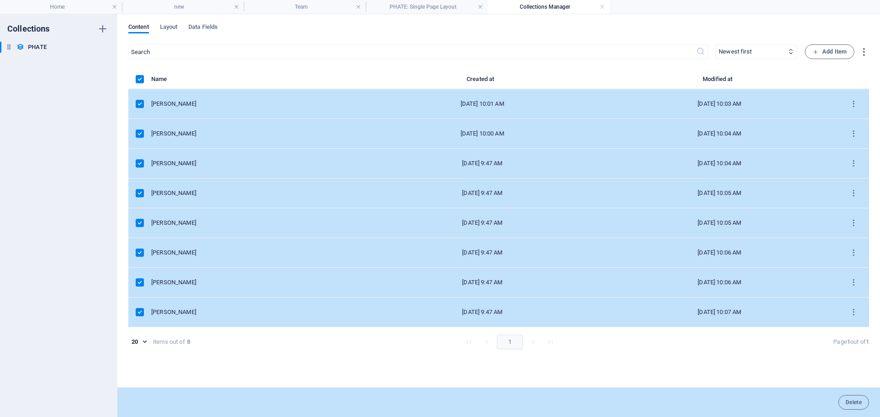
click at [143, 82] on label "items list" at bounding box center [140, 79] width 8 height 8
click at [0, 0] on input "items list" at bounding box center [0, 0] width 0 height 0
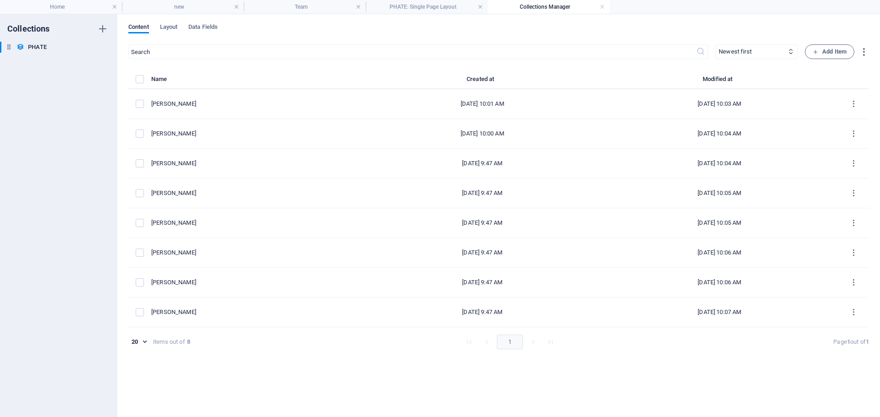
click at [494, 86] on th "Created at" at bounding box center [481, 82] width 237 height 16
click at [487, 80] on th "Created at" at bounding box center [481, 82] width 237 height 16
click at [722, 83] on th "Modified at" at bounding box center [719, 82] width 237 height 16
click at [791, 53] on icon at bounding box center [790, 52] width 6 height 6
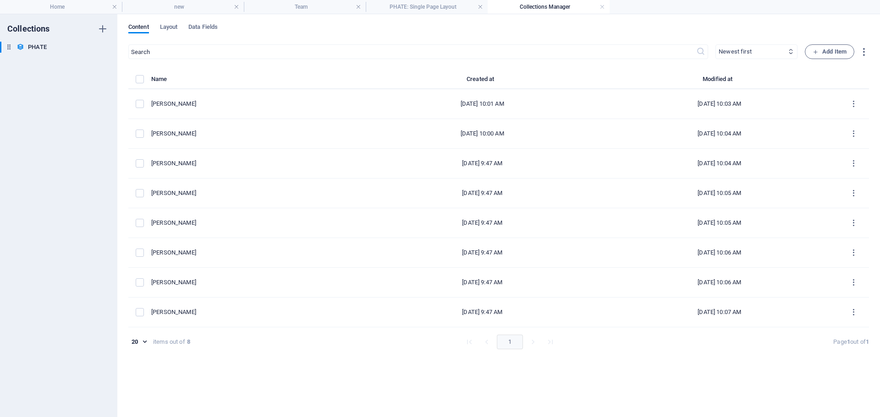
click at [787, 47] on select "Newest first Oldest first Last modified Name (ascending) Name (descending) Slug…" at bounding box center [756, 51] width 82 height 15
click at [715, 44] on select "Newest first Oldest first Last modified Name (ascending) Name (descending) Slug…" at bounding box center [756, 51] width 82 height 15
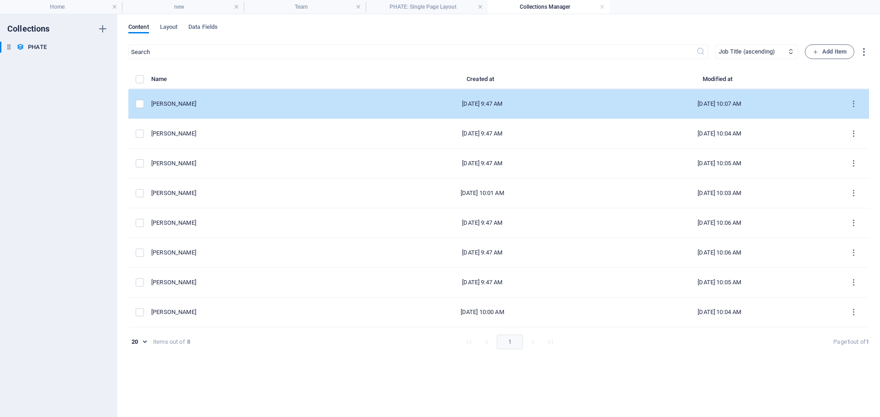
click at [175, 103] on div "[PERSON_NAME]" at bounding box center [253, 104] width 205 height 8
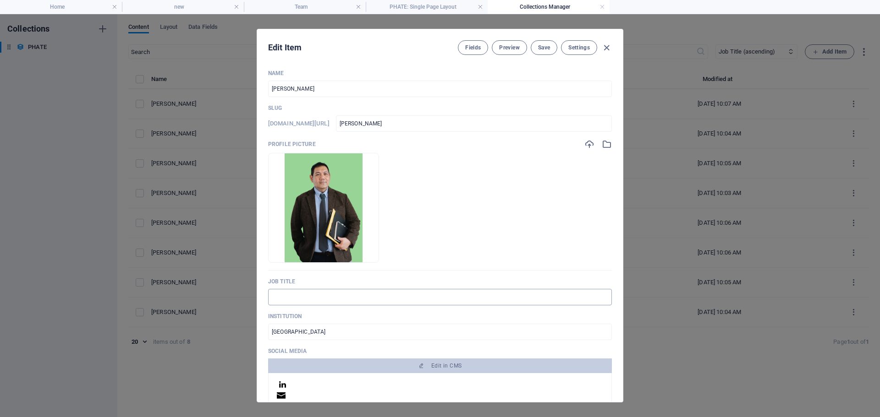
click at [364, 295] on input "text" at bounding box center [440, 297] width 344 height 16
click at [301, 92] on input "[PERSON_NAME]" at bounding box center [440, 89] width 344 height 16
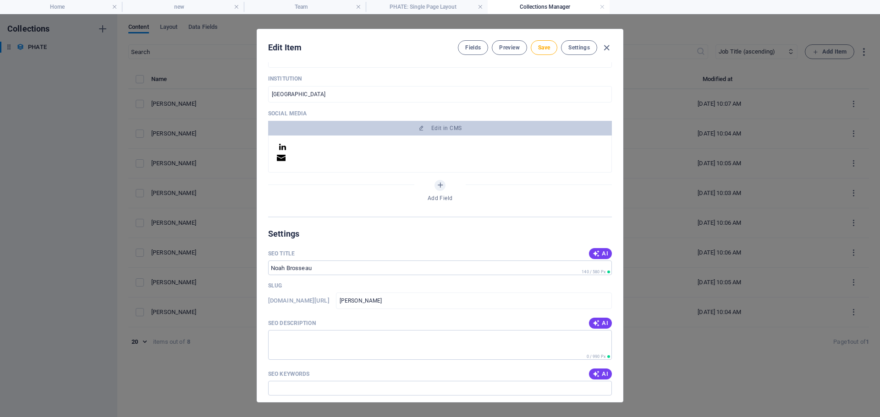
scroll to position [220, 0]
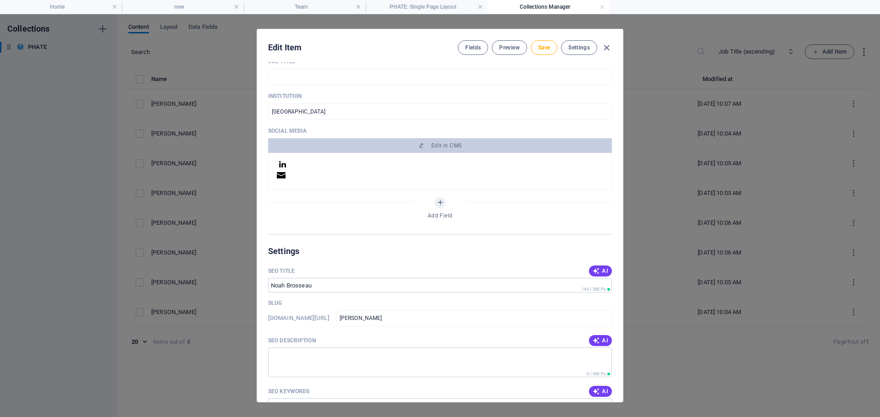
click at [284, 165] on icon at bounding box center [282, 164] width 9 height 8
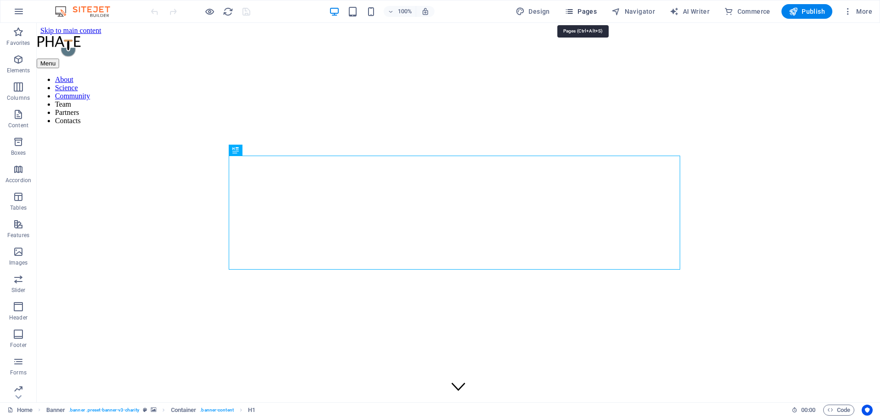
click at [588, 8] on span "Pages" at bounding box center [580, 11] width 32 height 9
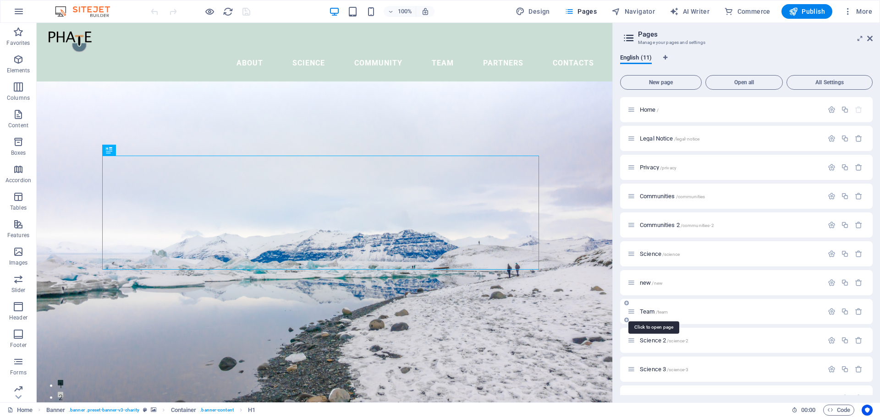
click at [642, 310] on span "Team /team" at bounding box center [654, 311] width 28 height 7
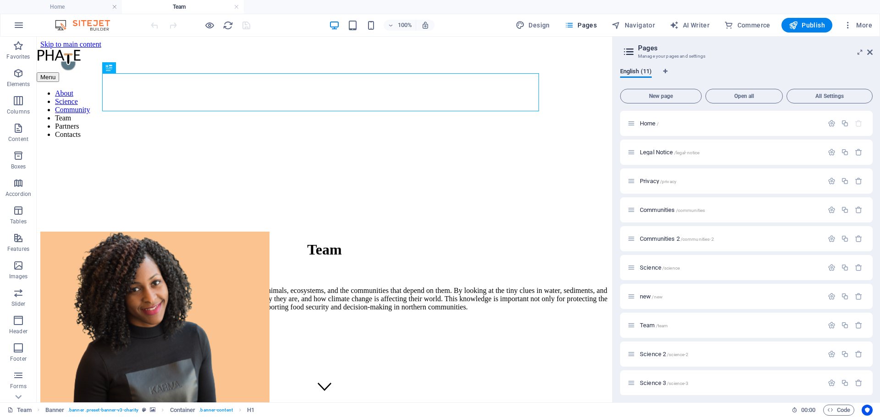
drag, startPoint x: 870, startPoint y: 279, endPoint x: 877, endPoint y: 338, distance: 59.1
click at [877, 338] on div "English (11) New page Open all All Settings Home / Legal Notice /legal-notice P…" at bounding box center [745, 231] width 267 height 342
click at [683, 381] on span "PHATE: Single Page Layout /phate-item" at bounding box center [697, 379] width 97 height 7
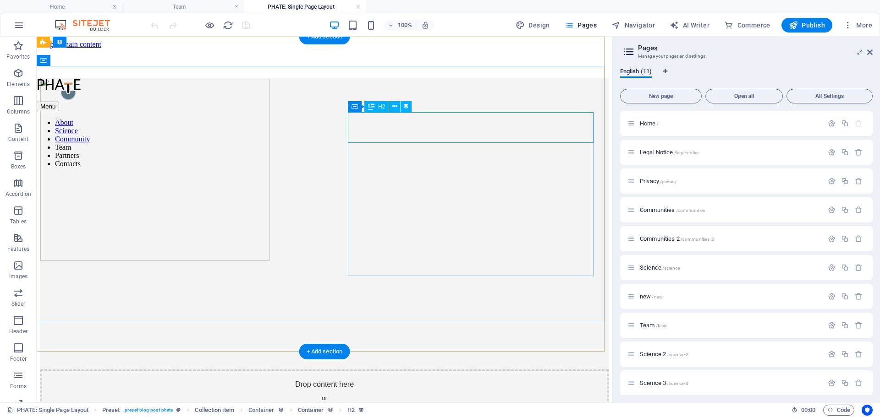
scroll to position [0, 0]
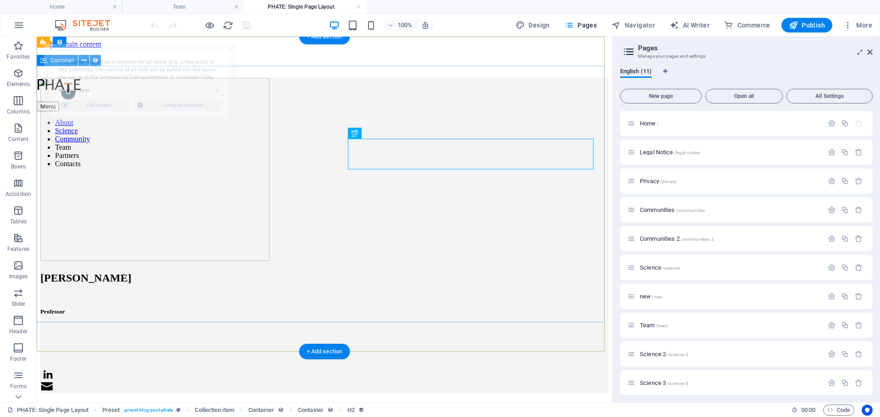
select select "68dd344d09e79077d5067951"
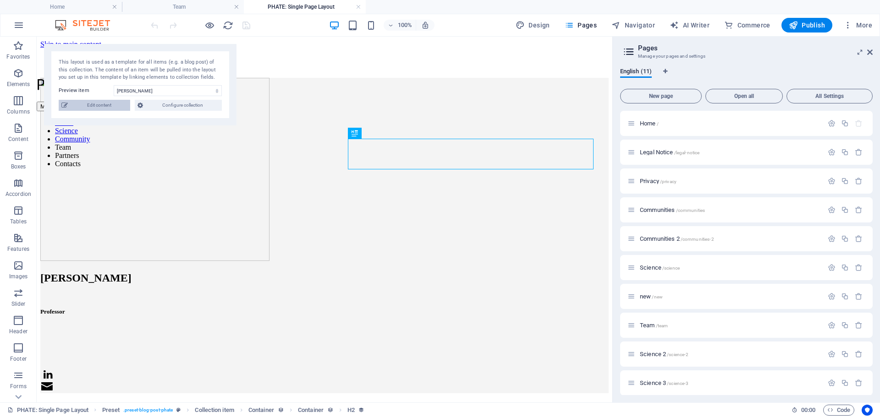
click at [90, 109] on span "Edit content" at bounding box center [99, 105] width 57 height 11
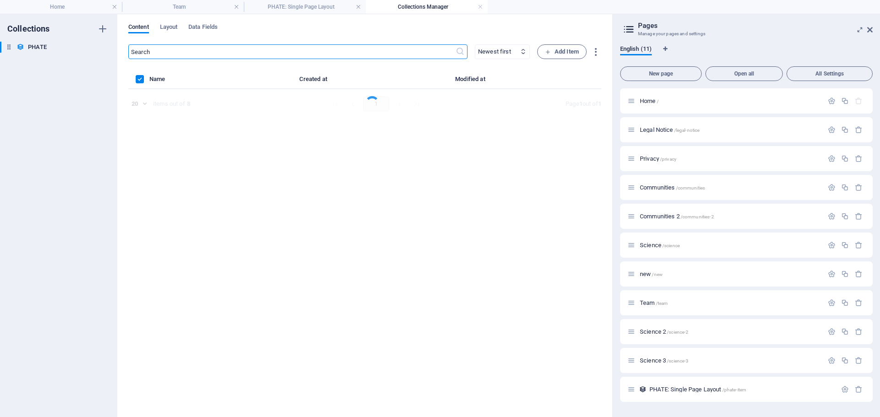
select select "columns.job_title_ASC"
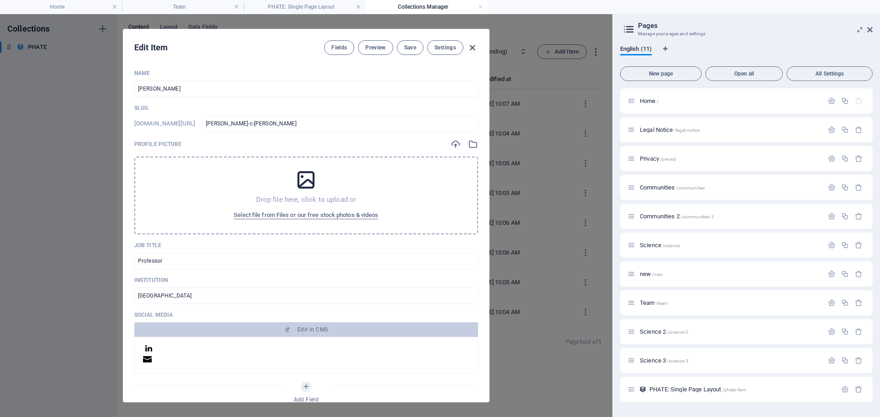
click at [470, 51] on icon "button" at bounding box center [472, 48] width 11 height 11
type input "[PERSON_NAME]-c-[PERSON_NAME]"
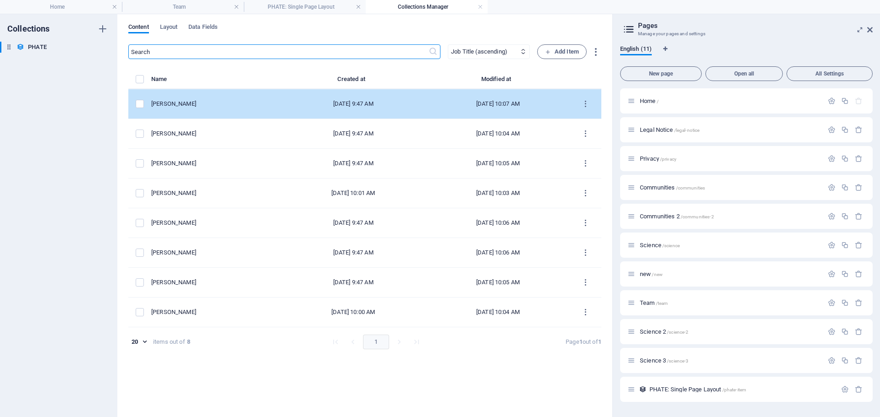
click at [189, 106] on div "[PERSON_NAME]" at bounding box center [212, 104] width 122 height 8
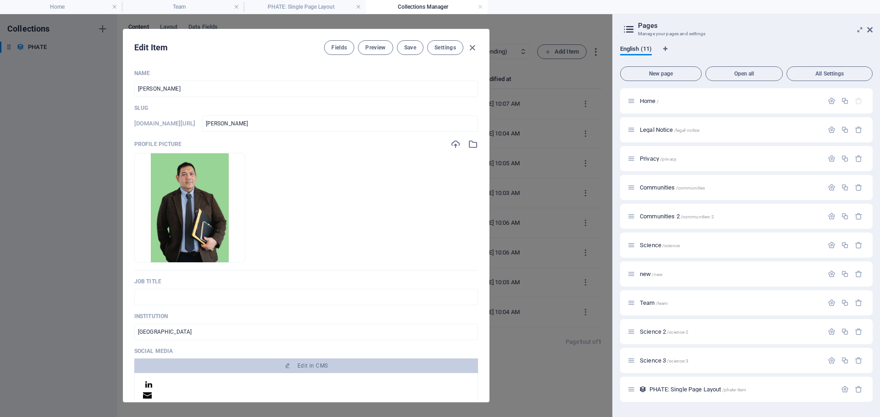
drag, startPoint x: 487, startPoint y: 169, endPoint x: 479, endPoint y: 225, distance: 57.3
click at [482, 220] on div "Name Noah Brosseau ​ Slug www.example.com/phate-item/ noah-brosseau ​ Profile P…" at bounding box center [306, 232] width 366 height 340
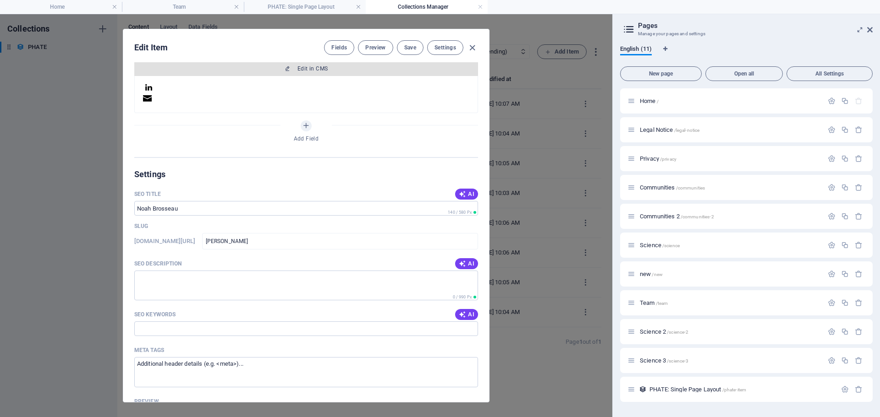
click at [318, 69] on span "Edit in CMS" at bounding box center [312, 68] width 30 height 7
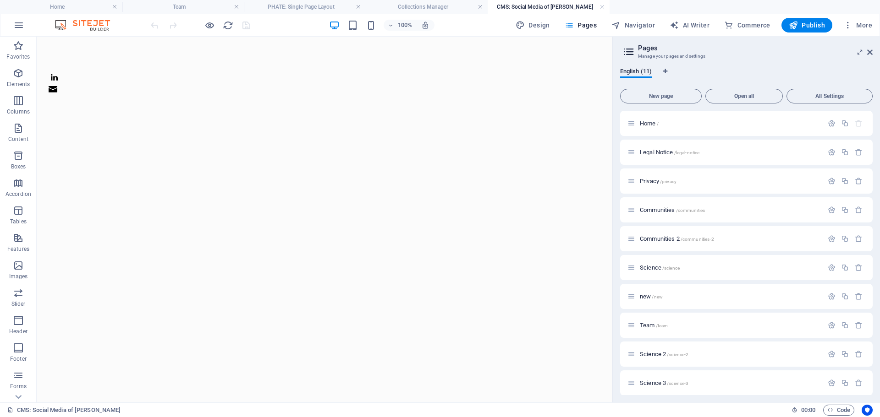
scroll to position [0, 0]
click at [83, 66] on icon at bounding box center [83, 68] width 5 height 10
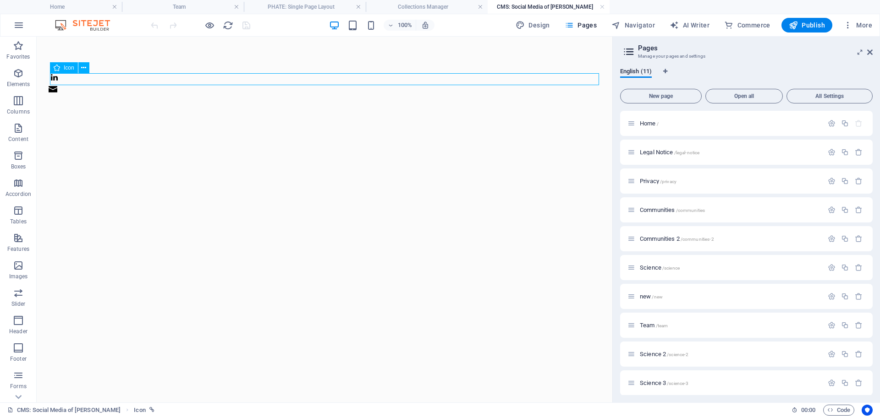
click at [100, 76] on figure at bounding box center [324, 79] width 549 height 12
select select "xMidYMid"
select select "px"
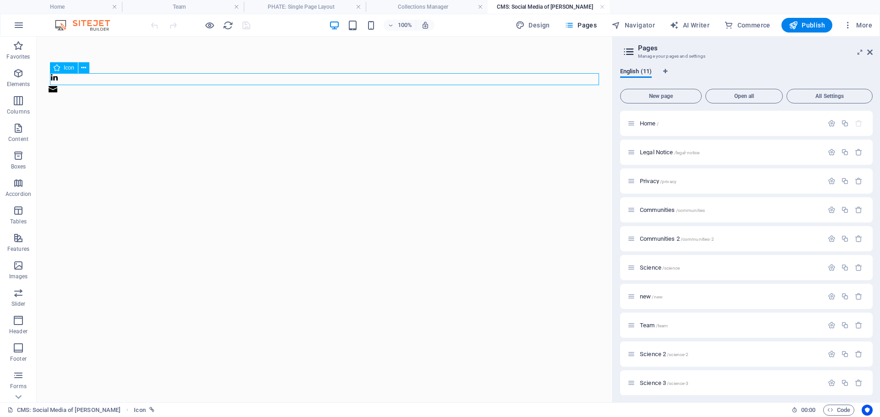
select select
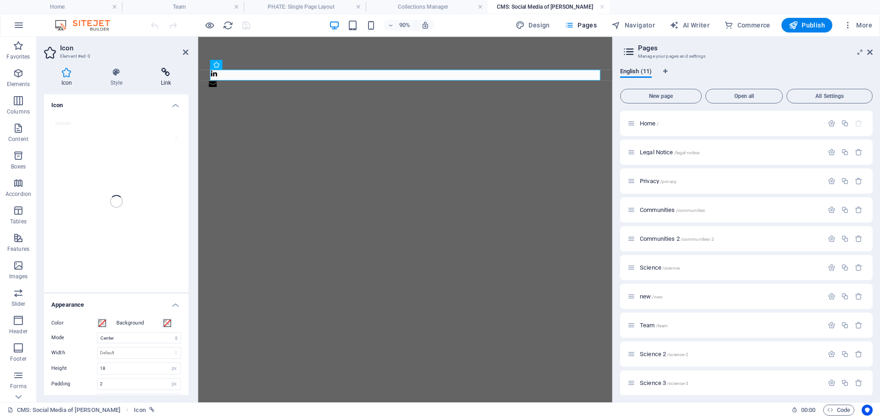
click at [163, 80] on h4 "Link" at bounding box center [165, 77] width 45 height 19
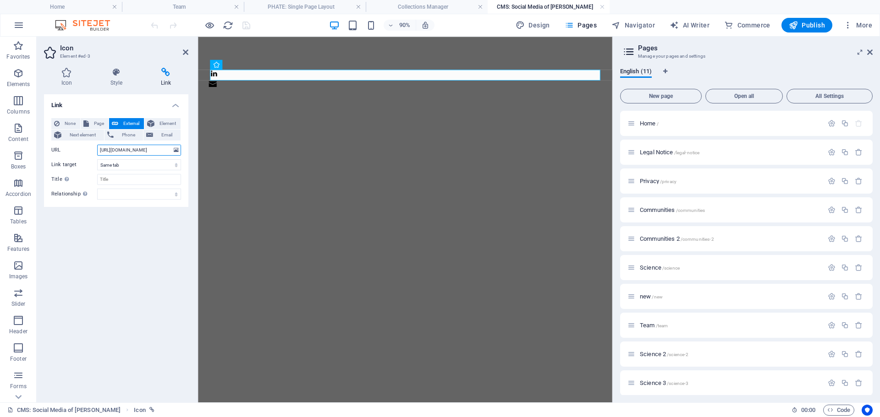
click at [135, 151] on input "https://www.linkedin.com" at bounding box center [139, 150] width 84 height 11
paste input "/in/noah-brosseau-dilla1994/?originalSubdomain=ca"
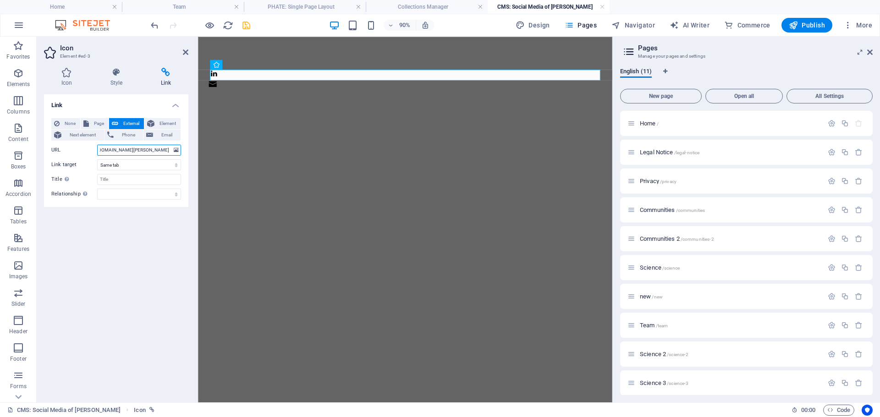
type input "https://www.linkedin.com/in/noah-brosseau-dilla1994/?originalSubdomain=ca"
click at [245, 27] on icon "save" at bounding box center [246, 25] width 11 height 11
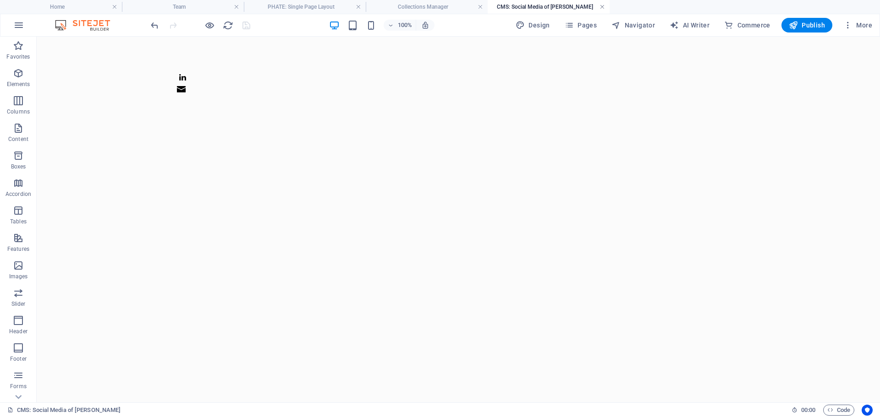
click at [601, 6] on link at bounding box center [601, 7] width 5 height 9
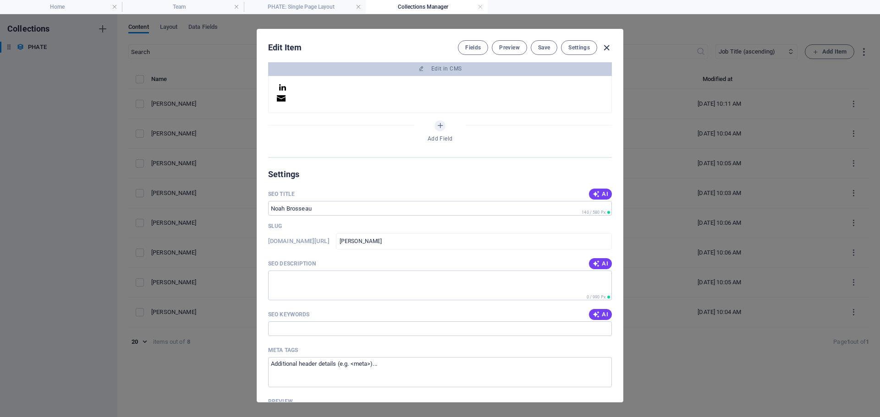
click at [604, 44] on icon "button" at bounding box center [606, 48] width 11 height 11
type input "[PERSON_NAME]"
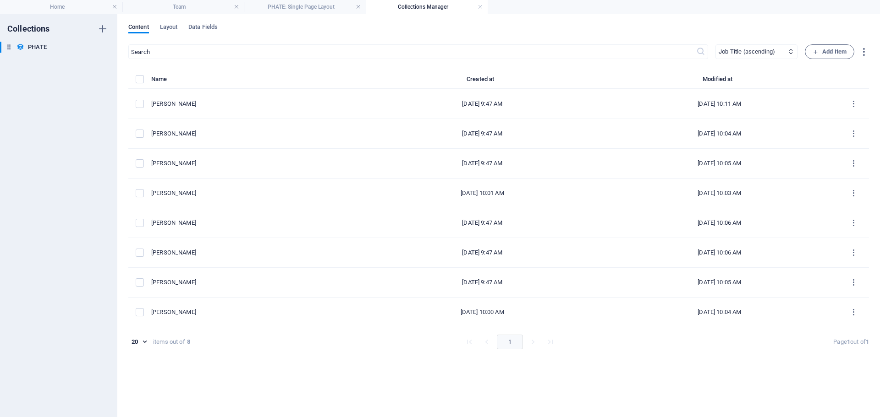
scroll to position [261, 0]
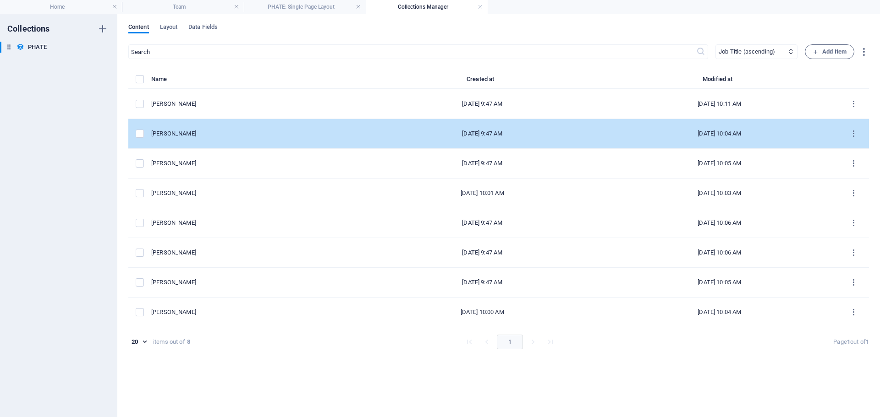
click at [186, 131] on div "[PERSON_NAME]" at bounding box center [253, 134] width 205 height 8
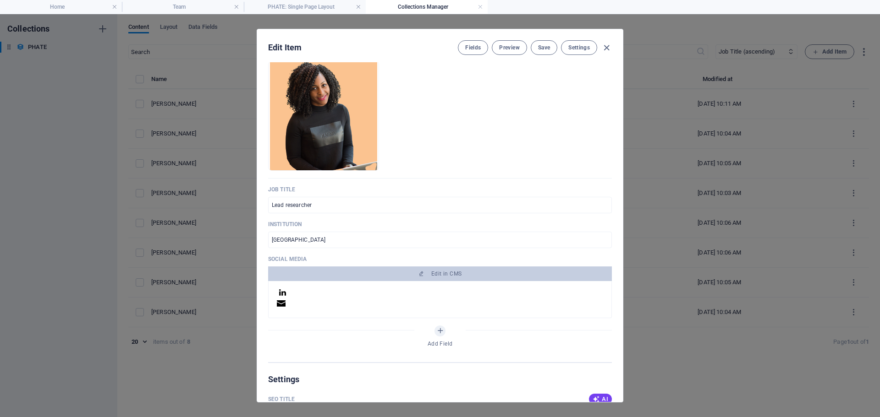
scroll to position [96, 0]
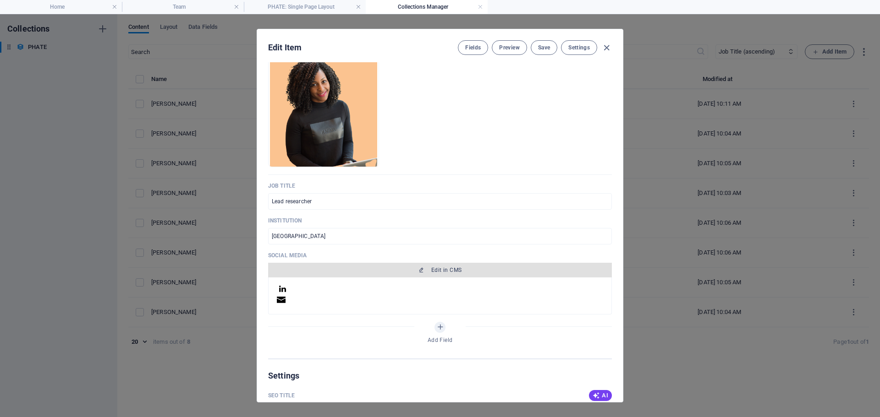
click at [420, 270] on icon "button" at bounding box center [420, 270] width 5 height 5
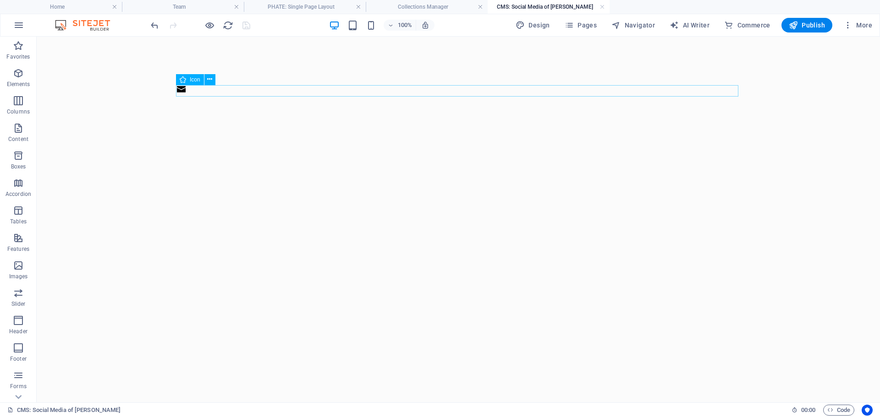
scroll to position [0, 0]
click at [186, 79] on figure at bounding box center [458, 79] width 560 height 12
select select "xMidYMid"
select select "px"
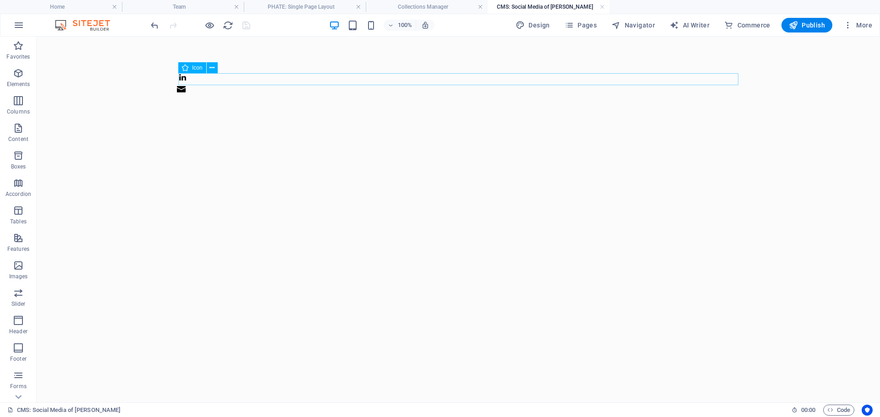
select select "px"
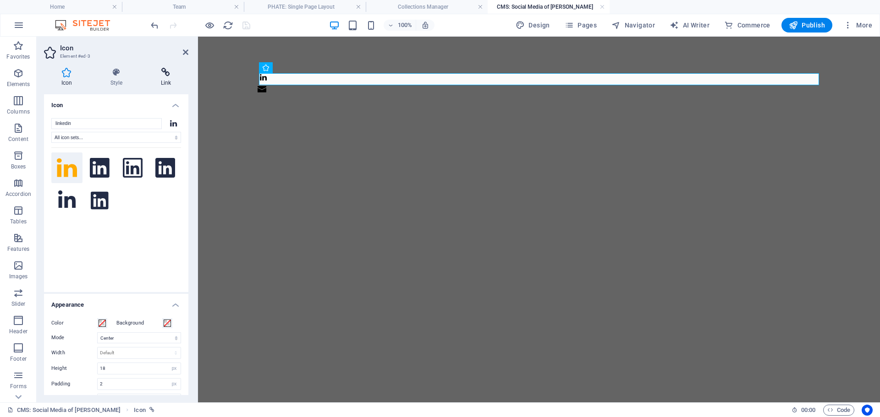
click at [164, 75] on icon at bounding box center [165, 72] width 45 height 9
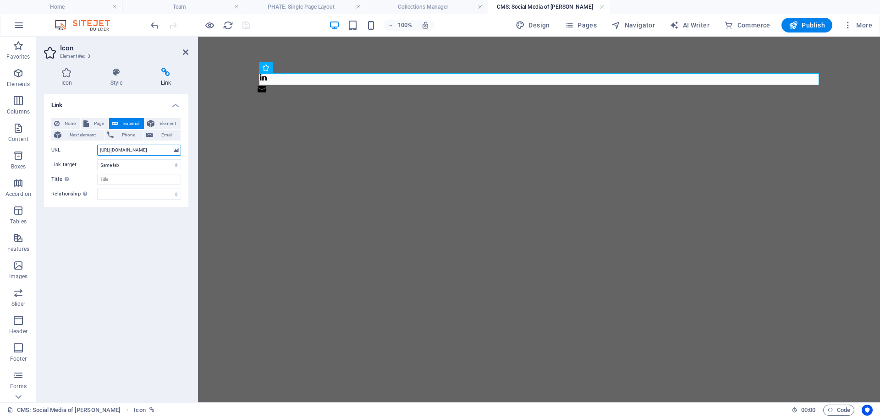
click at [136, 149] on input "https://www.linkedin.com" at bounding box center [139, 150] width 84 height 11
paste input "/in/audrey-limoges-b38796362/"
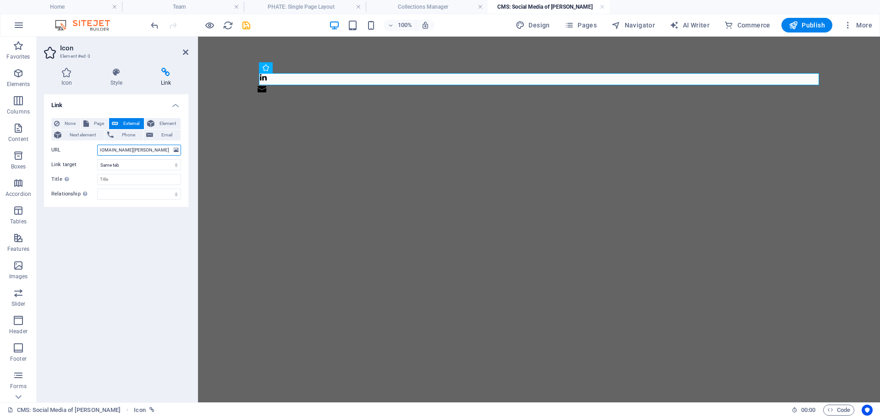
type input "https://www.linkedin.com/in/audrey-limoges-b38796362/"
click at [250, 22] on icon "save" at bounding box center [246, 25] width 11 height 11
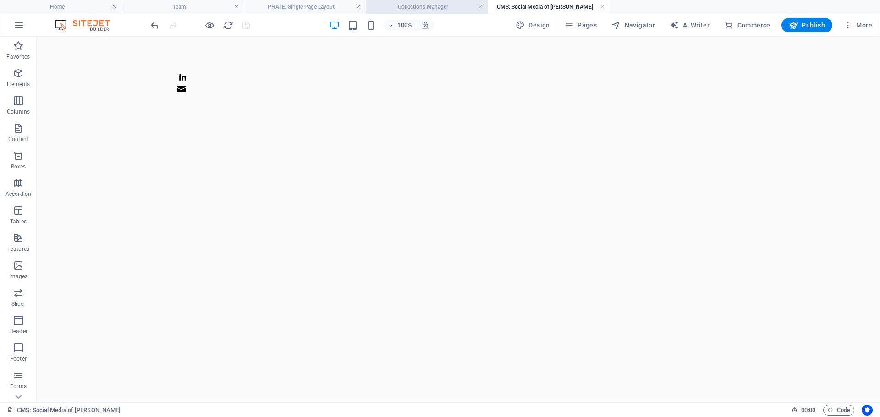
click at [420, 5] on h4 "Collections Manager" at bounding box center [427, 7] width 122 height 10
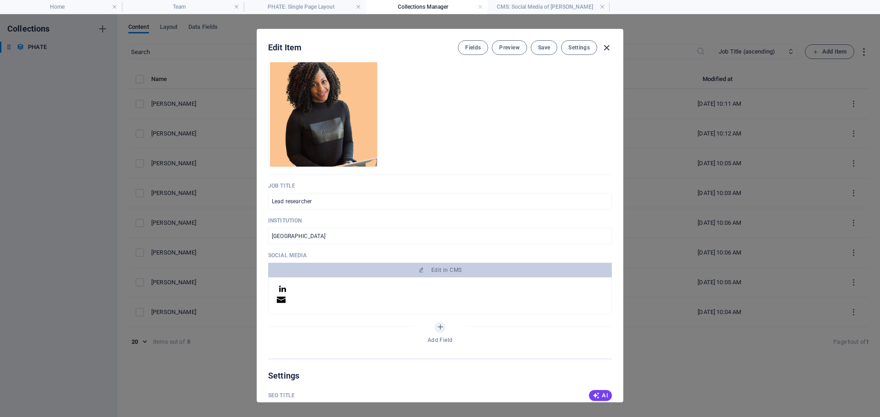
click at [607, 46] on icon "button" at bounding box center [606, 48] width 11 height 11
type input "[PERSON_NAME][GEOGRAPHIC_DATA]"
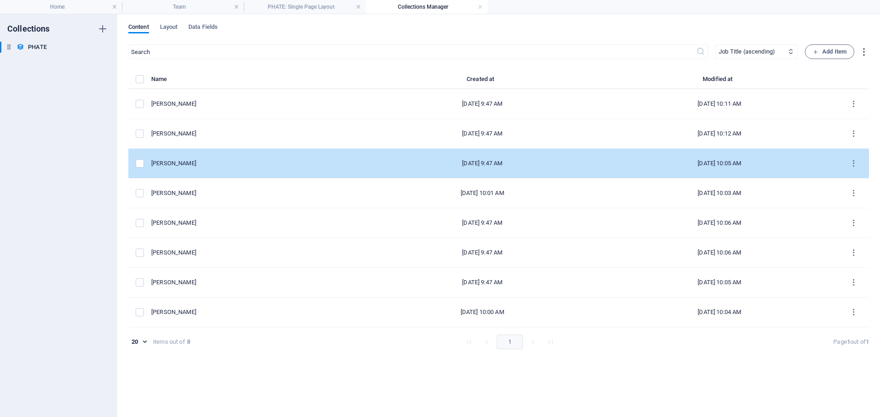
click at [186, 162] on div "[PERSON_NAME]" at bounding box center [253, 163] width 205 height 8
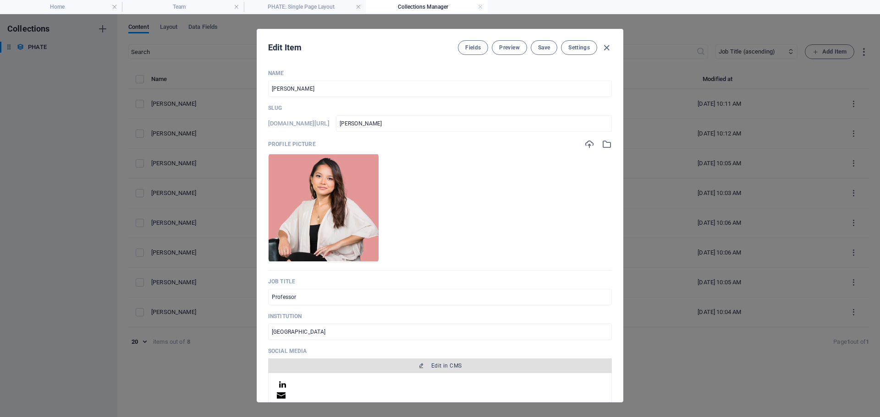
click at [420, 363] on icon "button" at bounding box center [420, 365] width 5 height 5
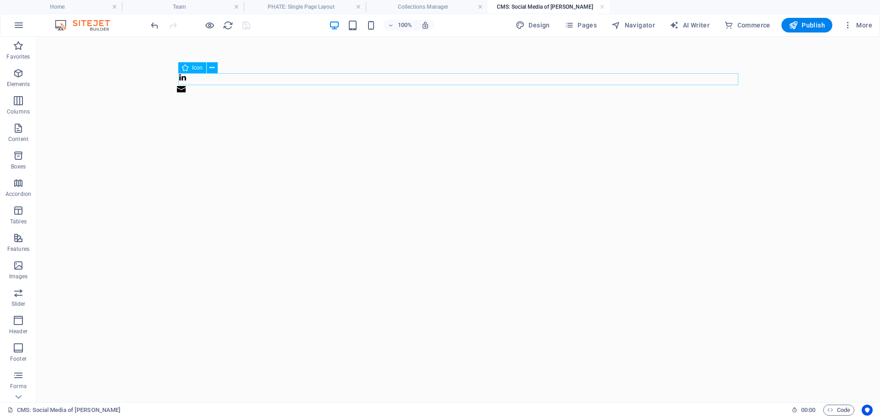
scroll to position [0, 0]
click at [180, 76] on figure at bounding box center [458, 79] width 560 height 12
select select "xMidYMid"
select select "px"
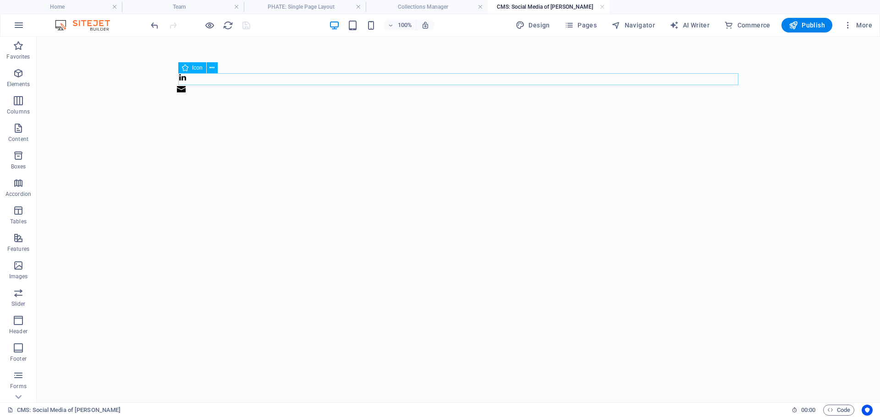
select select "px"
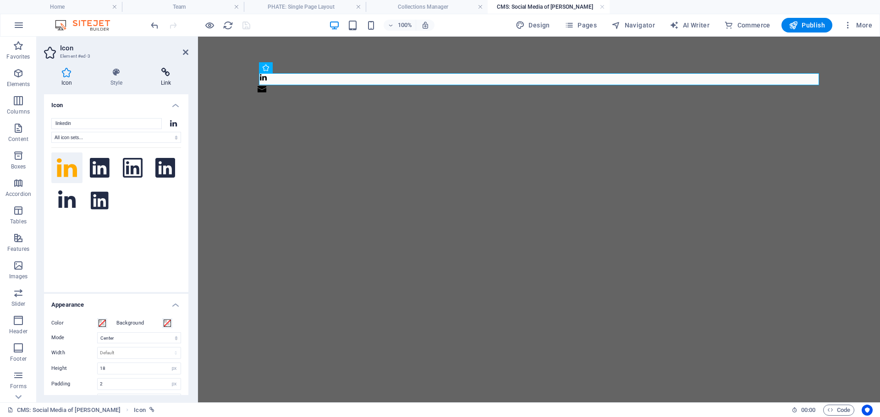
click at [169, 77] on h4 "Link" at bounding box center [165, 77] width 45 height 19
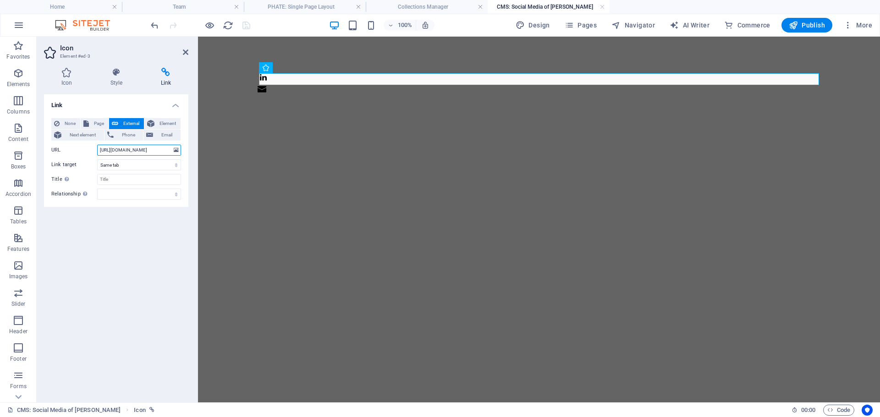
click at [122, 152] on input "https://www.linkedin.com" at bounding box center [139, 150] width 84 height 11
paste input "/in/m%C3%A9lanie-lemire-0b93a9342/"
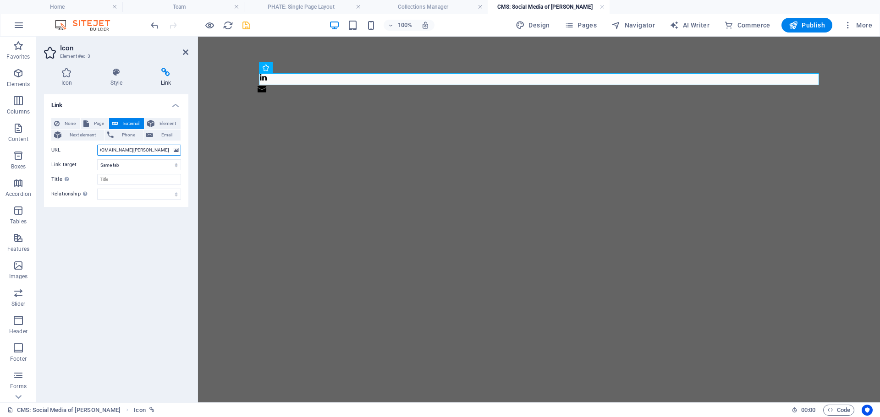
type input "https://www.linkedin.com/in/m%C3%A9lanie-lemire-0b93a9342/"
click at [243, 27] on icon "save" at bounding box center [246, 25] width 11 height 11
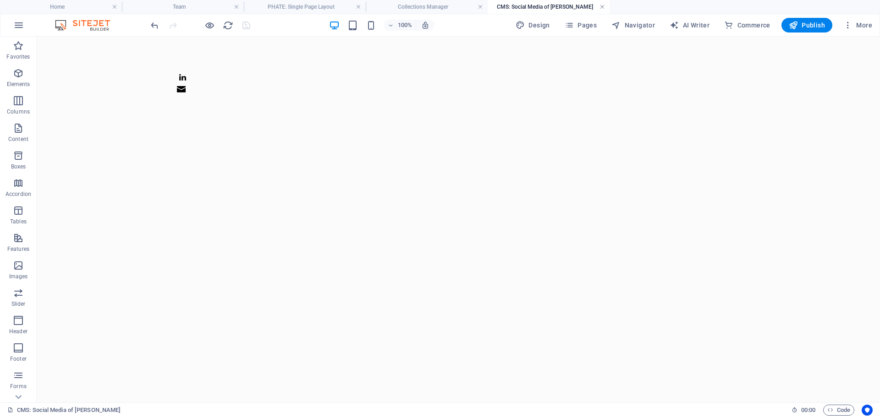
click at [600, 6] on link at bounding box center [601, 7] width 5 height 9
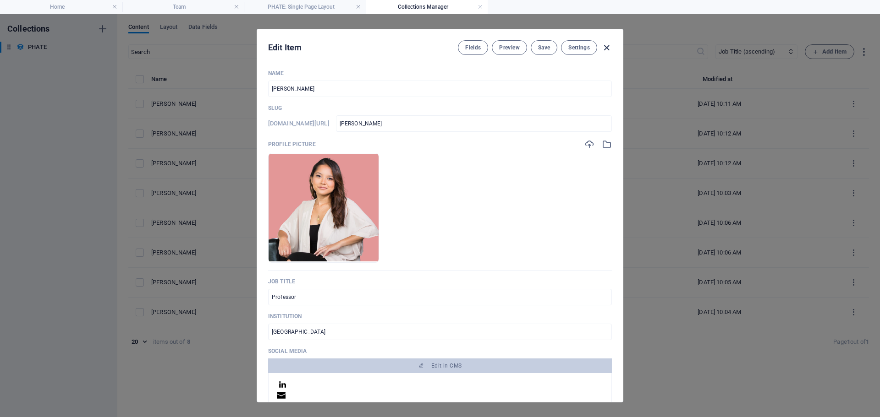
click at [604, 49] on icon "button" at bounding box center [606, 48] width 11 height 11
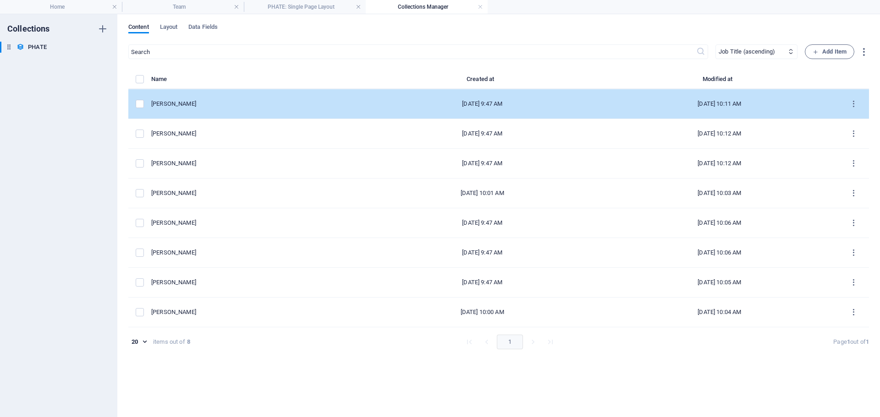
type input "[PERSON_NAME]"
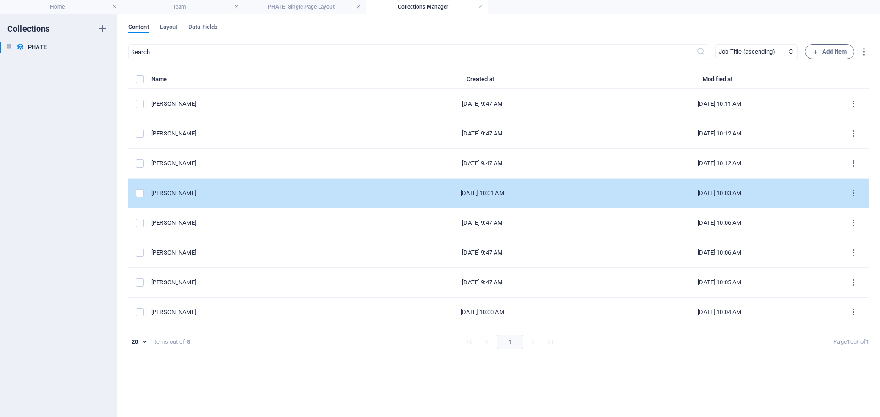
click at [171, 192] on div "[PERSON_NAME]" at bounding box center [253, 193] width 205 height 8
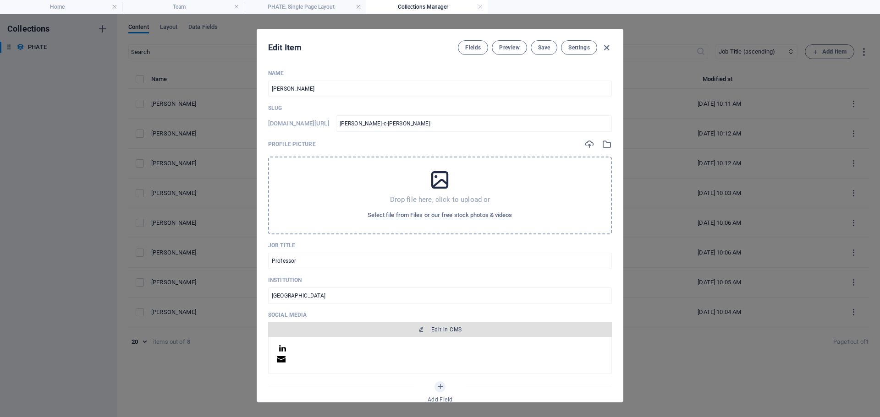
click at [418, 328] on icon "button" at bounding box center [420, 329] width 5 height 5
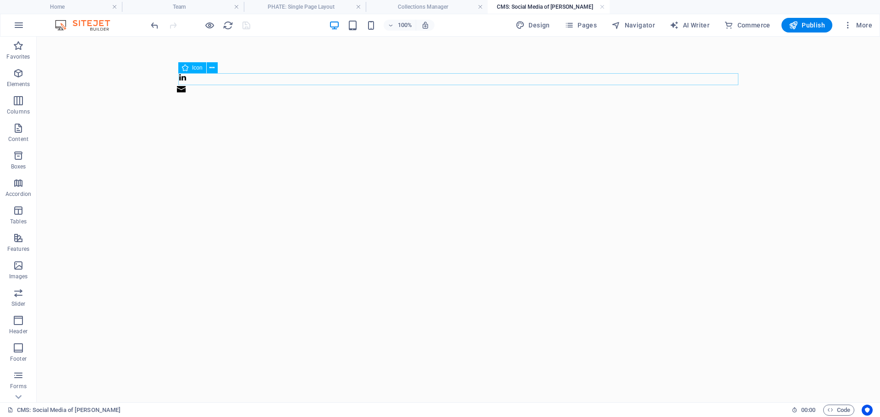
click at [197, 80] on figure at bounding box center [458, 79] width 560 height 12
select select "xMidYMid"
select select "px"
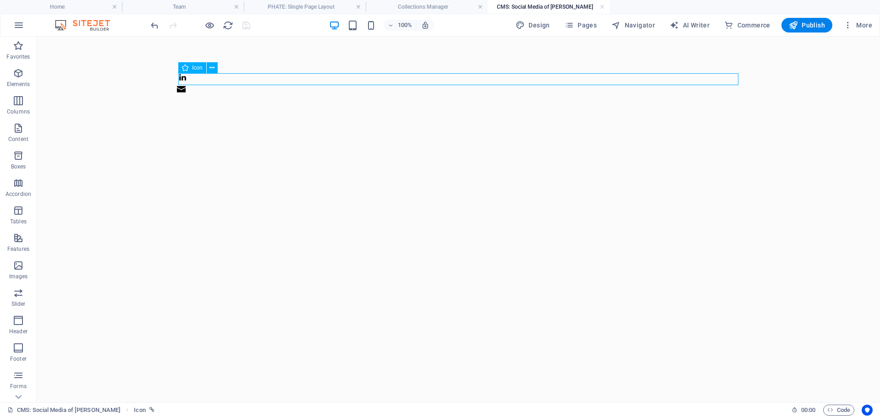
select select
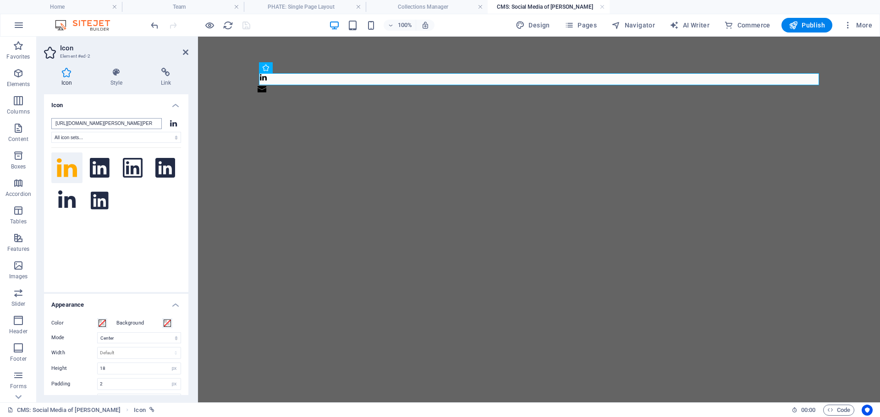
scroll to position [0, 24]
type input "https://www.linkedin.com/in/dr-roger-c-levesque-a9b31756/"
click at [138, 104] on h4 "Icon" at bounding box center [116, 102] width 144 height 16
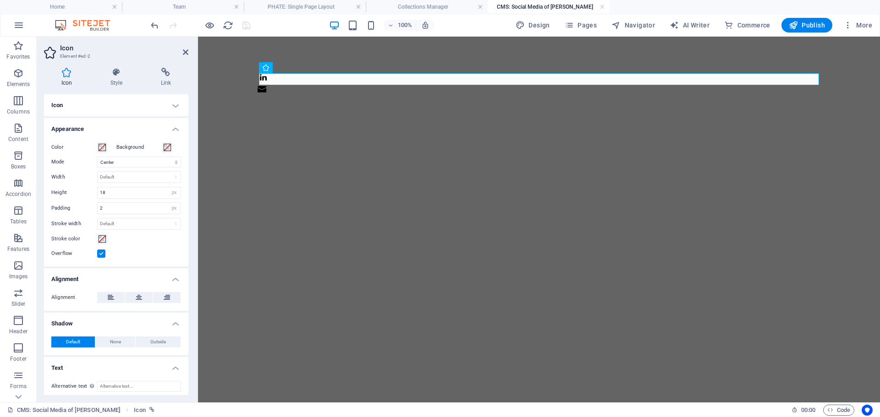
click at [145, 104] on h4 "Icon" at bounding box center [116, 105] width 144 height 22
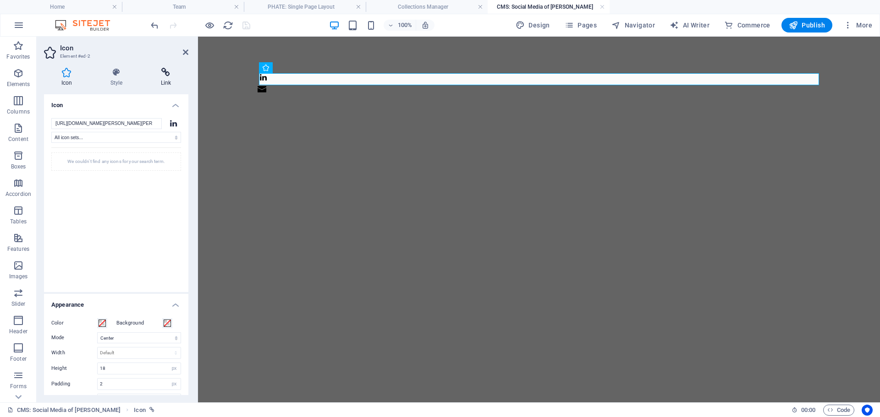
click at [164, 70] on icon at bounding box center [165, 72] width 45 height 9
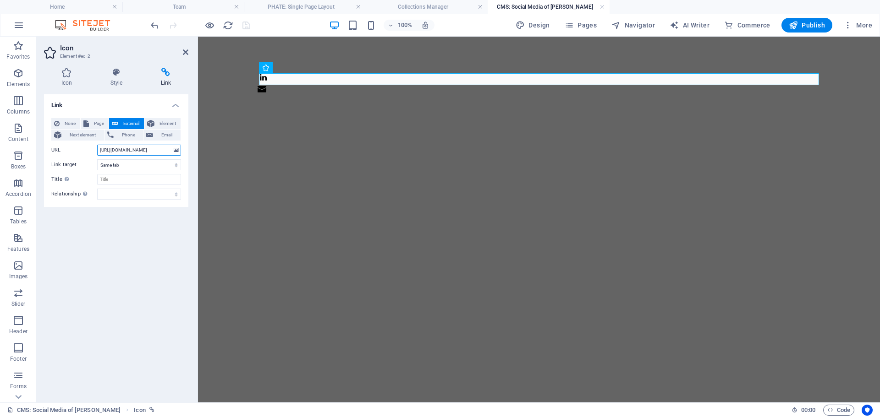
click at [132, 147] on input "https://www.linkedin.com" at bounding box center [139, 150] width 84 height 11
click at [132, 149] on input "https://www.linkedin.com" at bounding box center [139, 150] width 84 height 11
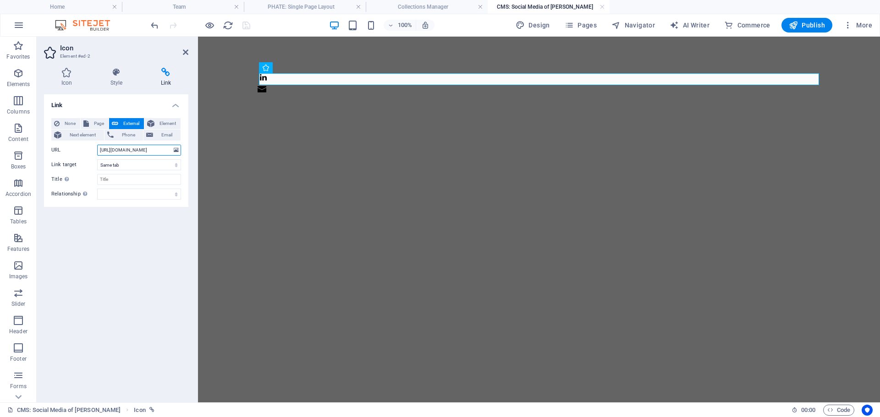
click at [132, 149] on input "https://www.linkedin.com" at bounding box center [139, 150] width 84 height 11
click at [131, 147] on input "https://www.linkedin.com" at bounding box center [139, 150] width 84 height 11
click at [131, 146] on input "https://www.linkedin.com" at bounding box center [139, 150] width 84 height 11
paste input "/in/dr-roger-c-levesque-a9b31756/"
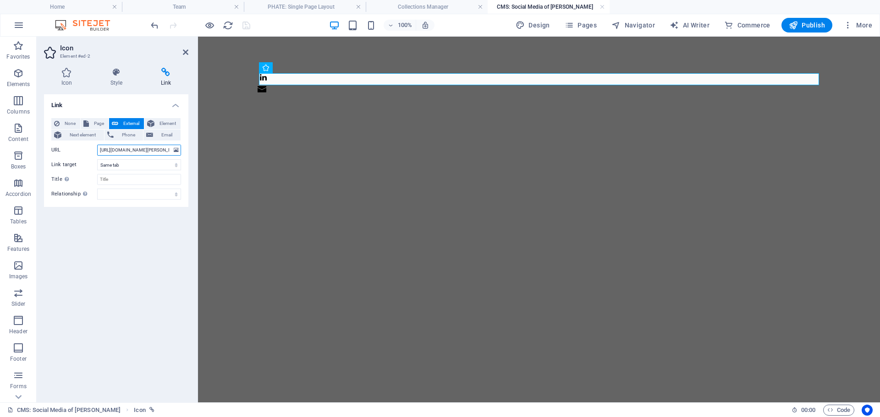
scroll to position [0, 53]
type input "https://www.linkedin.com/in/dr-roger-c-levesque-a9b31756/"
click at [148, 255] on div "Link None Page External Element Next element Phone Email Page Home Legal Notice…" at bounding box center [116, 244] width 144 height 301
click at [249, 25] on icon "save" at bounding box center [246, 25] width 11 height 11
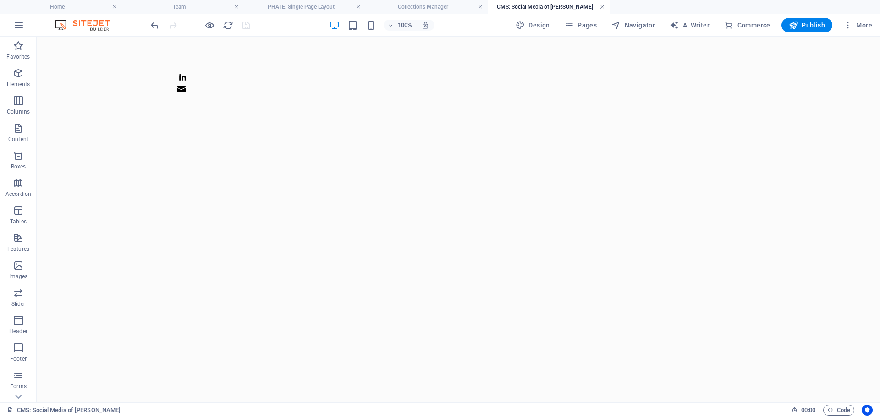
click at [601, 7] on link at bounding box center [601, 7] width 5 height 9
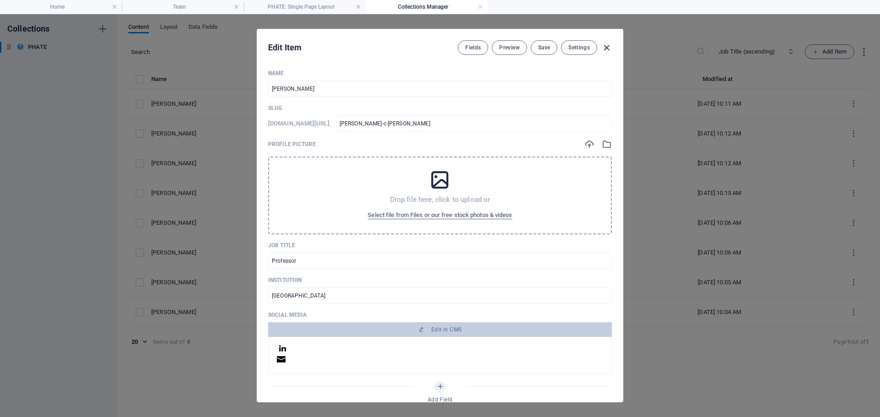
click at [607, 46] on icon "button" at bounding box center [606, 48] width 11 height 11
type input "[PERSON_NAME]-c-[PERSON_NAME]"
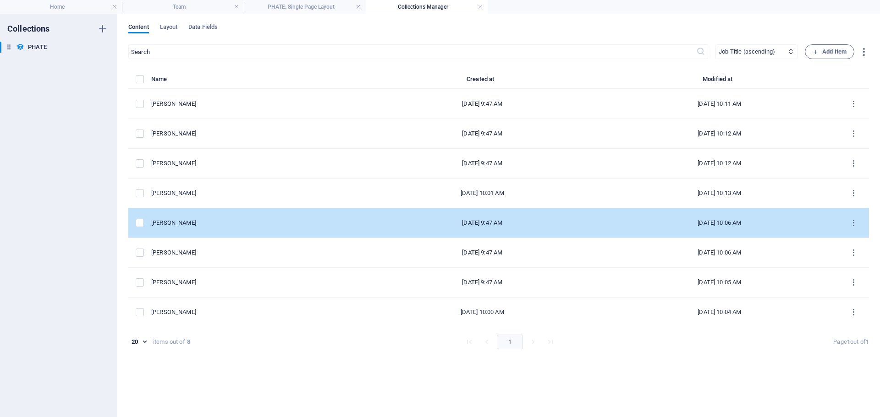
click at [175, 221] on div "[PERSON_NAME]" at bounding box center [253, 223] width 205 height 8
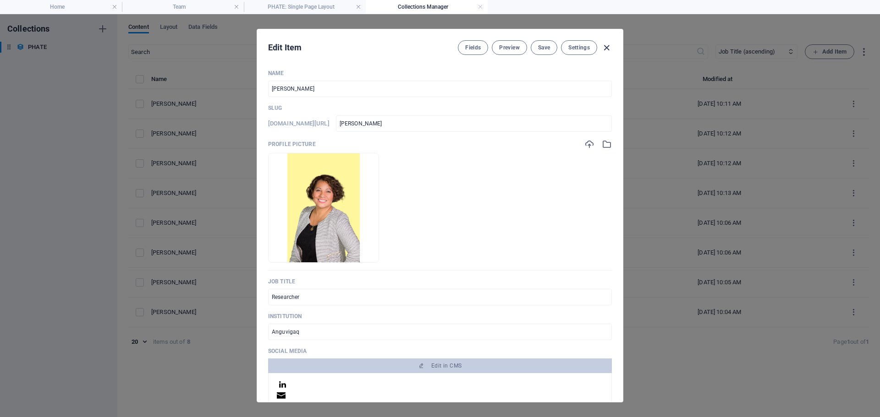
click at [607, 49] on icon "button" at bounding box center [606, 48] width 11 height 11
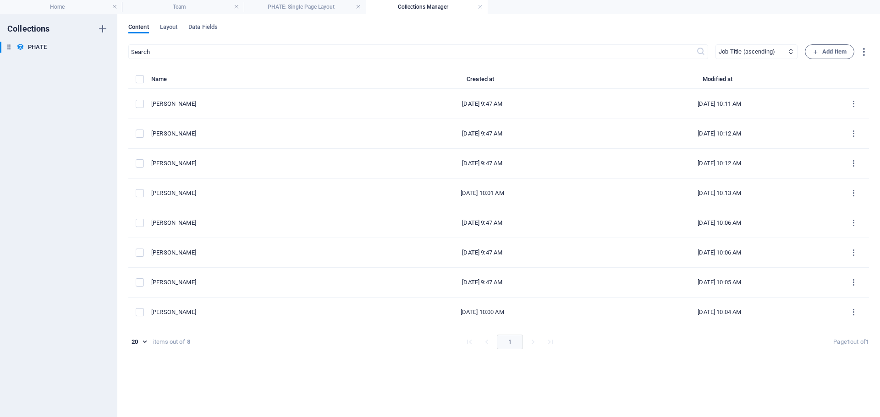
type input "[PERSON_NAME]"
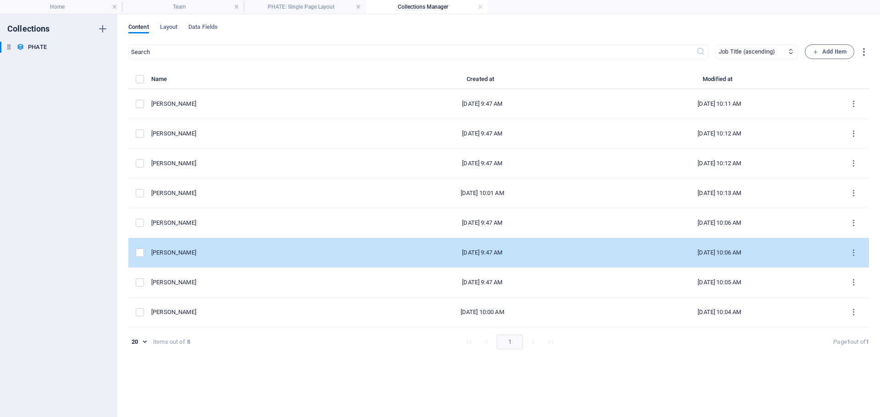
click at [175, 251] on div "[PERSON_NAME]" at bounding box center [253, 253] width 205 height 8
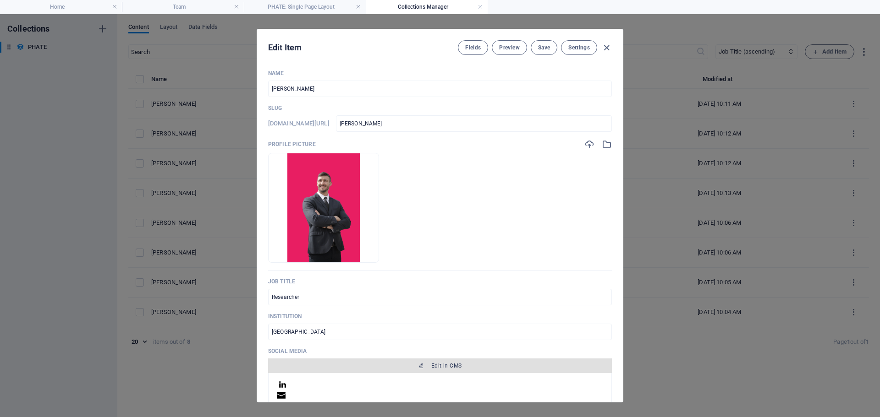
click at [421, 366] on icon "button" at bounding box center [420, 365] width 5 height 5
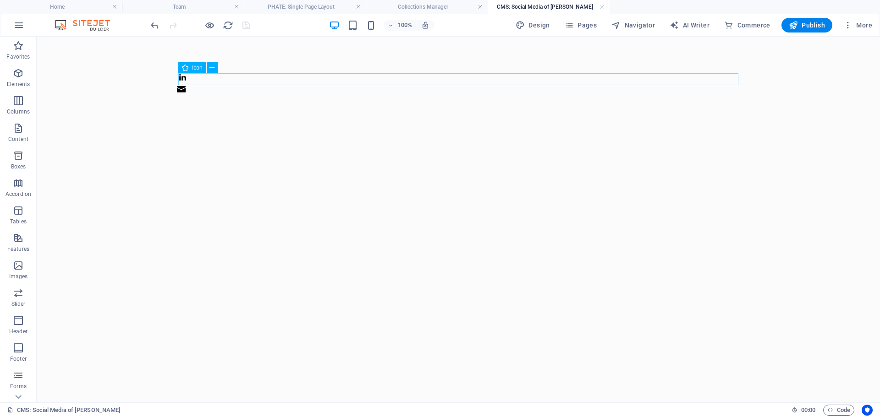
click at [243, 79] on figure at bounding box center [458, 79] width 560 height 12
click at [211, 69] on icon at bounding box center [211, 68] width 5 height 10
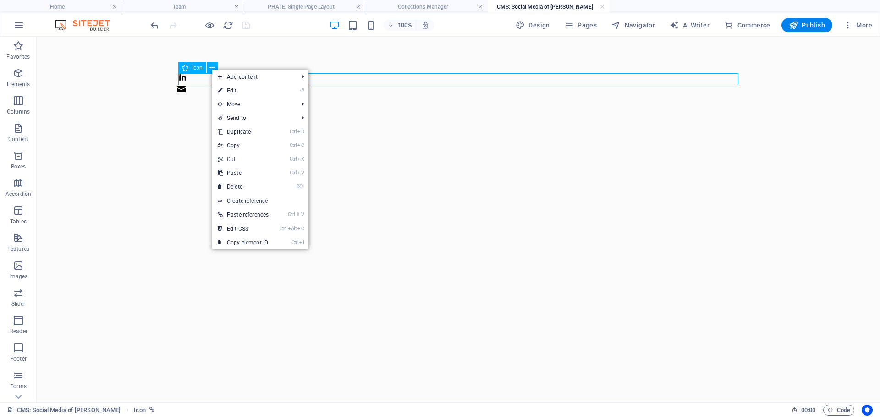
click at [186, 78] on figure at bounding box center [458, 79] width 560 height 12
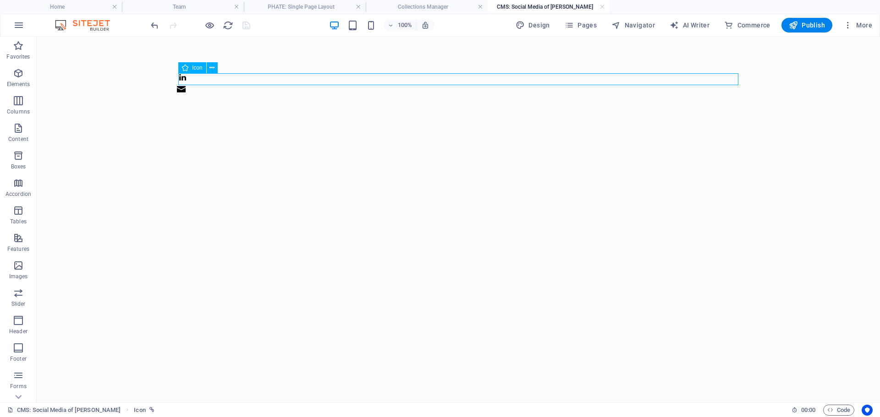
click at [186, 78] on figure at bounding box center [458, 79] width 560 height 12
select select "xMidYMid"
select select "px"
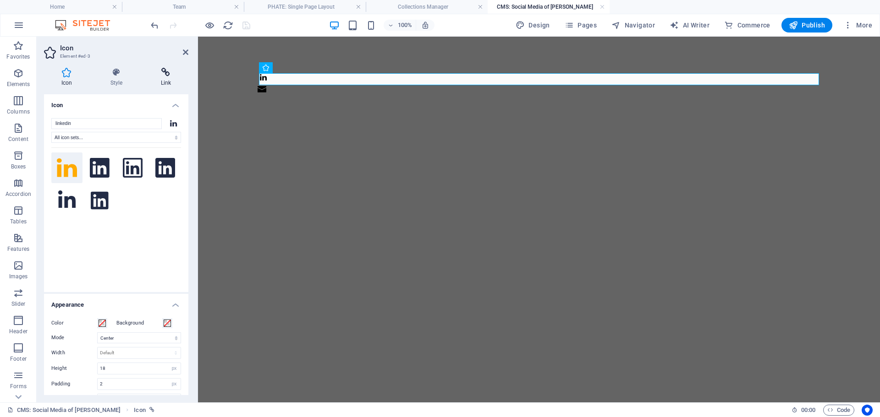
click at [164, 82] on h4 "Link" at bounding box center [165, 77] width 45 height 19
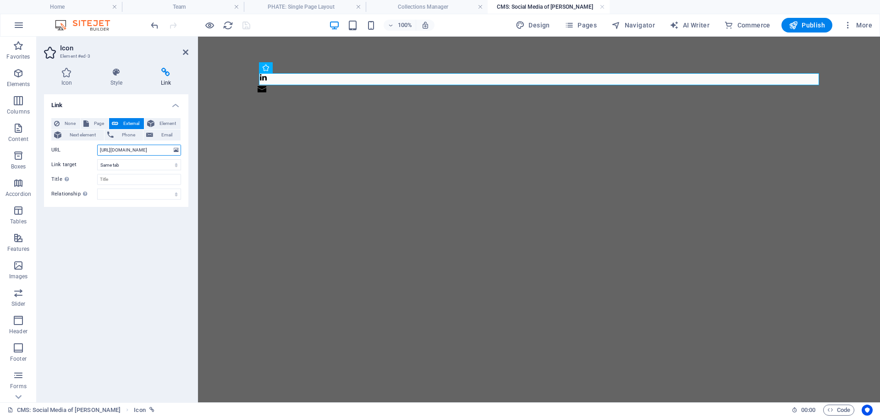
click at [116, 147] on input "https://www.linkedin.com" at bounding box center [139, 150] width 84 height 11
paste input "/in/maxime-geoffroy-b3ba235a/"
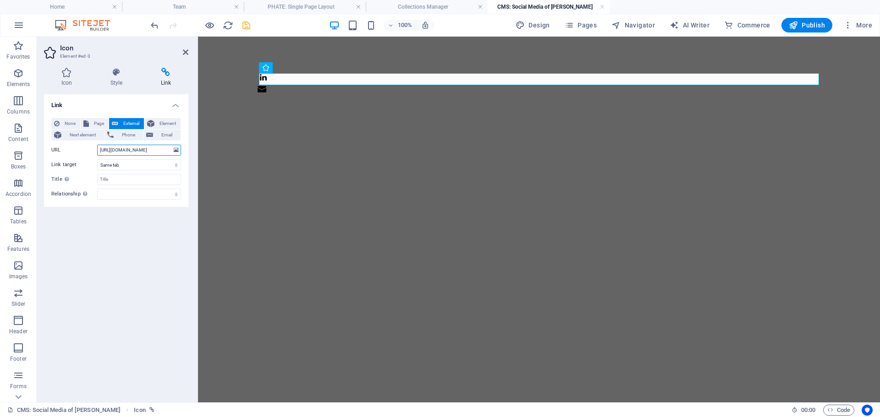
type input "https://www.linkedin.com/in/maxime-geoffroy-b3ba235a/"
click at [246, 28] on icon "save" at bounding box center [246, 25] width 11 height 11
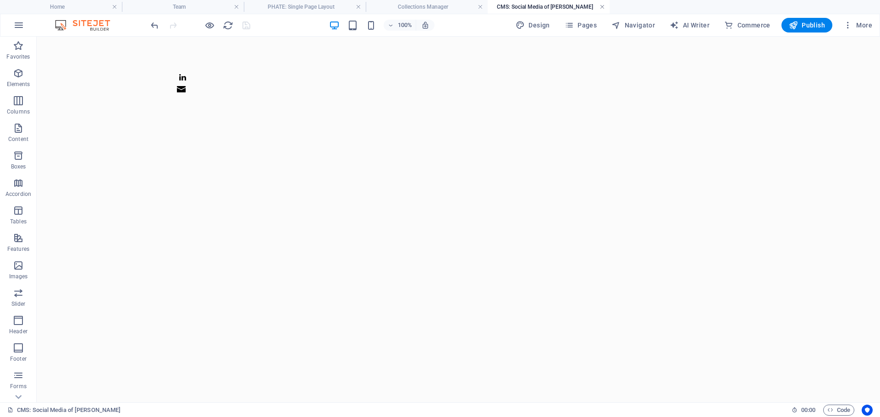
click at [603, 7] on link at bounding box center [601, 7] width 5 height 9
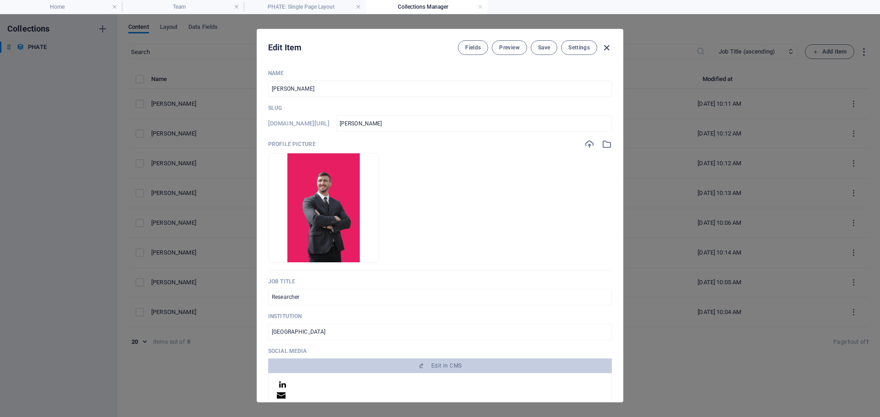
click at [609, 46] on icon "button" at bounding box center [606, 48] width 11 height 11
type input "[PERSON_NAME]"
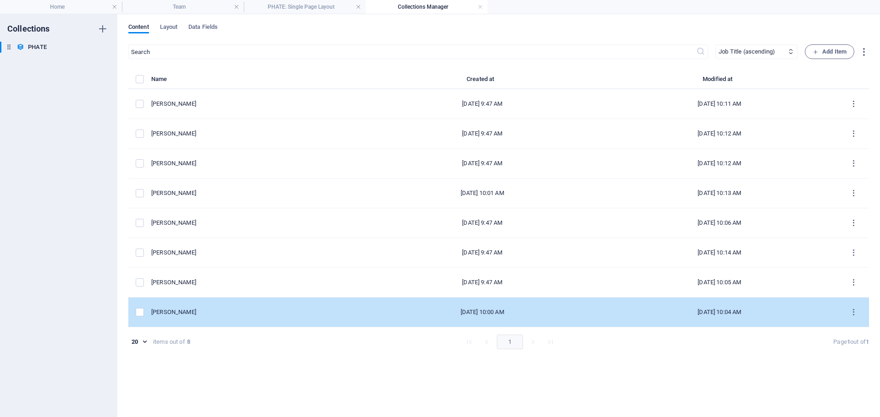
click at [159, 312] on div "[PERSON_NAME]" at bounding box center [253, 312] width 205 height 8
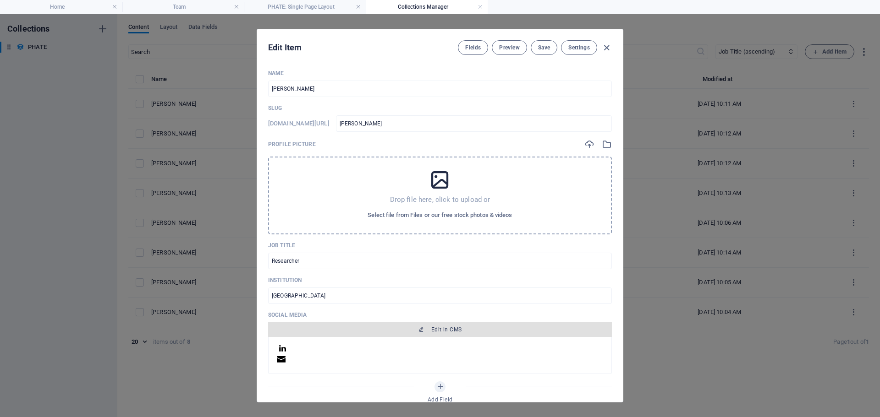
click at [421, 328] on icon "button" at bounding box center [420, 329] width 5 height 5
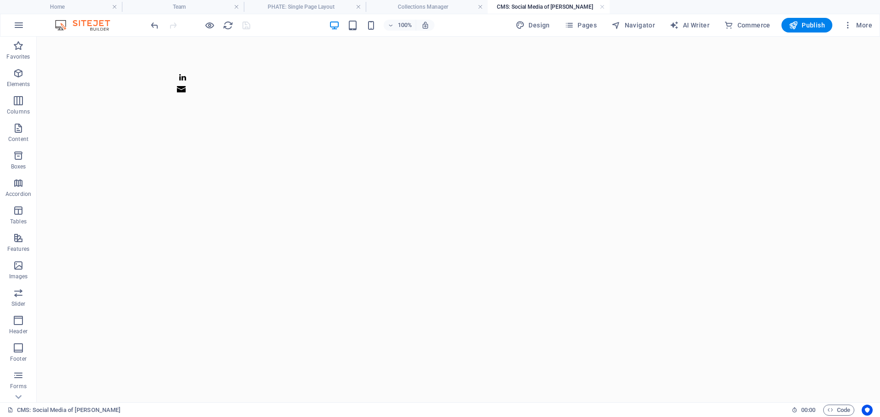
scroll to position [0, 0]
click at [187, 79] on figure at bounding box center [458, 79] width 560 height 12
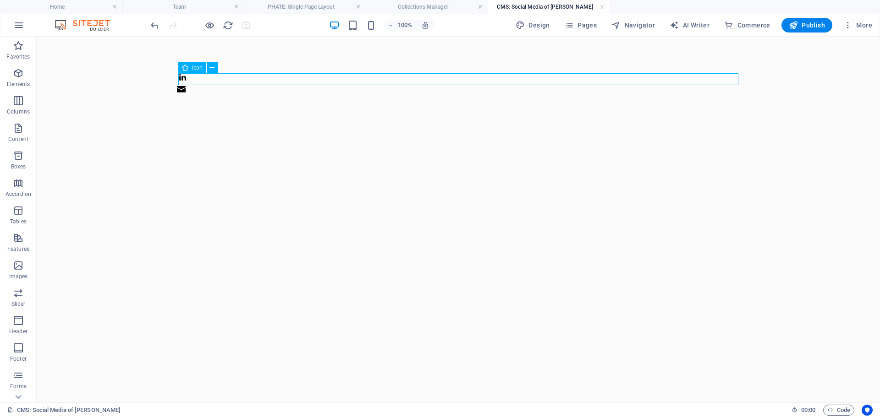
click at [187, 79] on figure at bounding box center [458, 79] width 560 height 12
select select "xMidYMid"
select select "px"
select select
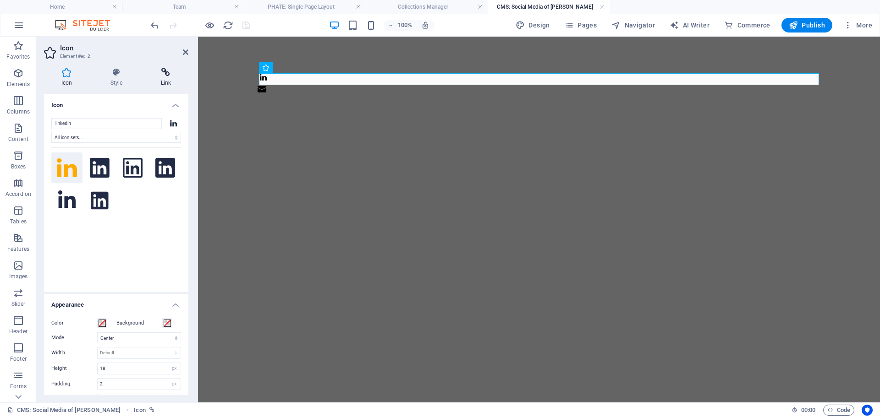
click at [159, 79] on h4 "Link" at bounding box center [165, 77] width 45 height 19
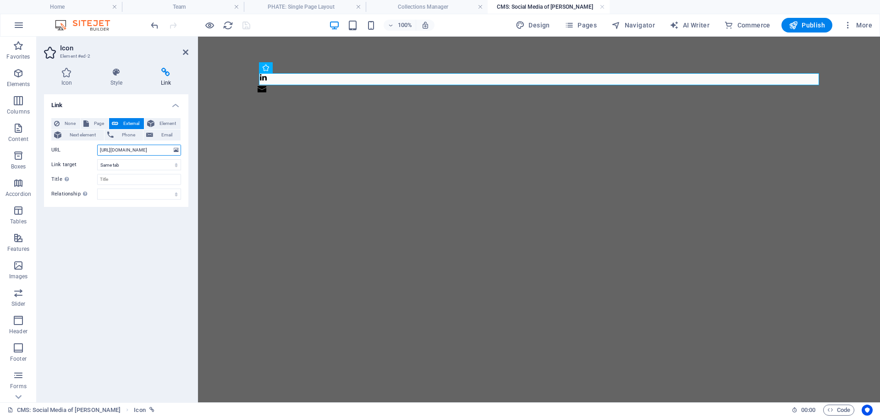
click at [121, 147] on input "https://www.linkedin.com" at bounding box center [139, 150] width 84 height 11
click at [120, 147] on input "https://www.linkedin.com" at bounding box center [139, 150] width 84 height 11
paste input "/in/mathieu-ardyna-919a8b52/"
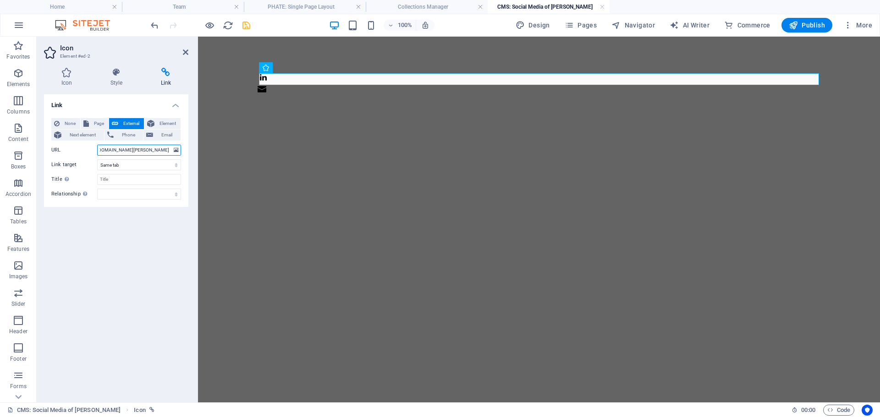
type input "https://www.linkedin.com/in/mathieu-ardyna-919a8b52/"
drag, startPoint x: 241, startPoint y: 26, endPoint x: 328, endPoint y: 132, distance: 137.4
click at [241, 26] on icon "save" at bounding box center [246, 25] width 11 height 11
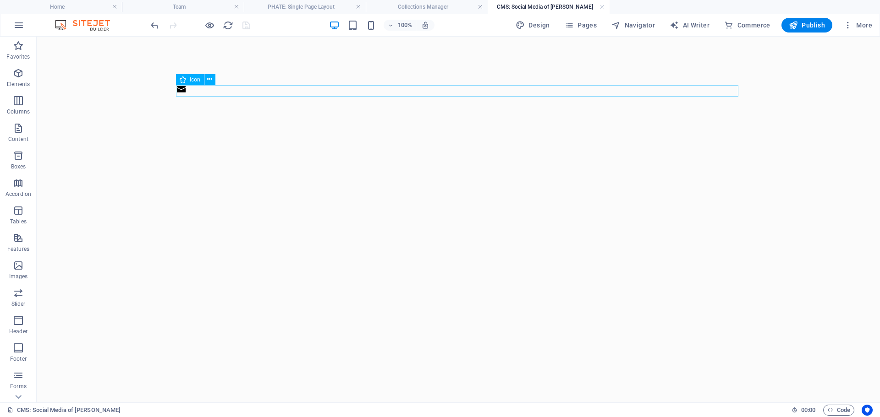
click at [348, 97] on figure at bounding box center [457, 91] width 562 height 12
click at [601, 7] on link at bounding box center [601, 7] width 5 height 9
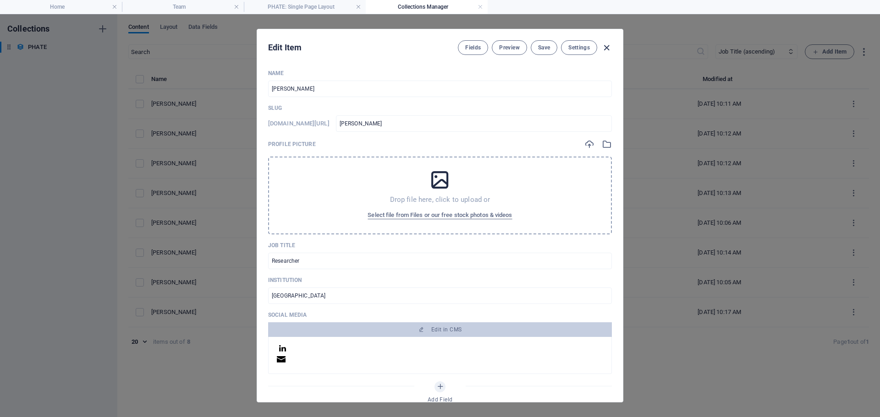
click at [608, 45] on icon "button" at bounding box center [606, 48] width 11 height 11
type input "[PERSON_NAME]"
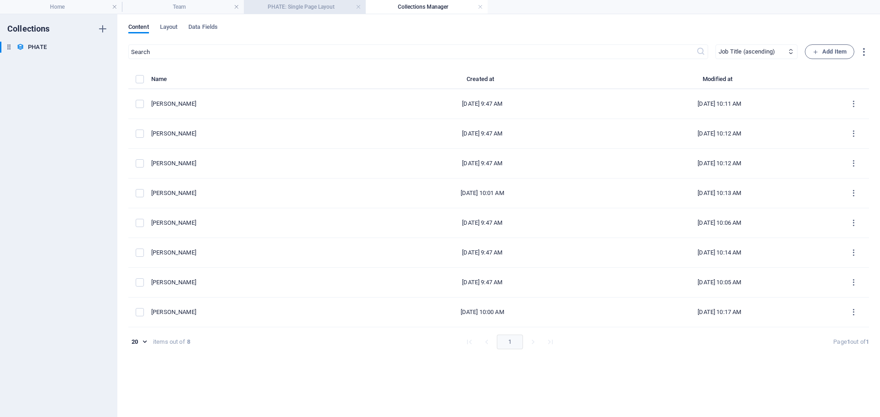
click at [274, 1] on li "PHATE: Single Page Layout" at bounding box center [305, 7] width 122 height 14
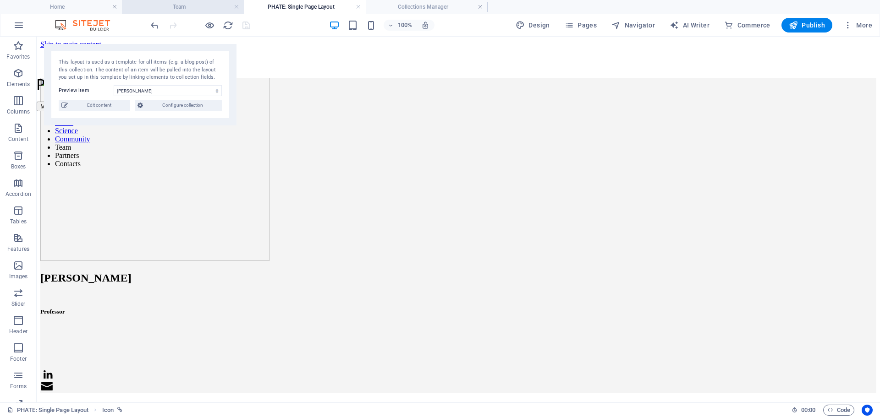
click at [188, 6] on h4 "Team" at bounding box center [183, 7] width 122 height 10
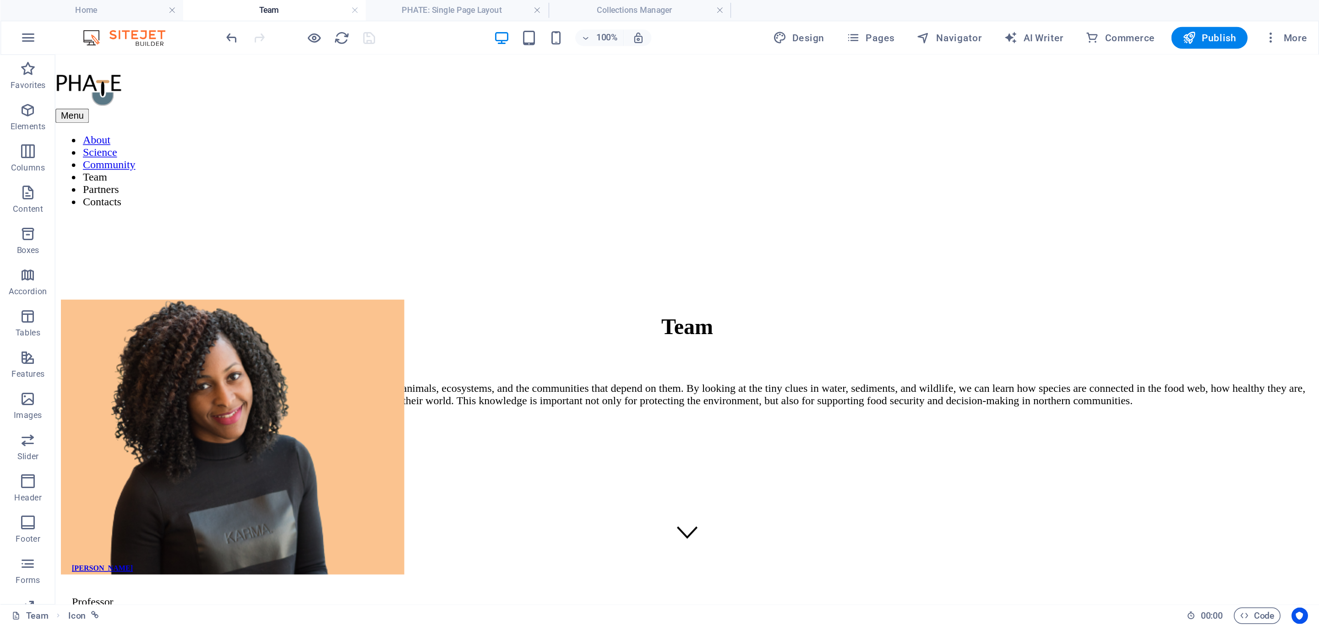
scroll to position [0, 0]
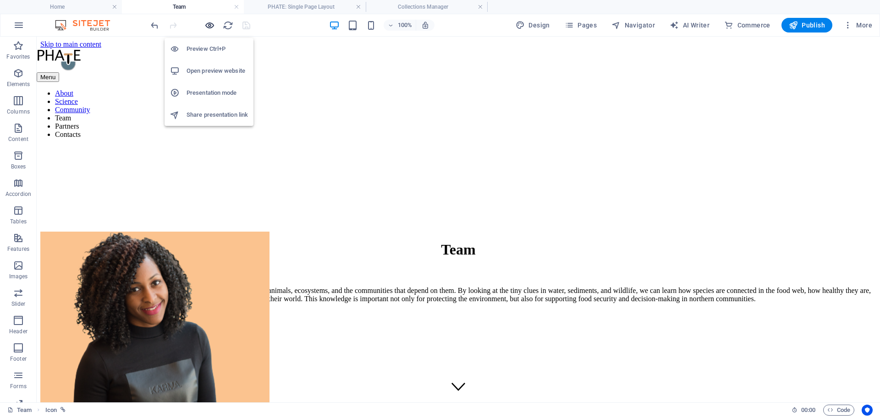
click at [213, 24] on icon "button" at bounding box center [209, 25] width 11 height 11
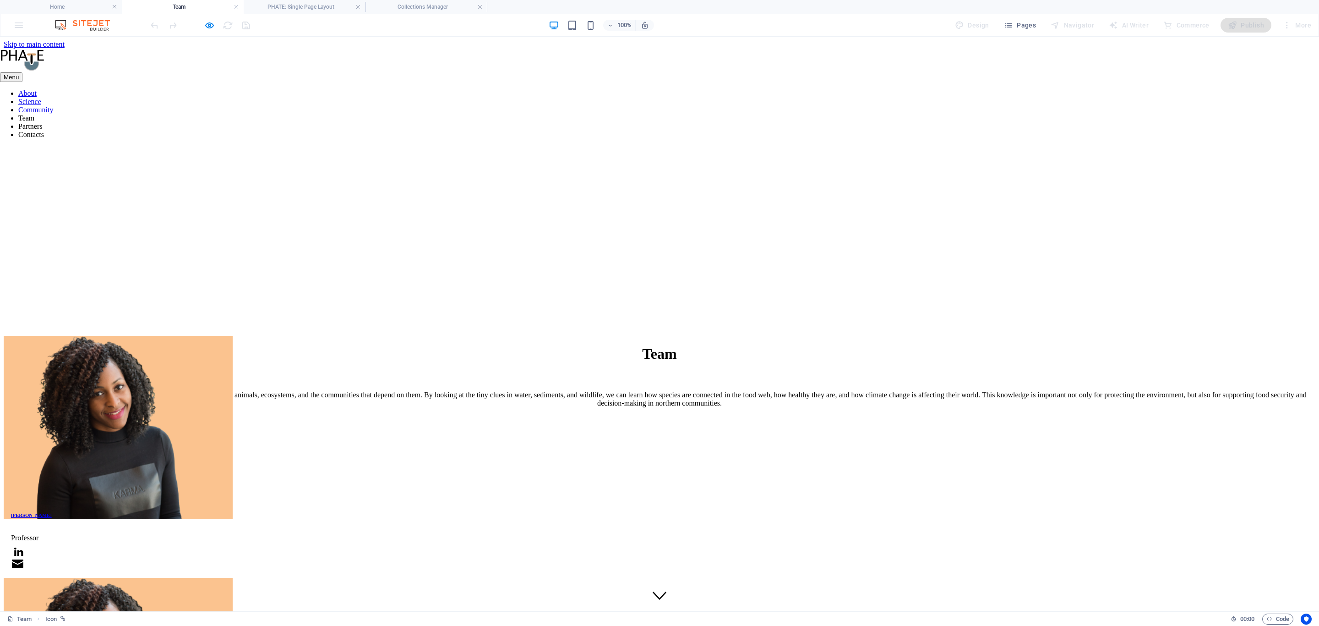
drag, startPoint x: 875, startPoint y: 38, endPoint x: 1028, endPoint y: 481, distance: 469.8
click at [879, 336] on div "Team We are studying how the Arctic Ocean is changing and what this means for a…" at bounding box center [660, 375] width 1312 height 79
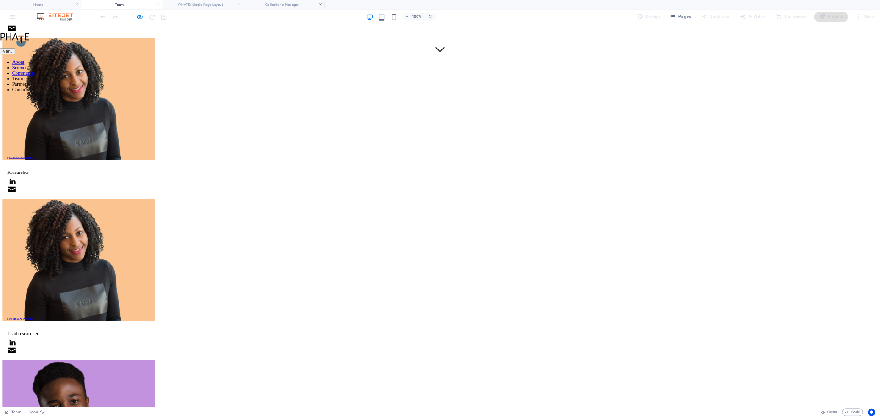
scroll to position [467, 0]
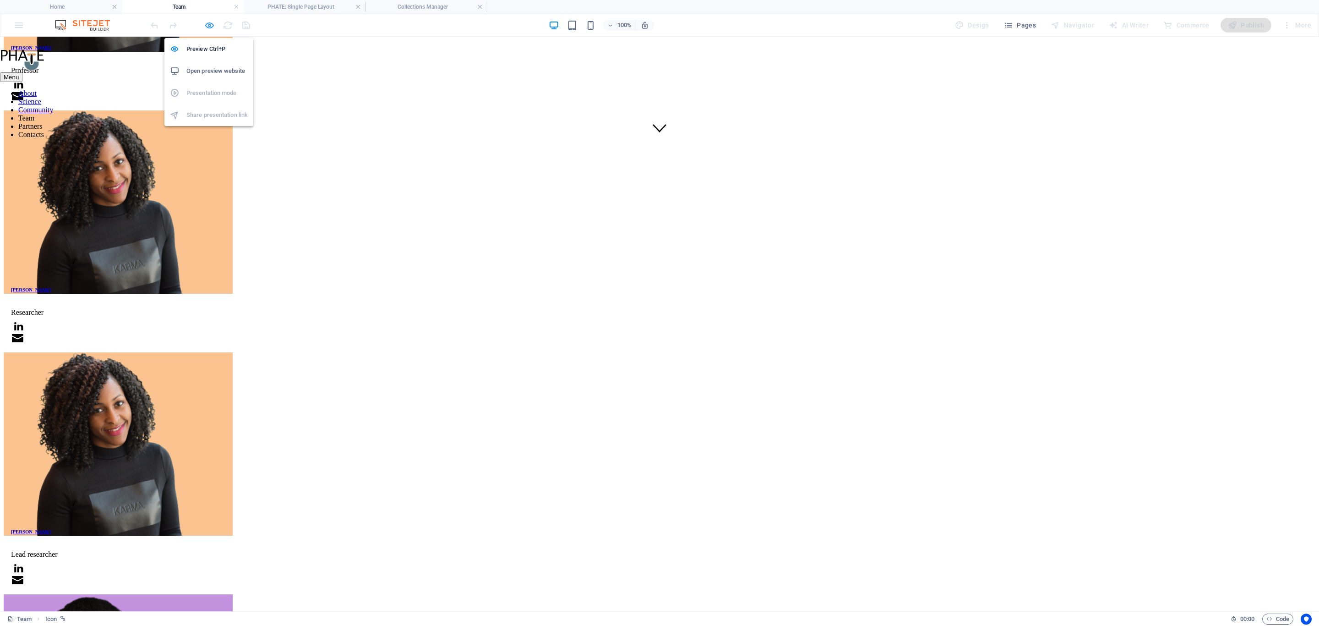
click at [210, 22] on icon "button" at bounding box center [209, 25] width 11 height 11
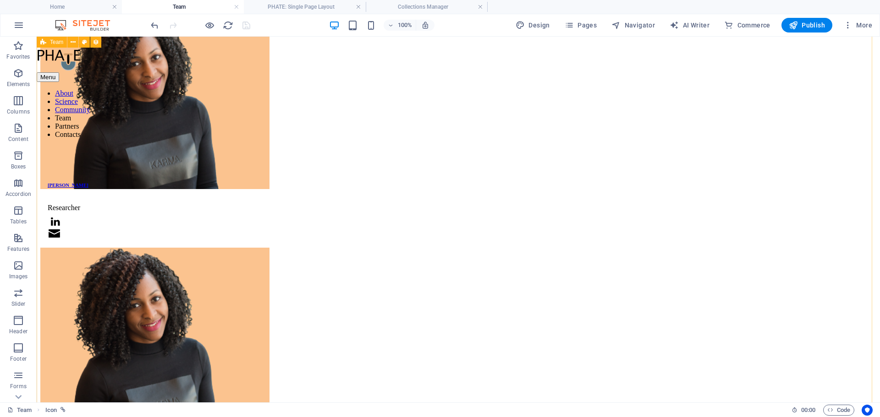
drag, startPoint x: 1334, startPoint y: 37, endPoint x: 660, endPoint y: 385, distance: 759.3
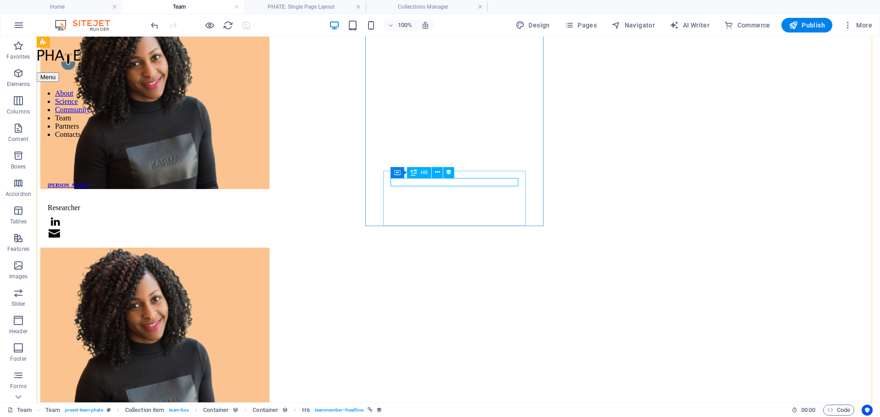
select select "name"
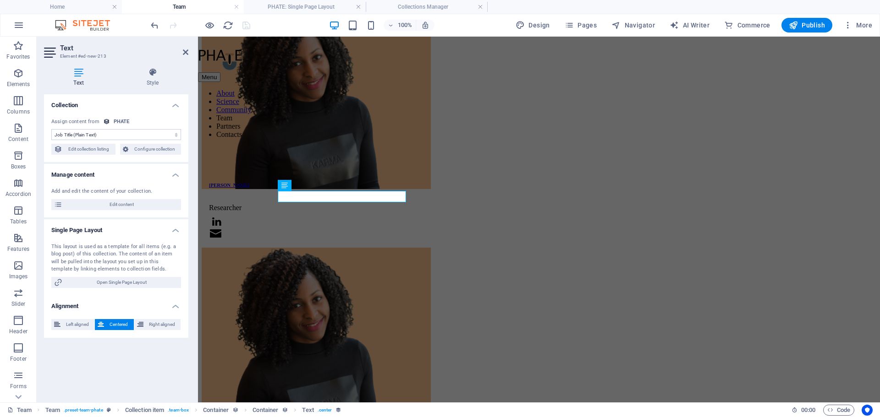
click at [175, 134] on select "No assignment, content remains static Created at (Date) Updated at (Date) Name …" at bounding box center [116, 134] width 130 height 11
select select "institution"
click at [51, 129] on select "No assignment, content remains static Created at (Date) Updated at (Date) Name …" at bounding box center [116, 134] width 130 height 11
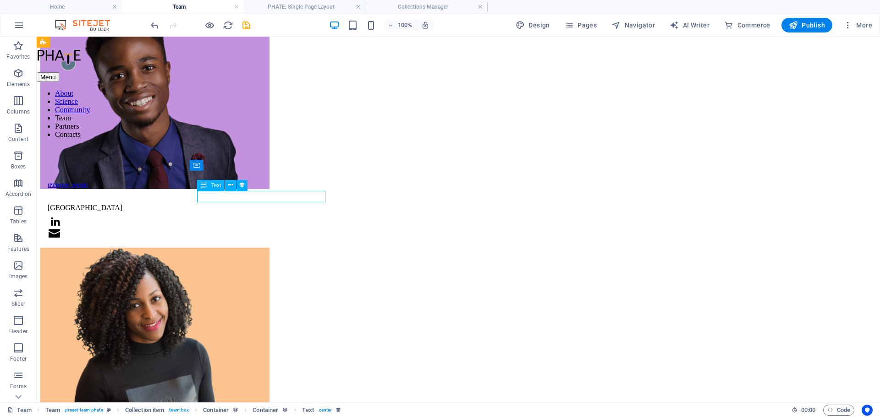
select select "institution"
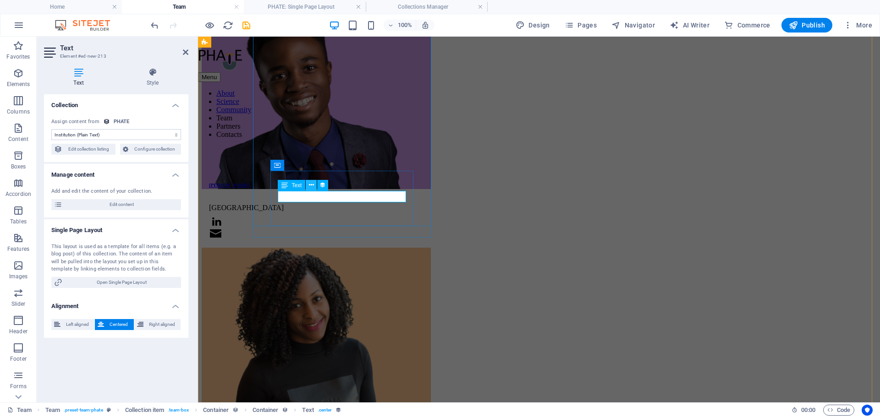
click at [309, 187] on icon at bounding box center [311, 185] width 5 height 10
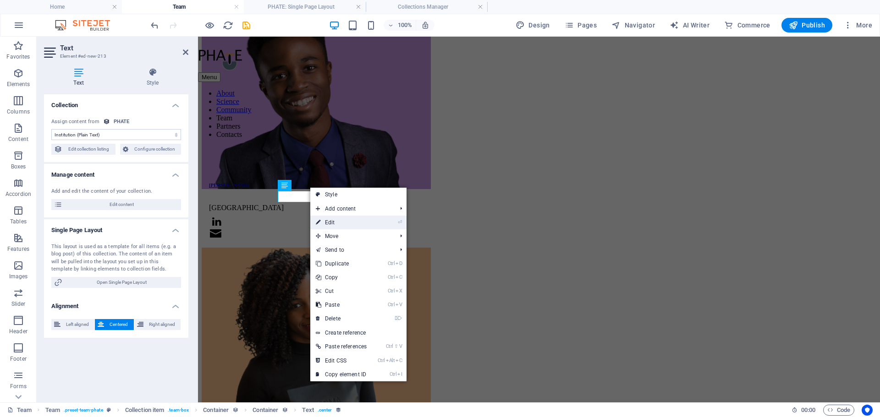
click at [339, 220] on link "⏎ Edit" at bounding box center [341, 223] width 62 height 14
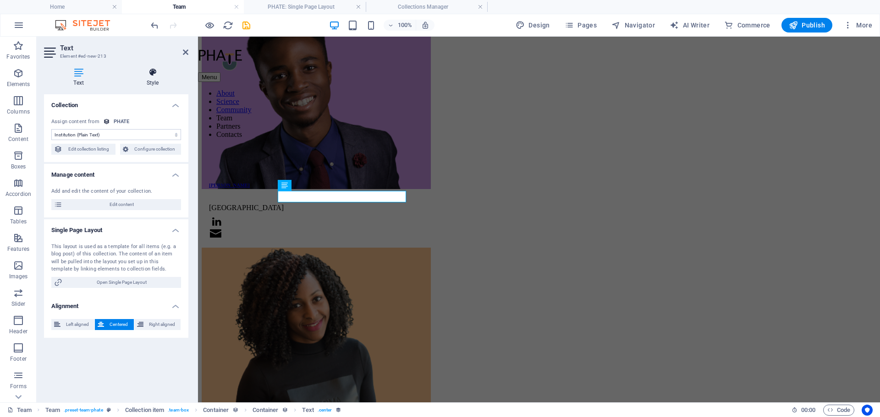
click at [153, 76] on icon at bounding box center [152, 72] width 71 height 9
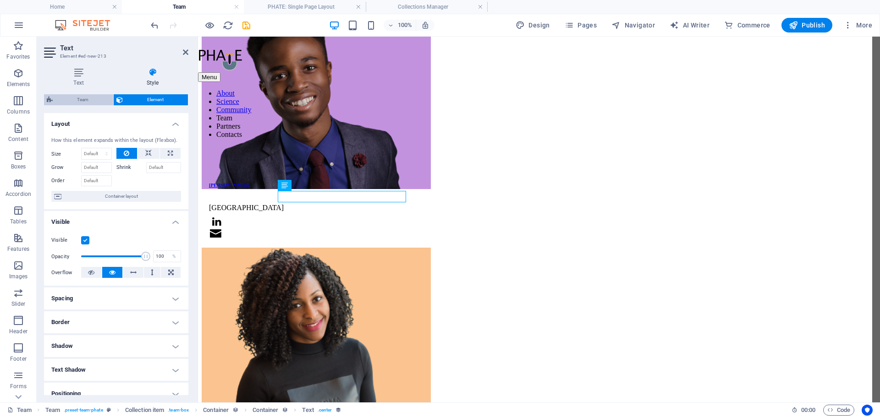
click at [92, 103] on span "Team" at bounding box center [82, 99] width 55 height 11
select select "rem"
select select "preset-team-phate"
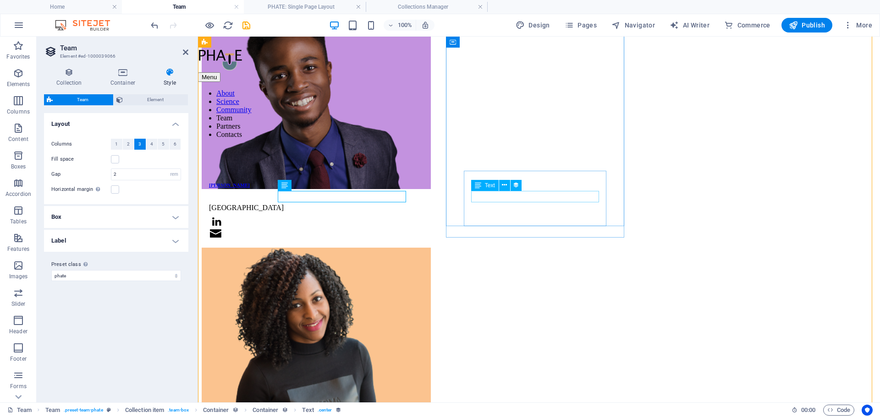
select select "institution"
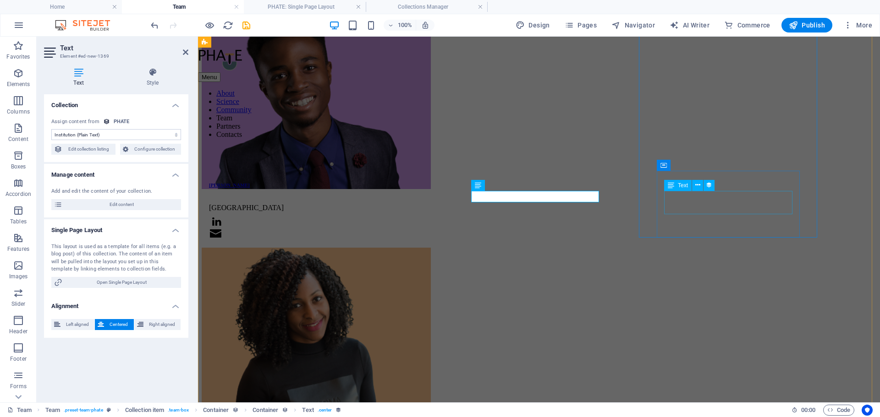
select select "institution"
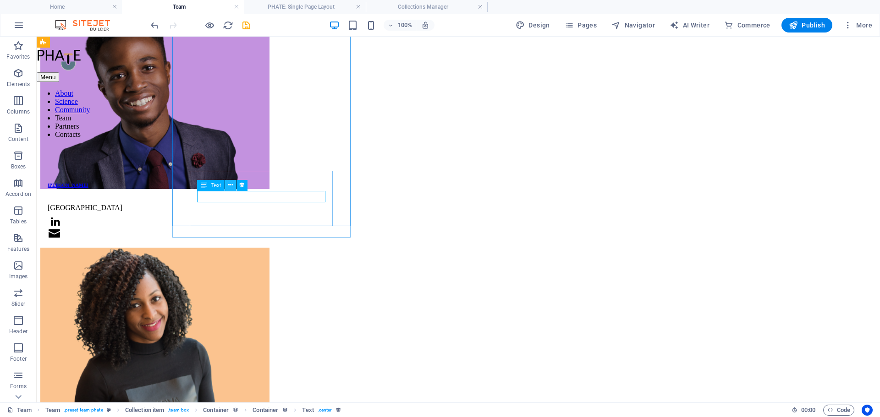
click at [232, 184] on icon at bounding box center [230, 185] width 5 height 10
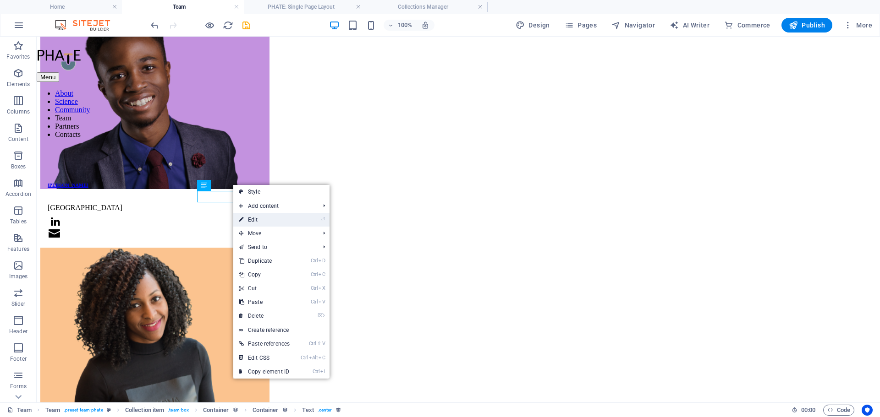
click at [247, 220] on link "⏎ Edit" at bounding box center [264, 220] width 62 height 14
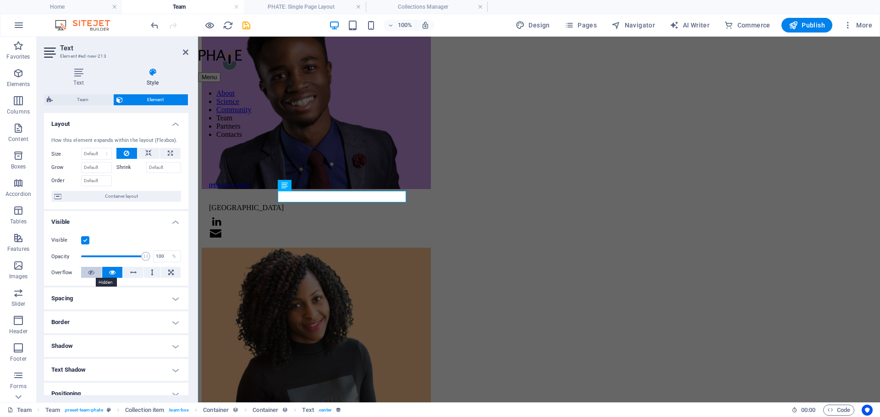
click at [92, 273] on icon at bounding box center [91, 272] width 6 height 11
click at [109, 274] on icon at bounding box center [112, 272] width 6 height 11
click at [83, 242] on label at bounding box center [85, 240] width 8 height 8
click at [0, 0] on input "Visible" at bounding box center [0, 0] width 0 height 0
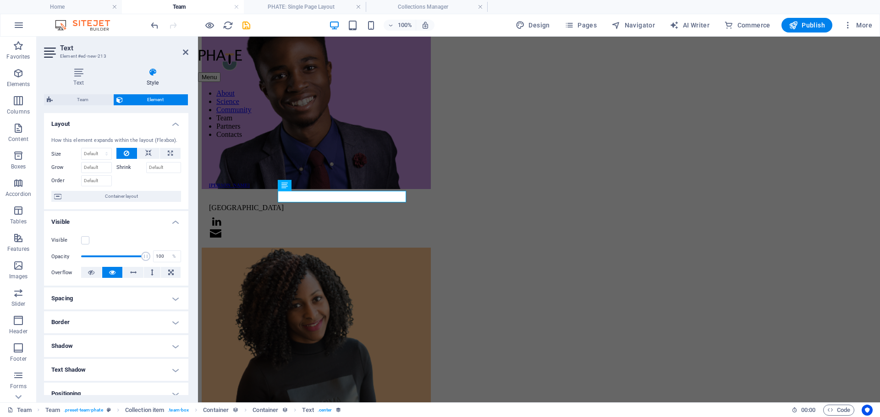
click at [81, 245] on label "Visible" at bounding box center [66, 240] width 30 height 11
click at [0, 0] on input "Visible" at bounding box center [0, 0] width 0 height 0
click at [78, 75] on icon at bounding box center [78, 72] width 69 height 9
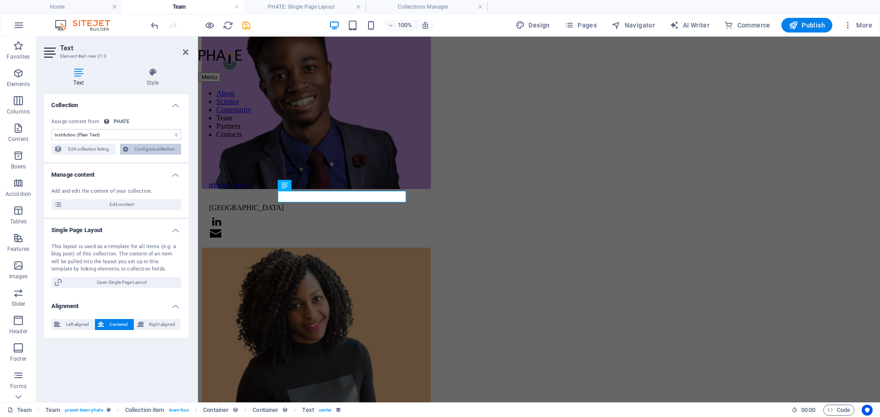
click at [157, 152] on span "Configure collection" at bounding box center [155, 149] width 48 height 11
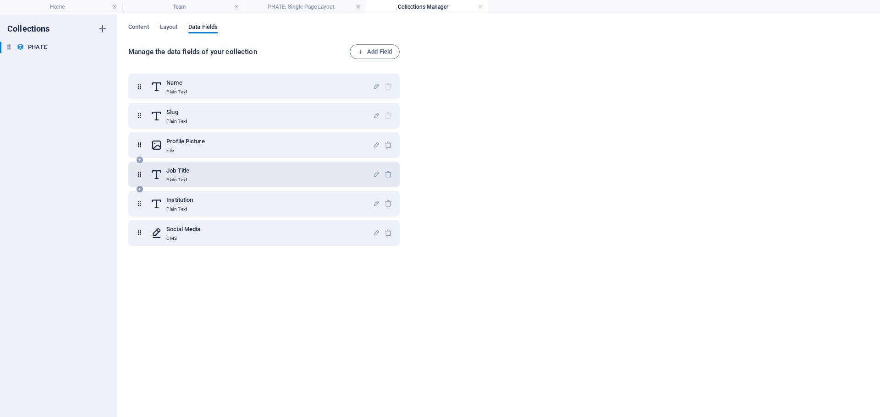
click at [176, 173] on h6 "Job Title" at bounding box center [177, 170] width 23 height 11
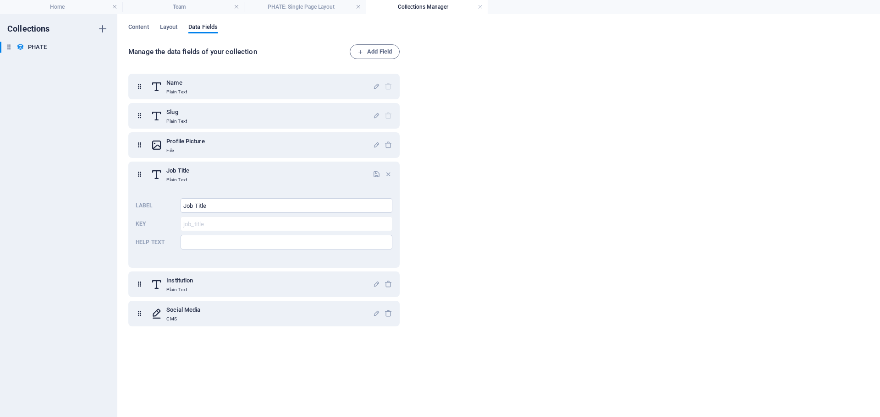
click at [438, 76] on div "Manage the data fields of your collection Add Field Name Plain Text Slug Plain …" at bounding box center [498, 226] width 740 height 364
click at [323, 3] on h4 "PHATE: Single Page Layout" at bounding box center [305, 7] width 122 height 10
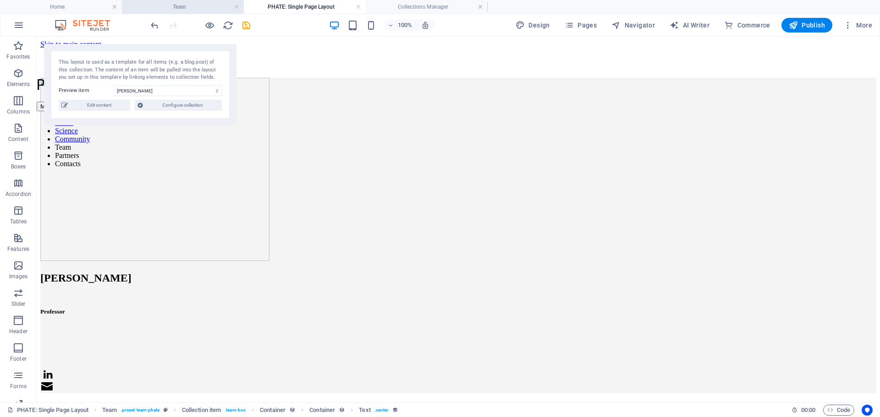
click at [183, 8] on h4 "Team" at bounding box center [183, 7] width 122 height 10
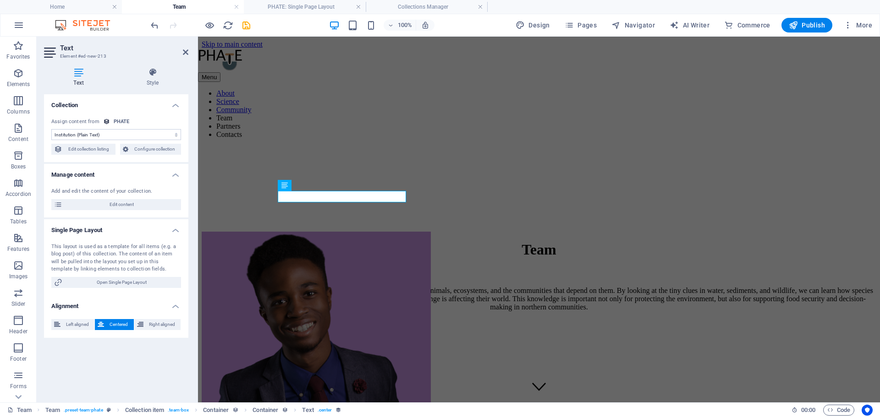
scroll to position [467, 0]
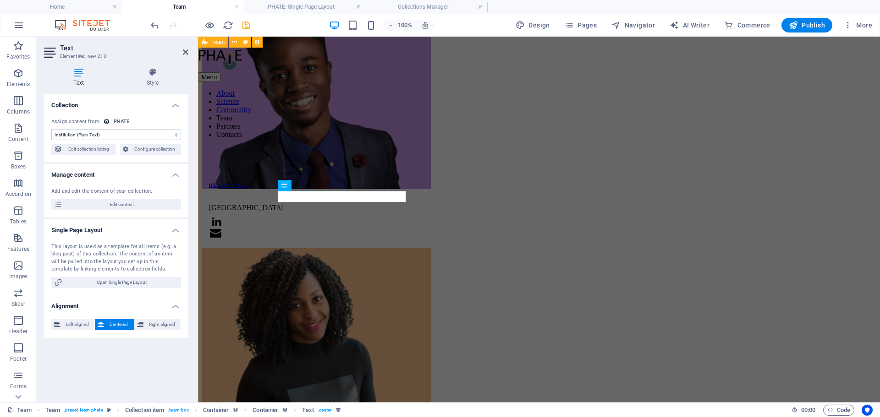
drag, startPoint x: 217, startPoint y: 173, endPoint x: 380, endPoint y: 173, distance: 163.1
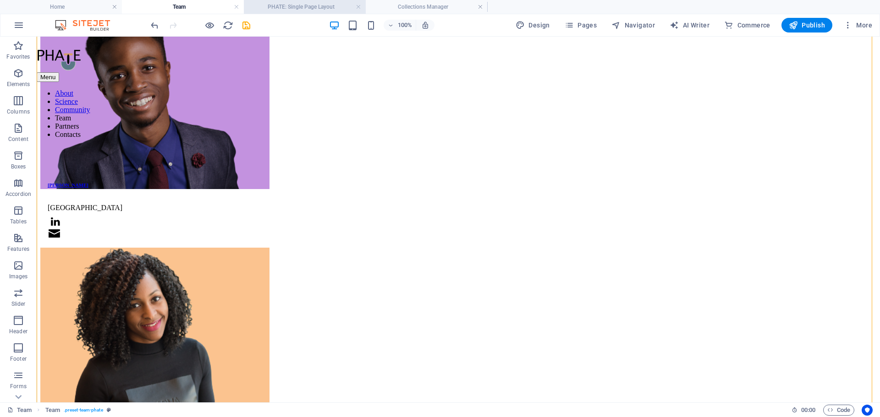
click at [283, 5] on h4 "PHATE: Single Page Layout" at bounding box center [305, 7] width 122 height 10
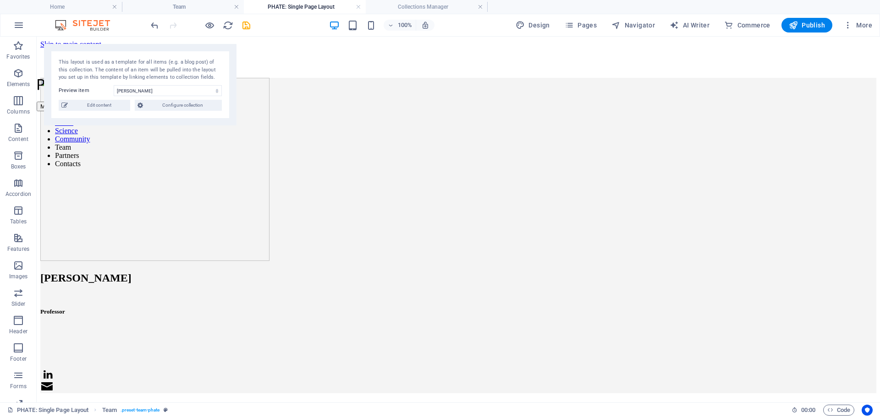
scroll to position [0, 0]
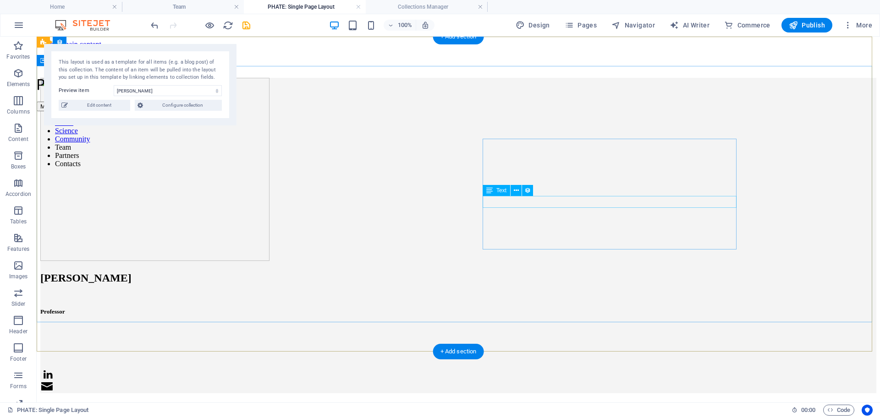
click at [527, 335] on div at bounding box center [458, 339] width 836 height 8
click at [550, 308] on div "Professor" at bounding box center [458, 311] width 836 height 7
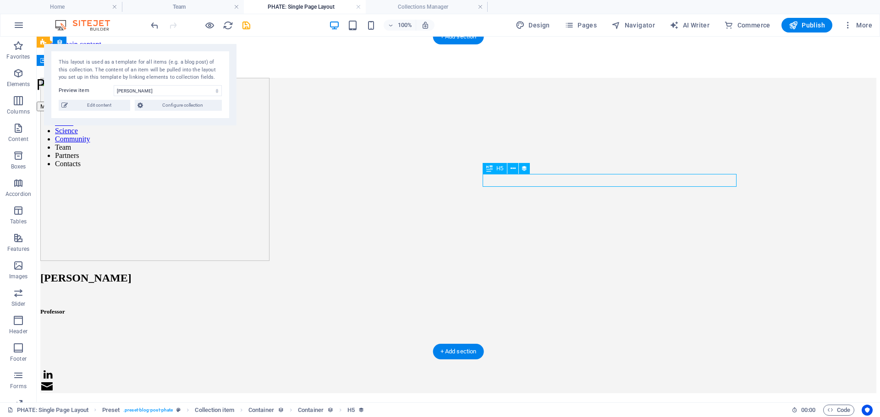
click at [508, 308] on div "Professor" at bounding box center [458, 311] width 836 height 7
click at [509, 335] on div at bounding box center [458, 339] width 836 height 8
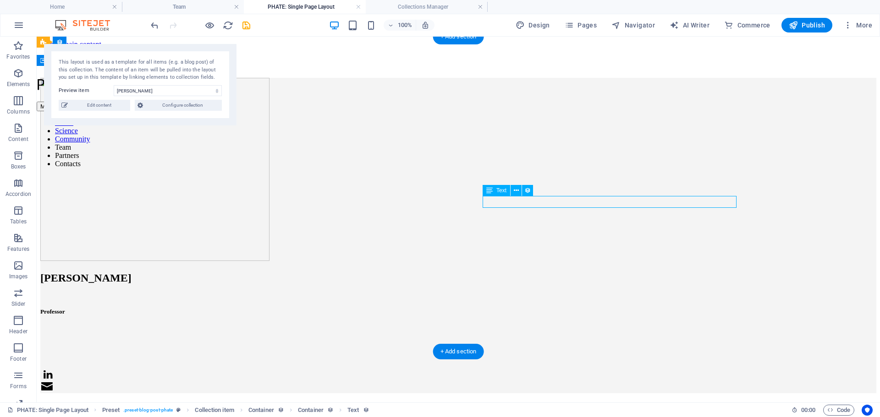
click at [509, 335] on div at bounding box center [458, 339] width 836 height 8
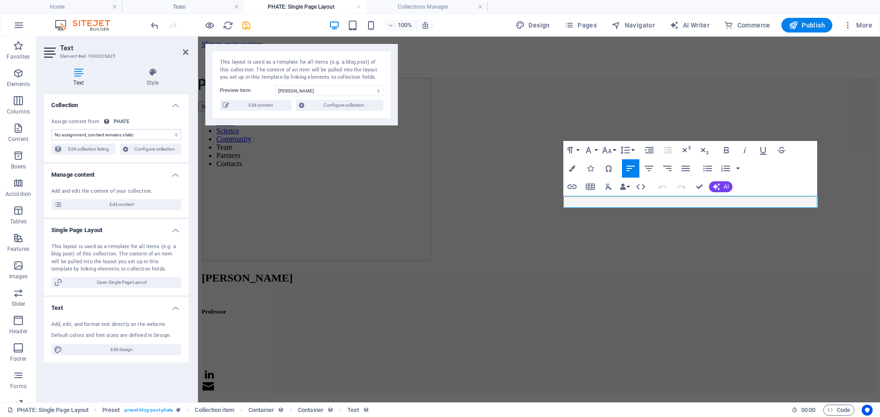
click at [174, 131] on select "No assignment, content remains static Created at (Date) Updated at (Date) Name …" at bounding box center [116, 134] width 130 height 11
select select "institution"
click at [51, 129] on select "No assignment, content remains static Created at (Date) Updated at (Date) Name …" at bounding box center [116, 134] width 130 height 11
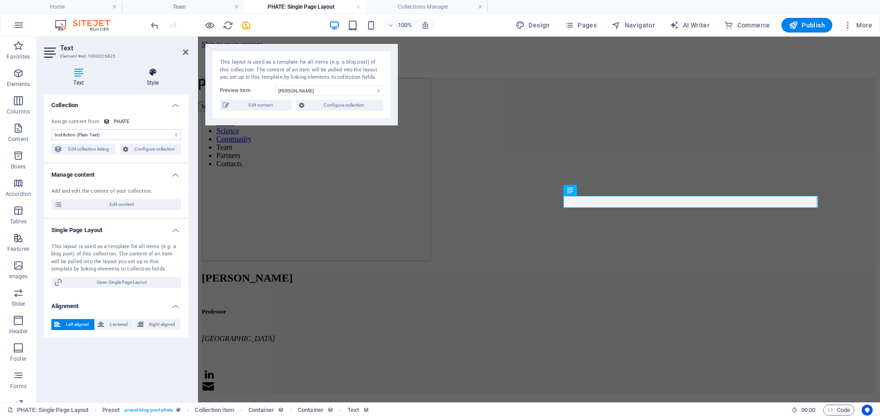
click at [153, 77] on h4 "Style" at bounding box center [152, 77] width 71 height 19
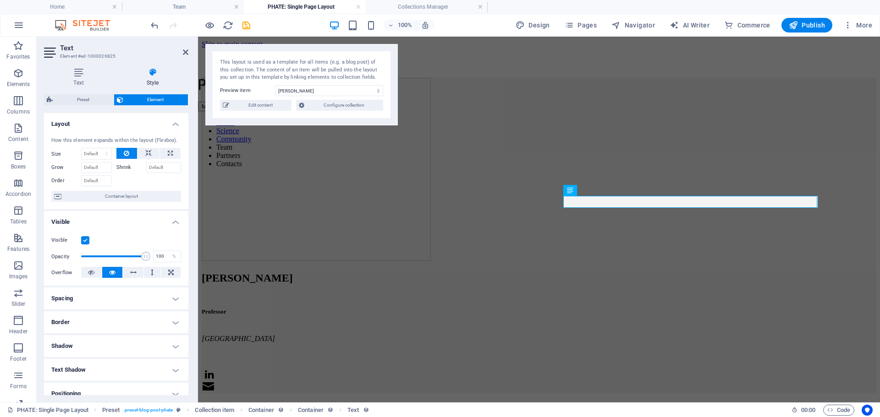
drag, startPoint x: 190, startPoint y: 304, endPoint x: 192, endPoint y: 328, distance: 23.9
click at [192, 328] on div "Text Style Collection No assignment, content remains static Created at (Date) U…" at bounding box center [116, 231] width 159 height 342
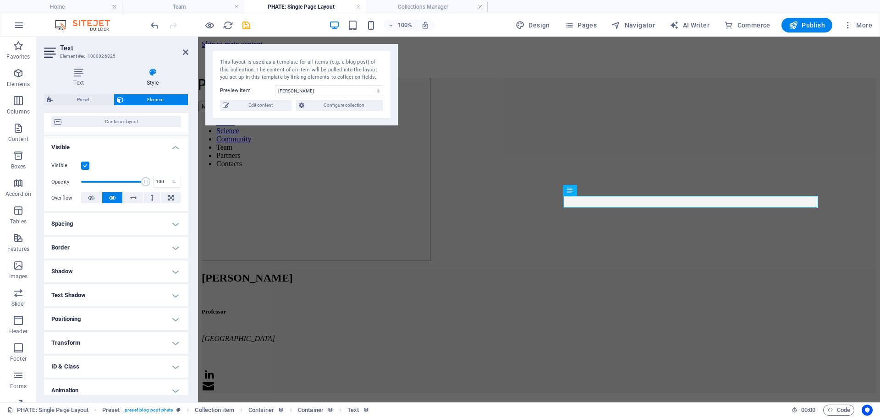
scroll to position [105, 0]
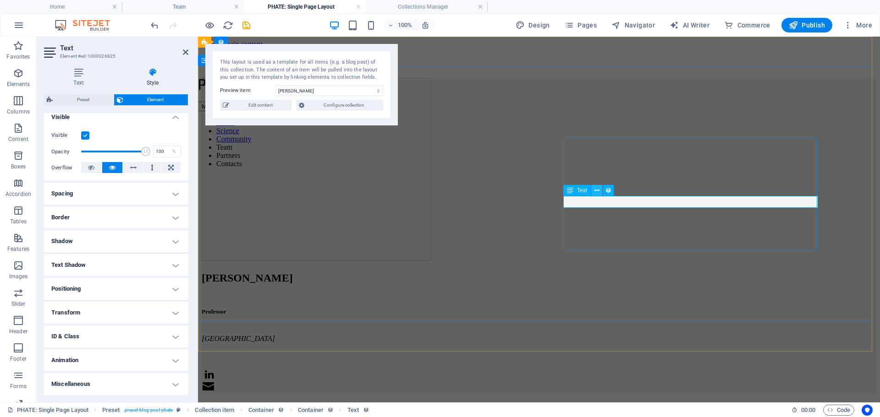
click at [596, 194] on icon at bounding box center [596, 191] width 5 height 10
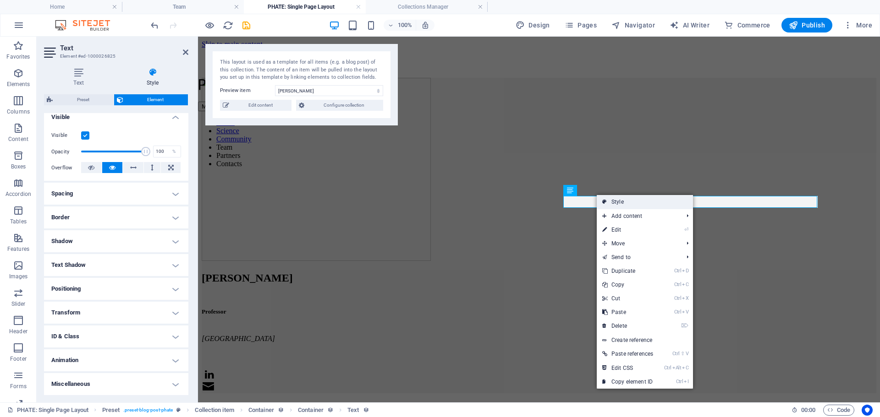
click at [624, 205] on link "Style" at bounding box center [644, 202] width 96 height 14
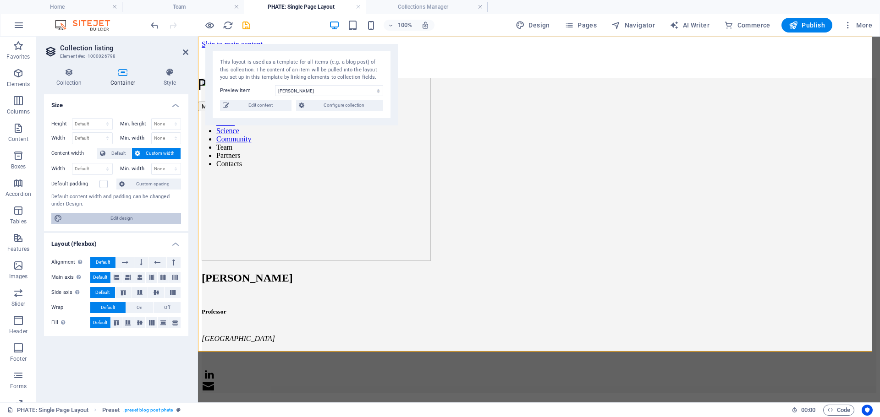
drag, startPoint x: 139, startPoint y: 219, endPoint x: 435, endPoint y: 92, distance: 322.2
click at [139, 219] on span "Edit design" at bounding box center [121, 218] width 113 height 11
select select "px"
select select "300"
select select "px"
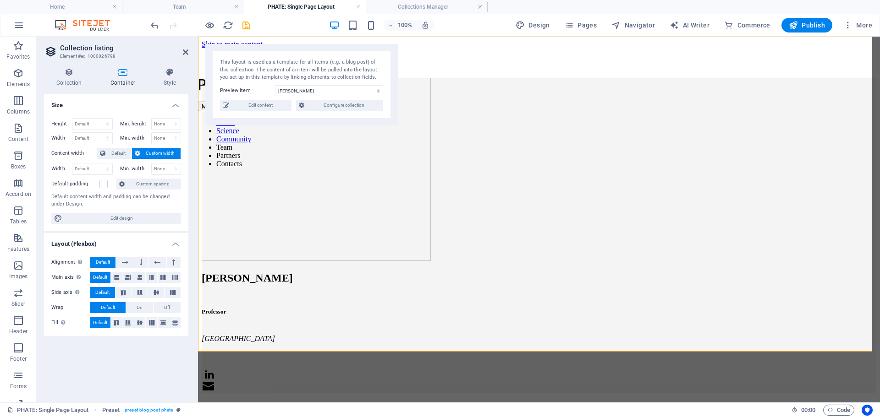
select select "rem"
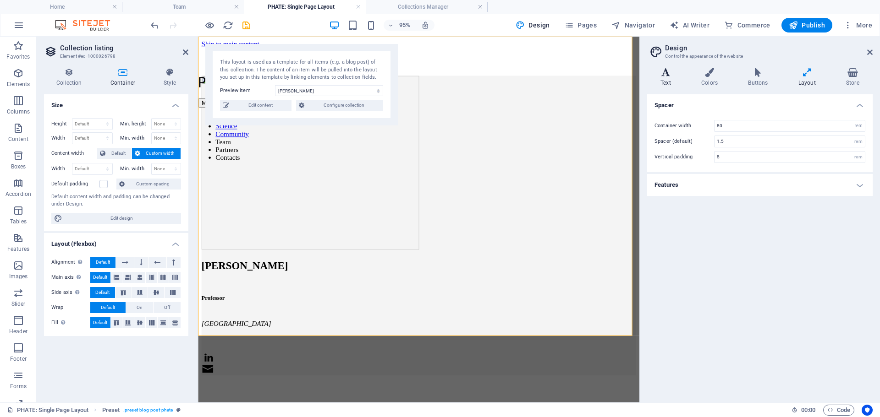
click at [657, 80] on h4 "Text" at bounding box center [667, 77] width 41 height 19
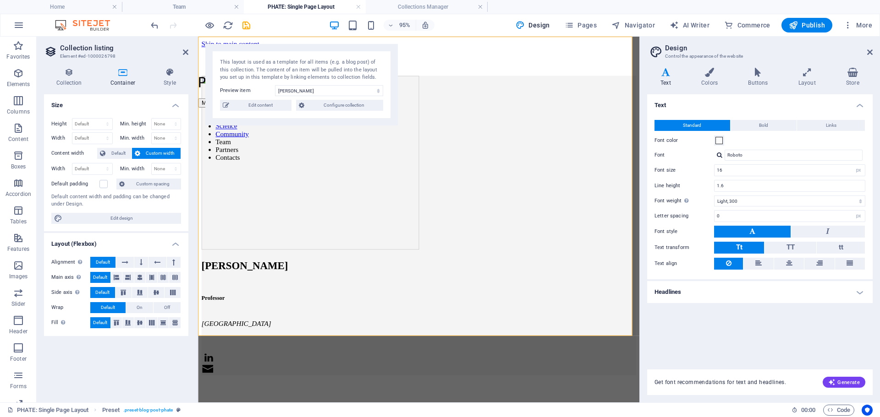
click at [712, 140] on label "Font color" at bounding box center [684, 140] width 60 height 11
click at [714, 140] on button "Font color" at bounding box center [719, 141] width 10 height 10
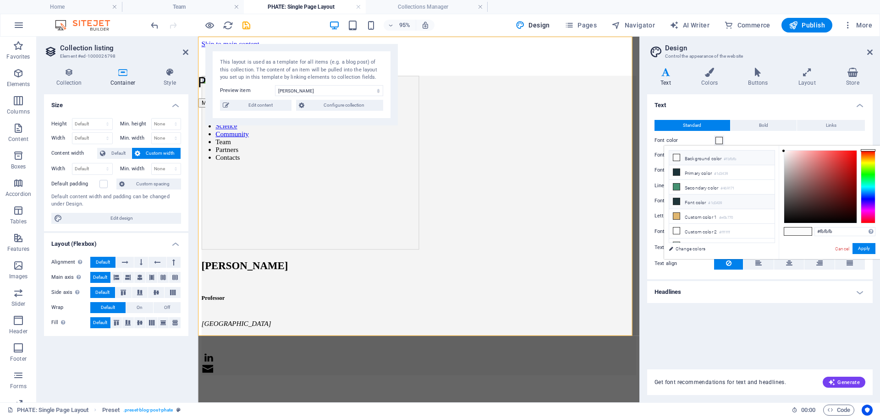
click at [694, 199] on li "Font color #1d3439" at bounding box center [721, 202] width 105 height 15
type input "#1d3439"
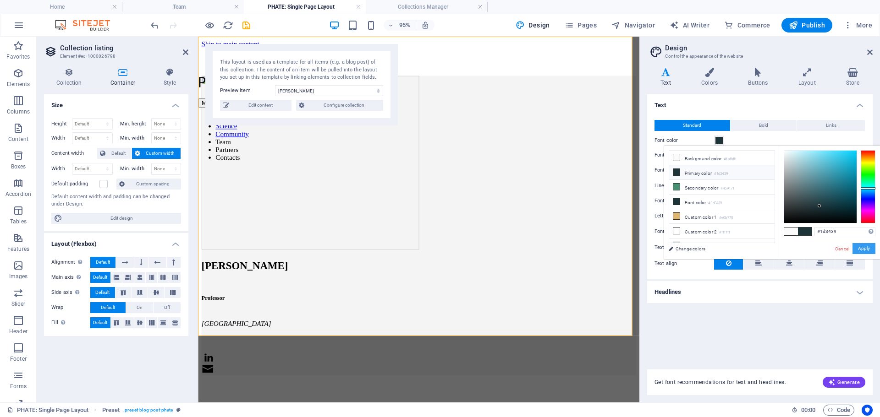
click at [862, 250] on button "Apply" at bounding box center [863, 248] width 23 height 11
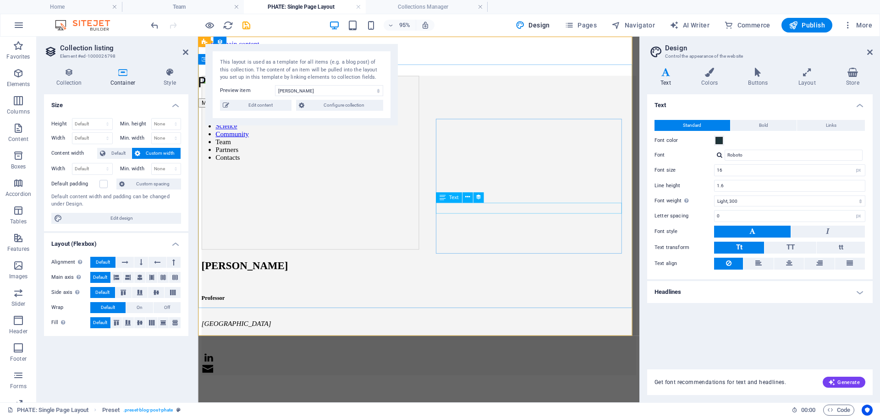
click at [497, 335] on div "[GEOGRAPHIC_DATA]" at bounding box center [430, 339] width 457 height 8
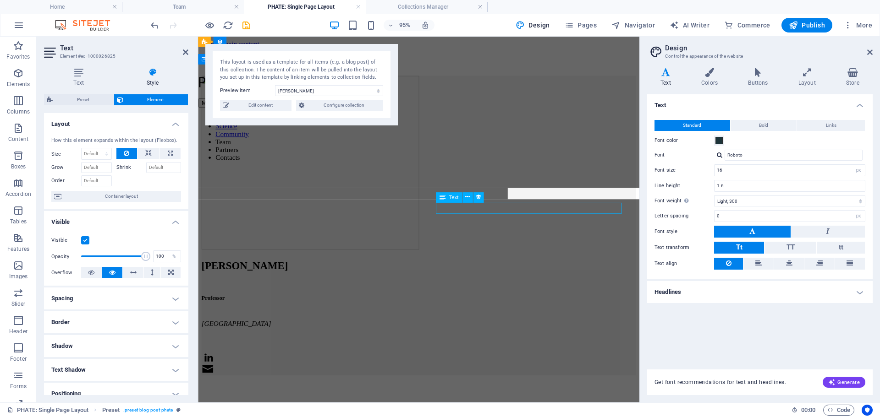
click at [497, 335] on div "[GEOGRAPHIC_DATA]" at bounding box center [430, 339] width 457 height 8
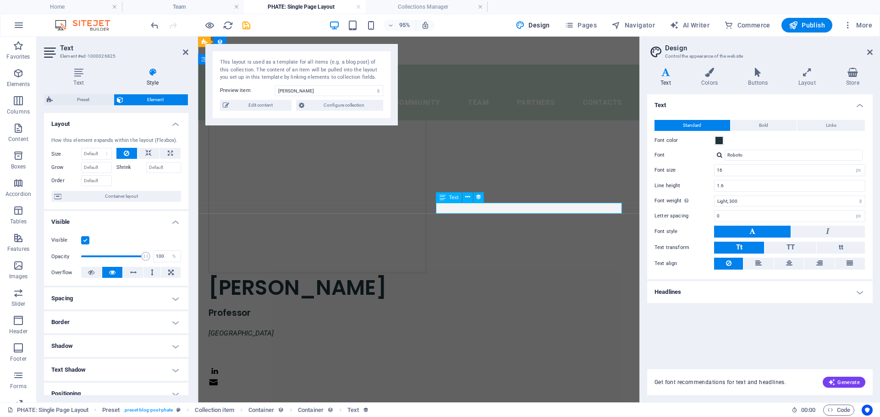
click at [479, 343] on div "[GEOGRAPHIC_DATA]" at bounding box center [430, 349] width 443 height 12
click at [567, 94] on div "Roger C. Levesque Professor Université Laval" at bounding box center [430, 255] width 465 height 379
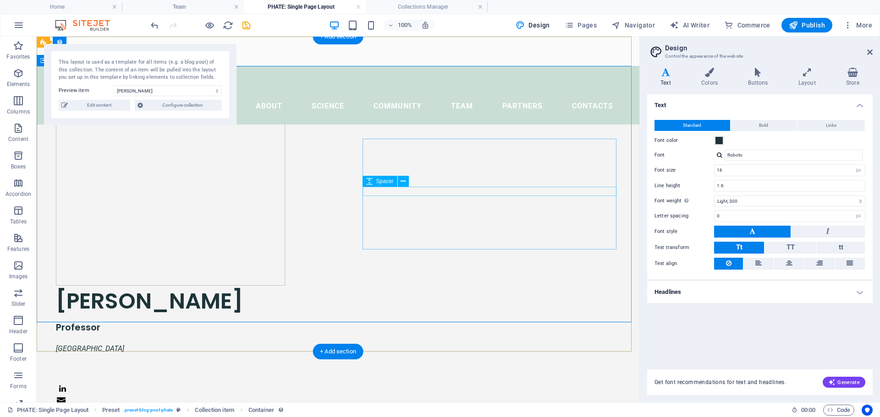
click at [450, 334] on div at bounding box center [338, 338] width 564 height 9
click at [440, 283] on div "Roger C. Levesque Professor Université Laval" at bounding box center [338, 255] width 602 height 379
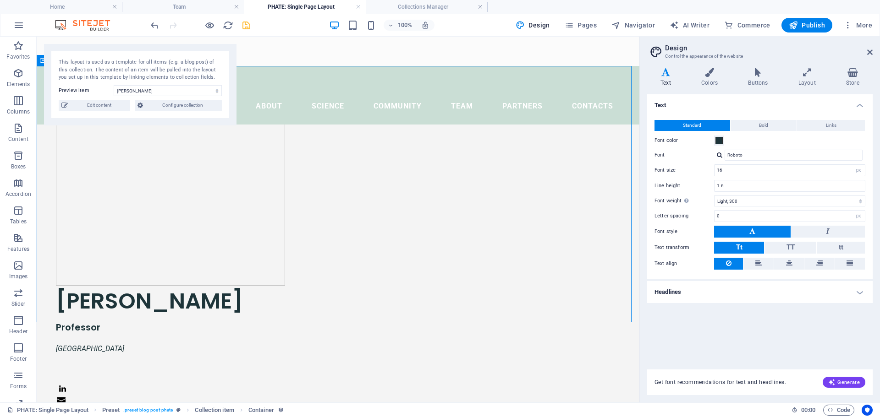
drag, startPoint x: 245, startPoint y: 26, endPoint x: 384, endPoint y: 188, distance: 214.1
click at [245, 26] on icon "save" at bounding box center [246, 25] width 11 height 11
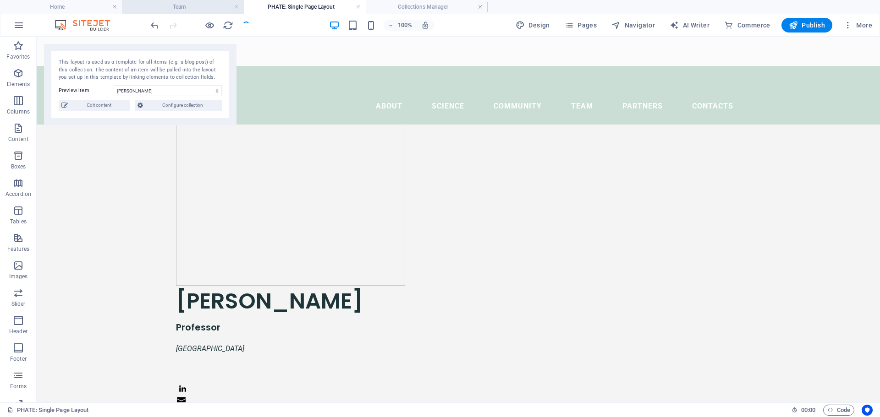
click at [197, 10] on h4 "Team" at bounding box center [183, 7] width 122 height 10
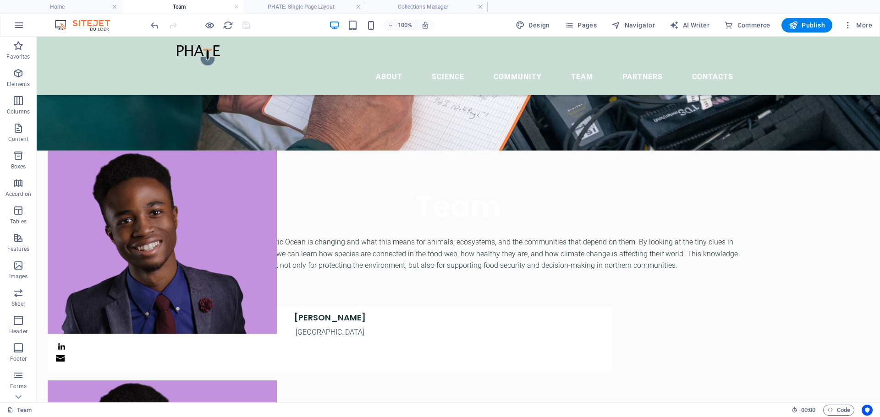
scroll to position [93, 0]
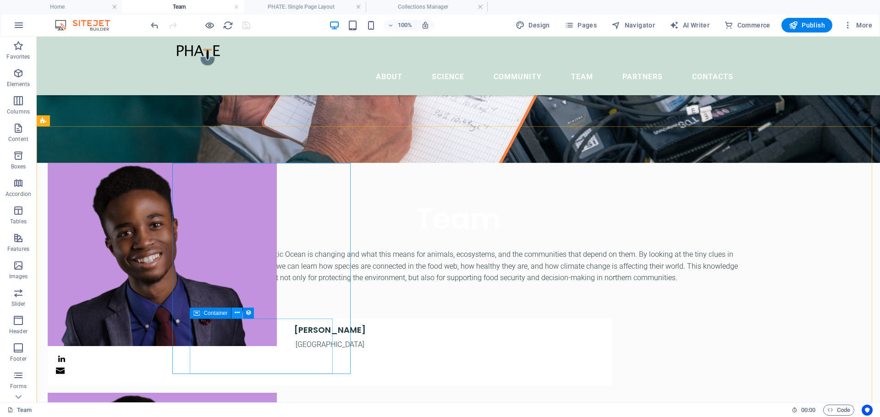
click at [235, 314] on icon at bounding box center [237, 313] width 5 height 10
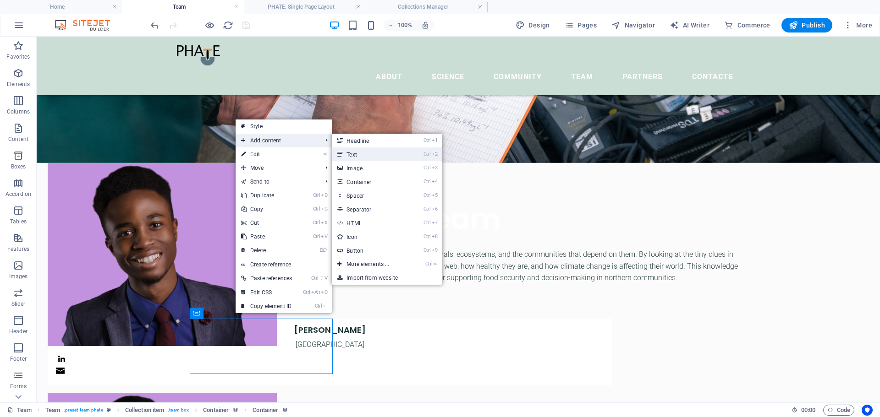
click at [364, 157] on link "Ctrl 2 Text" at bounding box center [370, 155] width 76 height 14
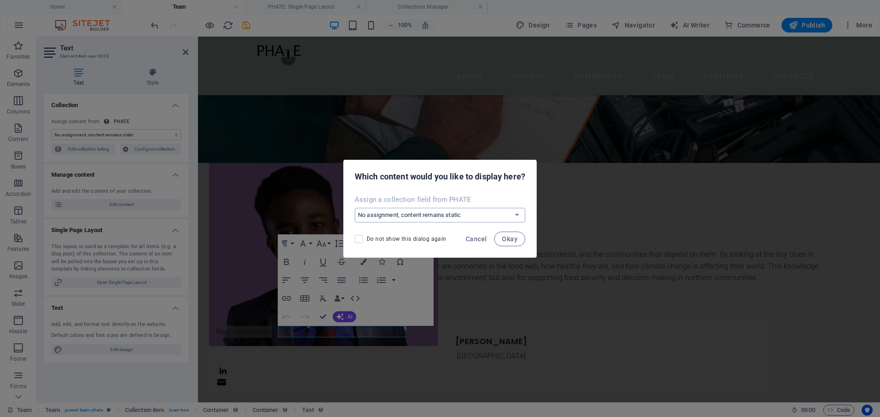
click at [505, 213] on select "No assignment, content remains static Create a new field Created at (Date) Upda…" at bounding box center [440, 215] width 170 height 15
select select "job_title"
click at [355, 208] on select "No assignment, content remains static Create a new field Created at (Date) Upda…" at bounding box center [440, 215] width 170 height 15
click at [510, 241] on span "Okay" at bounding box center [510, 238] width 16 height 7
select select "job_title"
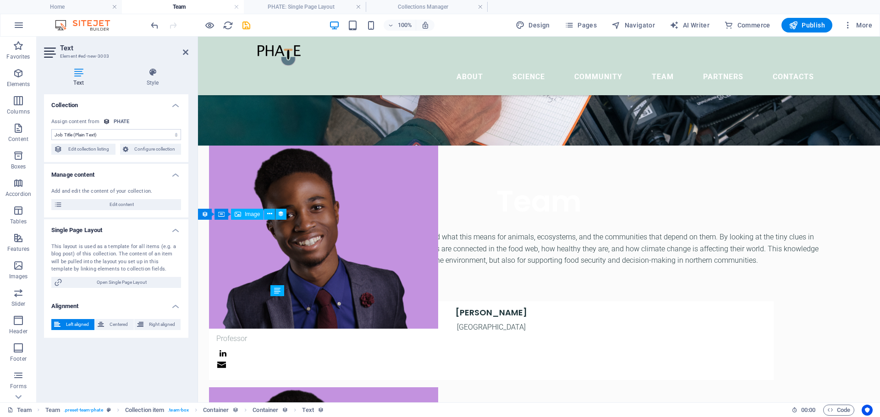
scroll to position [116, 0]
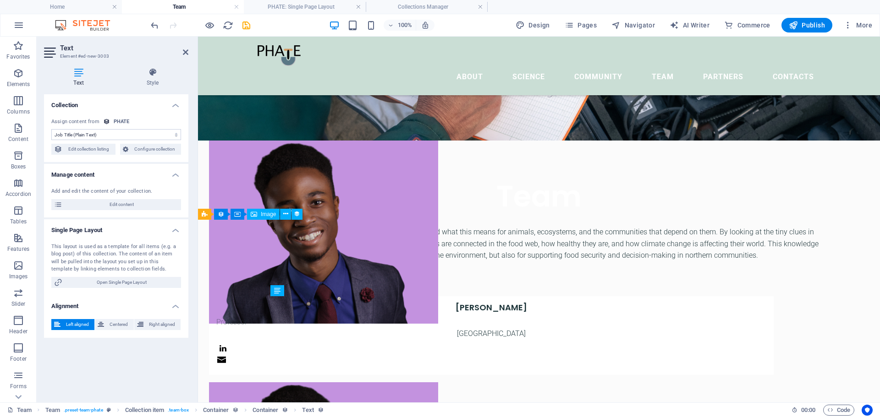
drag, startPoint x: 364, startPoint y: 333, endPoint x: 357, endPoint y: 317, distance: 18.0
click at [153, 77] on h4 "Style" at bounding box center [152, 77] width 71 height 19
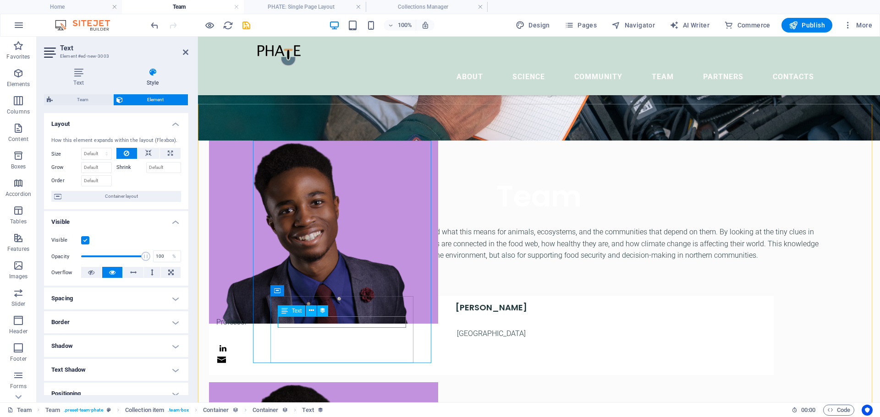
click at [295, 324] on div "Professor" at bounding box center [491, 323] width 550 height 12
click at [312, 320] on div "Professor" at bounding box center [491, 323] width 550 height 12
click at [307, 312] on button at bounding box center [311, 311] width 11 height 11
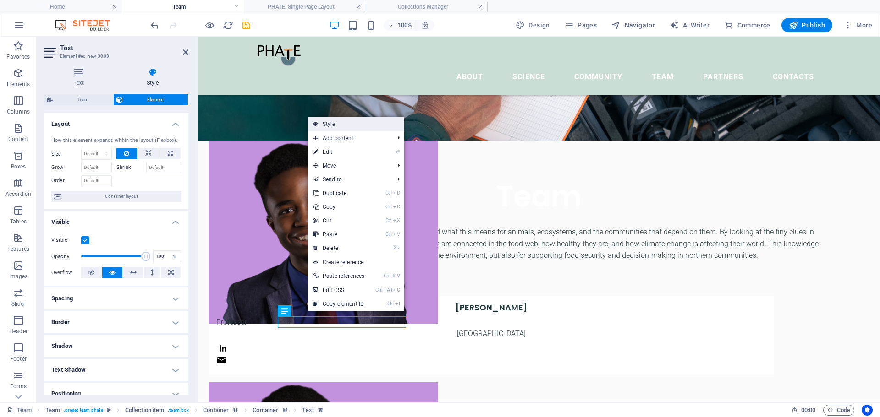
click at [331, 126] on link "Style" at bounding box center [356, 124] width 96 height 14
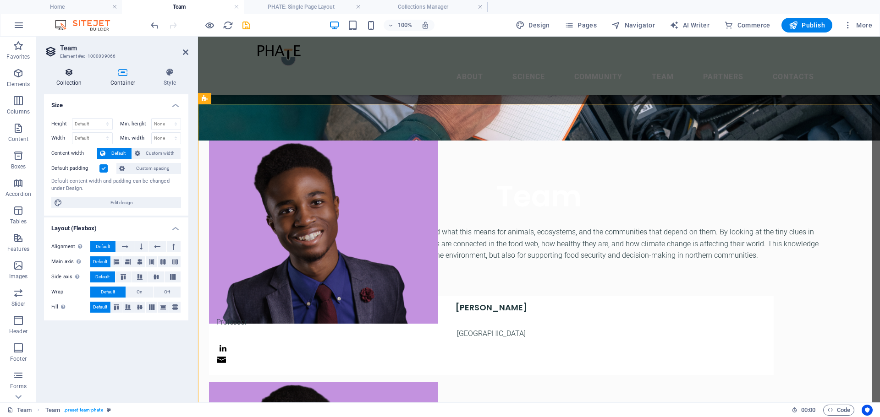
click at [78, 77] on h4 "Collection" at bounding box center [71, 77] width 54 height 19
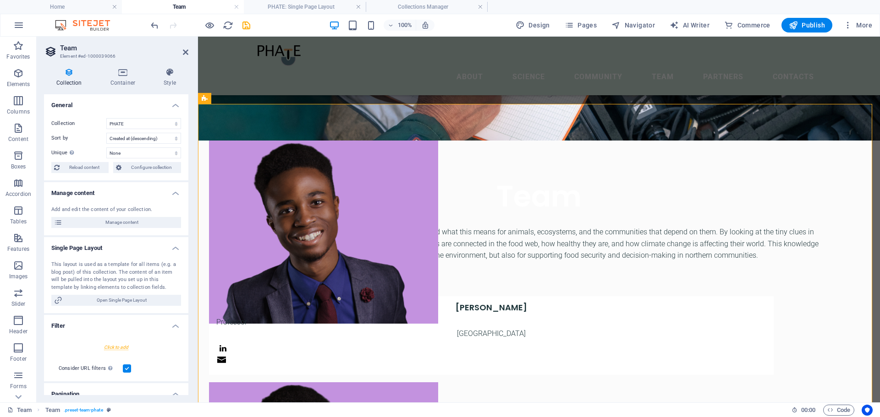
drag, startPoint x: 186, startPoint y: 250, endPoint x: 180, endPoint y: 367, distance: 116.9
click at [180, 367] on ul "General Collection PHATE Sort by Created at (ascending) Created at (descending)…" at bounding box center [116, 302] width 144 height 417
click at [357, 343] on div at bounding box center [491, 342] width 550 height 5
click at [318, 335] on icon at bounding box center [318, 334] width 5 height 10
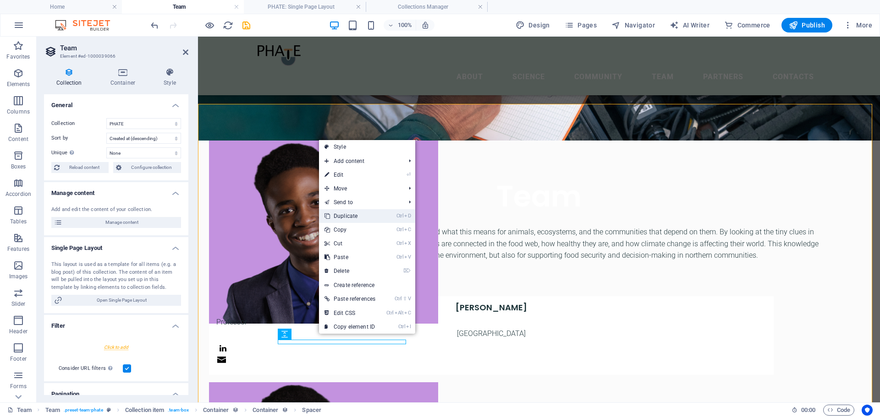
click at [346, 214] on link "Ctrl D Duplicate" at bounding box center [350, 216] width 62 height 14
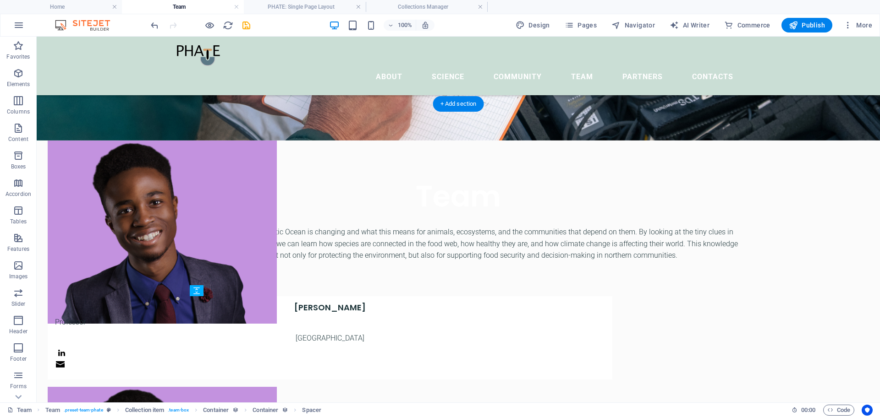
drag, startPoint x: 196, startPoint y: 347, endPoint x: 253, endPoint y: 333, distance: 59.3
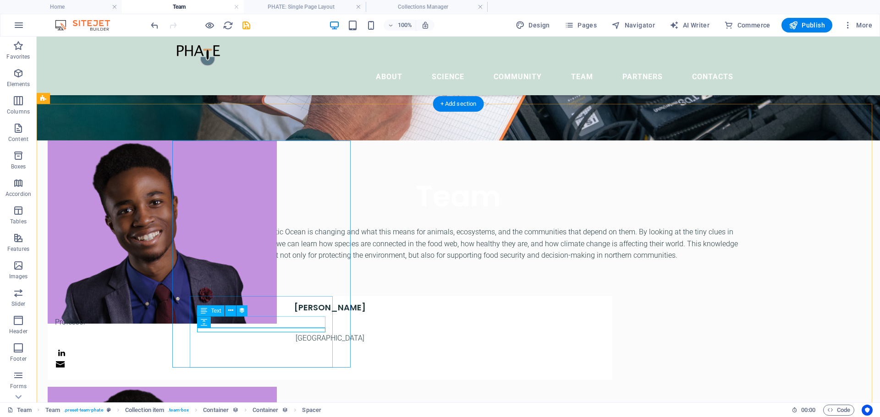
click at [256, 325] on div "Professor" at bounding box center [330, 323] width 550 height 12
click at [214, 311] on span "Text" at bounding box center [216, 310] width 10 height 5
click at [213, 321] on div "Professor" at bounding box center [330, 323] width 550 height 12
click at [213, 313] on span "Text" at bounding box center [216, 310] width 10 height 5
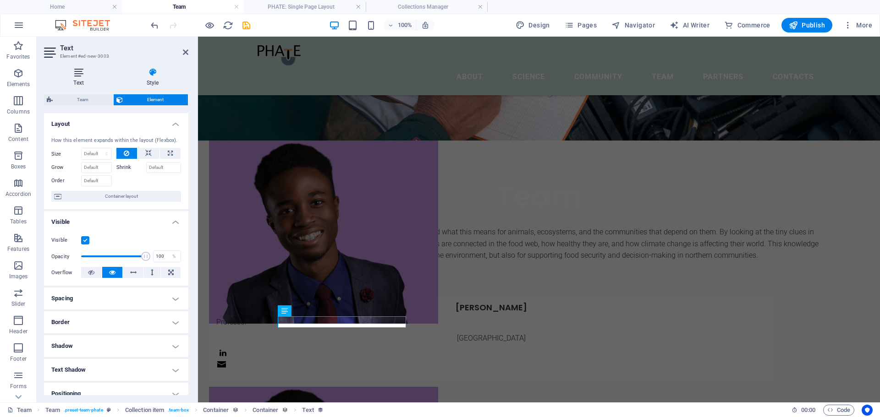
click at [62, 77] on h4 "Text" at bounding box center [80, 77] width 73 height 19
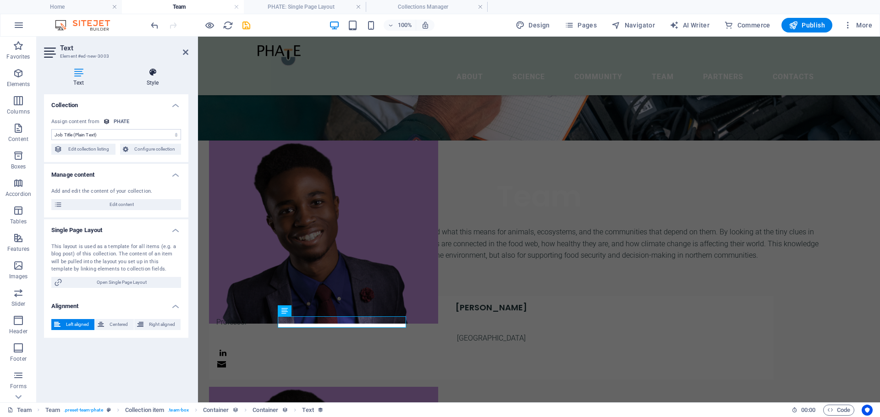
click at [152, 78] on h4 "Style" at bounding box center [152, 77] width 71 height 19
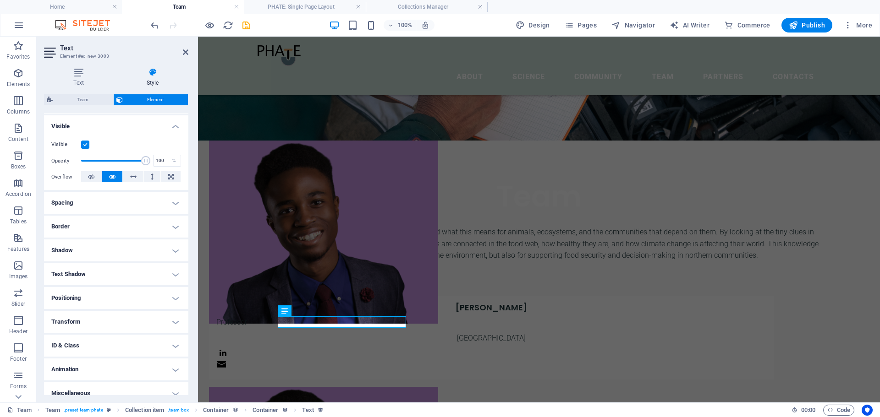
scroll to position [105, 0]
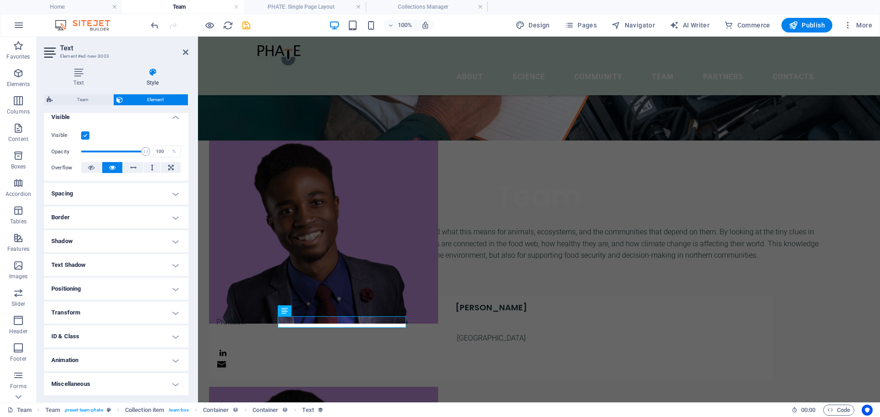
click at [169, 290] on h4 "Positioning" at bounding box center [116, 289] width 144 height 22
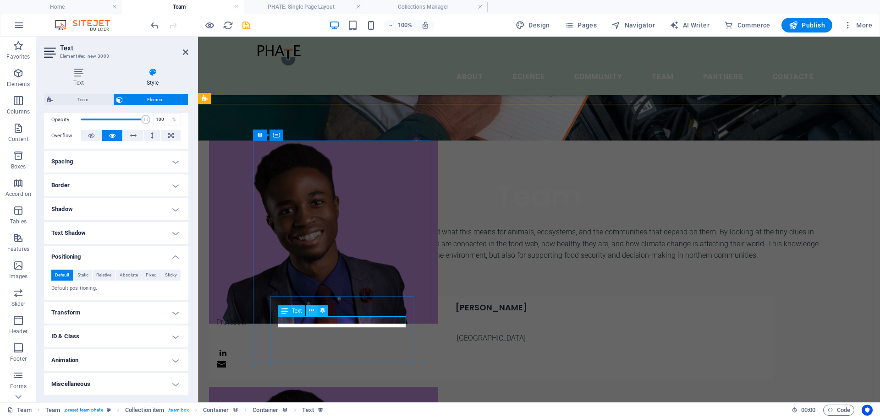
click at [313, 310] on icon at bounding box center [311, 311] width 5 height 10
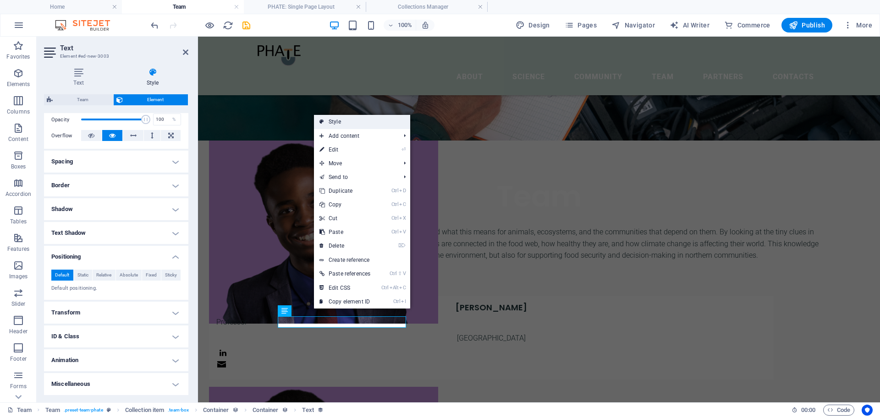
click at [334, 126] on link "Style" at bounding box center [362, 122] width 96 height 14
select select "rem"
select select "preset-team-phate"
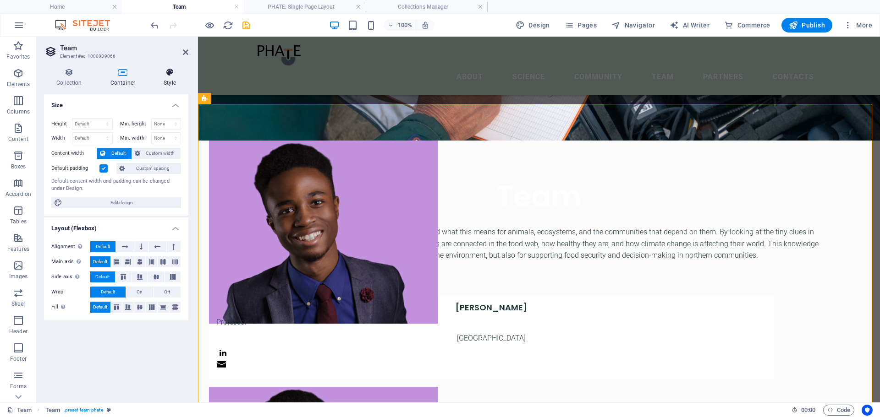
click at [168, 76] on icon at bounding box center [169, 72] width 37 height 9
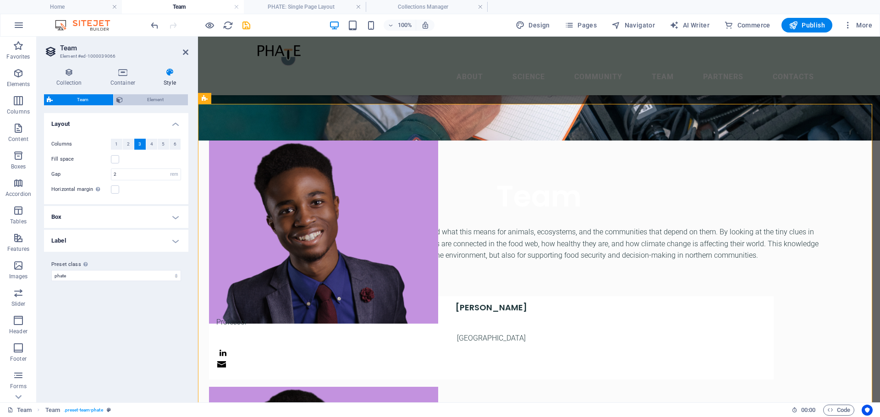
click at [156, 98] on span "Element" at bounding box center [156, 99] width 60 height 11
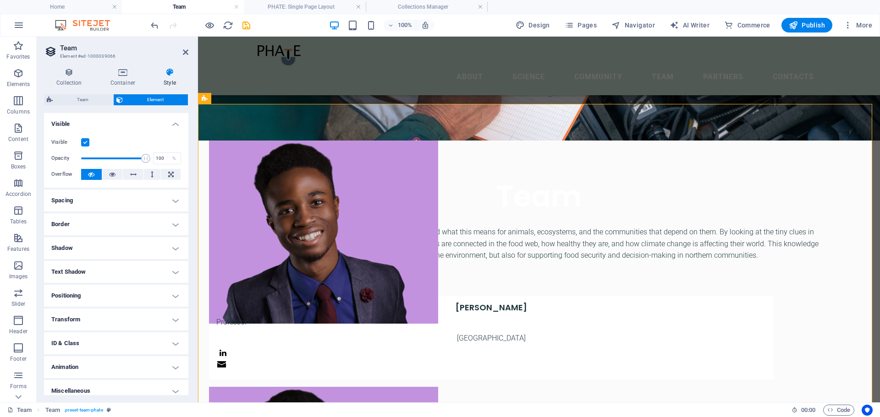
click at [169, 295] on h4 "Positioning" at bounding box center [116, 296] width 144 height 22
click at [169, 295] on h4 "Positioning" at bounding box center [116, 293] width 144 height 16
click at [79, 73] on icon at bounding box center [69, 72] width 50 height 9
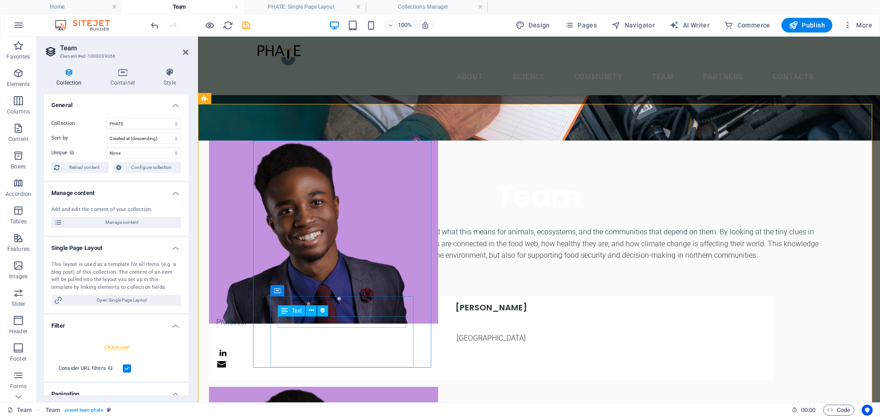
click at [350, 324] on div "Professor" at bounding box center [491, 323] width 550 height 12
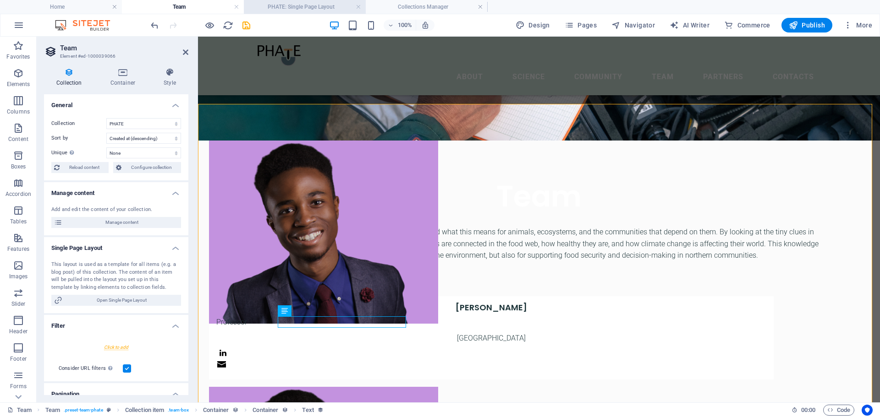
click at [315, 3] on h4 "PHATE: Single Page Layout" at bounding box center [305, 7] width 122 height 10
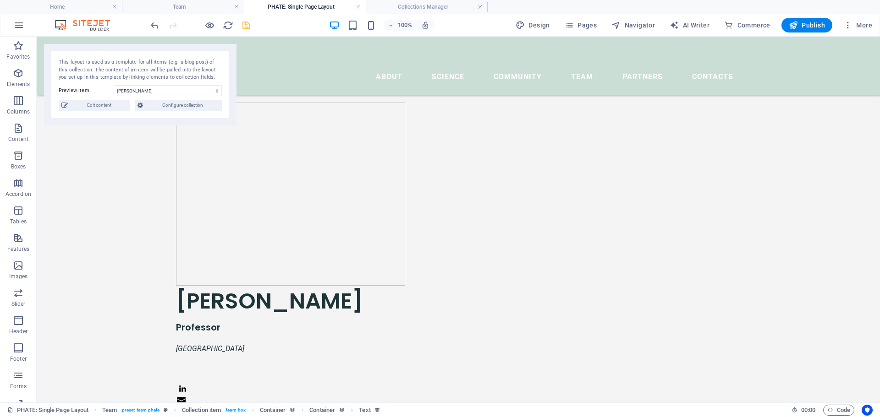
scroll to position [0, 0]
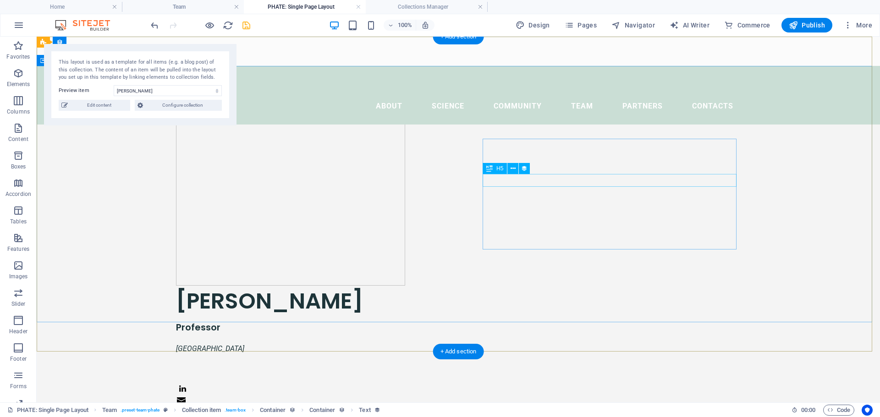
click at [506, 321] on div "Professor" at bounding box center [458, 327] width 564 height 13
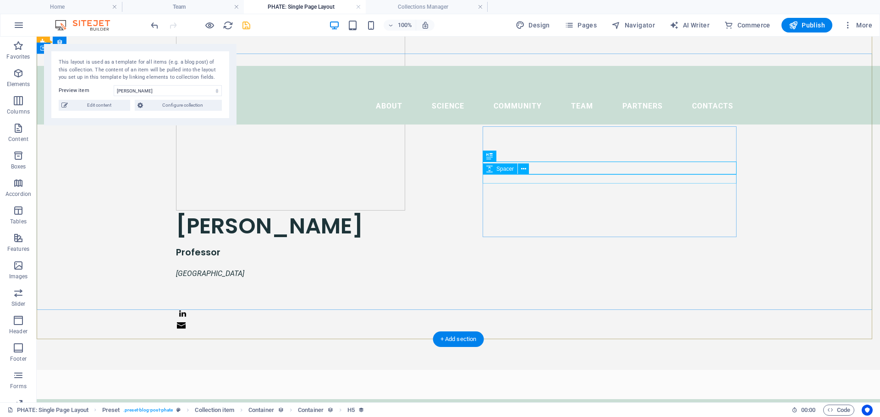
click at [506, 211] on div "Roger C. Levesque Professor Université Laval" at bounding box center [458, 272] width 564 height 123
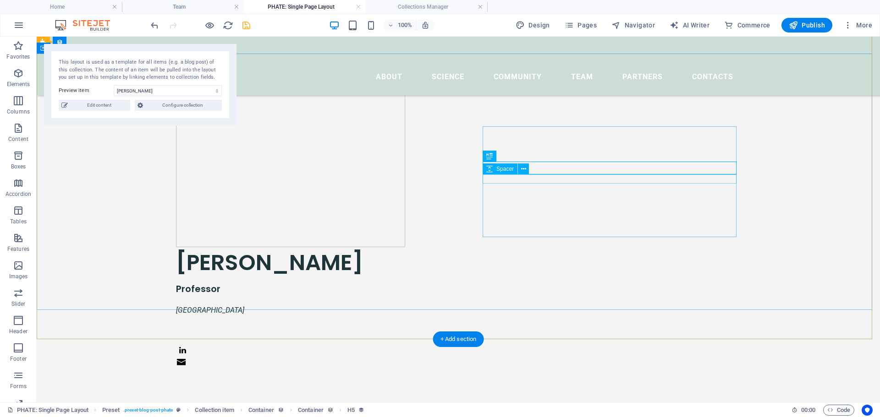
scroll to position [82, 0]
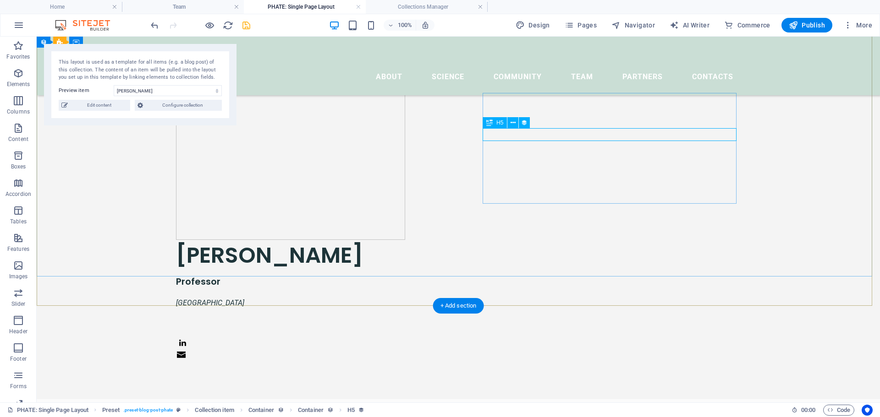
click at [560, 275] on div "Professor" at bounding box center [458, 281] width 564 height 13
select select "job_title"
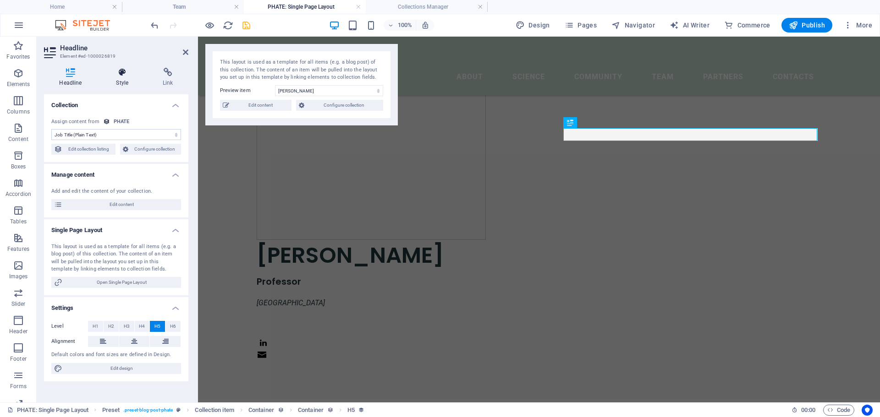
click at [126, 71] on icon at bounding box center [122, 72] width 43 height 9
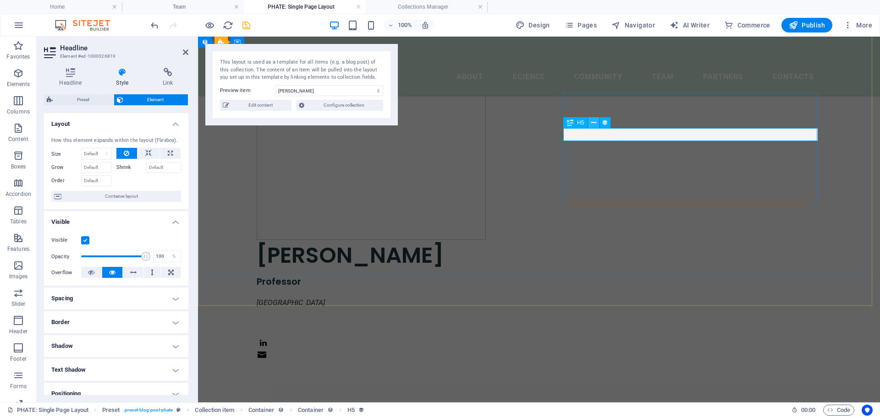
click at [590, 122] on button at bounding box center [593, 122] width 11 height 11
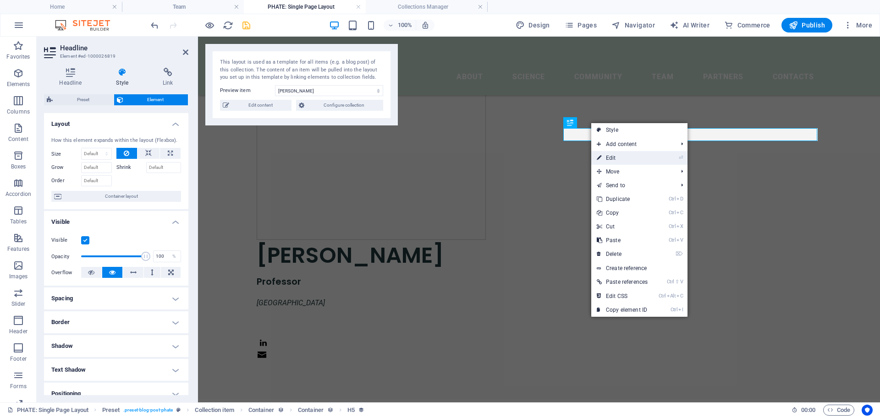
click at [622, 160] on link "⏎ Edit" at bounding box center [622, 158] width 62 height 14
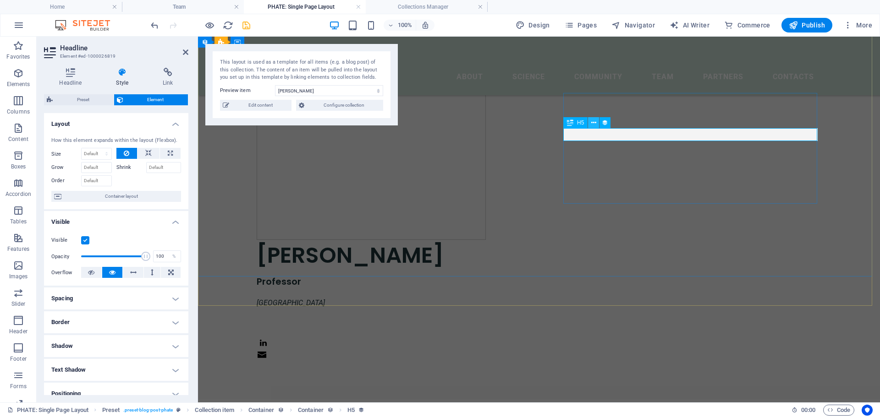
click at [596, 123] on icon at bounding box center [593, 123] width 5 height 10
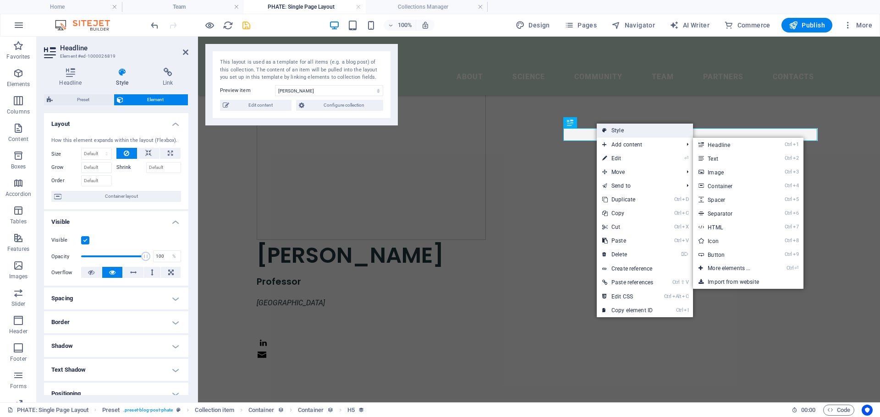
click at [612, 133] on link "Style" at bounding box center [644, 131] width 96 height 14
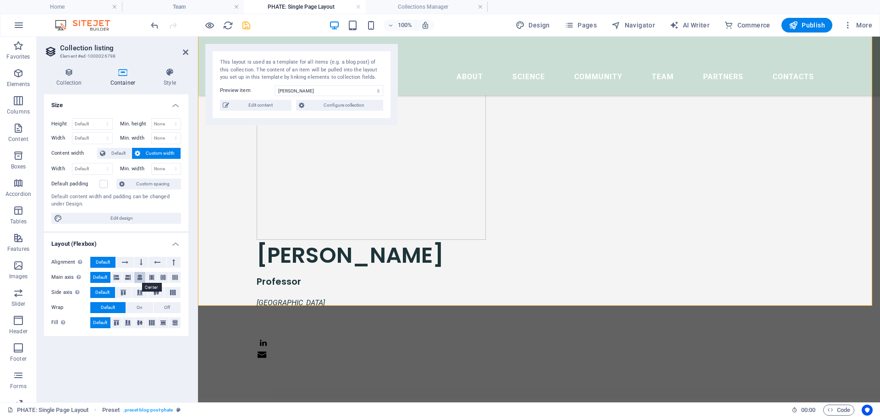
click at [137, 279] on icon at bounding box center [139, 277] width 5 height 11
click at [98, 278] on span "Default" at bounding box center [100, 277] width 14 height 11
click at [584, 275] on div "Professor" at bounding box center [539, 281] width 564 height 13
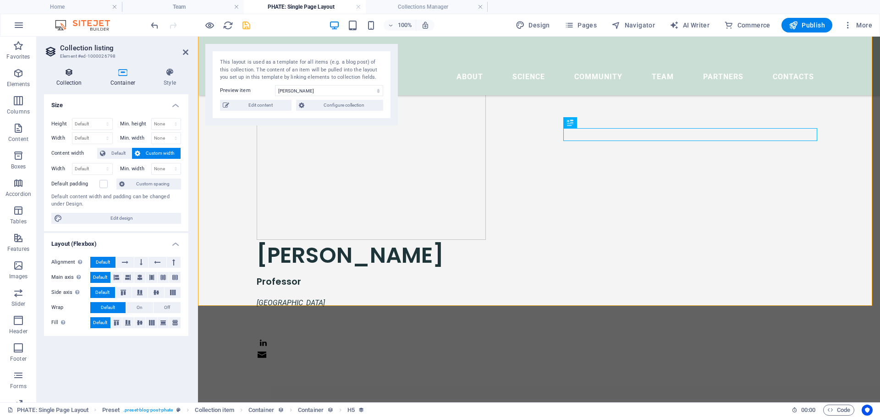
click at [75, 82] on h4 "Collection" at bounding box center [71, 77] width 54 height 19
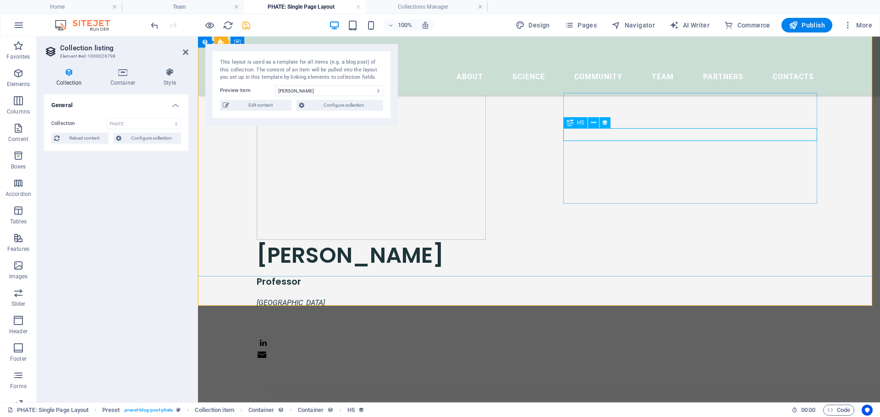
click at [596, 275] on div "Professor" at bounding box center [539, 281] width 564 height 13
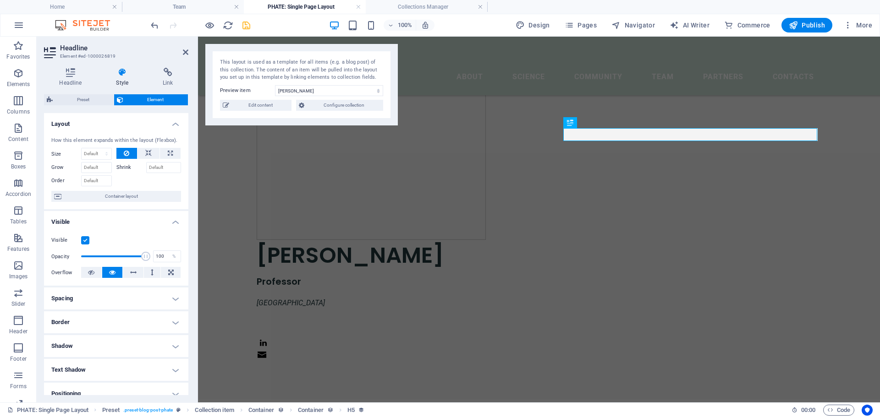
drag, startPoint x: 189, startPoint y: 185, endPoint x: 187, endPoint y: 226, distance: 40.8
click at [187, 226] on div "Headline Style Link Collection No assignment, content remains static Created at…" at bounding box center [116, 231] width 159 height 342
drag, startPoint x: 189, startPoint y: 263, endPoint x: 192, endPoint y: 328, distance: 64.7
click at [192, 328] on div "Headline Style Link Collection No assignment, content remains static Created at…" at bounding box center [116, 231] width 159 height 342
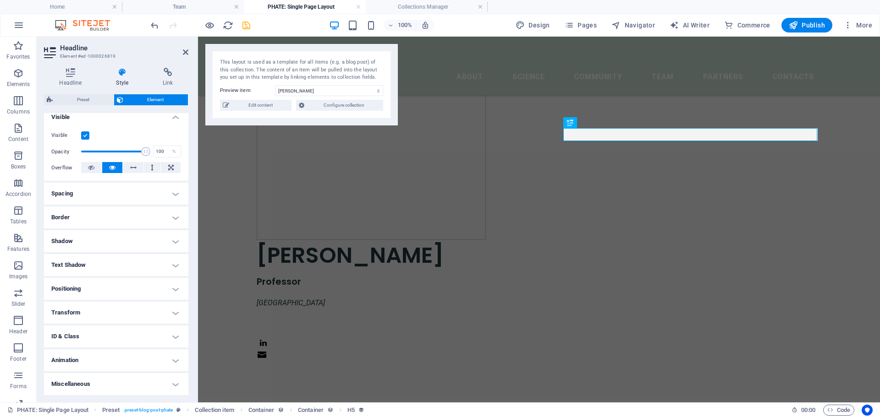
click at [160, 265] on h4 "Text Shadow" at bounding box center [116, 265] width 144 height 22
click at [160, 265] on h4 "Text Shadow" at bounding box center [116, 262] width 144 height 16
click at [158, 244] on h4 "Shadow" at bounding box center [116, 241] width 144 height 22
click at [158, 244] on h4 "Shadow" at bounding box center [116, 238] width 144 height 16
click at [152, 224] on h4 "Border" at bounding box center [116, 218] width 144 height 22
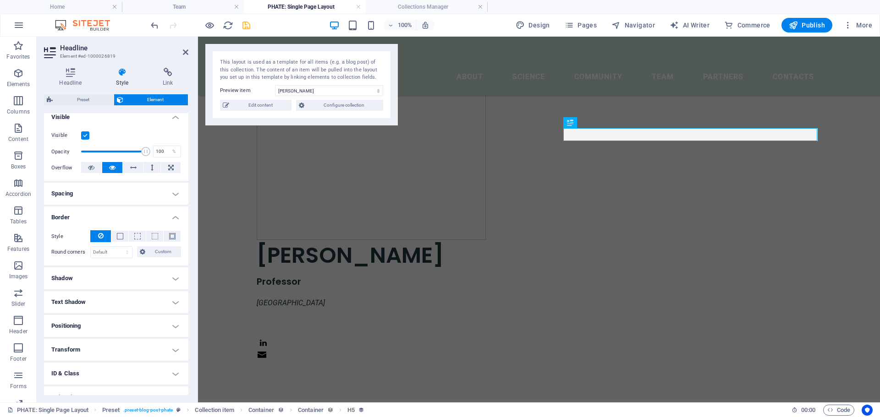
click at [152, 224] on div "Style - Width 1 auto px rem % vh vw Custom Custom 1 auto px rem % vh vw 1 auto …" at bounding box center [116, 244] width 144 height 43
click at [160, 191] on h4 "Spacing" at bounding box center [116, 194] width 144 height 22
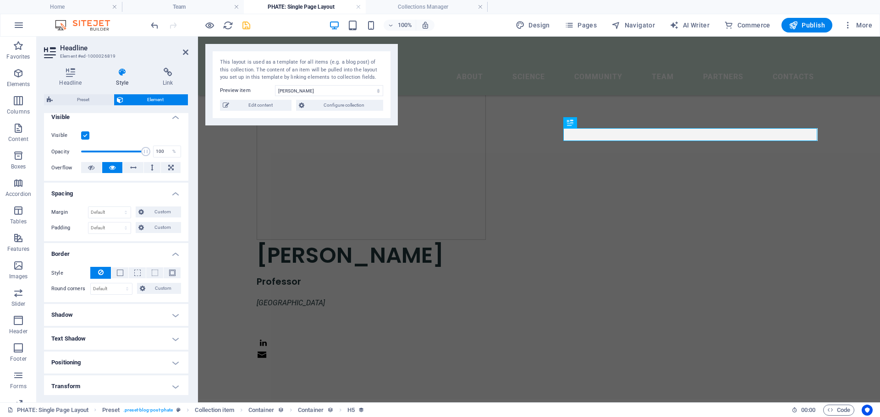
click at [160, 191] on h4 "Spacing" at bounding box center [116, 191] width 144 height 16
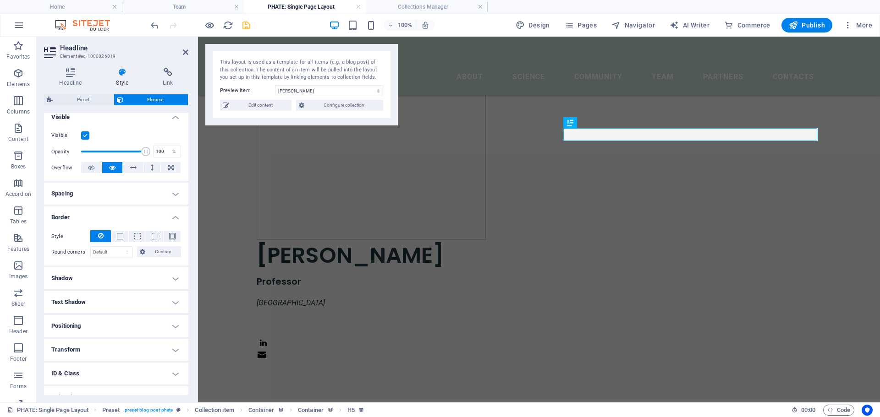
click at [171, 216] on h4 "Border" at bounding box center [116, 215] width 144 height 16
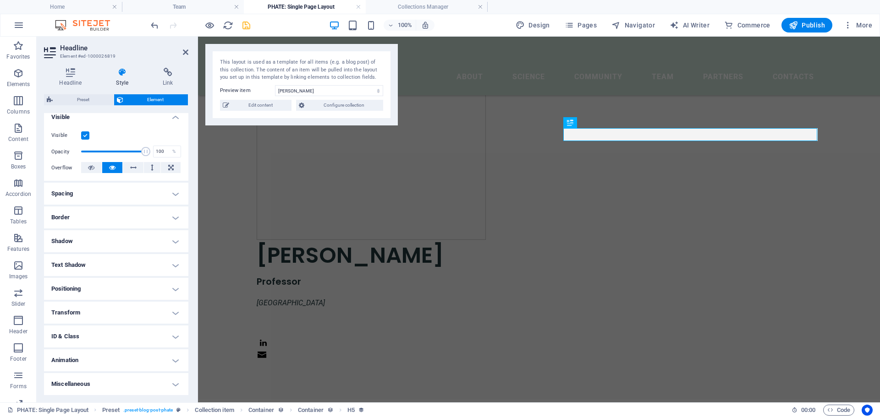
click at [172, 339] on h4 "ID & Class" at bounding box center [116, 337] width 144 height 22
drag, startPoint x: 186, startPoint y: 315, endPoint x: 182, endPoint y: 354, distance: 39.6
click at [182, 357] on ul "Layout How this element expands within the layout (Flexbox). Size Default auto …" at bounding box center [116, 257] width 144 height 499
click at [186, 358] on div "Element (div) Headline (h5) ID ed-1000026819 CSS classes Assign HTML IDs and CS…" at bounding box center [116, 401] width 144 height 118
click at [190, 369] on div "Headline Style Link Collection No assignment, content remains static Created at…" at bounding box center [116, 231] width 159 height 342
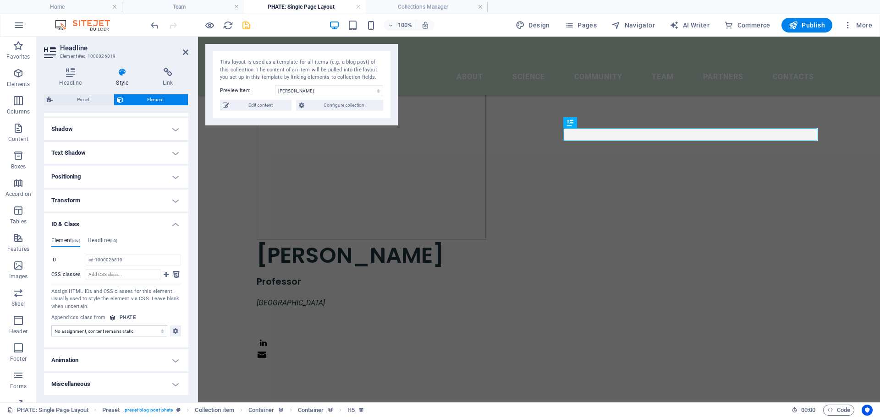
click at [174, 224] on h4 "ID & Class" at bounding box center [116, 221] width 144 height 16
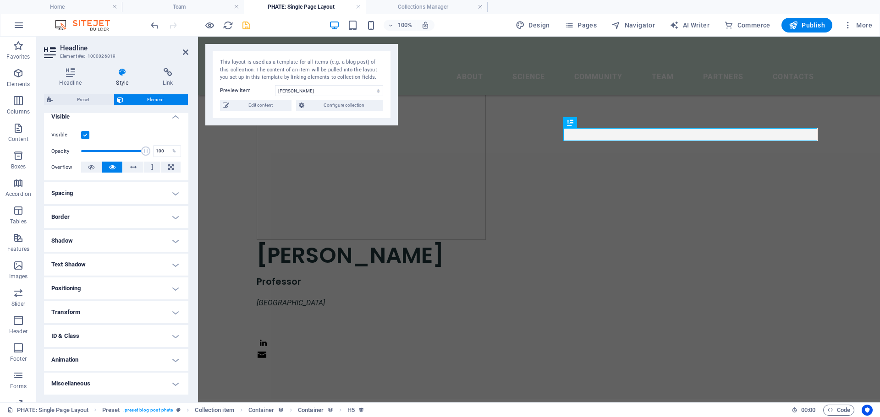
click at [176, 387] on h4 "Miscellaneous" at bounding box center [116, 384] width 144 height 22
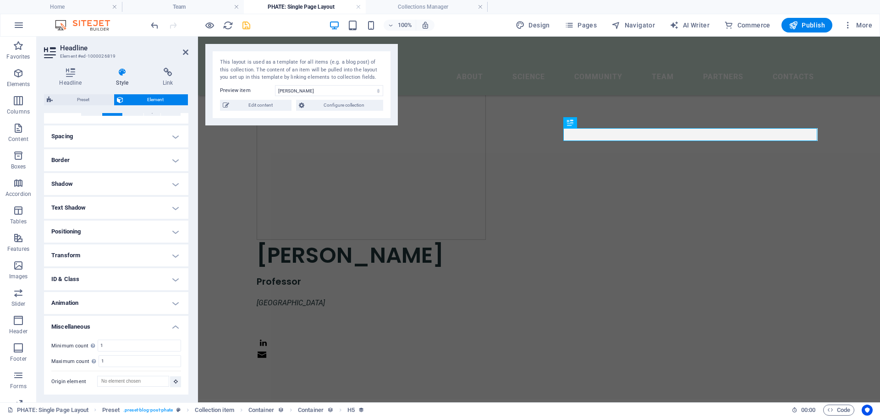
click at [173, 329] on h4 "Miscellaneous" at bounding box center [116, 324] width 144 height 16
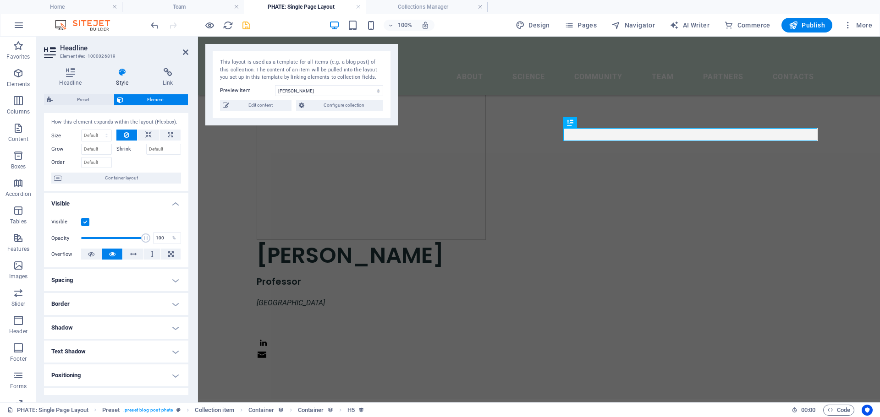
scroll to position [0, 0]
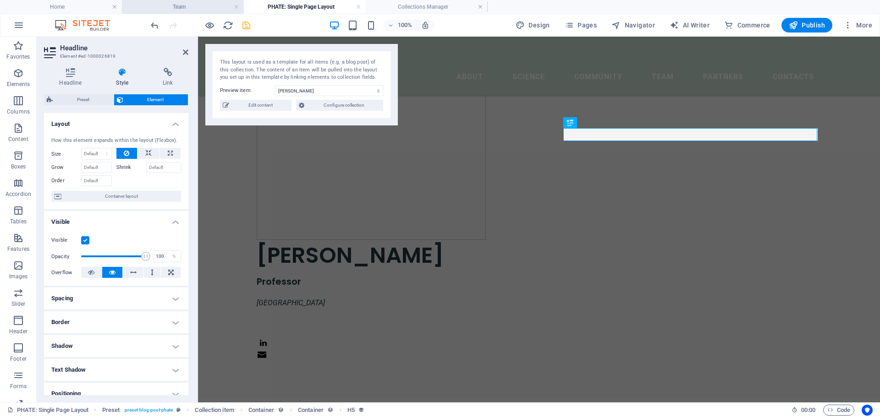
click at [185, 13] on li "Team" at bounding box center [183, 7] width 122 height 14
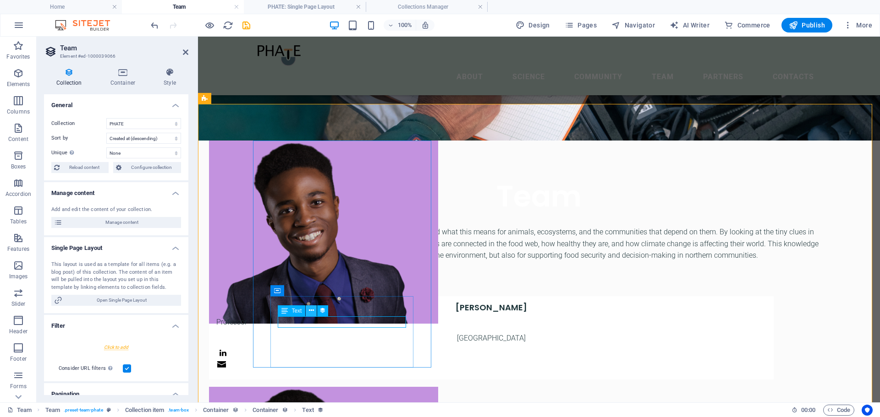
click at [311, 309] on icon at bounding box center [311, 311] width 5 height 10
click at [361, 322] on div "Professor" at bounding box center [491, 323] width 550 height 12
click at [293, 323] on div "Professor" at bounding box center [491, 323] width 550 height 12
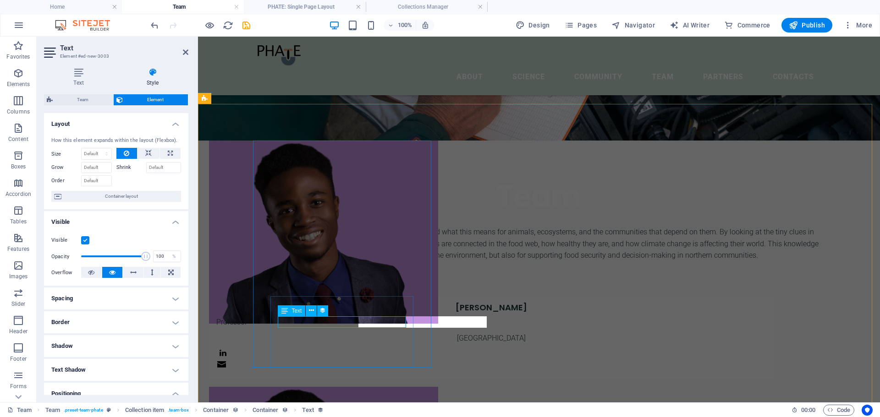
click at [293, 323] on div "Professor" at bounding box center [491, 323] width 550 height 12
click at [294, 311] on span "Text" at bounding box center [296, 310] width 10 height 5
click at [366, 325] on div "Professor" at bounding box center [491, 323] width 550 height 12
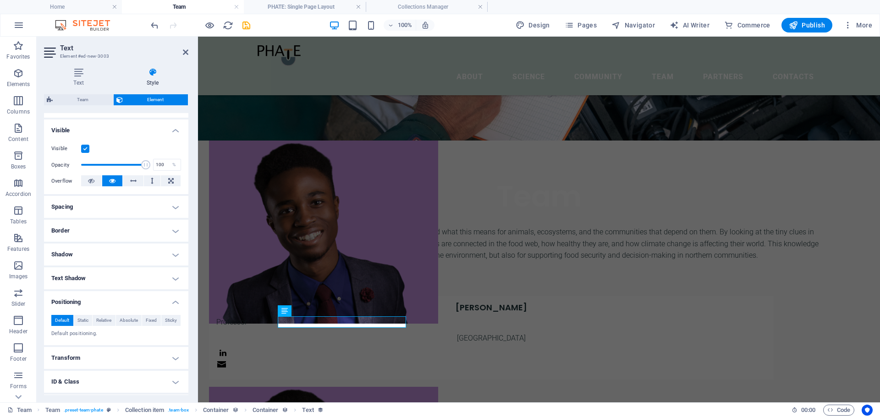
scroll to position [137, 0]
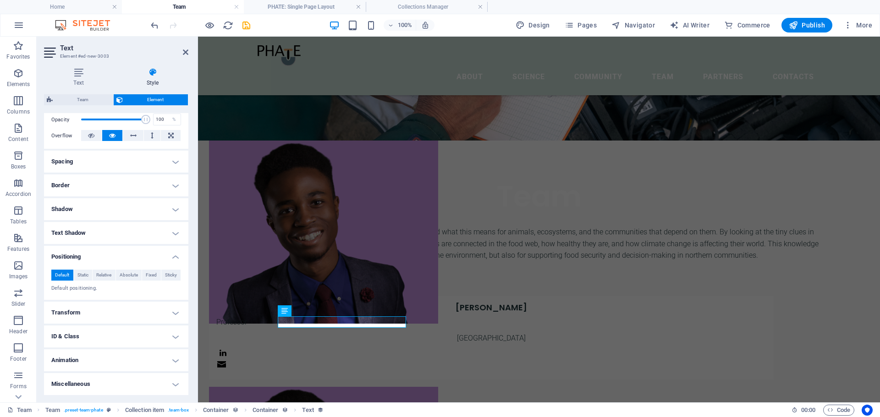
click at [165, 314] on h4 "Transform" at bounding box center [116, 313] width 144 height 22
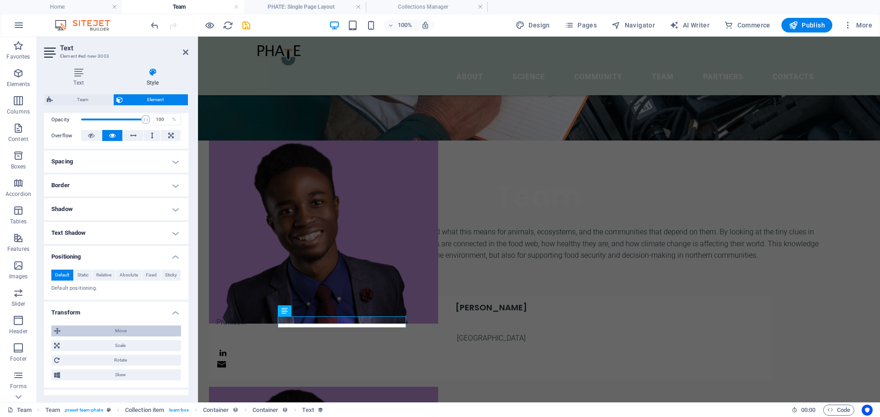
click at [162, 333] on span "Move" at bounding box center [120, 331] width 115 height 11
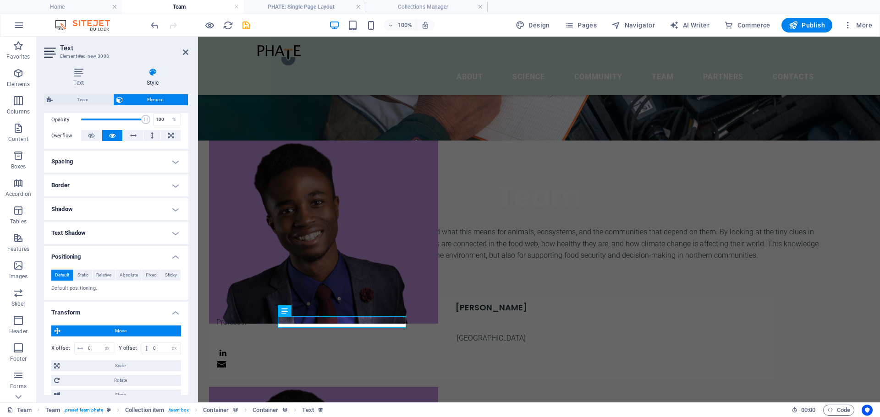
click at [162, 333] on span "Move" at bounding box center [120, 331] width 115 height 11
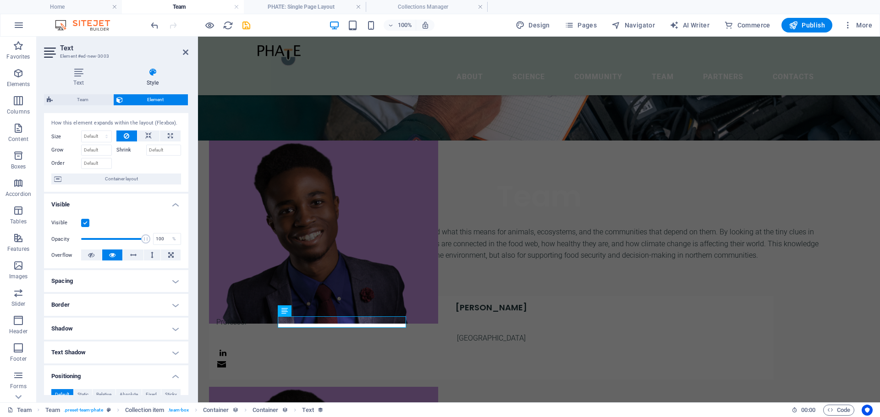
scroll to position [16, 0]
click at [78, 76] on icon at bounding box center [78, 72] width 69 height 9
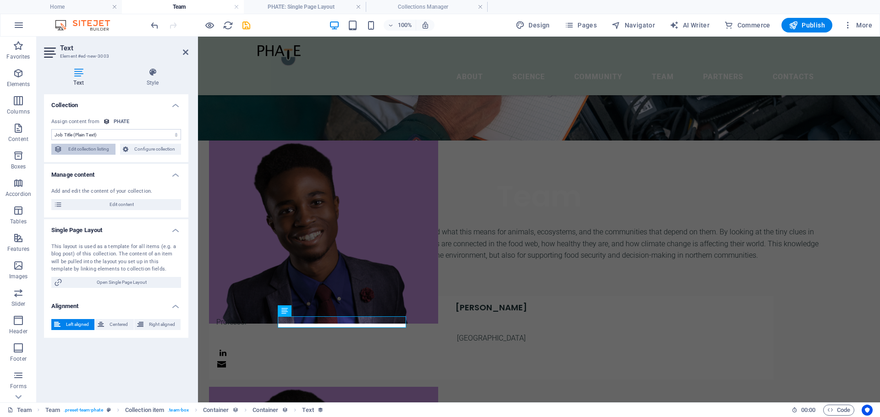
click at [77, 149] on span "Edit collection listing" at bounding box center [89, 149] width 48 height 11
select select "createdAt_DESC"
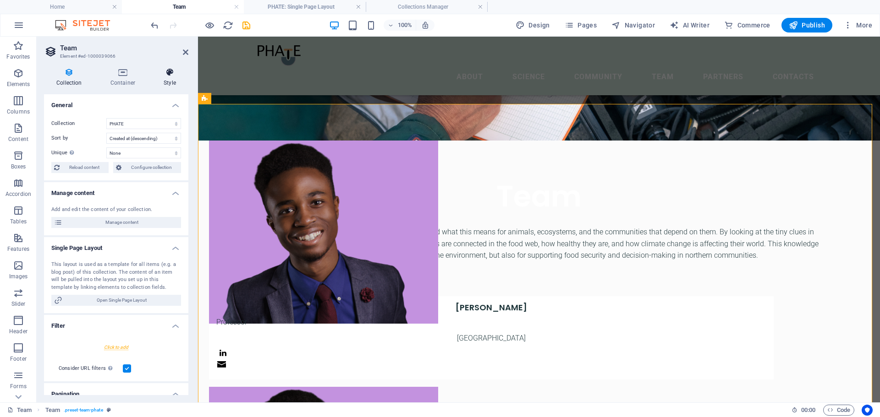
click at [169, 70] on icon at bounding box center [169, 72] width 37 height 9
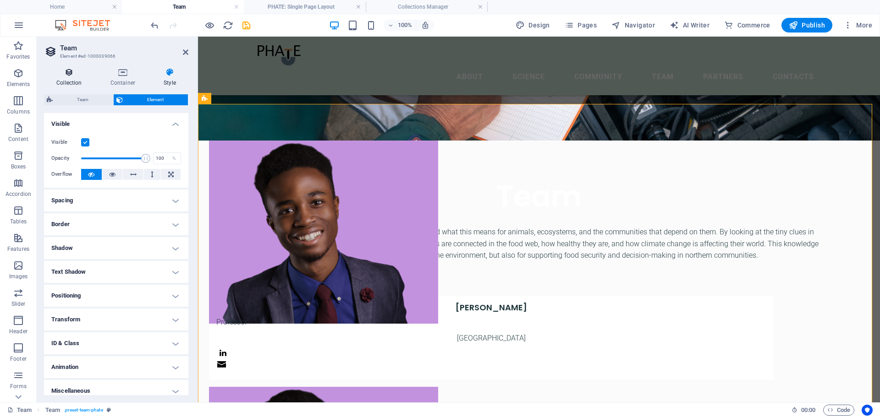
click at [65, 72] on icon at bounding box center [69, 72] width 50 height 9
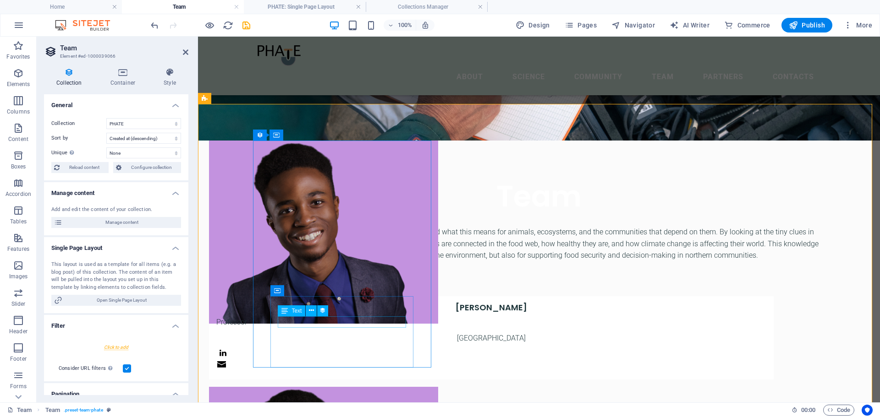
click at [355, 322] on div "Professor" at bounding box center [491, 323] width 550 height 12
click at [311, 312] on icon at bounding box center [311, 311] width 5 height 10
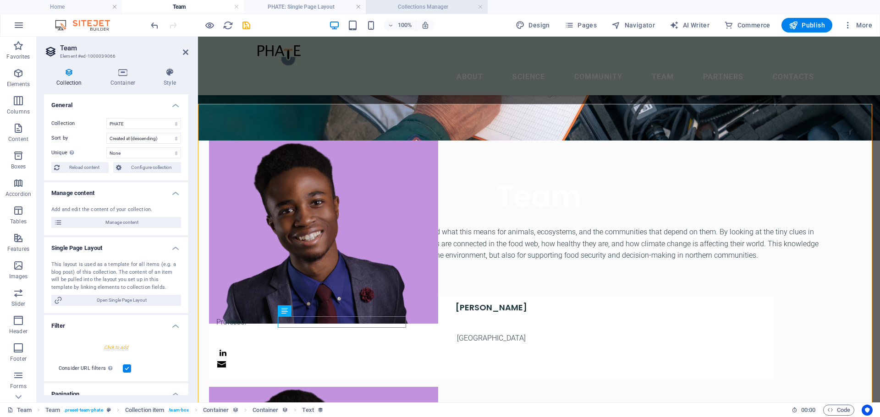
click at [424, 7] on h4 "Collections Manager" at bounding box center [427, 7] width 122 height 10
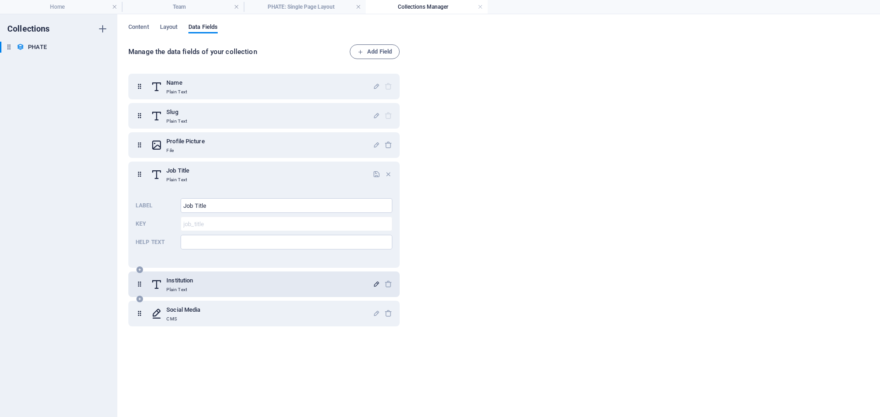
click at [372, 282] on icon "button" at bounding box center [376, 284] width 8 height 8
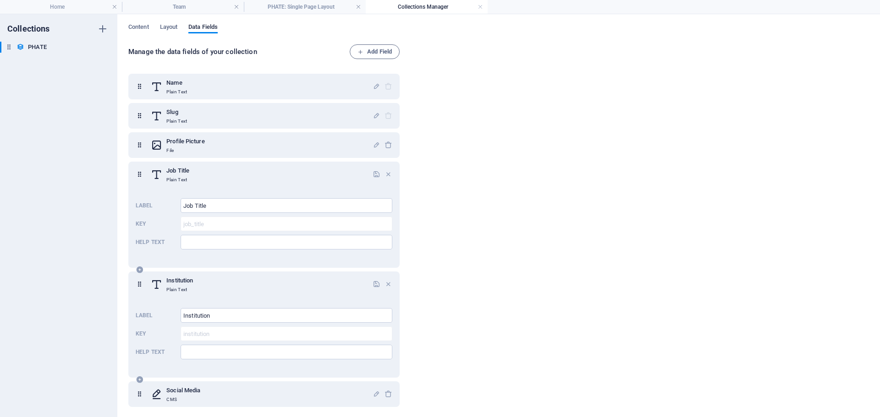
click at [160, 280] on icon at bounding box center [157, 284] width 12 height 18
click at [170, 27] on span "Layout" at bounding box center [169, 28] width 18 height 13
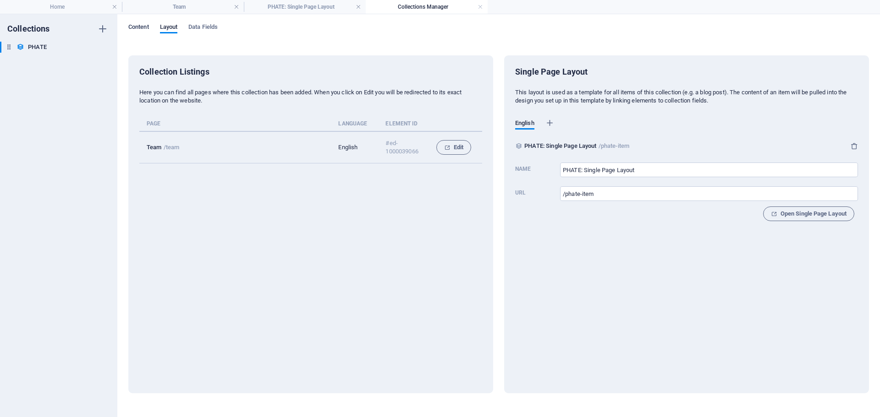
click at [146, 27] on span "Content" at bounding box center [138, 28] width 21 height 13
select select "columns.job_title_ASC"
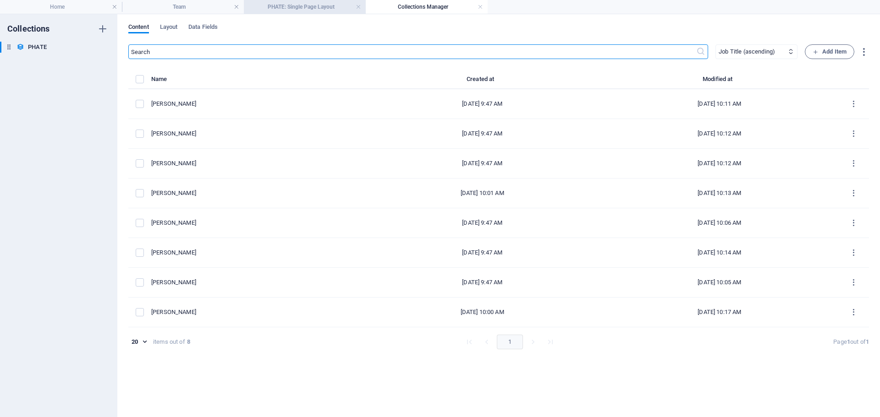
click at [332, 7] on h4 "PHATE: Single Page Layout" at bounding box center [305, 7] width 122 height 10
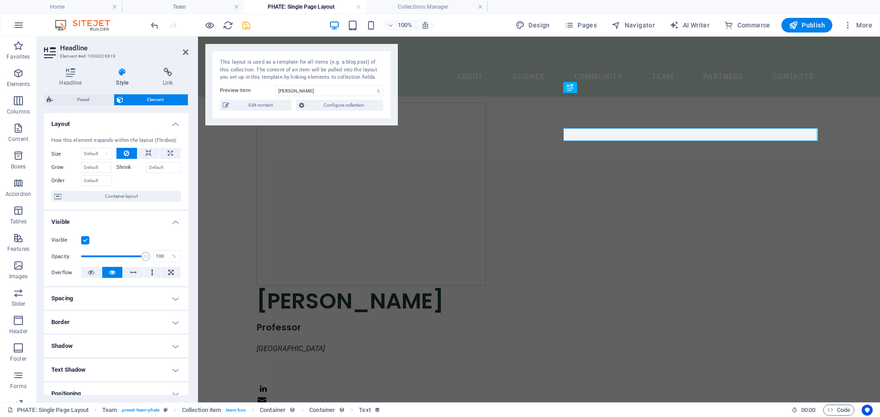
scroll to position [119, 0]
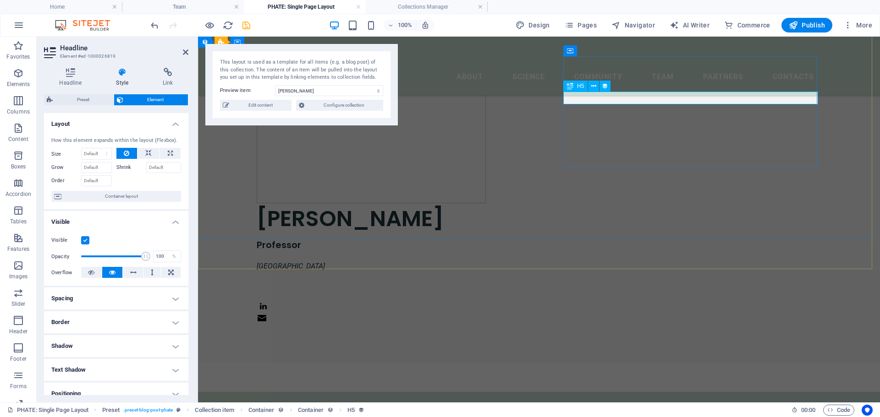
click at [587, 239] on div "Professor" at bounding box center [539, 245] width 564 height 13
click at [475, 138] on figure at bounding box center [539, 111] width 564 height 183
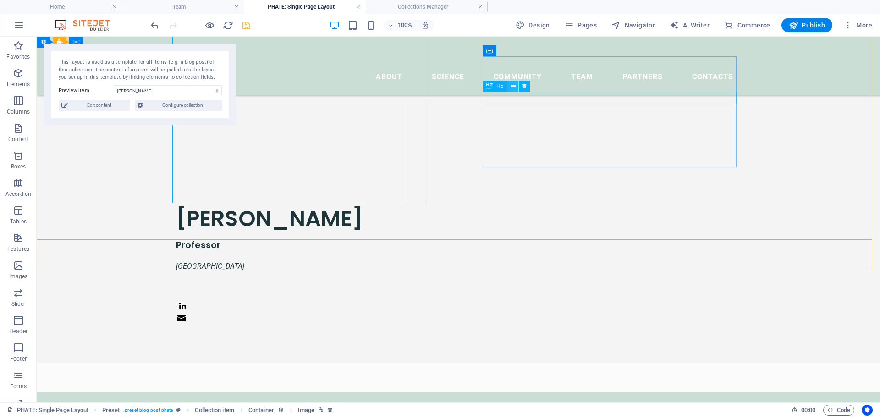
click at [516, 88] on button at bounding box center [512, 86] width 11 height 11
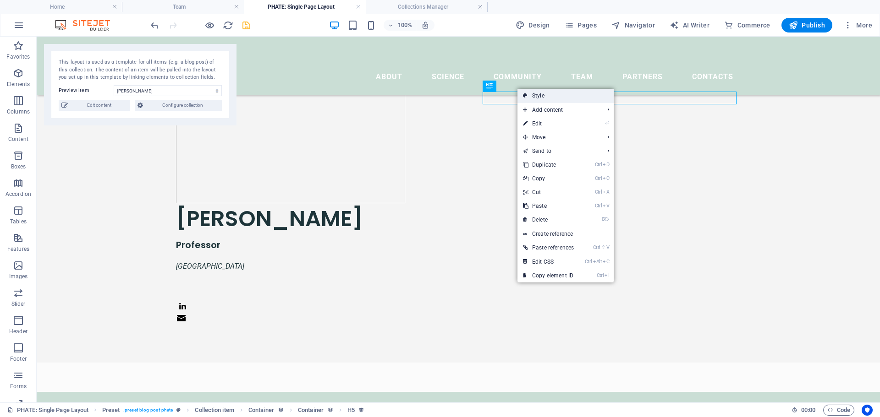
click at [541, 97] on link "Style" at bounding box center [565, 96] width 96 height 14
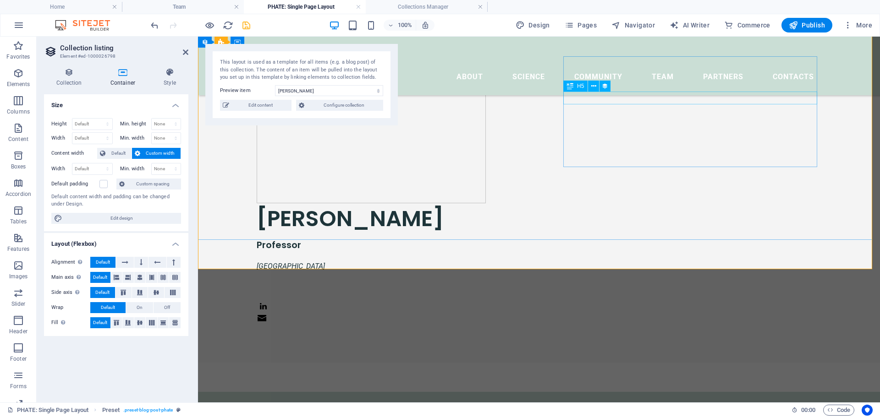
click at [601, 239] on div "Professor" at bounding box center [539, 245] width 564 height 13
click at [593, 87] on icon at bounding box center [593, 87] width 5 height 10
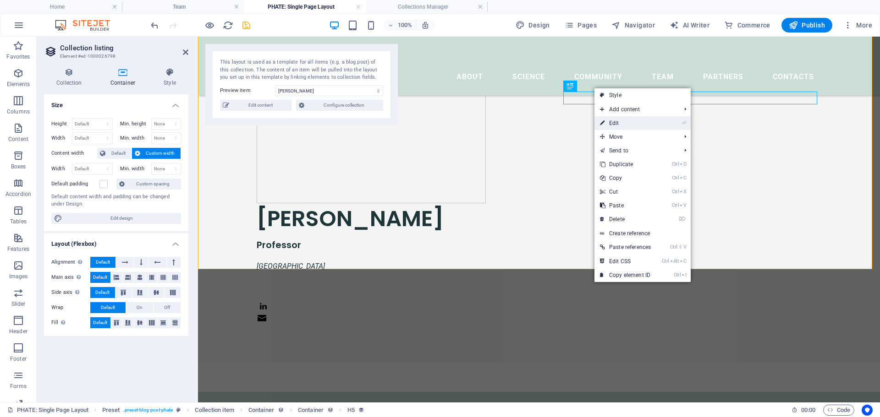
click at [631, 126] on link "⏎ Edit" at bounding box center [625, 123] width 62 height 14
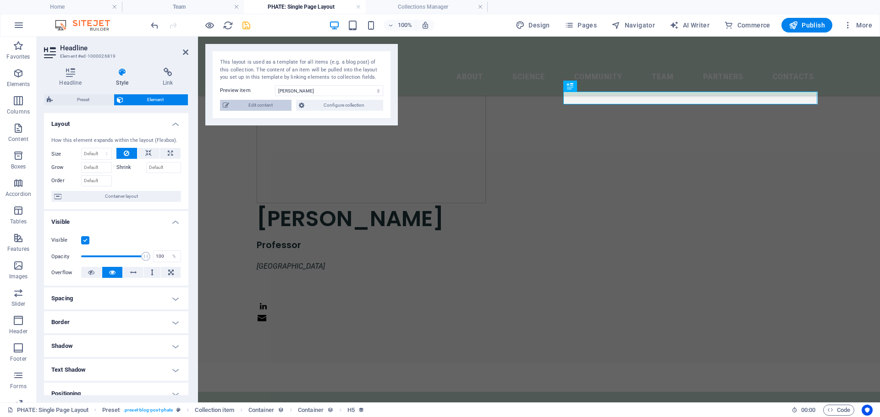
click at [261, 106] on span "Edit content" at bounding box center [260, 105] width 57 height 11
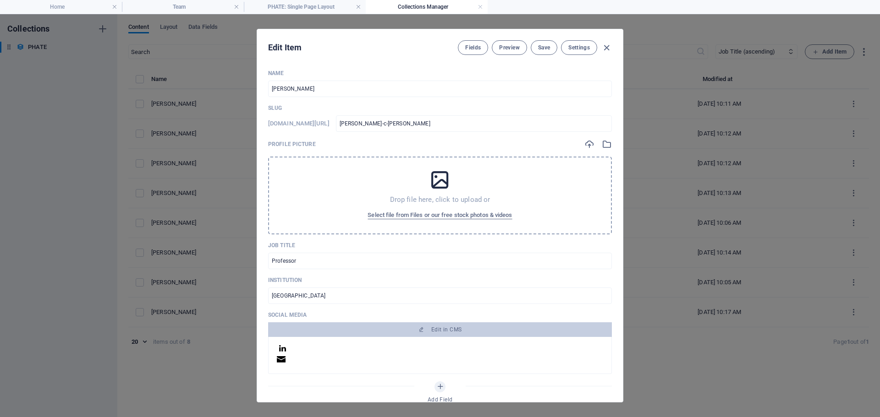
scroll to position [0, 0]
click at [608, 49] on icon "button" at bounding box center [606, 48] width 11 height 11
type input "[PERSON_NAME]-c-[PERSON_NAME]"
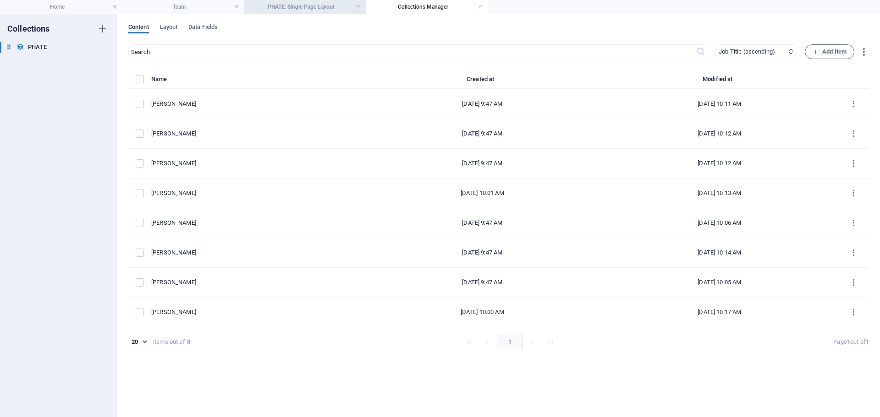
click at [322, 9] on h4 "PHATE: Single Page Layout" at bounding box center [305, 7] width 122 height 10
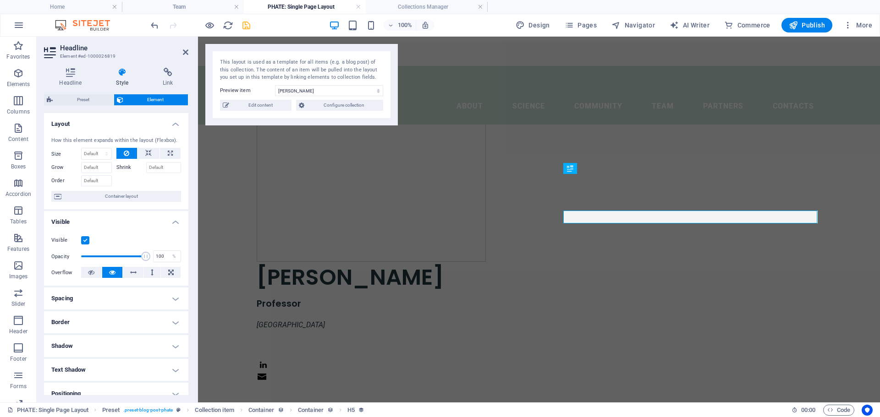
scroll to position [26, 0]
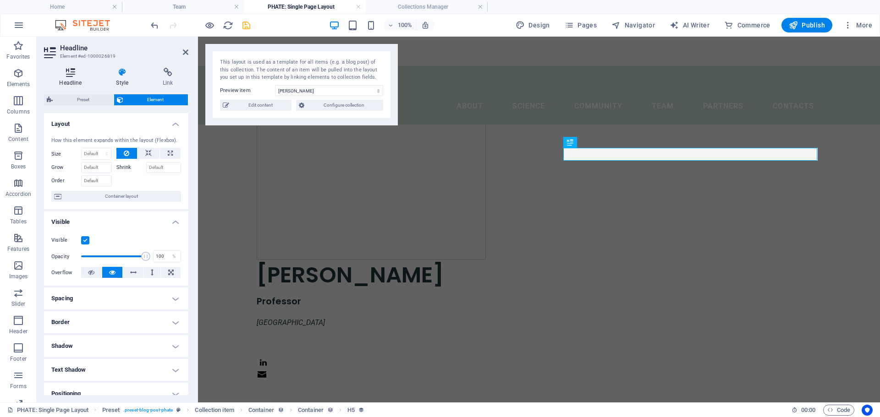
click at [76, 75] on icon at bounding box center [70, 72] width 53 height 9
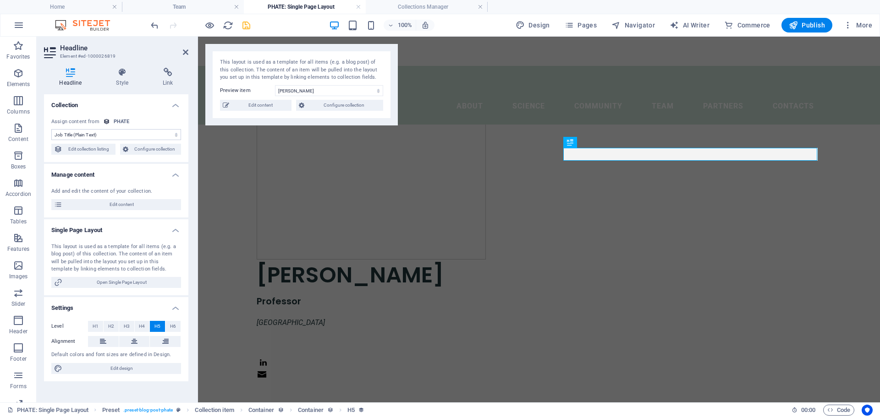
click at [115, 121] on div "PHATE" at bounding box center [122, 122] width 16 height 8
click at [123, 82] on h4 "Style" at bounding box center [124, 77] width 47 height 19
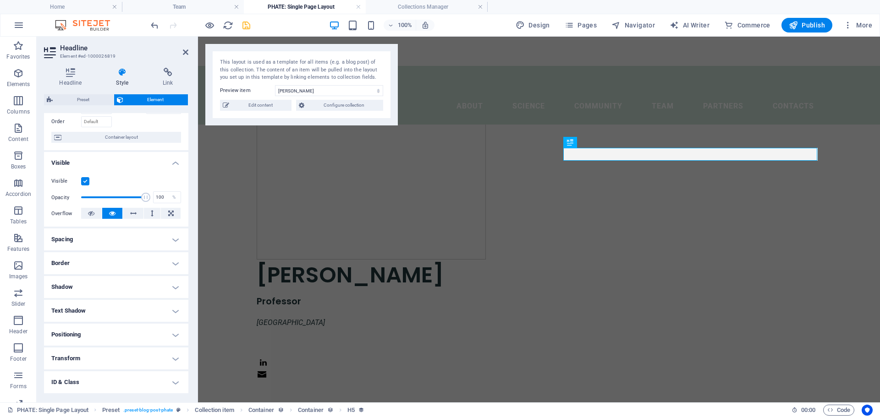
scroll to position [105, 0]
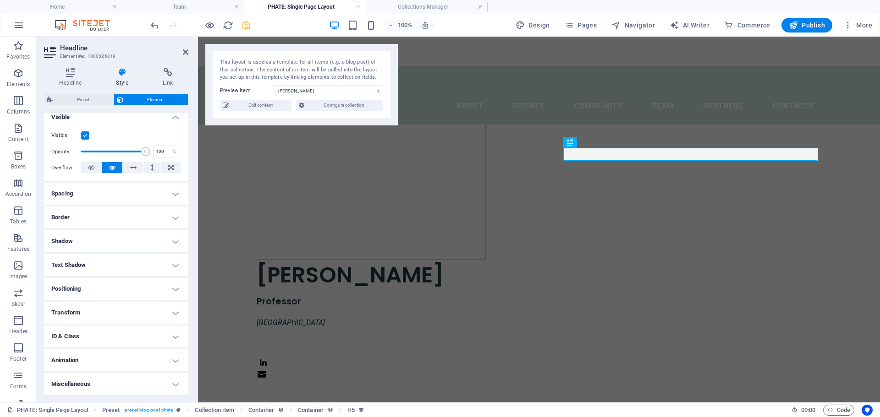
click at [132, 285] on h4 "Positioning" at bounding box center [116, 289] width 144 height 22
click at [168, 287] on h4 "Positioning" at bounding box center [116, 286] width 144 height 16
click at [171, 305] on h4 "Transform" at bounding box center [116, 313] width 144 height 22
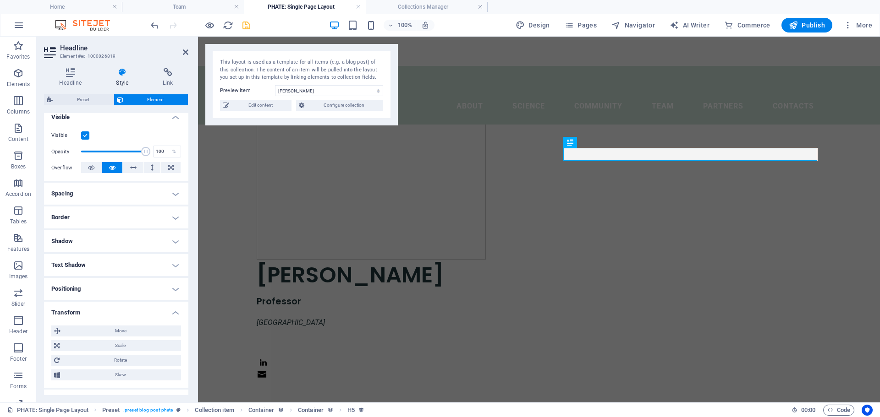
click at [171, 305] on h4 "Transform" at bounding box center [116, 310] width 144 height 16
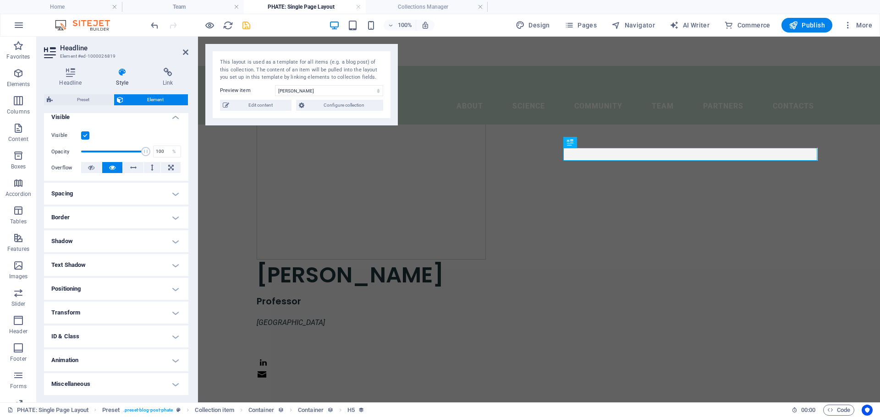
click at [171, 335] on h4 "ID & Class" at bounding box center [116, 337] width 144 height 22
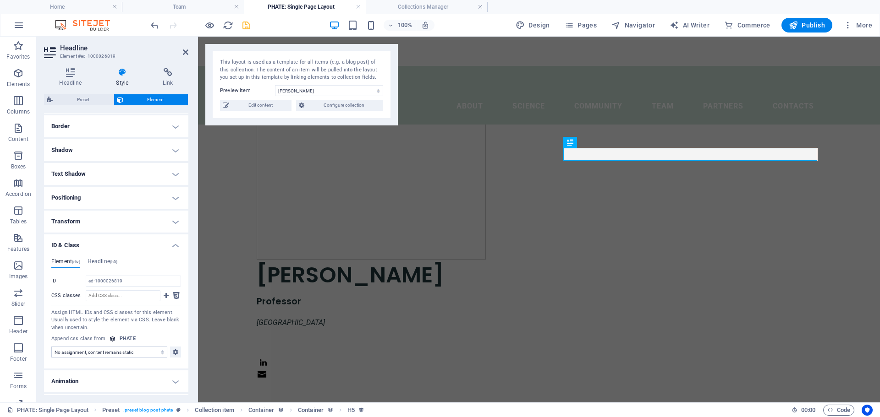
click at [166, 246] on h4 "ID & Class" at bounding box center [116, 243] width 144 height 16
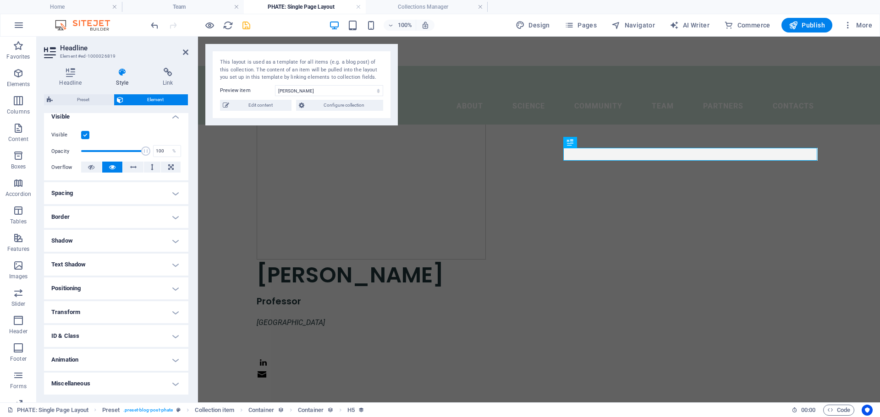
click at [175, 195] on h4 "Spacing" at bounding box center [116, 193] width 144 height 22
click at [175, 195] on h4 "Spacing" at bounding box center [116, 190] width 144 height 16
click at [174, 219] on h4 "Border" at bounding box center [116, 217] width 144 height 22
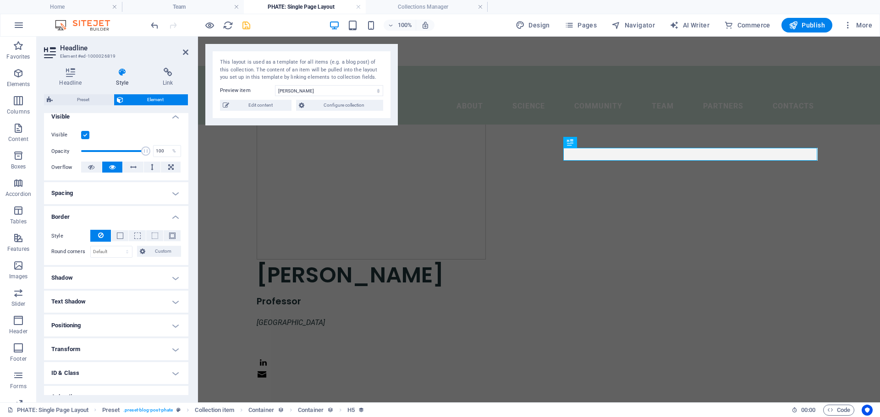
click at [174, 219] on h4 "Border" at bounding box center [116, 214] width 144 height 16
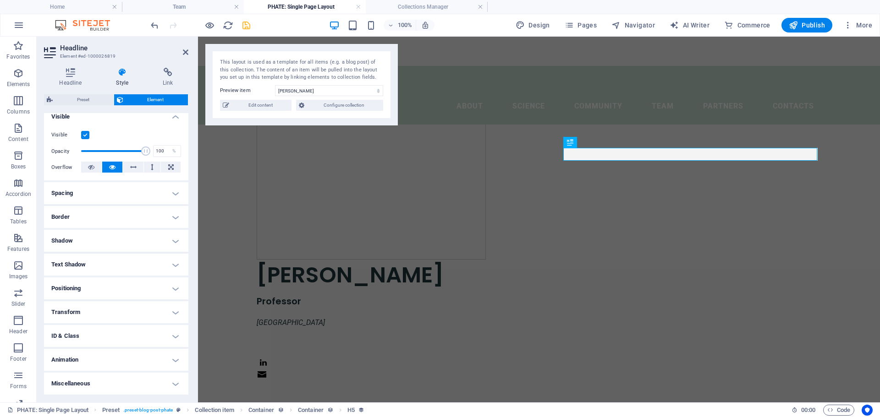
click at [171, 237] on h4 "Shadow" at bounding box center [116, 241] width 144 height 22
click at [171, 237] on h4 "Shadow" at bounding box center [116, 238] width 144 height 16
click at [172, 3] on h4 "Team" at bounding box center [183, 7] width 122 height 10
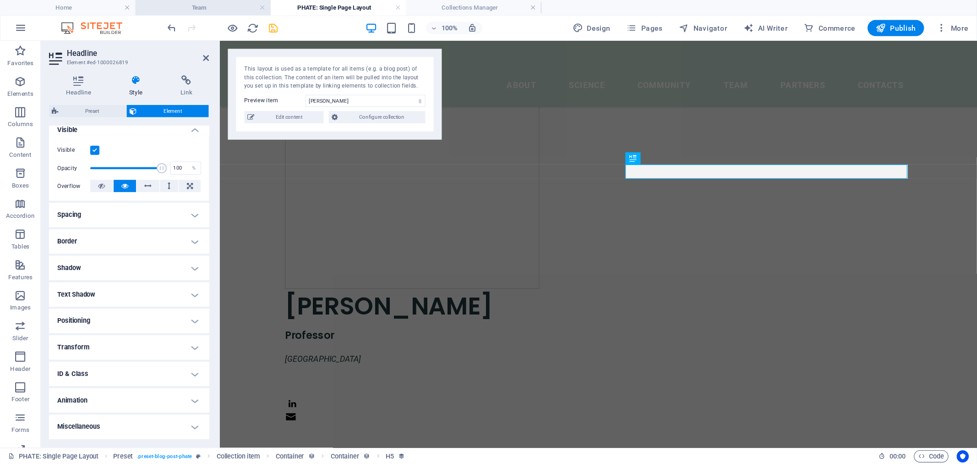
scroll to position [0, 0]
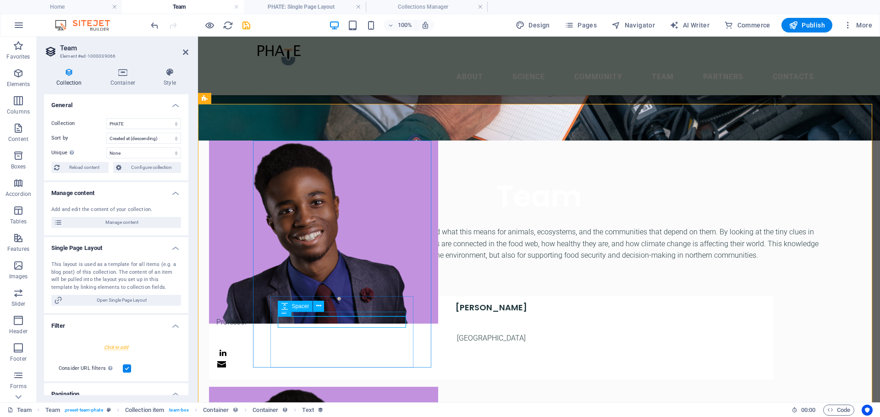
click at [355, 314] on div at bounding box center [491, 314] width 550 height 5
click at [350, 323] on div "Professor" at bounding box center [491, 323] width 550 height 12
click at [311, 311] on icon at bounding box center [311, 311] width 5 height 10
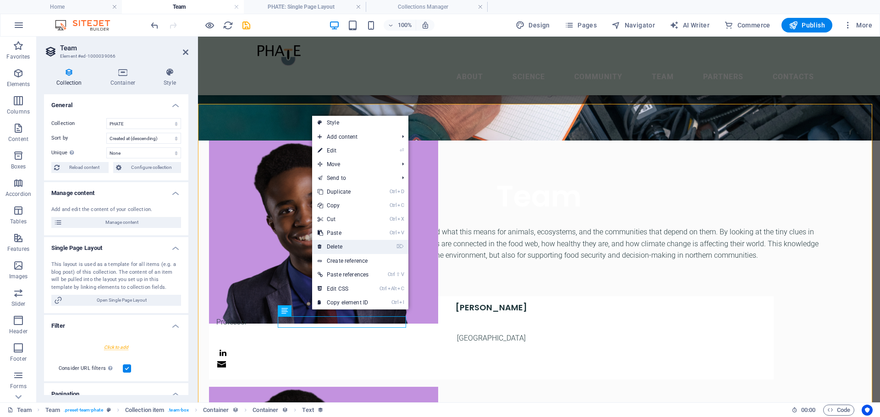
click at [344, 247] on link "⌦ Delete" at bounding box center [343, 247] width 62 height 14
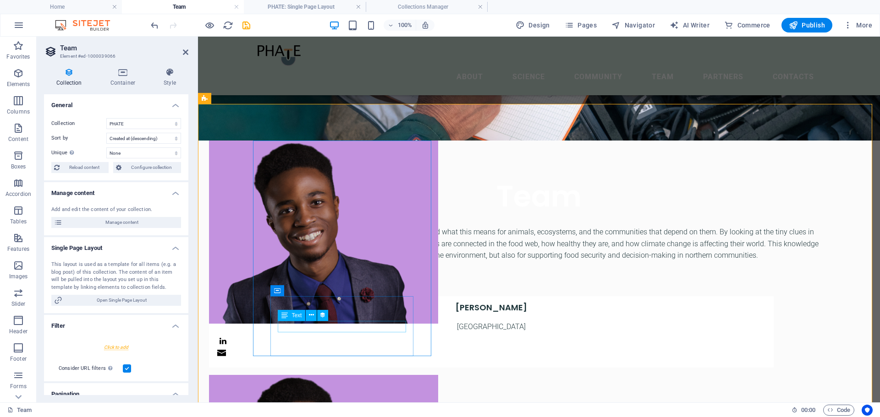
click at [366, 325] on div "[GEOGRAPHIC_DATA]" at bounding box center [491, 327] width 550 height 12
click at [311, 316] on icon at bounding box center [311, 316] width 5 height 10
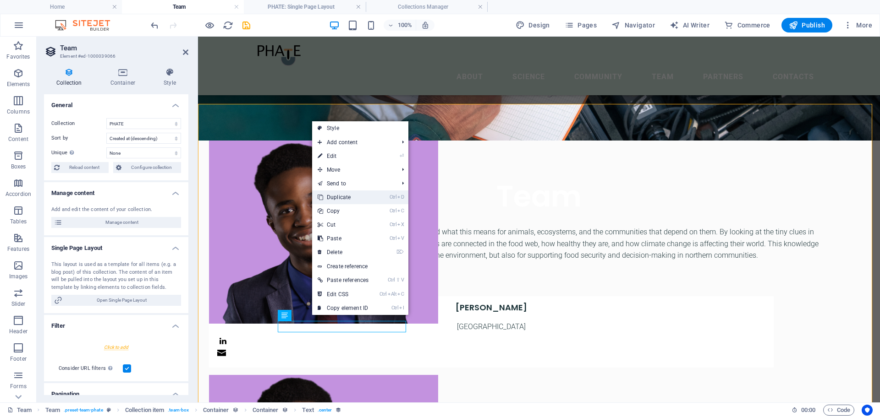
click at [355, 194] on link "Ctrl D Duplicate" at bounding box center [343, 198] width 62 height 14
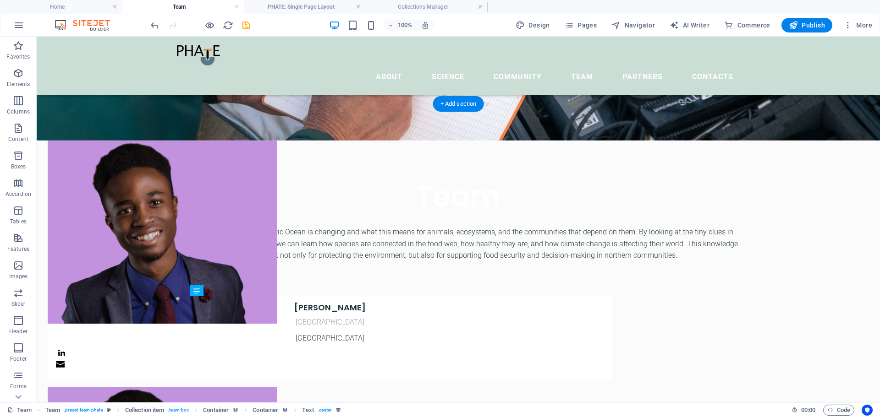
drag, startPoint x: 184, startPoint y: 339, endPoint x: 271, endPoint y: 316, distance: 90.6
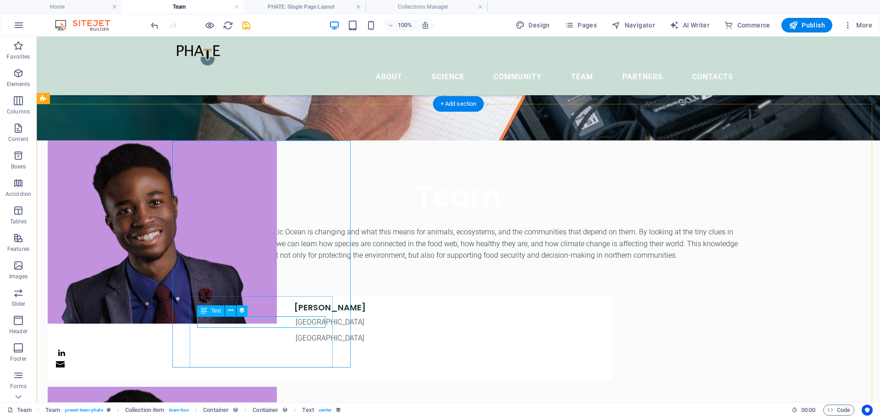
click at [247, 320] on div "[GEOGRAPHIC_DATA]" at bounding box center [330, 323] width 550 height 12
click at [281, 320] on div "[GEOGRAPHIC_DATA]" at bounding box center [330, 323] width 550 height 12
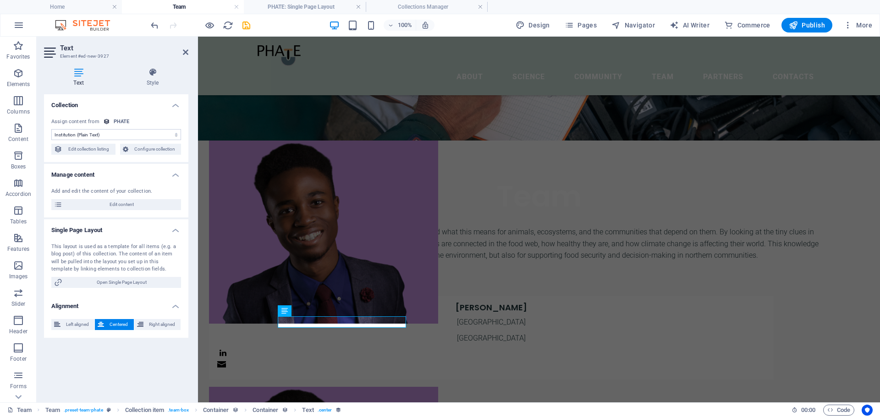
click at [177, 136] on select "No assignment, content remains static Created at (Date) Updated at (Date) Name …" at bounding box center [116, 134] width 130 height 11
select select "job_title"
click at [51, 129] on select "No assignment, content remains static Created at (Date) Updated at (Date) Name …" at bounding box center [116, 134] width 130 height 11
click at [236, 141] on div "Team We are studying how the Arctic Ocean is changing and what this means for a…" at bounding box center [539, 220] width 682 height 158
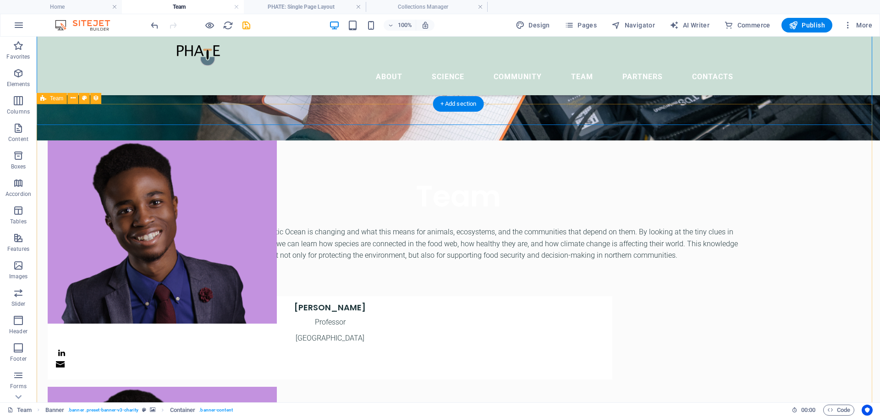
click at [848, 26] on icon "button" at bounding box center [847, 25] width 9 height 9
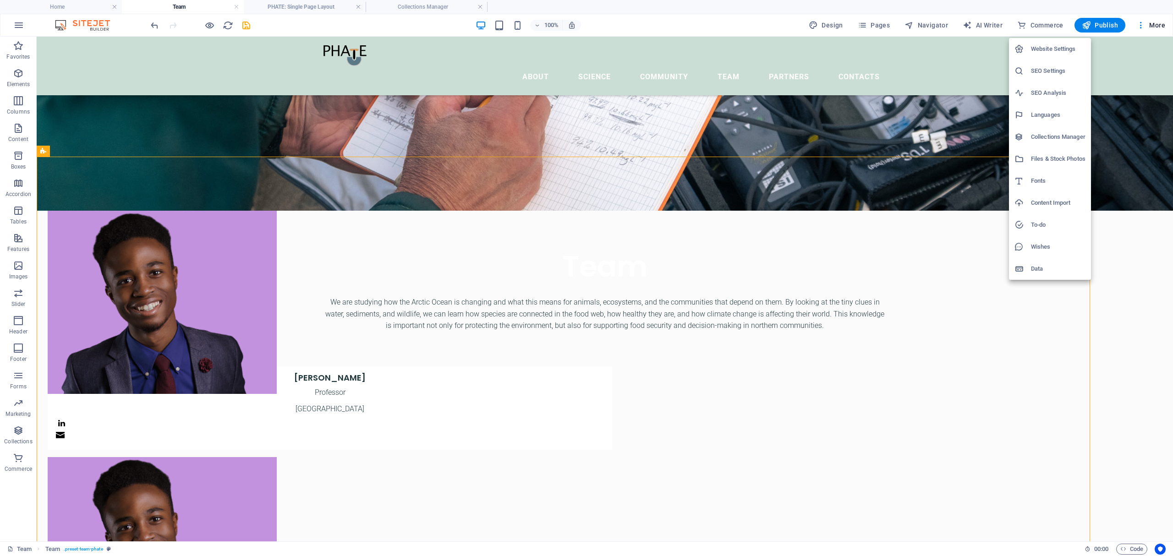
scroll to position [115, 0]
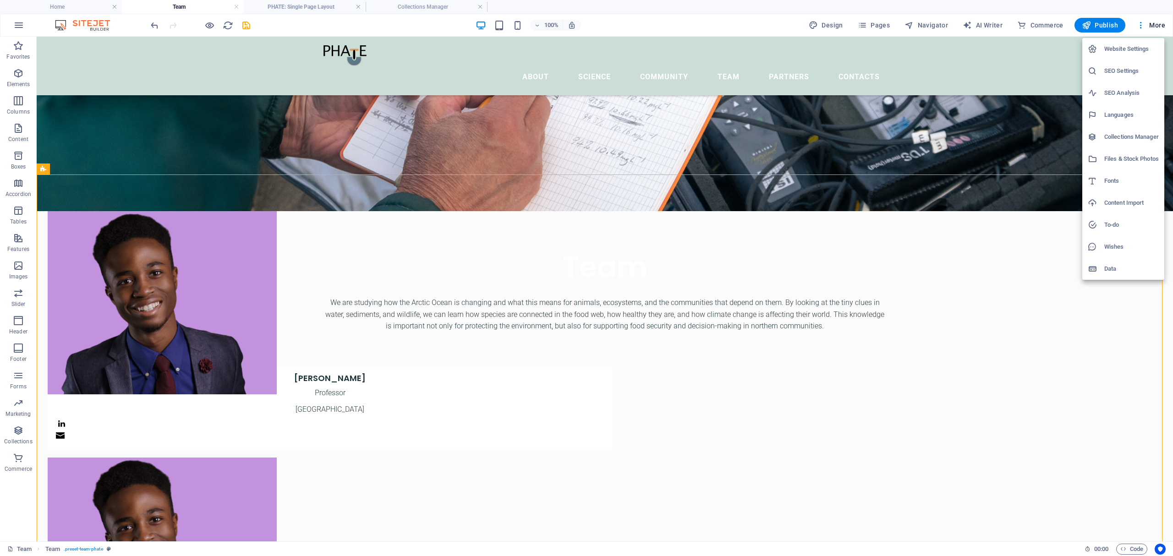
drag, startPoint x: 861, startPoint y: 2, endPoint x: 988, endPoint y: 450, distance: 465.8
click at [879, 417] on div at bounding box center [586, 278] width 1173 height 556
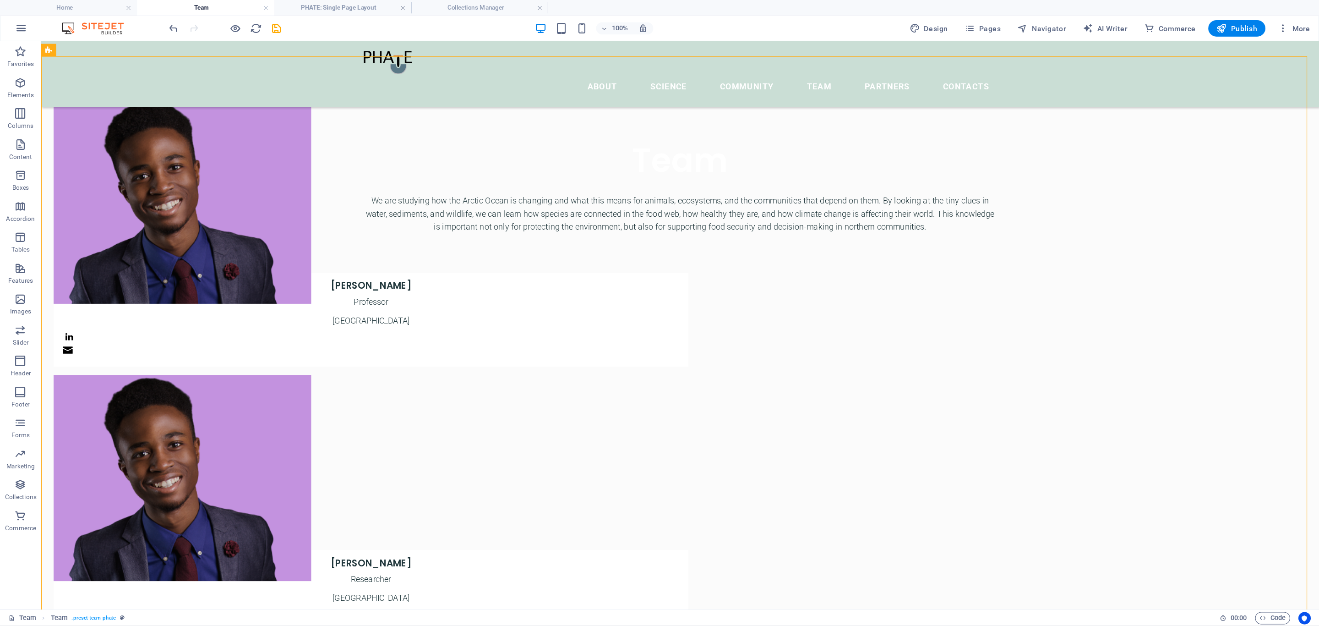
scroll to position [223, 0]
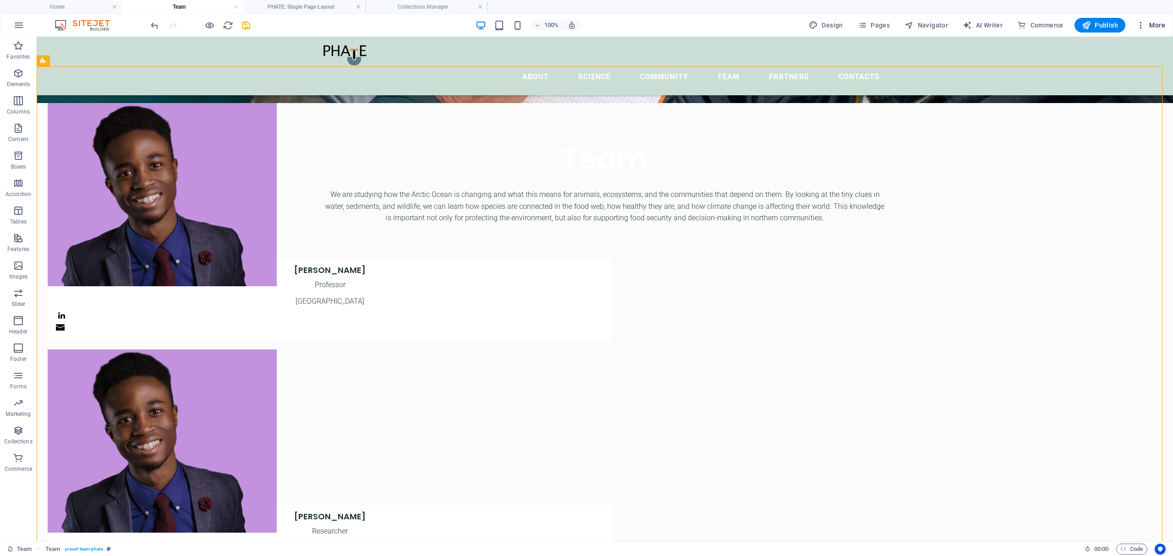
click at [879, 22] on icon "button" at bounding box center [1140, 25] width 9 height 9
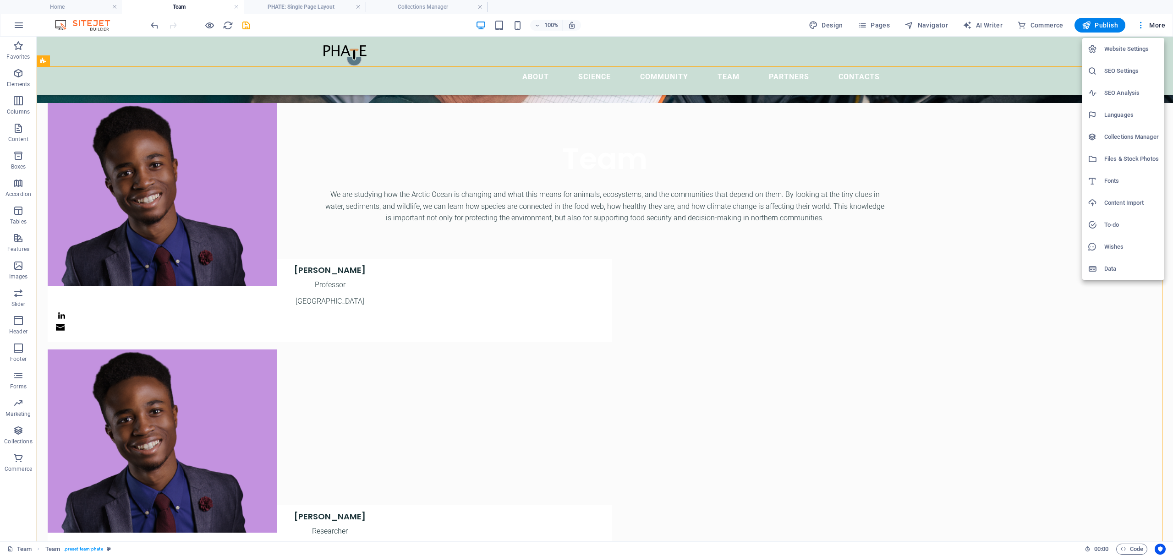
click at [879, 175] on div at bounding box center [586, 278] width 1173 height 556
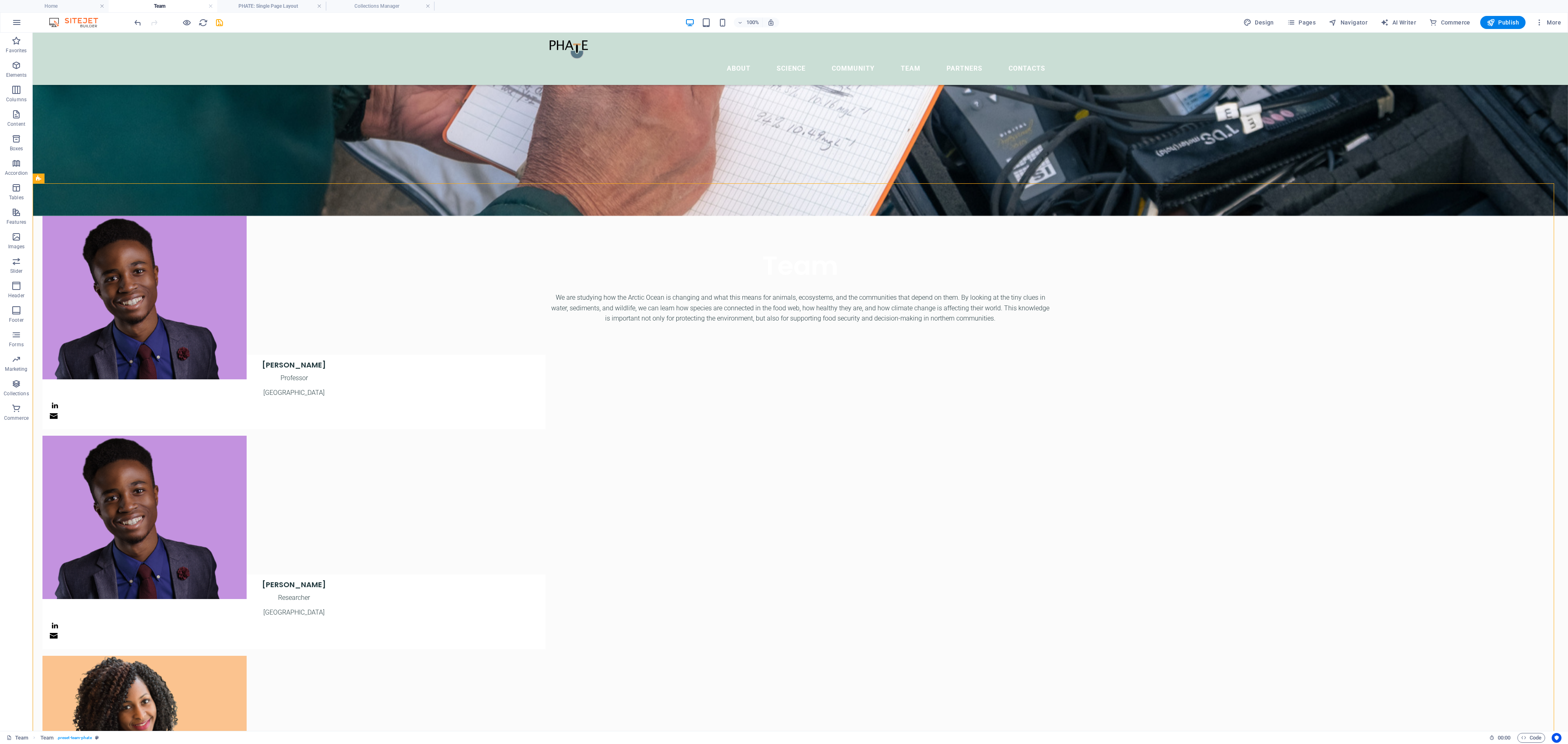
drag, startPoint x: 1028, startPoint y: 33, endPoint x: 1153, endPoint y: 688, distance: 666.8
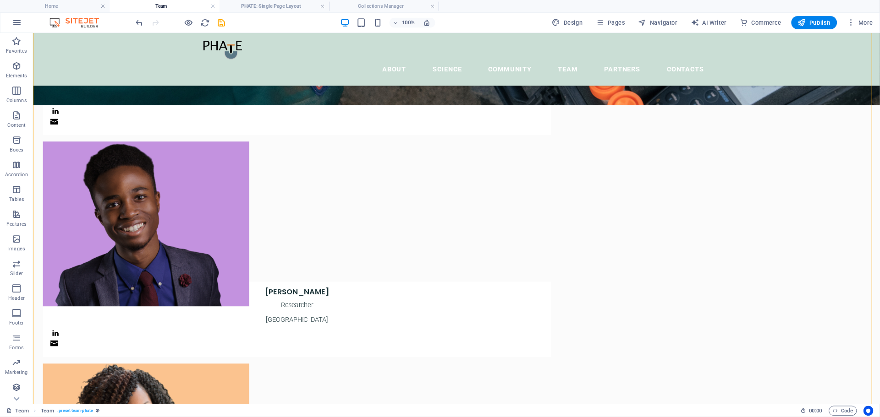
scroll to position [369, 0]
